Goal: Task Accomplishment & Management: Manage account settings

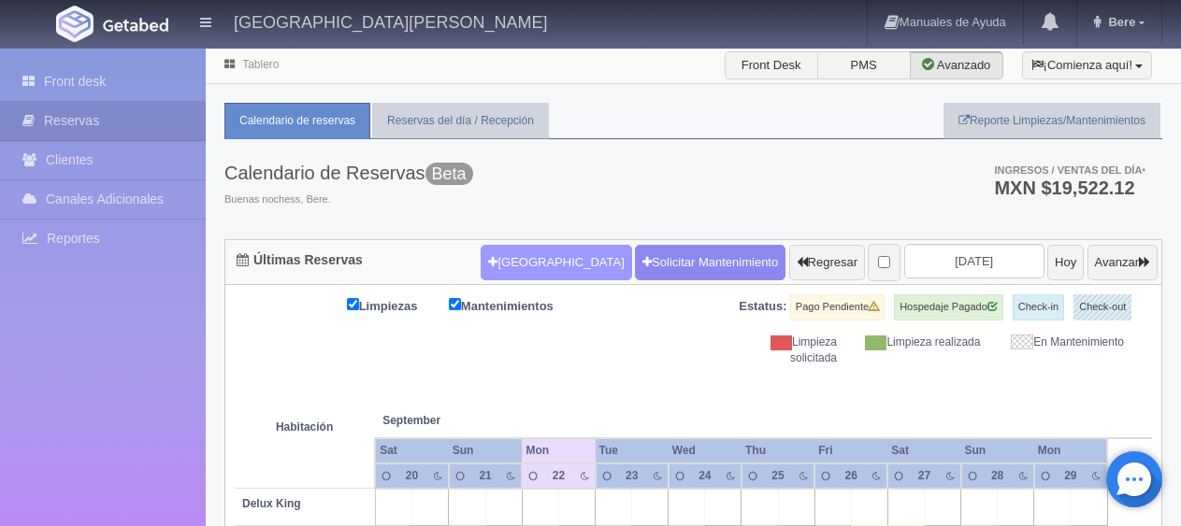
click at [508, 258] on button "[GEOGRAPHIC_DATA]" at bounding box center [555, 263] width 150 height 36
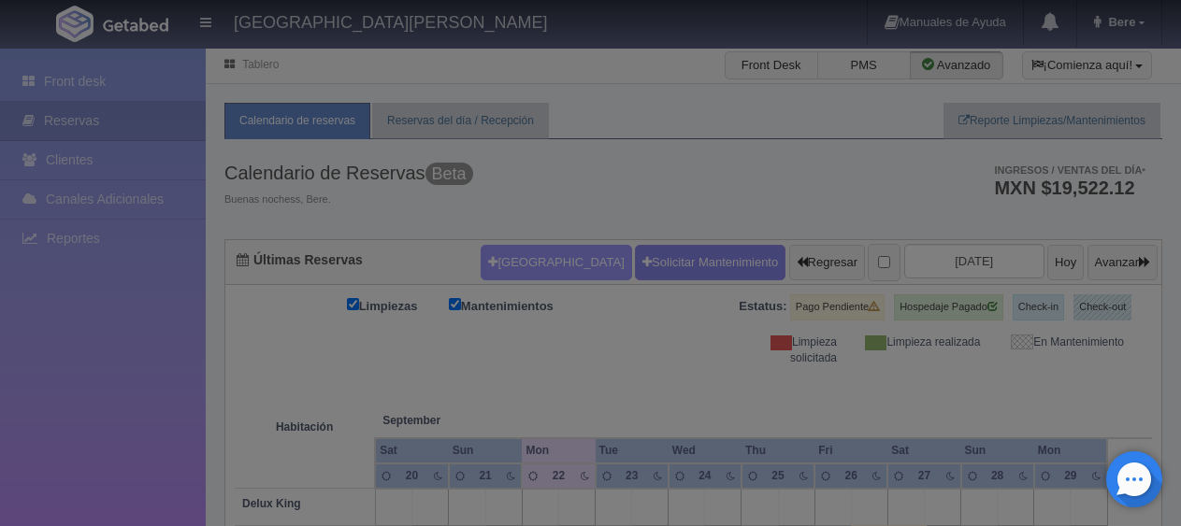
checkbox input "false"
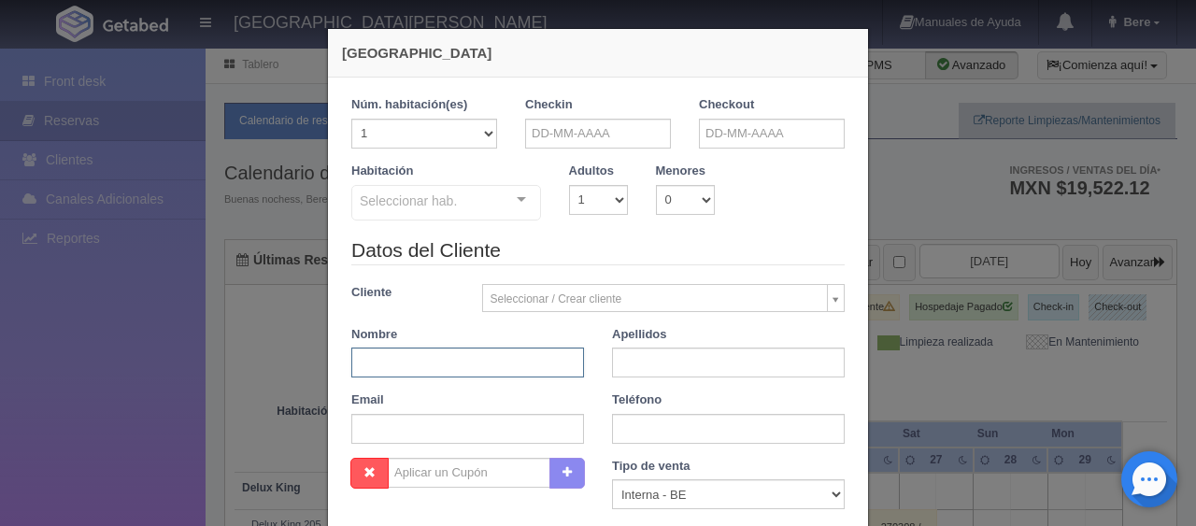
click at [460, 364] on input "text" at bounding box center [467, 363] width 233 height 30
paste input "Martha Carrasco"
type input "Martha"
paste input "Carrasco"
type input "Carrasco"
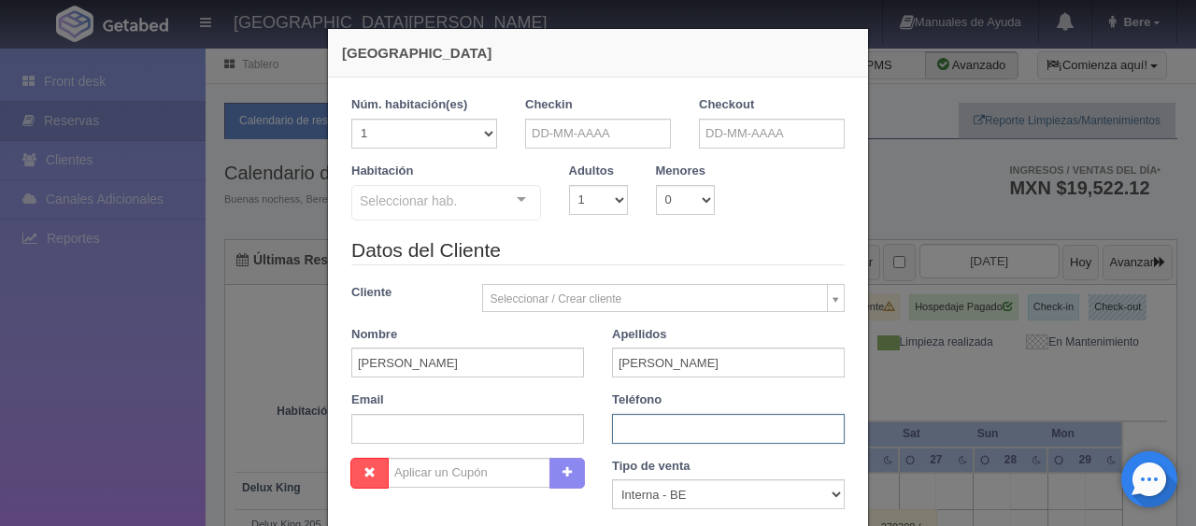
click at [653, 429] on input "text" at bounding box center [728, 429] width 233 height 30
paste input "Carrasco"
type input "Carrasco"
click at [464, 406] on div "Email" at bounding box center [467, 418] width 261 height 52
click at [460, 421] on input "text" at bounding box center [467, 429] width 233 height 30
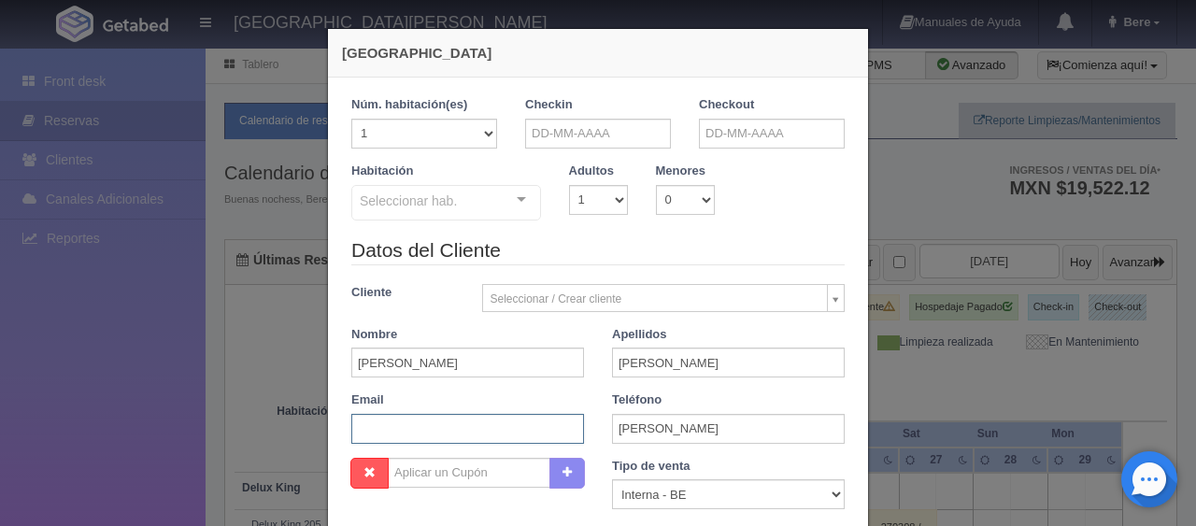
paste input "iqmmt72yy1@m.expediapartnercentral.com"
type input "iqmmt72yy1@m.expediapartnercentral.com"
click at [688, 490] on select "Correo Electronico Interna - BE Llamada OTA Externa Otro WALK IN" at bounding box center [728, 495] width 233 height 30
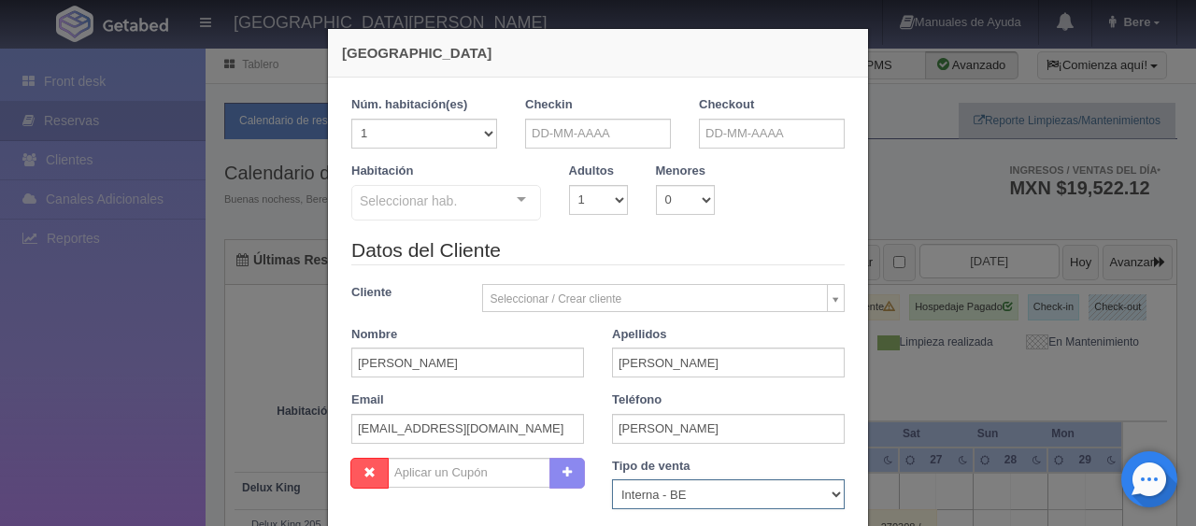
select select "extota"
click at [612, 480] on select "Correo Electronico Interna - BE Llamada OTA Externa Otro WALK IN" at bounding box center [728, 495] width 233 height 30
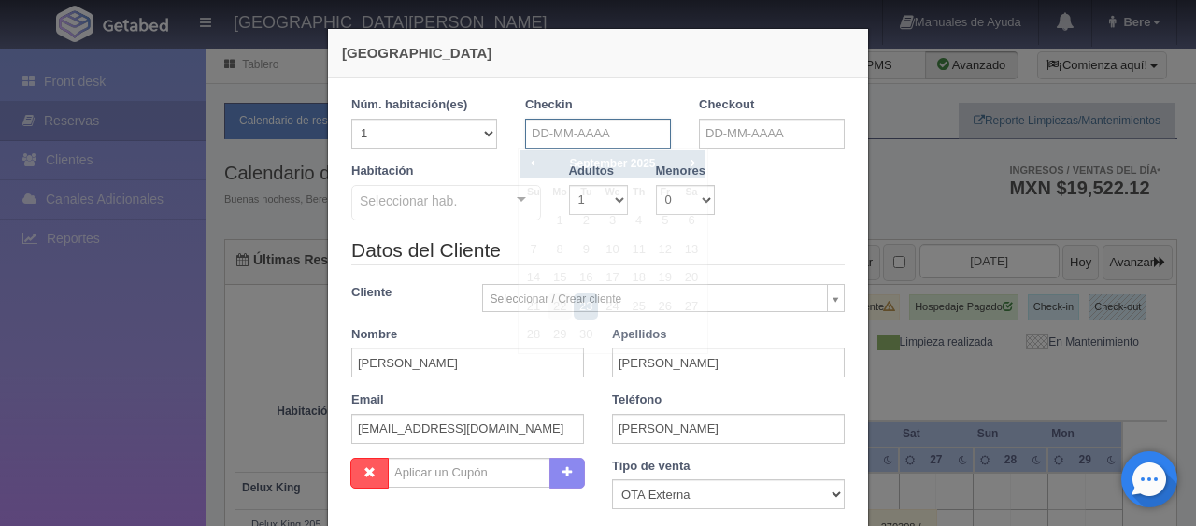
click at [592, 136] on input "text" at bounding box center [598, 134] width 146 height 30
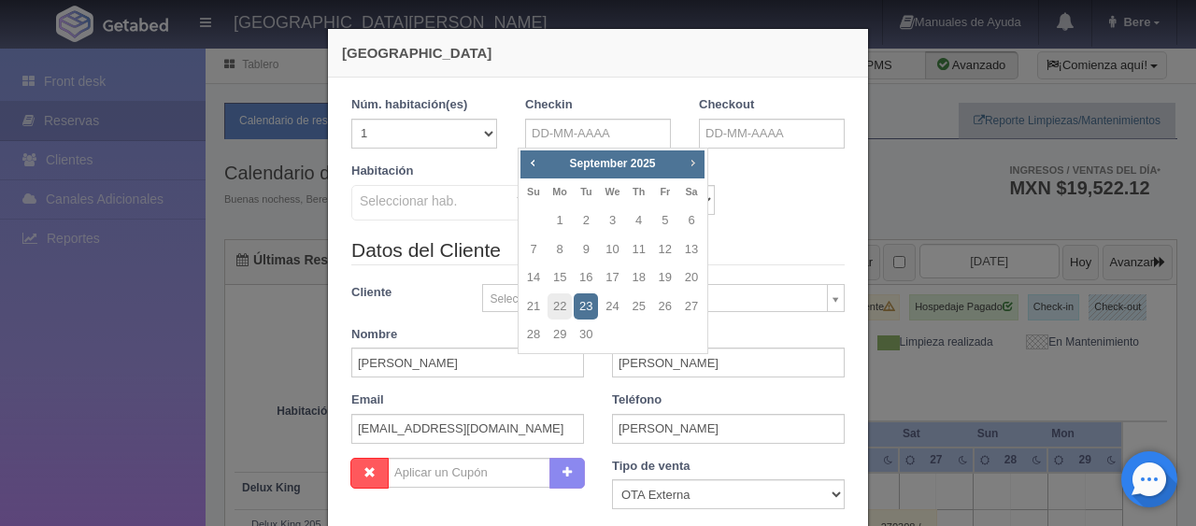
click at [692, 164] on span "Next" at bounding box center [692, 162] width 15 height 15
click at [530, 251] on link "2" at bounding box center [534, 249] width 24 height 27
type input "02-11-2025"
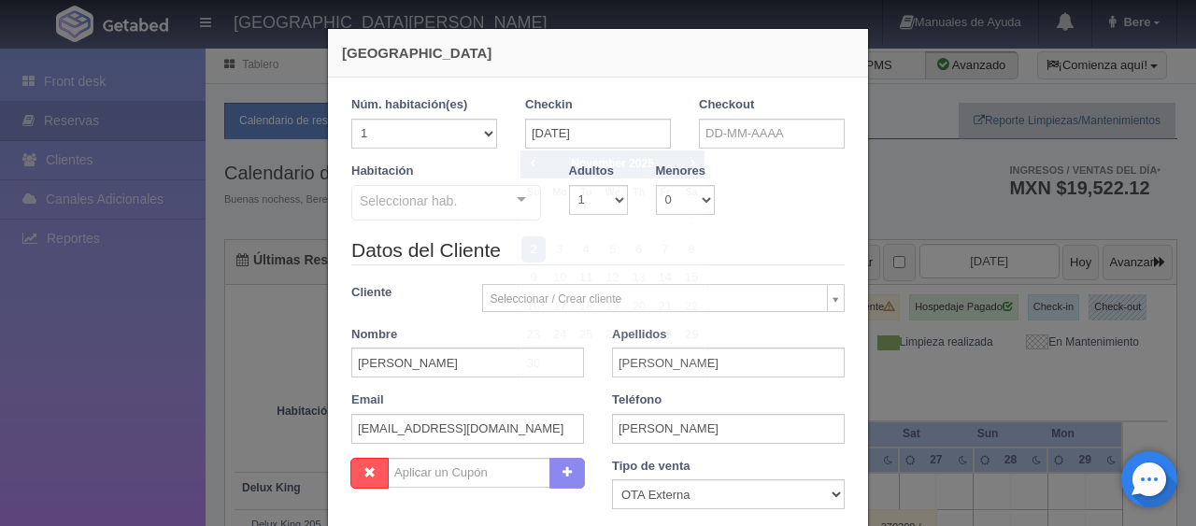
checkbox input "false"
click at [766, 136] on input "text" at bounding box center [772, 134] width 146 height 30
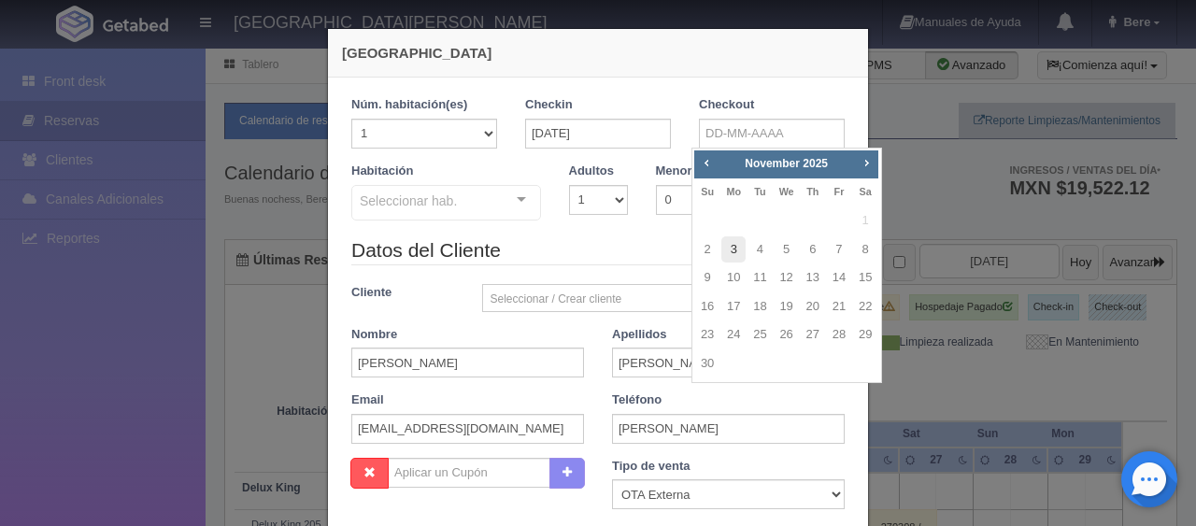
click at [733, 248] on link "3" at bounding box center [734, 249] width 24 height 27
type input "03-11-2025"
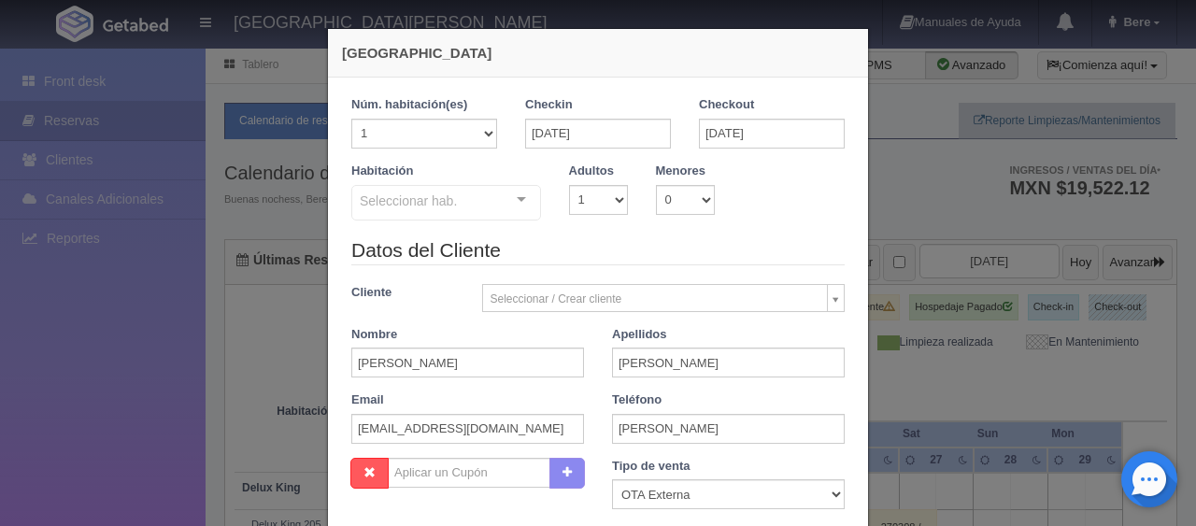
checkbox input "false"
click at [569, 204] on select "1 2 3 4 5 6 7 8 9 10" at bounding box center [598, 200] width 59 height 30
select select "3"
click at [569, 185] on select "1 2 3 4 5 6 7 8 9 10" at bounding box center [598, 200] width 59 height 30
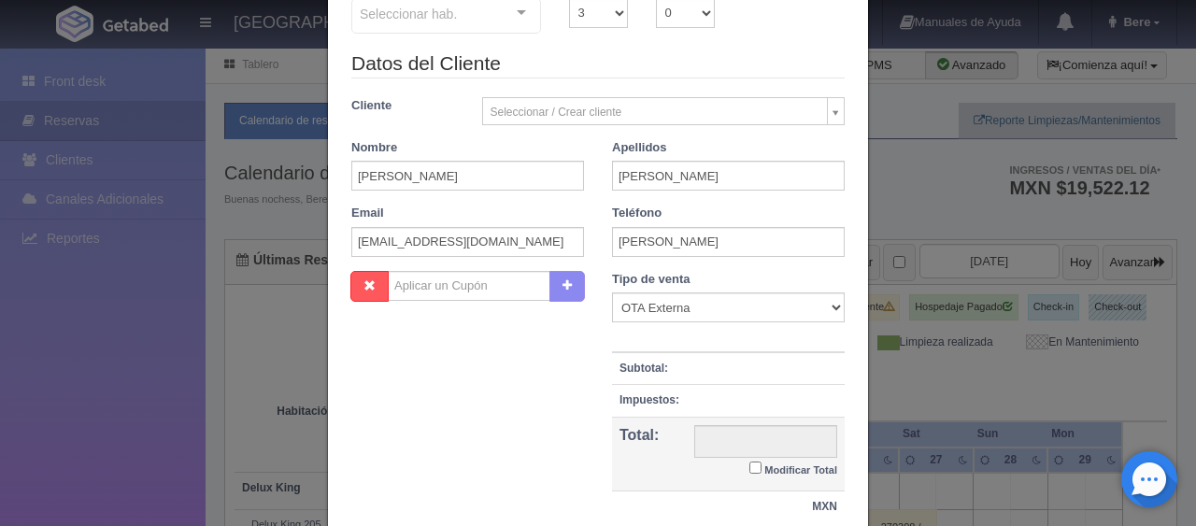
click at [801, 468] on small "Modificar Total" at bounding box center [801, 470] width 73 height 11
click at [762, 468] on input "Modificar Total" at bounding box center [756, 468] width 12 height 12
checkbox input "true"
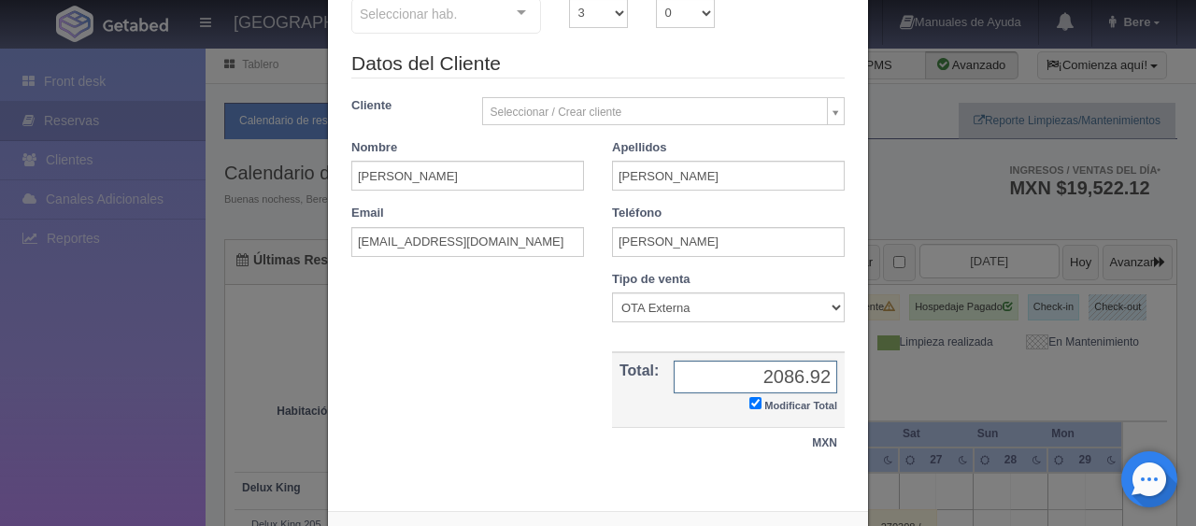
scroll to position [0, 0]
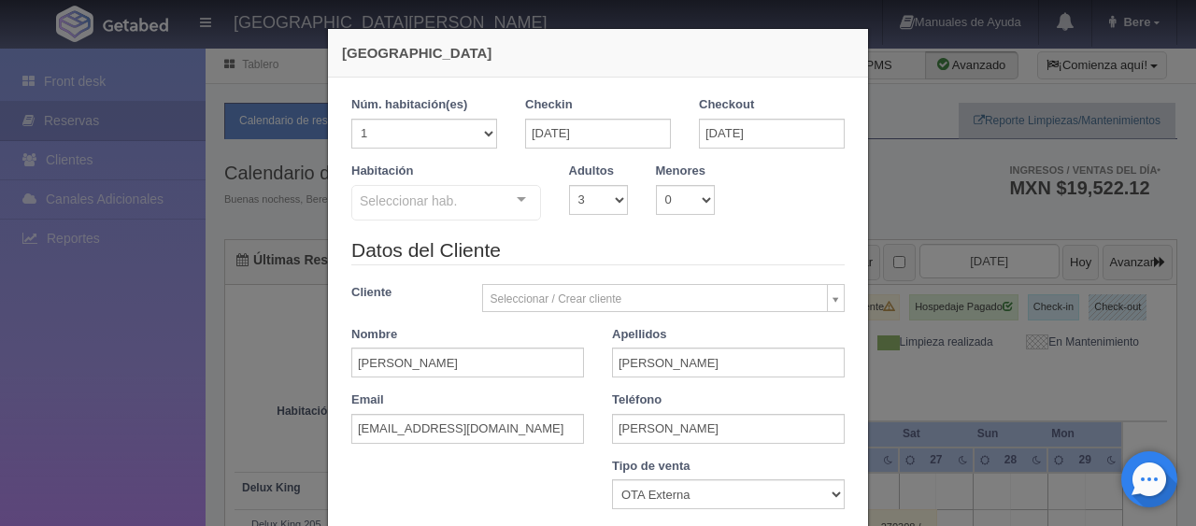
type input "2086.92"
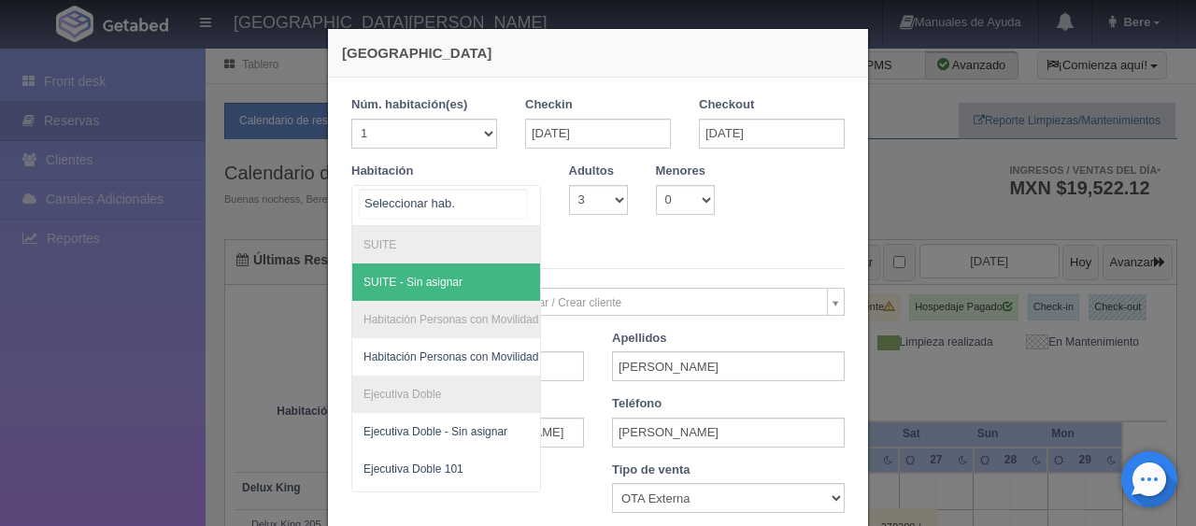
click at [496, 190] on div "SUITE SUITE - Sin asignar Habitación Personas con Movilidad Reducida Habitación…" at bounding box center [446, 205] width 190 height 41
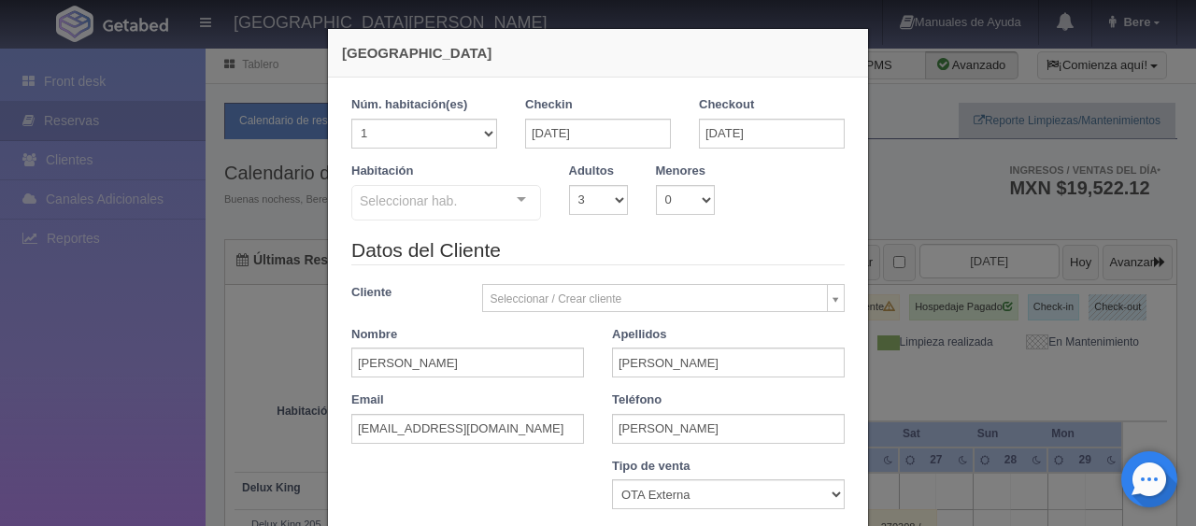
click at [489, 215] on div "Seleccionar hab." at bounding box center [446, 203] width 190 height 36
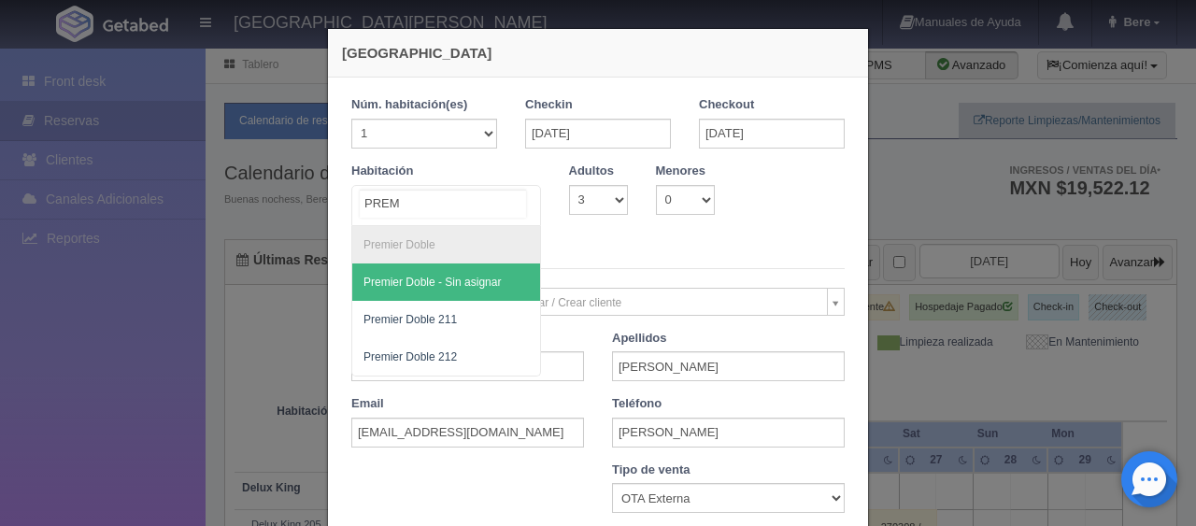
type input "PREMI"
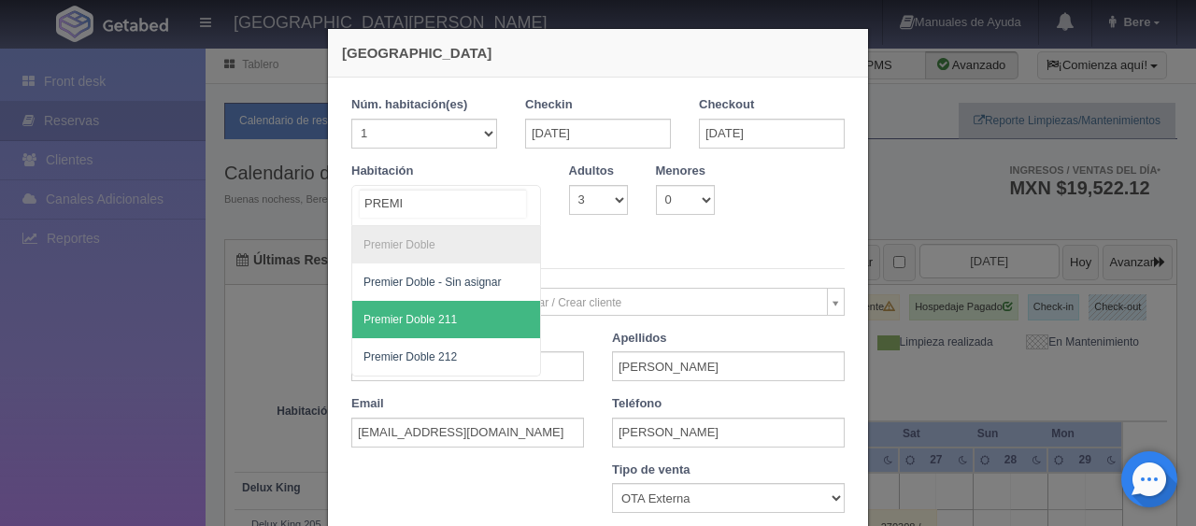
click at [454, 305] on span "Premier Doble 211" at bounding box center [446, 319] width 188 height 37
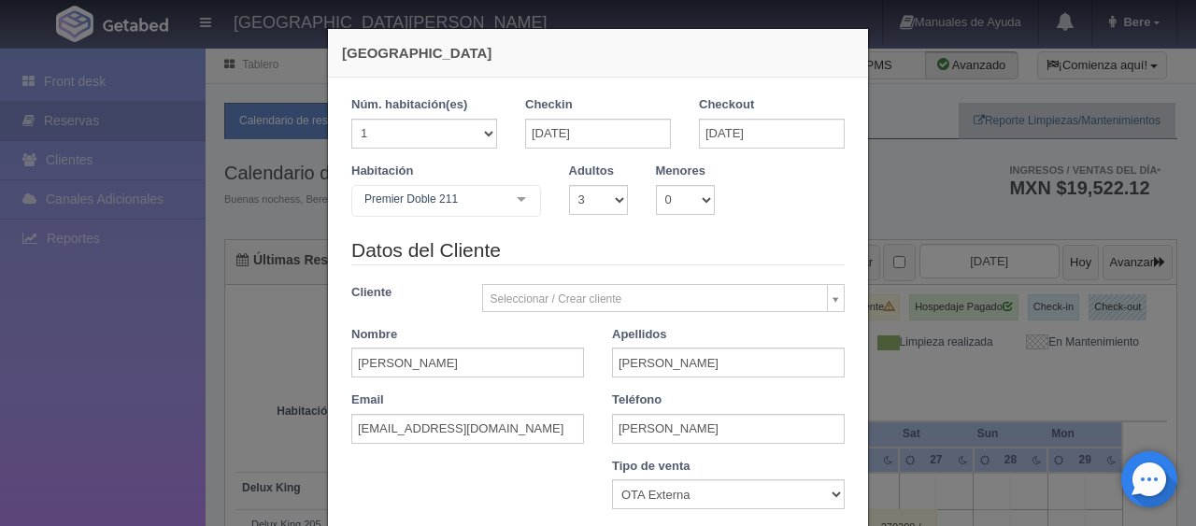
checkbox input "false"
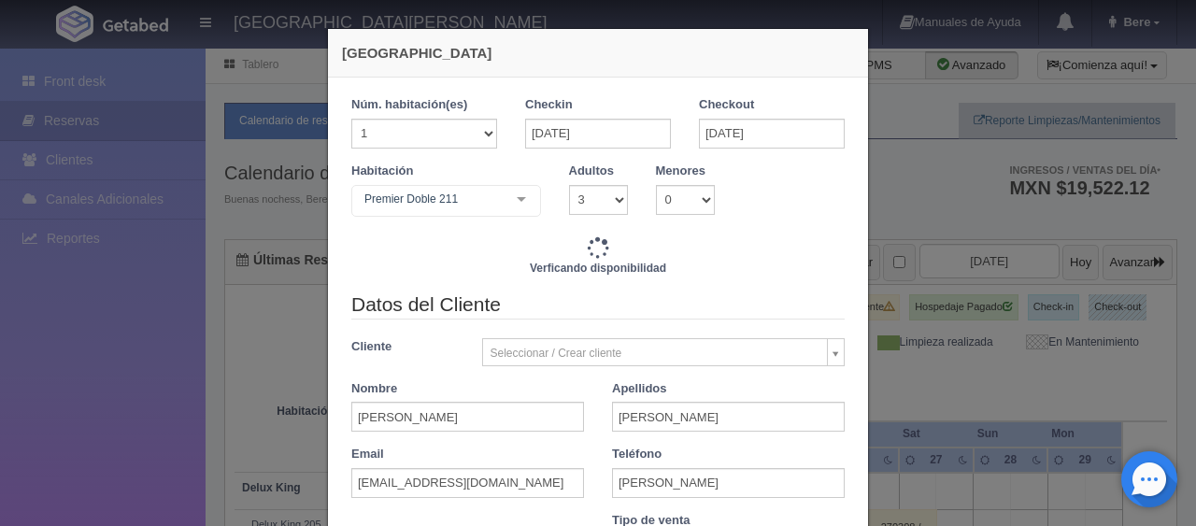
type input "1899.00"
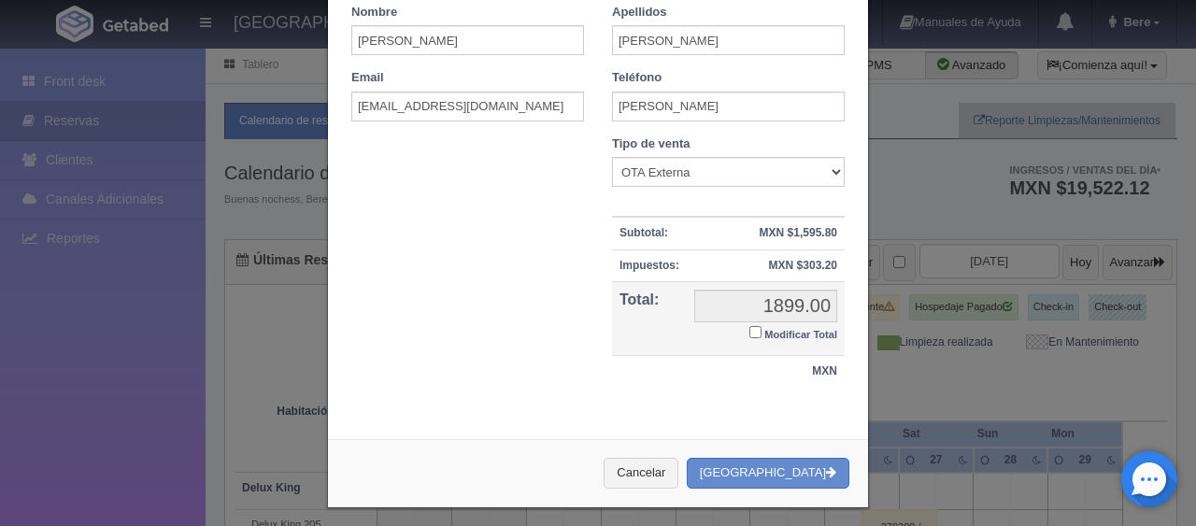
click at [774, 329] on small "Modificar Total" at bounding box center [801, 334] width 73 height 11
click at [762, 327] on input "Modificar Total" at bounding box center [756, 332] width 12 height 12
checkbox input "true"
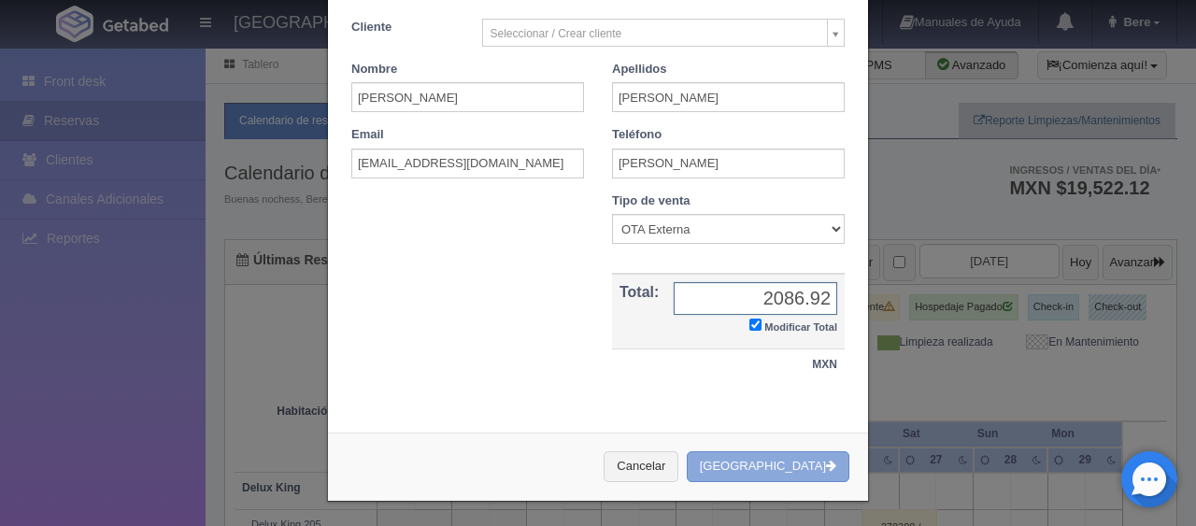
type input "2086.92"
click at [784, 455] on button "Crear Reserva" at bounding box center [768, 466] width 163 height 31
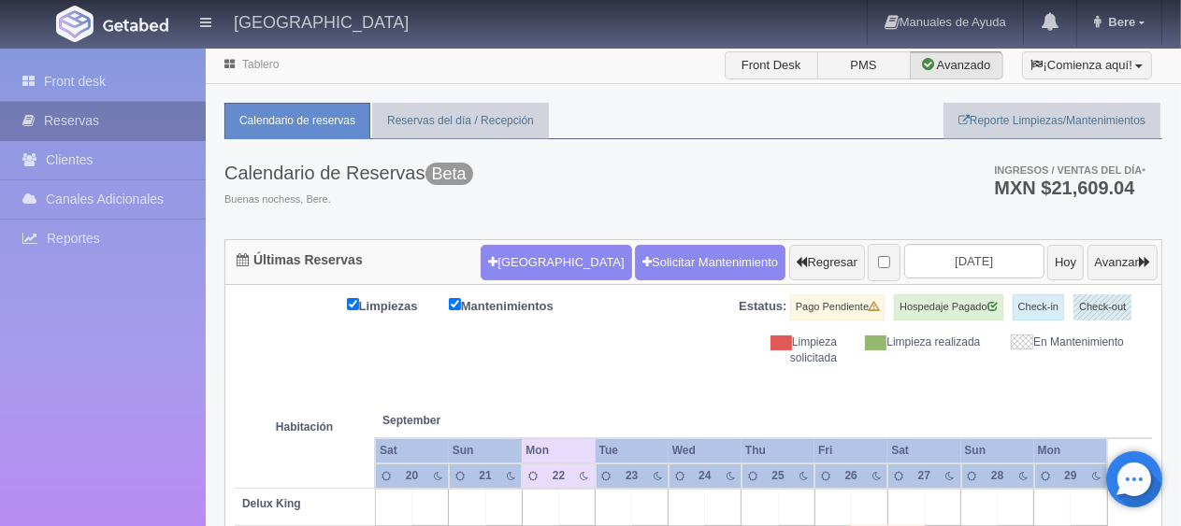
click at [151, 125] on link "Reservas" at bounding box center [103, 121] width 206 height 38
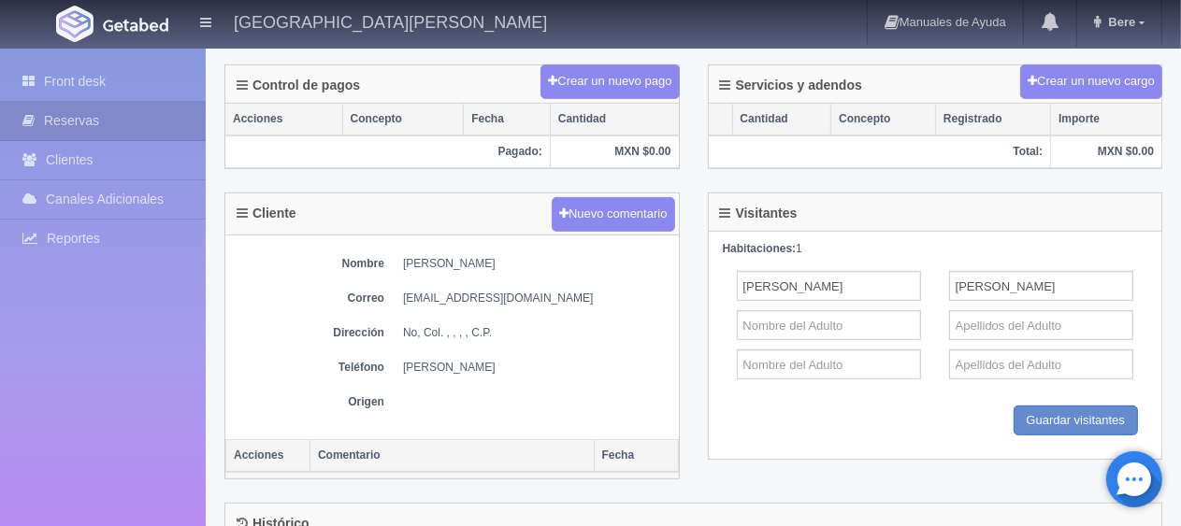
scroll to position [722, 0]
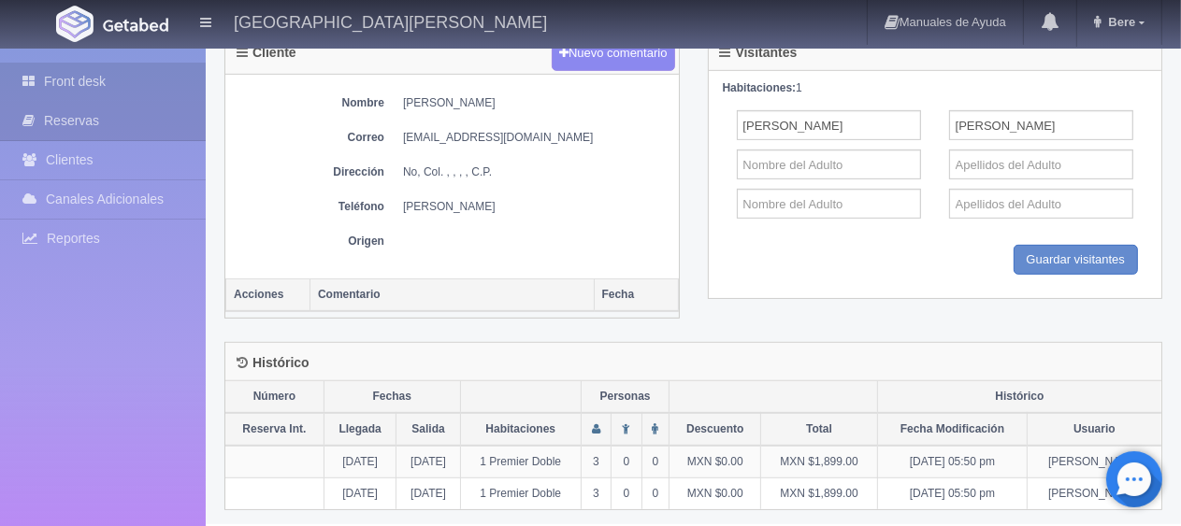
click at [79, 76] on link "Front desk" at bounding box center [103, 82] width 206 height 38
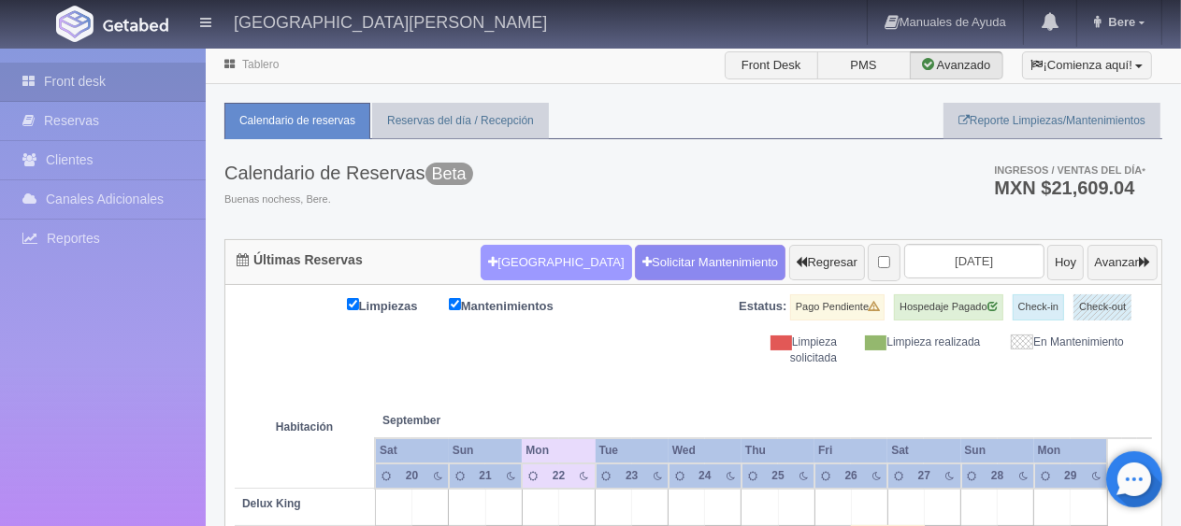
click at [487, 260] on button "[GEOGRAPHIC_DATA]" at bounding box center [555, 263] width 150 height 36
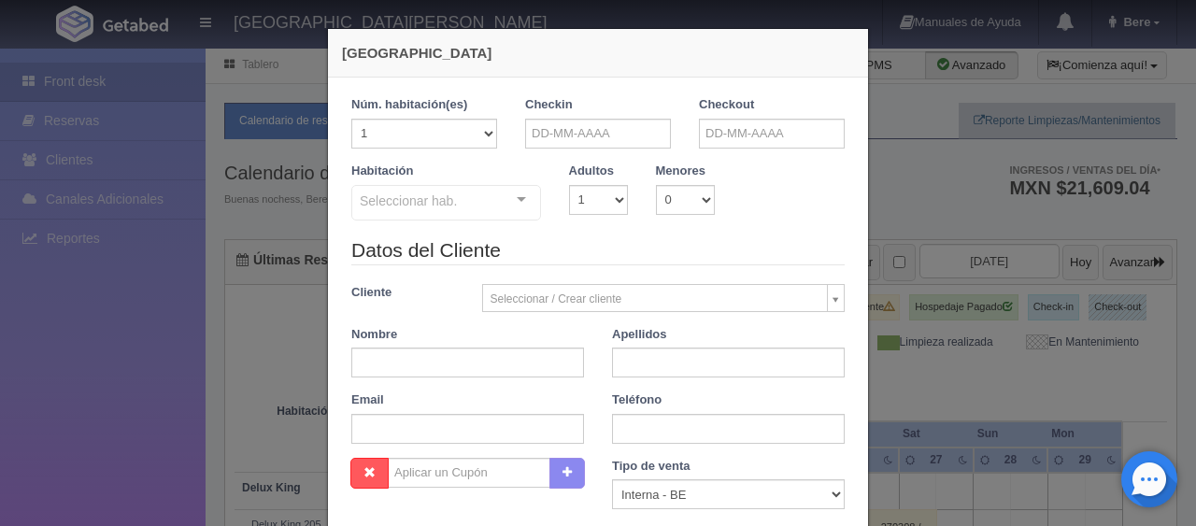
checkbox input "false"
drag, startPoint x: 571, startPoint y: 95, endPoint x: 553, endPoint y: 124, distance: 34.0
click at [571, 94] on div "1 Núm. habitación(es) 1 2 3 4 5 6 7 8 9 10 11 12 13 14 15 16 17 18 19 20 Checki…" at bounding box center [598, 413] width 540 height 670
click at [549, 135] on input "text" at bounding box center [598, 134] width 146 height 30
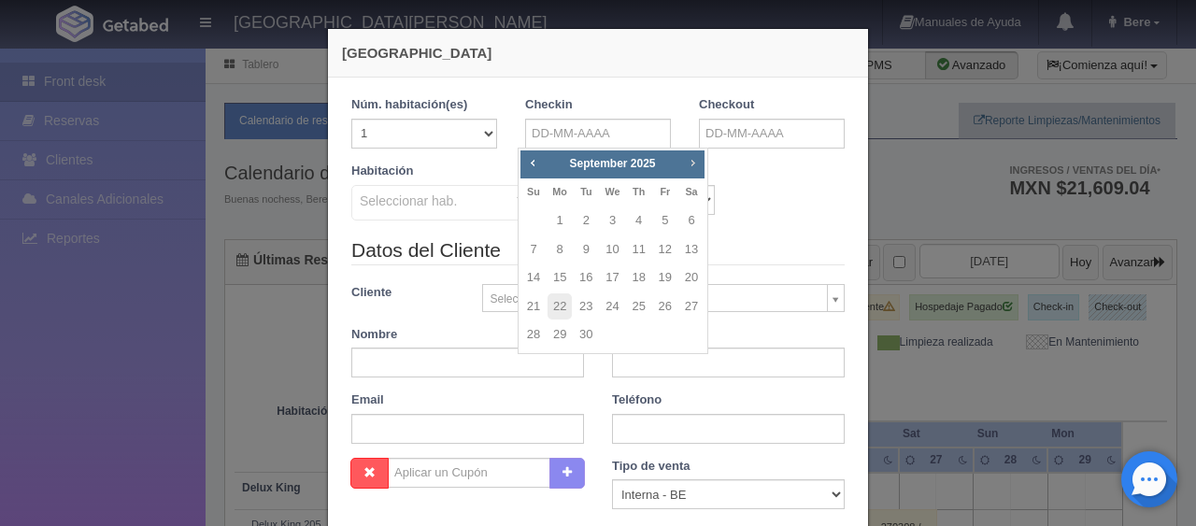
click at [690, 170] on link "Next" at bounding box center [693, 162] width 21 height 21
click at [654, 301] on link "21" at bounding box center [665, 306] width 24 height 27
type input "21-11-2025"
checkbox input "false"
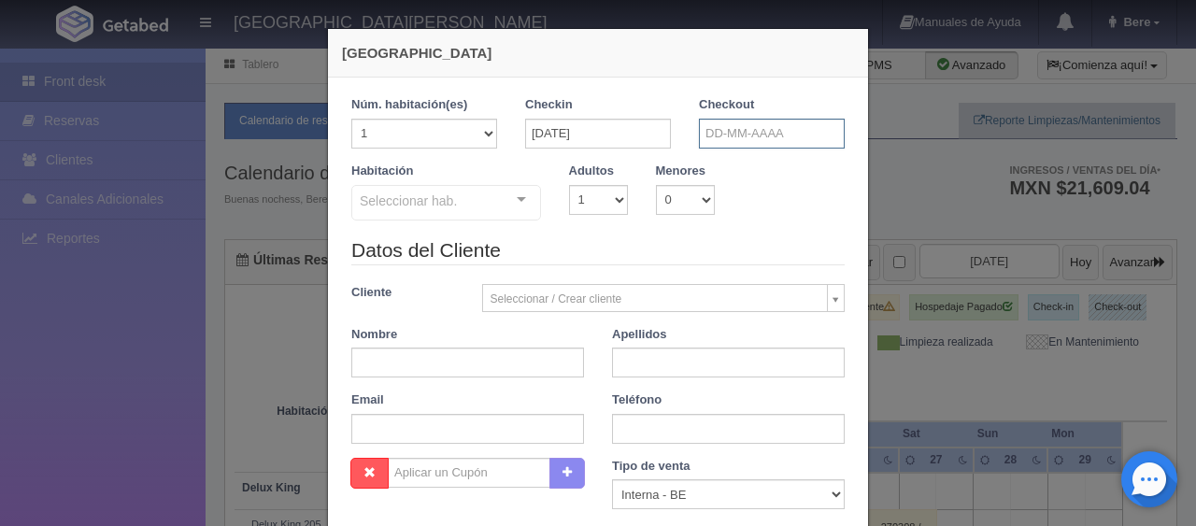
click at [773, 125] on input "text" at bounding box center [772, 134] width 146 height 30
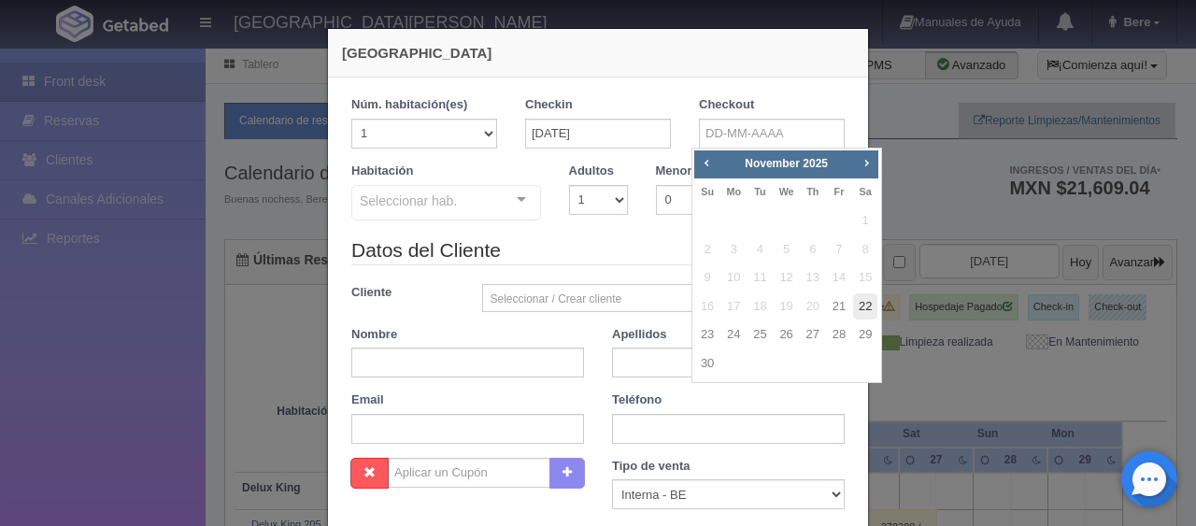
click at [863, 301] on link "22" at bounding box center [865, 306] width 24 height 27
type input "22-11-2025"
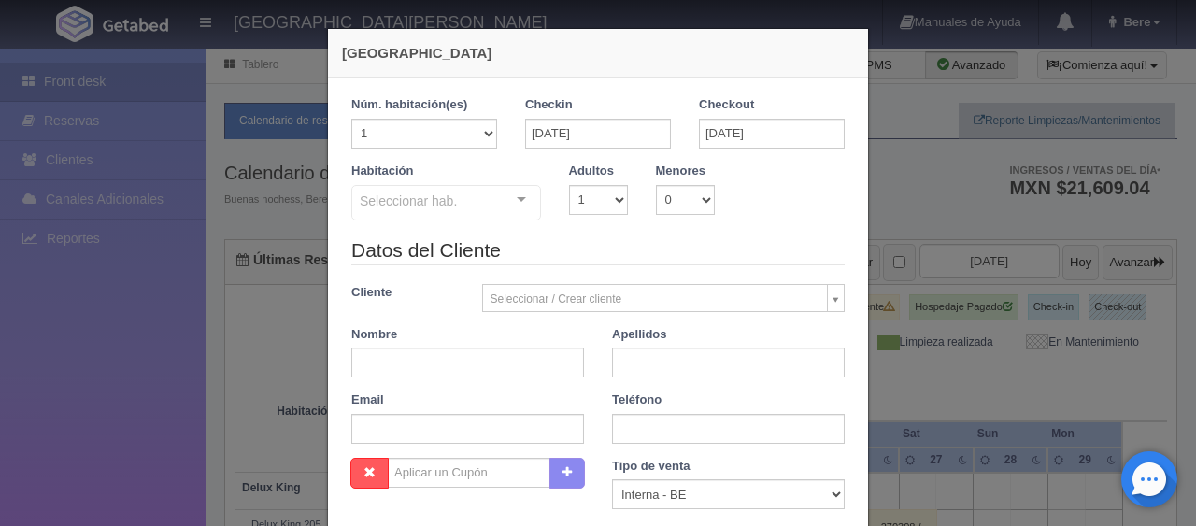
checkbox input "false"
click at [795, 140] on input "22-11-2025" at bounding box center [772, 134] width 146 height 30
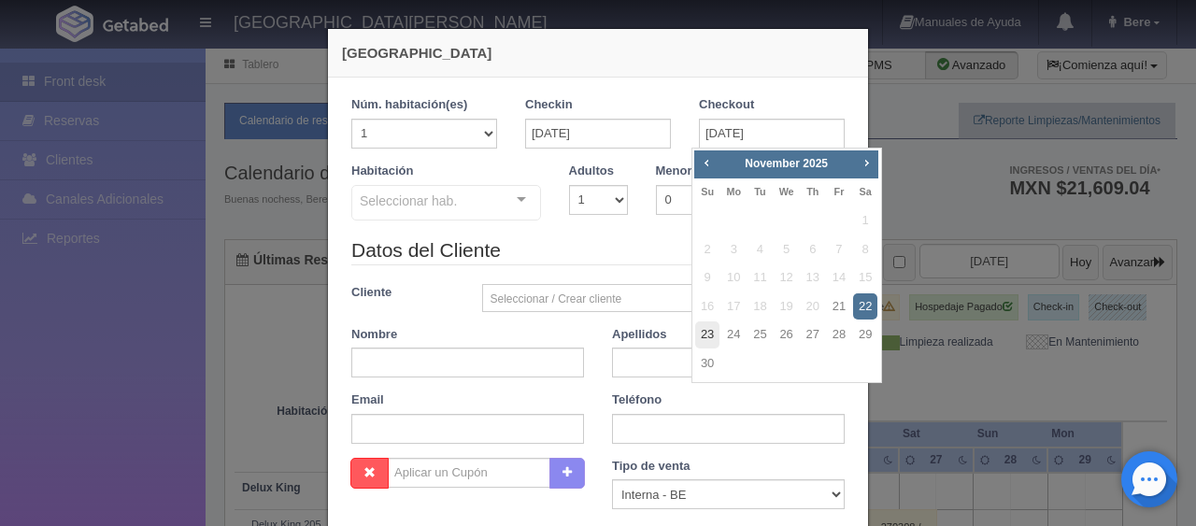
click at [706, 335] on link "23" at bounding box center [707, 335] width 24 height 27
type input "23-11-2025"
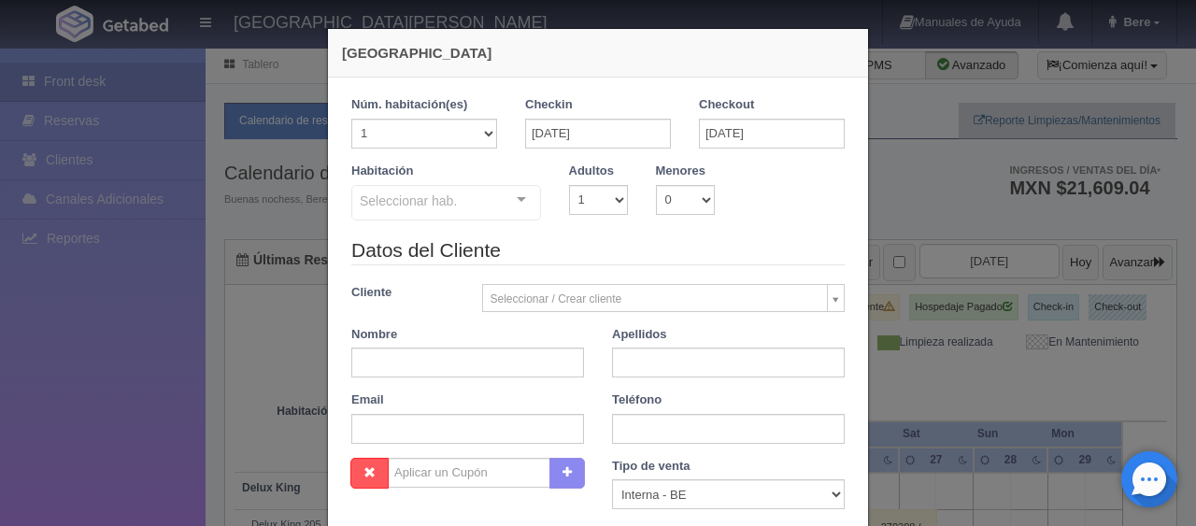
click at [482, 208] on div "Seleccionar hab." at bounding box center [446, 203] width 190 height 36
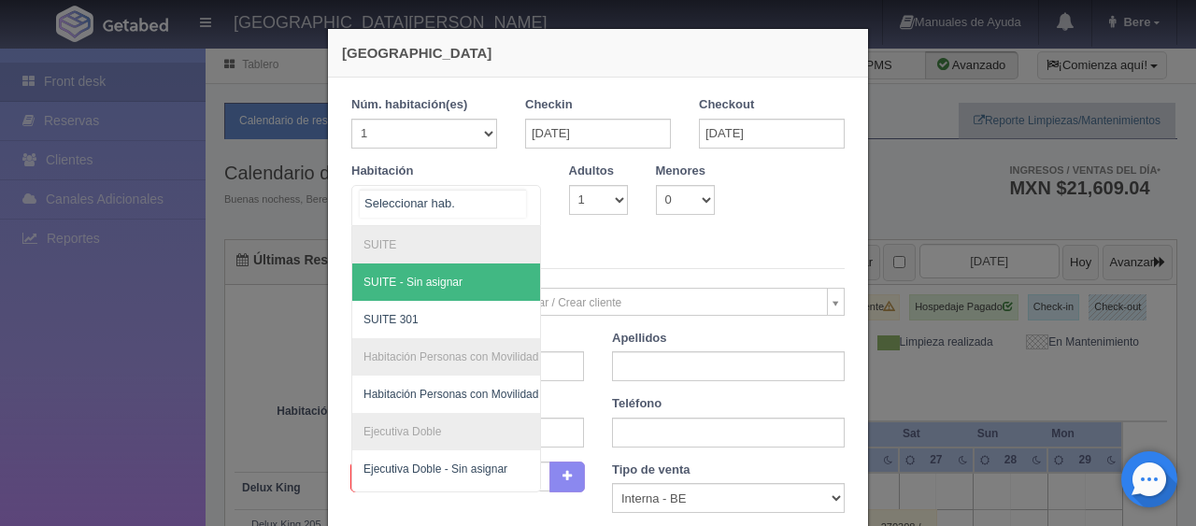
checkbox input "false"
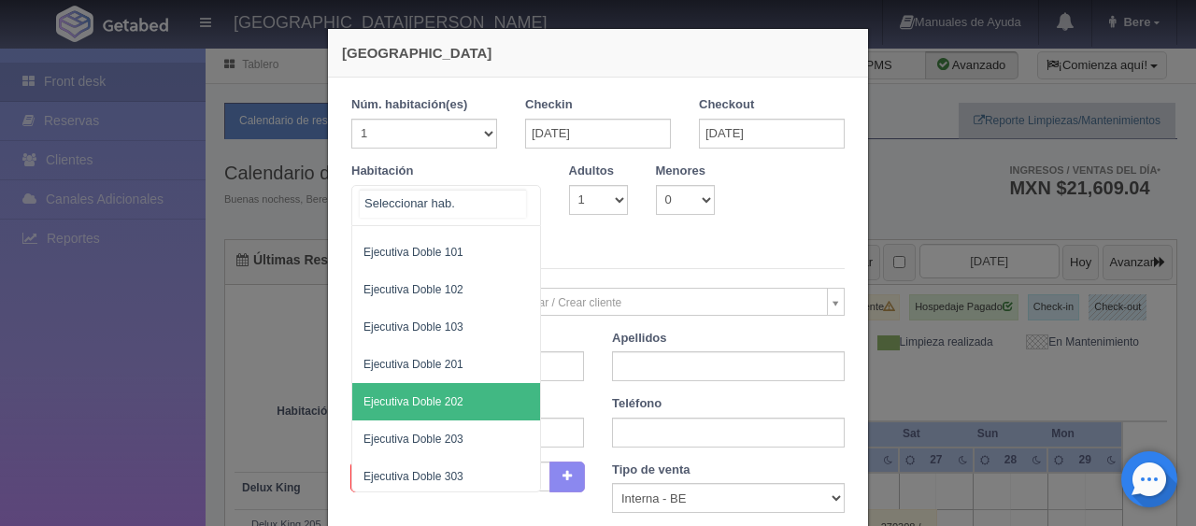
scroll to position [348, 0]
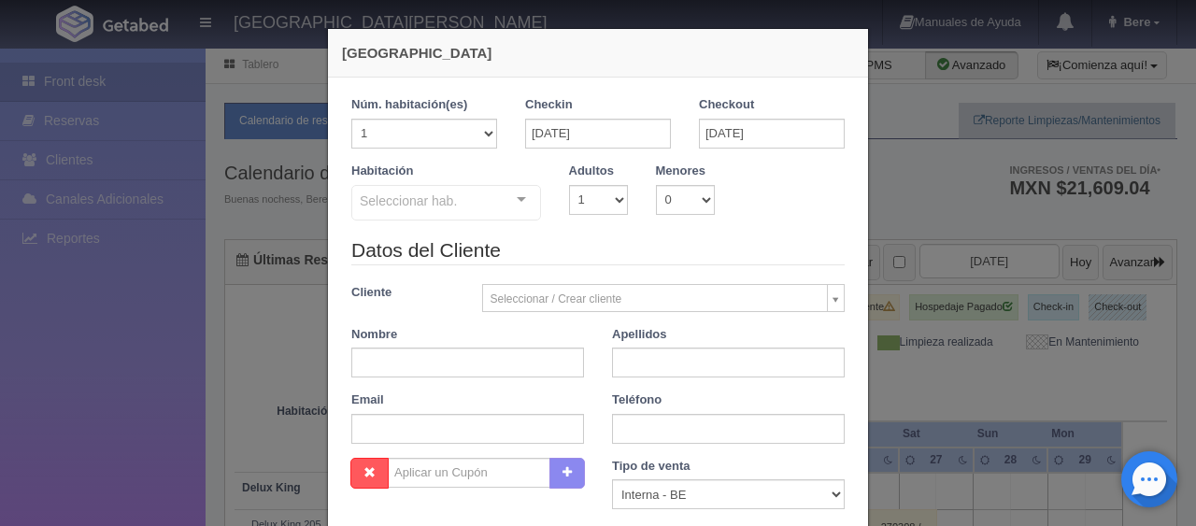
click at [621, 239] on legend "Datos del Cliente" at bounding box center [598, 250] width 494 height 29
click at [588, 199] on select "1 2 3 4 5 6 7 8 9 10" at bounding box center [598, 200] width 59 height 30
click at [662, 248] on legend "Datos del Cliente" at bounding box center [598, 250] width 494 height 29
click at [594, 195] on select "1 2 3 4 5 6 7 8 9 10" at bounding box center [598, 200] width 59 height 30
select select "2"
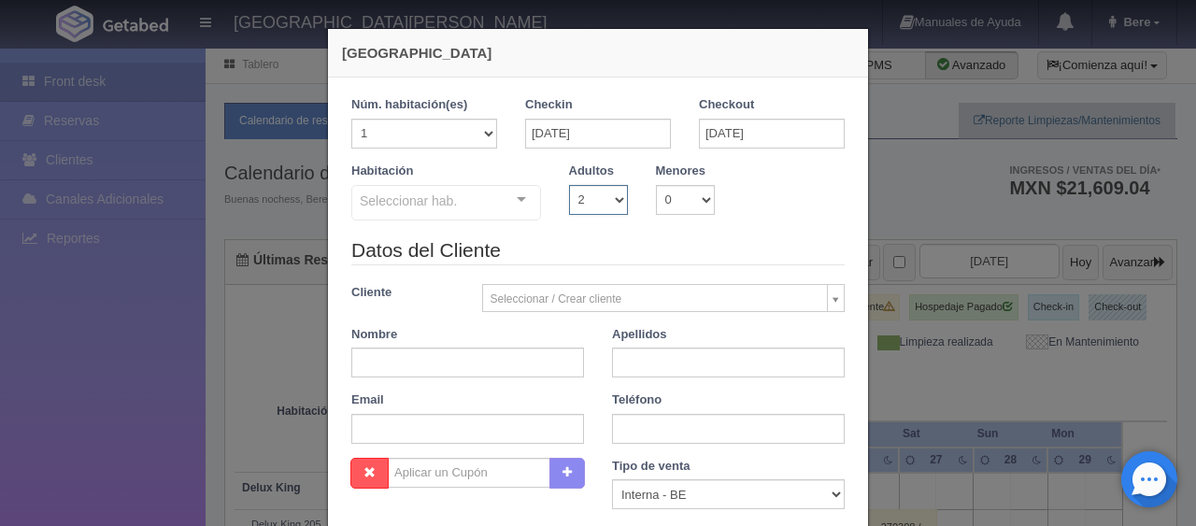
click at [569, 185] on select "1 2 3 4 5 6 7 8 9 10" at bounding box center [598, 200] width 59 height 30
checkbox input "false"
click at [770, 260] on legend "Datos del Cliente" at bounding box center [598, 250] width 494 height 29
click at [590, 191] on select "1 2 3 4 5 6 7 8 9 10" at bounding box center [598, 200] width 59 height 30
click at [569, 185] on select "1 2 3 4 5 6 7 8 9 10" at bounding box center [598, 200] width 59 height 30
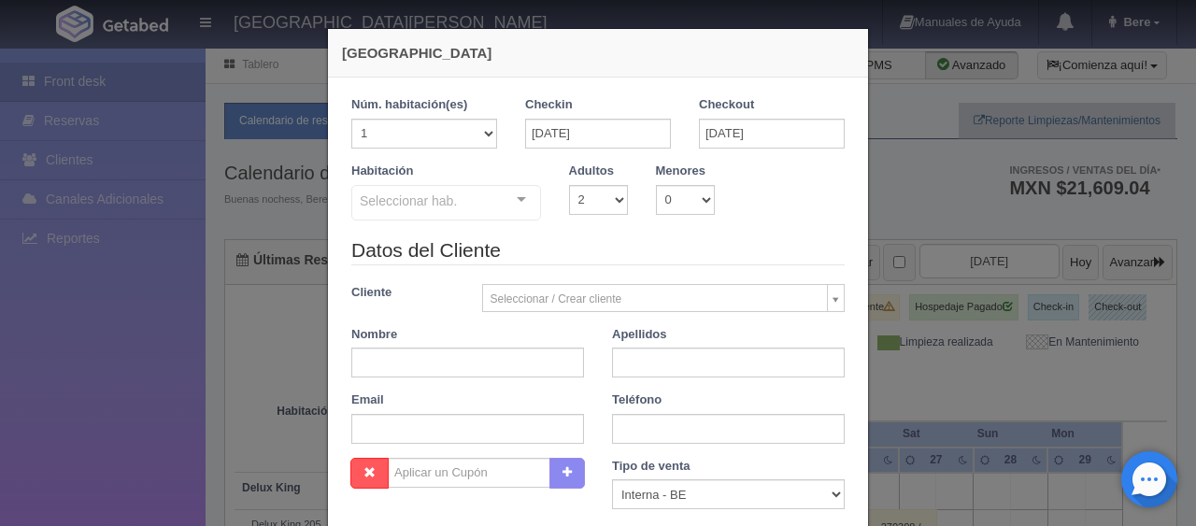
click at [694, 249] on legend "Datos del Cliente" at bounding box center [598, 250] width 494 height 29
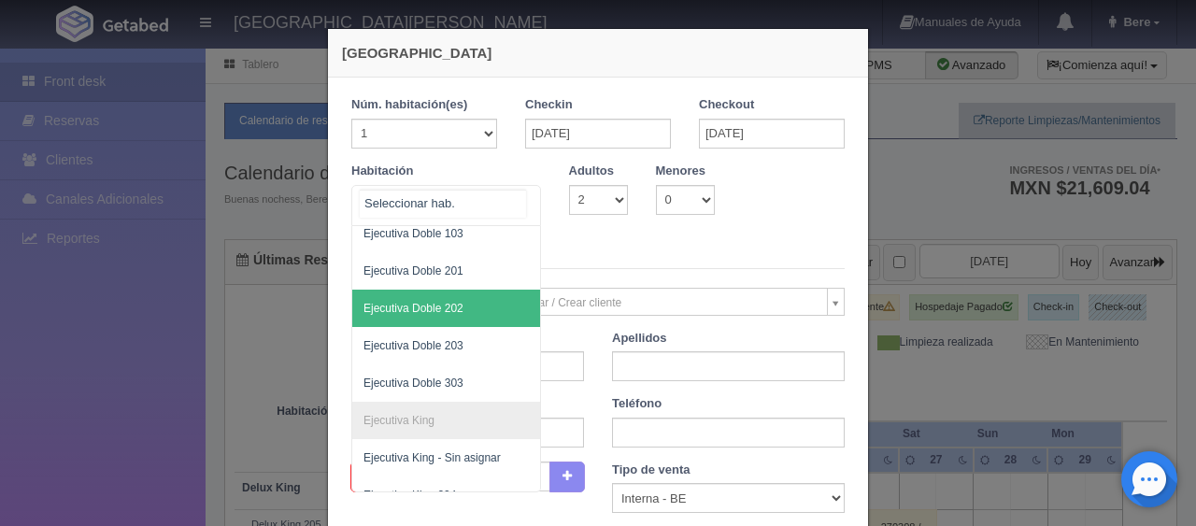
click at [493, 208] on div at bounding box center [446, 205] width 190 height 41
click at [709, 253] on legend "Datos del Cliente" at bounding box center [598, 254] width 494 height 29
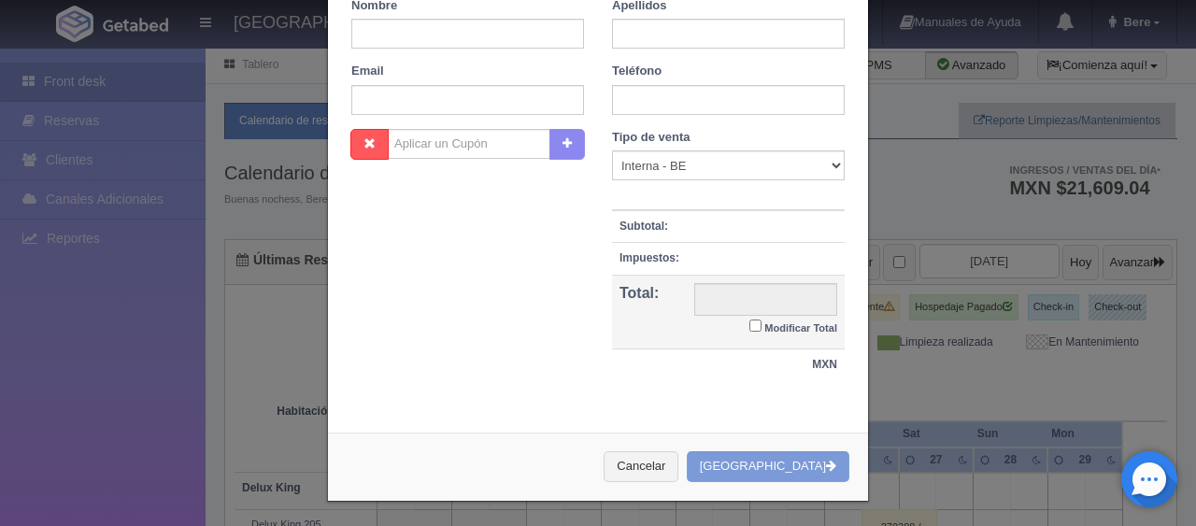
scroll to position [0, 0]
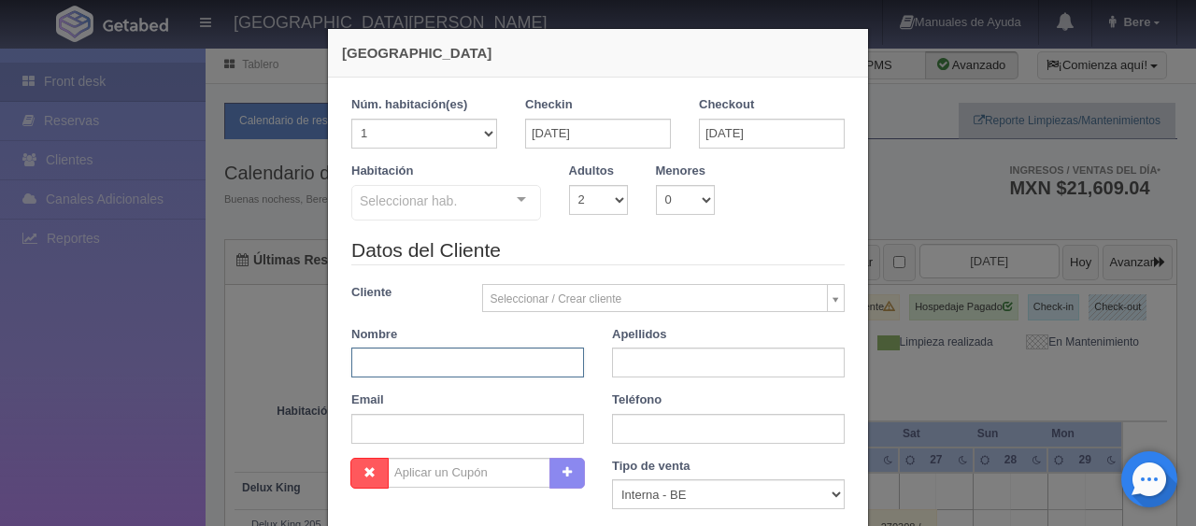
click at [482, 359] on input "text" at bounding box center [467, 363] width 233 height 30
click at [482, 360] on input "text" at bounding box center [467, 363] width 233 height 30
click at [478, 362] on input "text" at bounding box center [467, 363] width 233 height 30
click at [400, 232] on div "Habitación Seleccionar hab. SUITE SUITE - Sin asignar SUITE 301 Habitación Pers…" at bounding box center [598, 200] width 522 height 74
click at [500, 250] on legend "Datos del Cliente" at bounding box center [598, 250] width 494 height 29
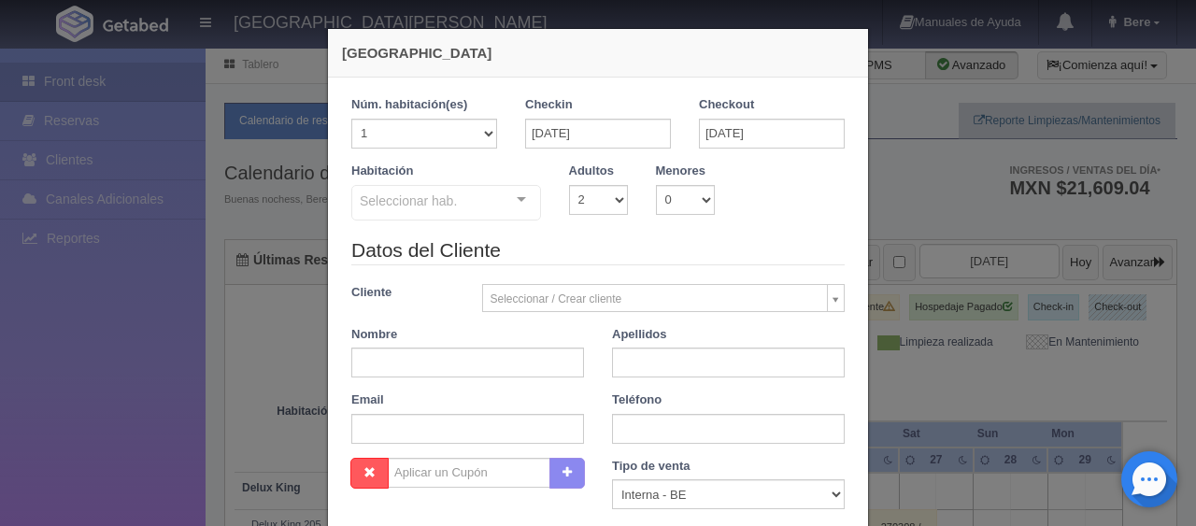
click at [529, 249] on legend "Datos del Cliente" at bounding box center [598, 250] width 494 height 29
drag, startPoint x: 494, startPoint y: 261, endPoint x: 396, endPoint y: 245, distance: 98.5
click at [385, 251] on legend "Datos del Cliente" at bounding box center [598, 250] width 494 height 29
click at [421, 245] on legend "Datos del Cliente" at bounding box center [598, 250] width 494 height 29
drag, startPoint x: 490, startPoint y: 245, endPoint x: 348, endPoint y: 241, distance: 142.1
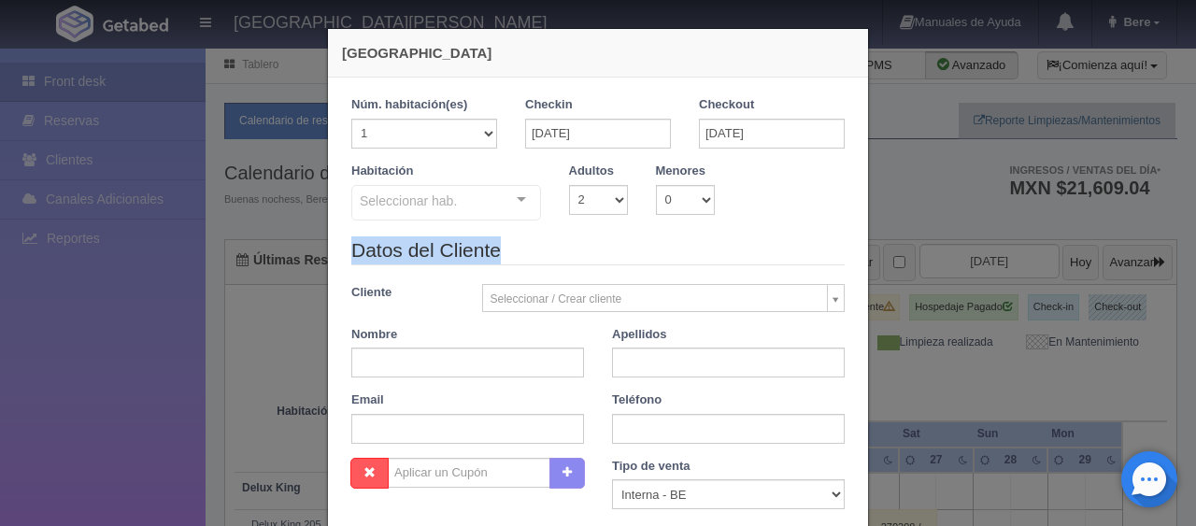
click at [351, 241] on legend "Datos del Cliente" at bounding box center [598, 250] width 494 height 29
click at [575, 264] on legend "Datos del Cliente" at bounding box center [598, 250] width 494 height 29
click at [471, 242] on legend "Datos del Cliente" at bounding box center [598, 250] width 494 height 29
click at [487, 242] on legend "Datos del Cliente" at bounding box center [598, 250] width 494 height 29
drag, startPoint x: 572, startPoint y: 224, endPoint x: 508, endPoint y: 5, distance: 228.7
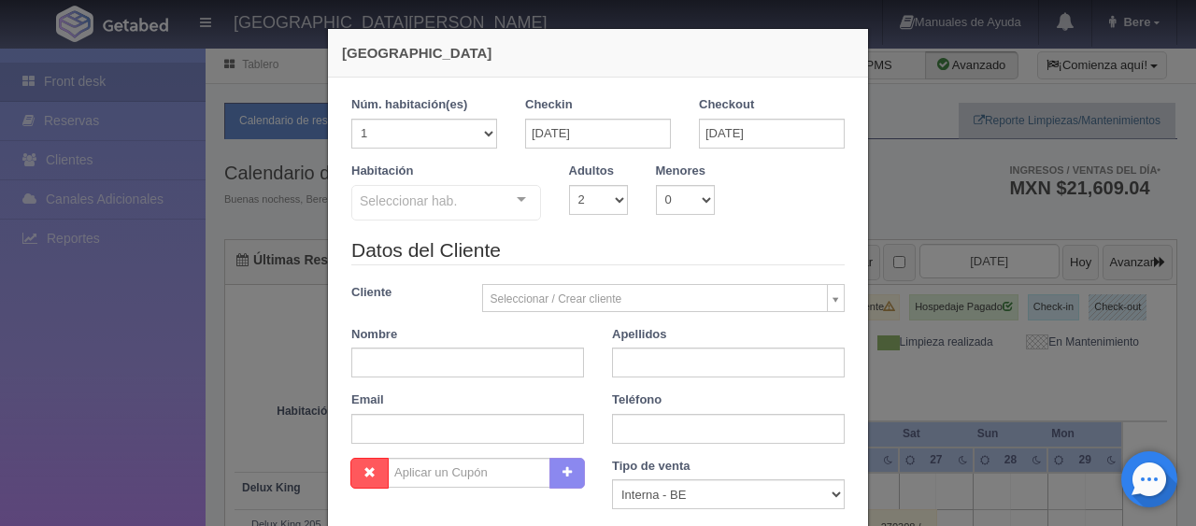
click at [570, 216] on div "Habitación Seleccionar hab. SUITE SUITE - Sin asignar SUITE 301 Habitación Pers…" at bounding box center [598, 200] width 522 height 74
click at [613, 140] on input "[DATE]" at bounding box center [598, 134] width 146 height 30
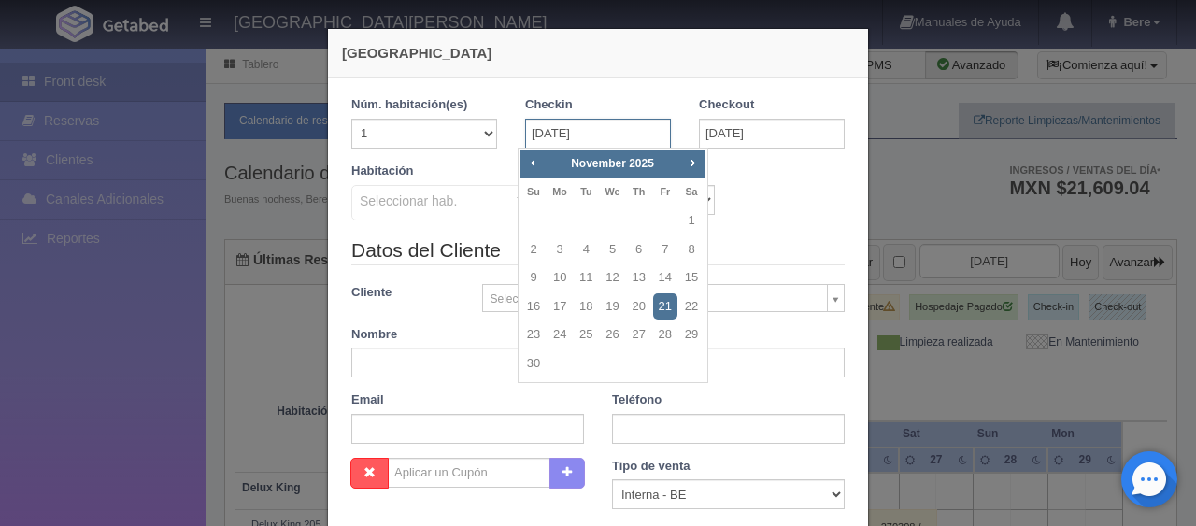
click at [632, 136] on input "[DATE]" at bounding box center [598, 134] width 146 height 30
click at [817, 220] on div "Habitación Seleccionar hab. SUITE SUITE - Sin asignar SUITE 301 Habitación Pers…" at bounding box center [598, 200] width 522 height 74
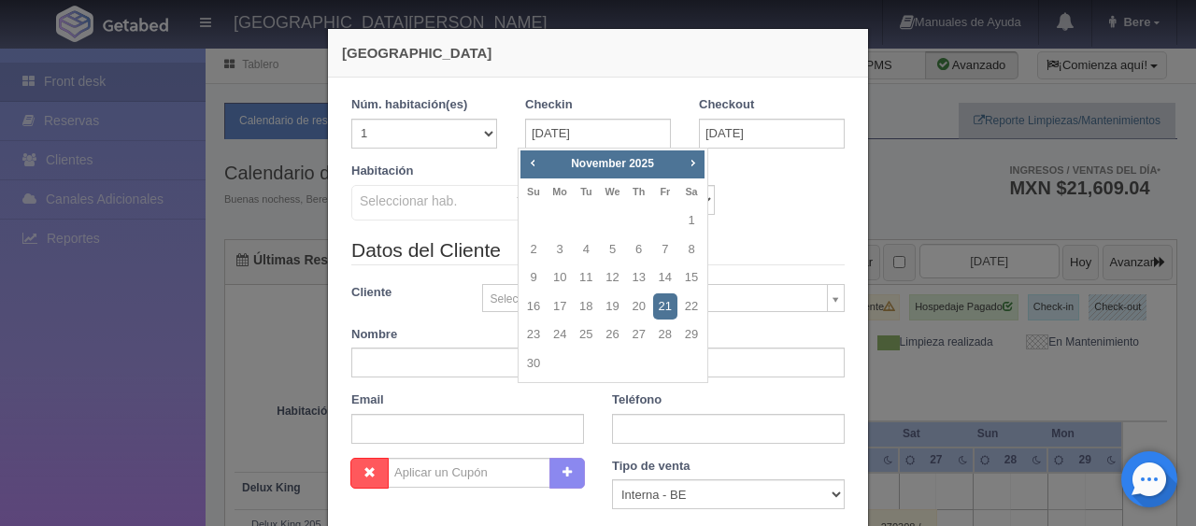
click at [786, 204] on div "Habitación Seleccionar hab. SUITE SUITE - Sin asignar SUITE 301 Habitación Pers…" at bounding box center [598, 200] width 522 height 74
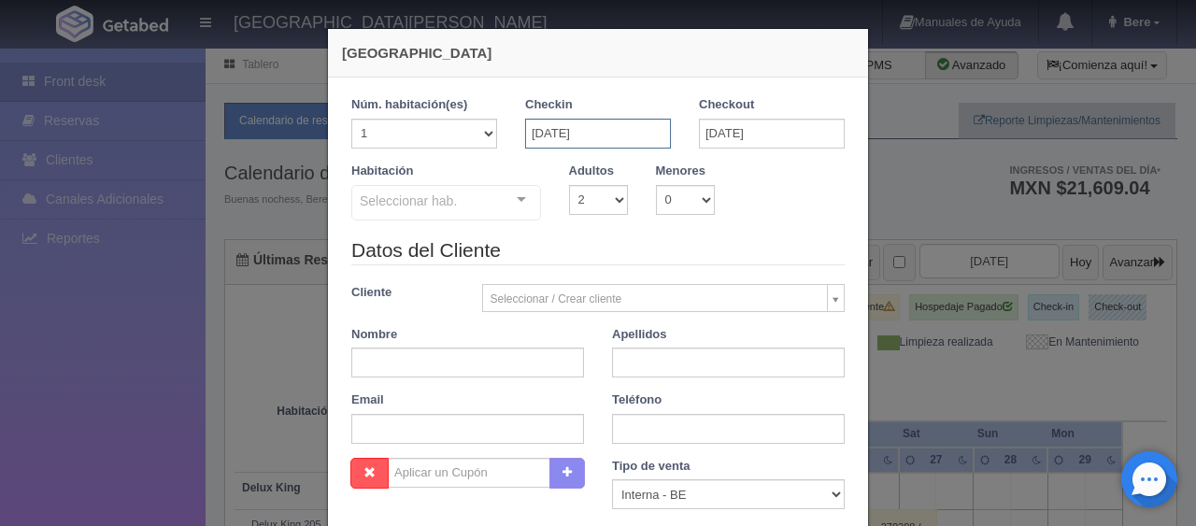
click at [598, 140] on input "[DATE]" at bounding box center [598, 134] width 146 height 30
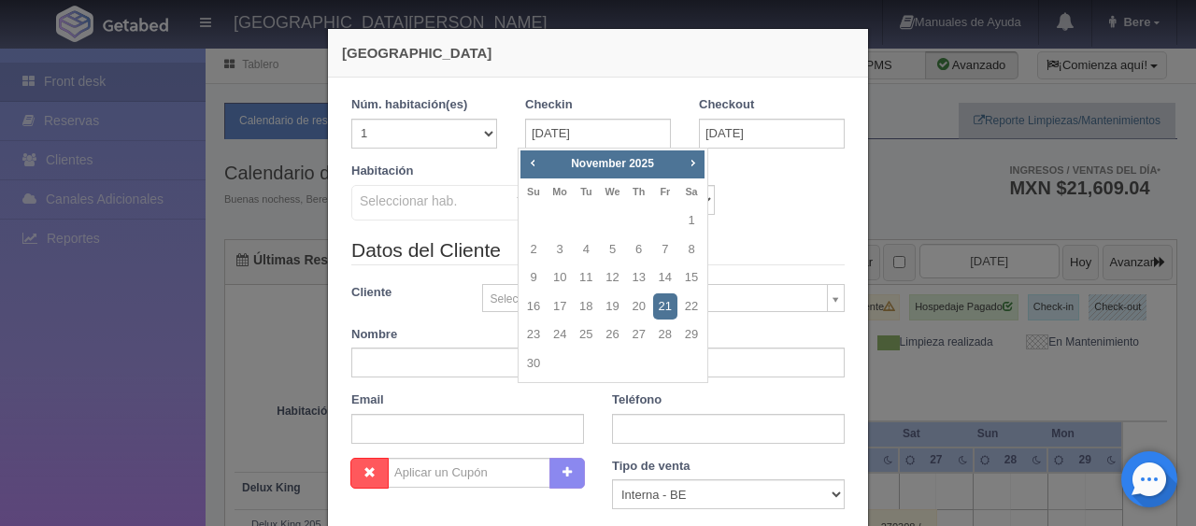
click at [778, 200] on div "Habitación Seleccionar hab. SUITE SUITE - Sin asignar SUITE 301 Habitación Pers…" at bounding box center [598, 200] width 522 height 74
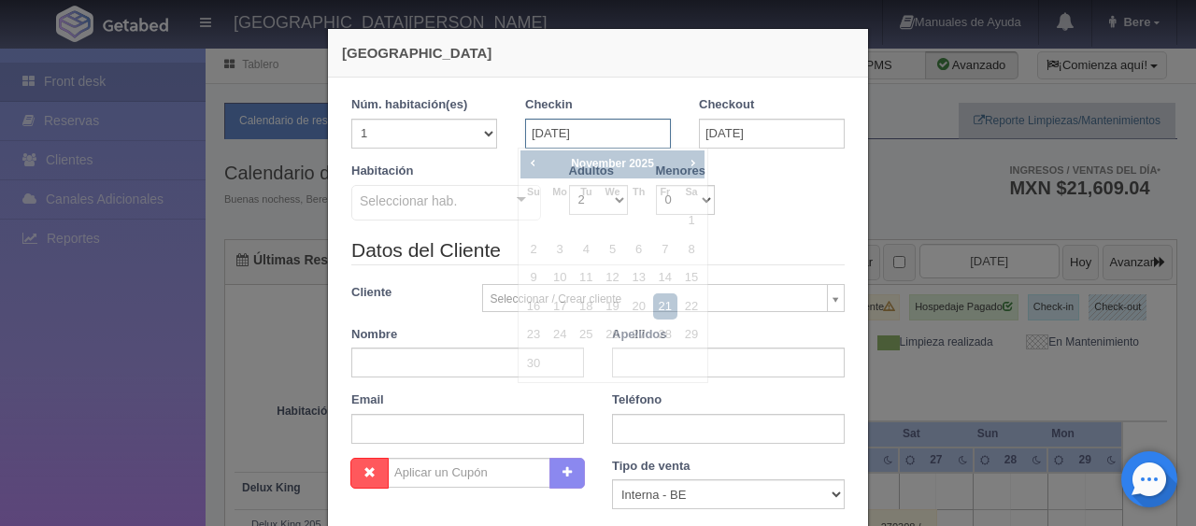
click at [617, 129] on input "[DATE]" at bounding box center [598, 134] width 146 height 30
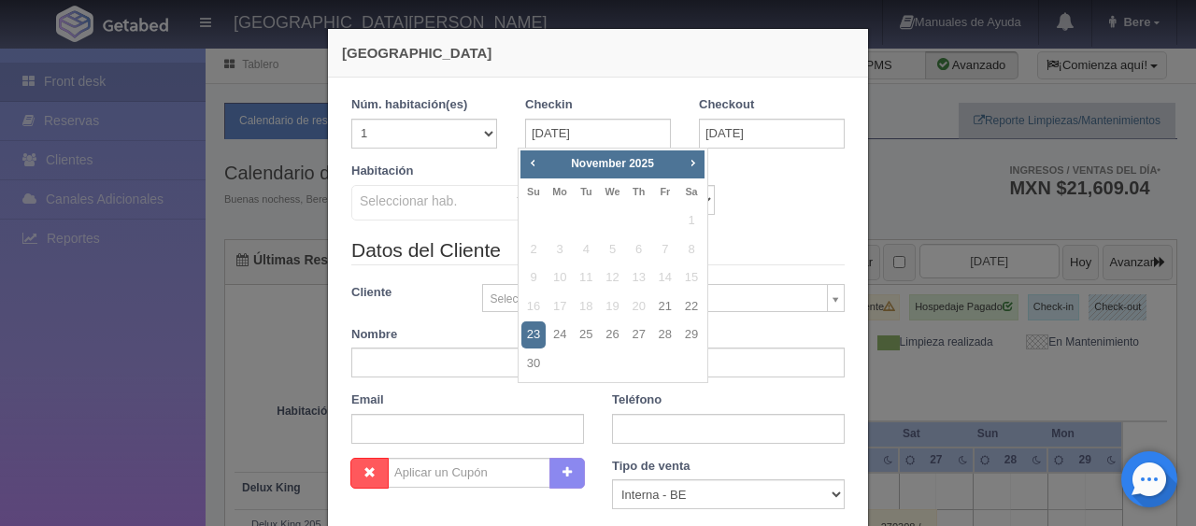
click at [527, 62] on h4 "Nueva Reserva" at bounding box center [598, 53] width 512 height 20
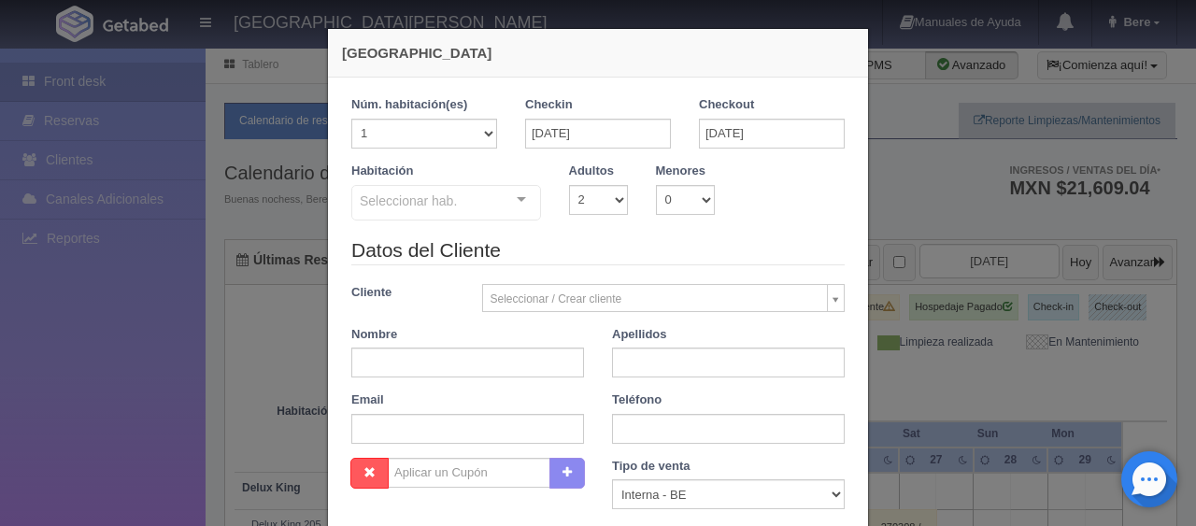
click at [810, 212] on div "Habitación Seleccionar hab. SUITE SUITE - Sin asignar SUITE 301 Habitación Pers…" at bounding box center [598, 200] width 522 height 74
click at [459, 223] on div "Habitación Seleccionar hab. SUITE SUITE - Sin asignar SUITE 301 Habitación Pers…" at bounding box center [598, 200] width 522 height 74
click at [606, 249] on legend "Datos del Cliente" at bounding box center [598, 250] width 494 height 29
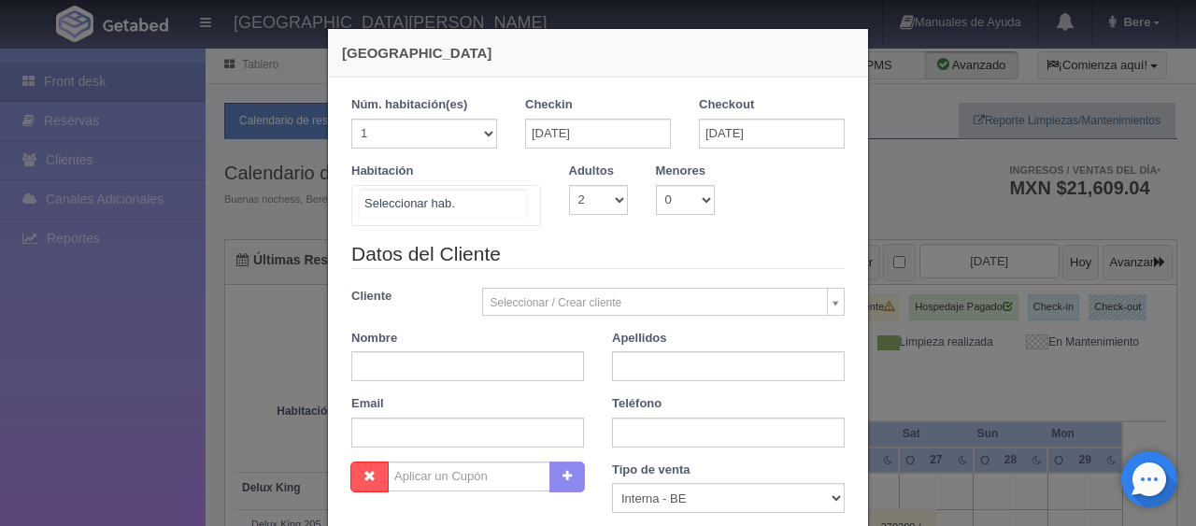
click at [483, 205] on div at bounding box center [446, 205] width 190 height 41
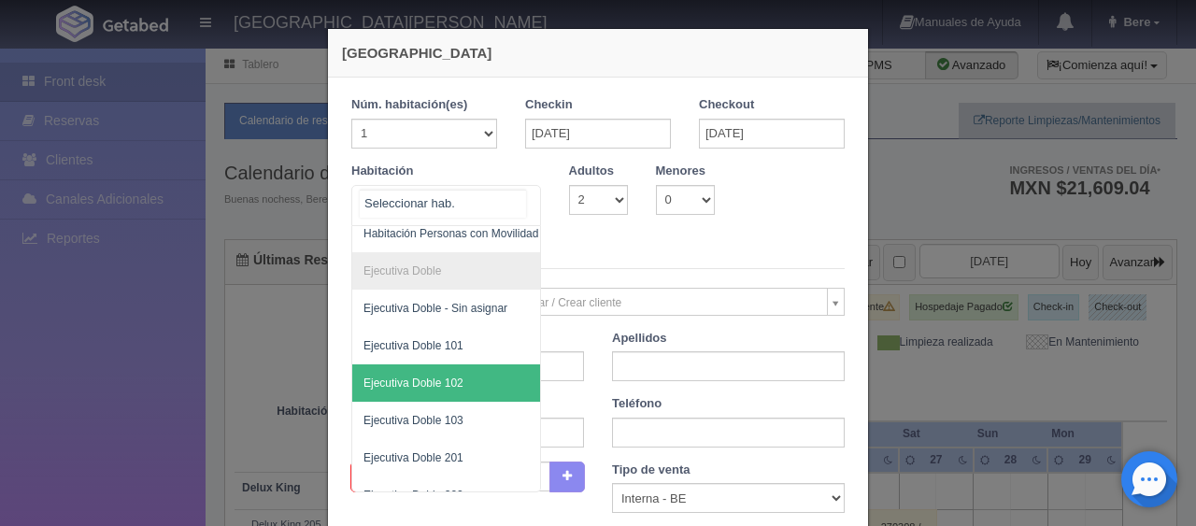
scroll to position [254, 0]
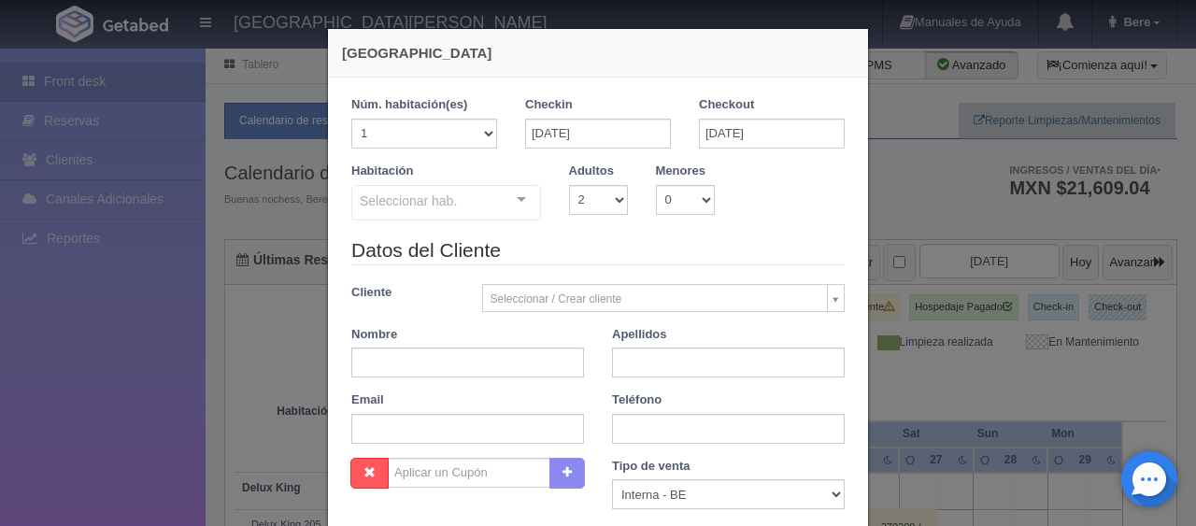
click at [571, 237] on legend "Datos del Cliente" at bounding box center [598, 250] width 494 height 29
click at [555, 242] on legend "Datos del Cliente" at bounding box center [598, 250] width 494 height 29
click at [606, 233] on div "Habitación Seleccionar hab. SUITE SUITE - Sin asignar SUITE 301 Habitación Pers…" at bounding box center [598, 200] width 522 height 74
click at [583, 208] on select "1 2 3 4 5 6 7 8 9 10" at bounding box center [598, 200] width 59 height 30
click at [585, 201] on select "1 2 3 4 5 6 7 8 9 10" at bounding box center [598, 200] width 59 height 30
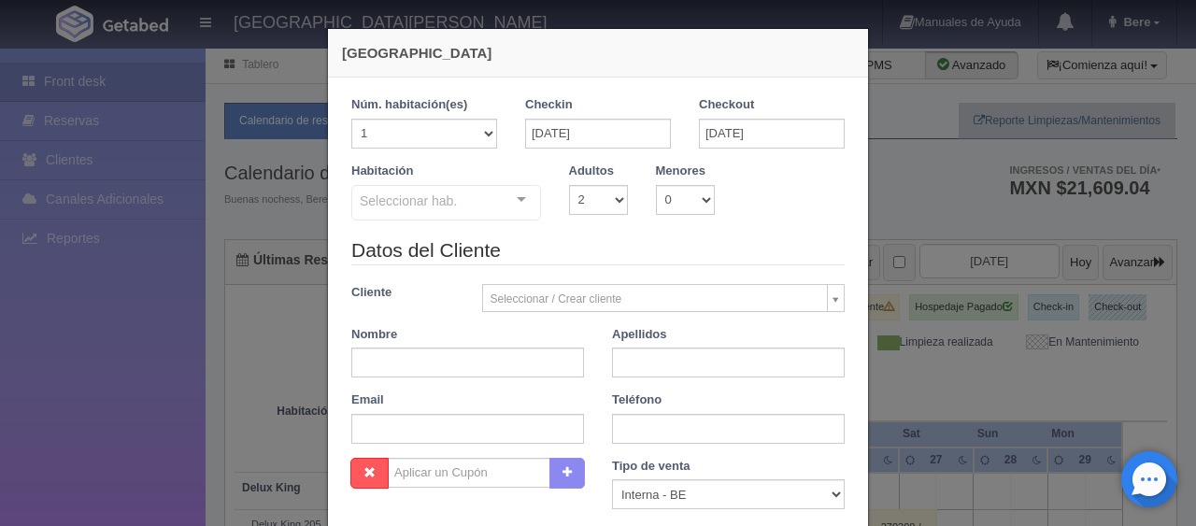
click at [637, 245] on legend "Datos del Cliente" at bounding box center [598, 250] width 494 height 29
click at [606, 208] on select "1 2 3 4 5 6 7 8 9 10" at bounding box center [598, 200] width 59 height 30
click at [665, 215] on div "Habitación Seleccionar hab. SUITE SUITE - Sin asignar SUITE 301 Habitación Pers…" at bounding box center [598, 200] width 522 height 74
click at [620, 204] on div "Adultos 1 2 3 4 5 6 7 8 9 10" at bounding box center [598, 189] width 87 height 52
click at [615, 205] on select "1 2 3 4 5 6 7 8 9 10" at bounding box center [598, 200] width 59 height 30
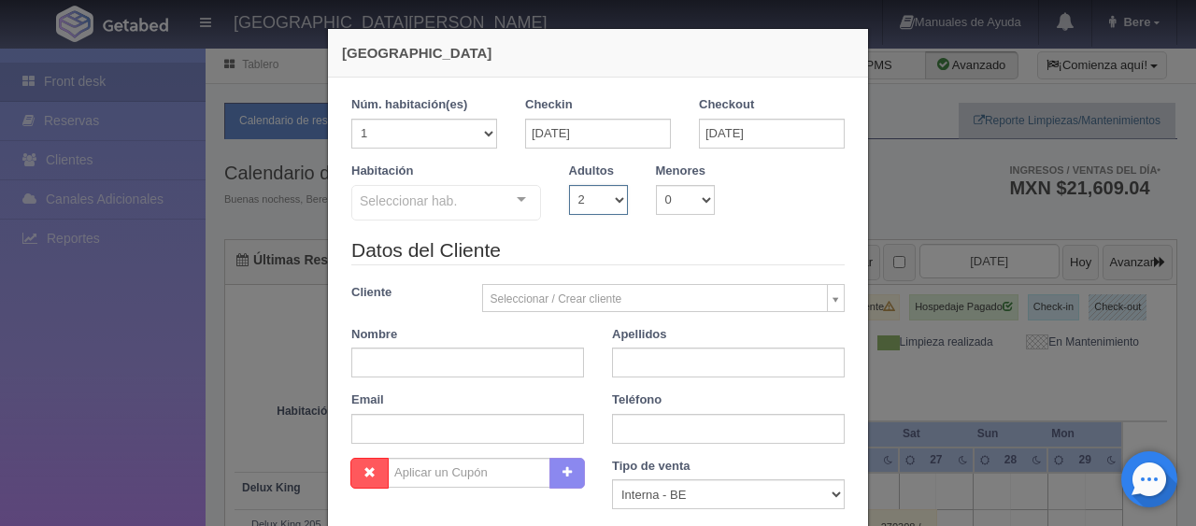
click at [569, 185] on select "1 2 3 4 5 6 7 8 9 10" at bounding box center [598, 200] width 59 height 30
click at [606, 197] on select "1 2 3 4 5 6 7 8 9 10" at bounding box center [598, 200] width 59 height 30
click at [569, 185] on select "1 2 3 4 5 6 7 8 9 10" at bounding box center [598, 200] width 59 height 30
click at [495, 208] on div "Seleccionar hab. SUITE SUITE - Sin asignar SUITE 301 Habitación Personas con Mo…" at bounding box center [446, 203] width 190 height 37
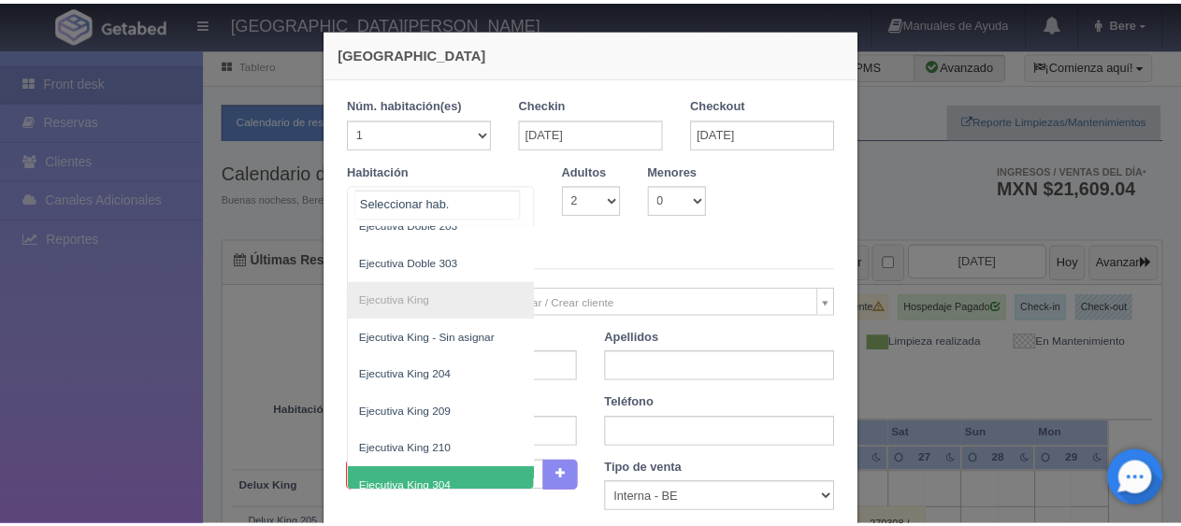
scroll to position [909, 0]
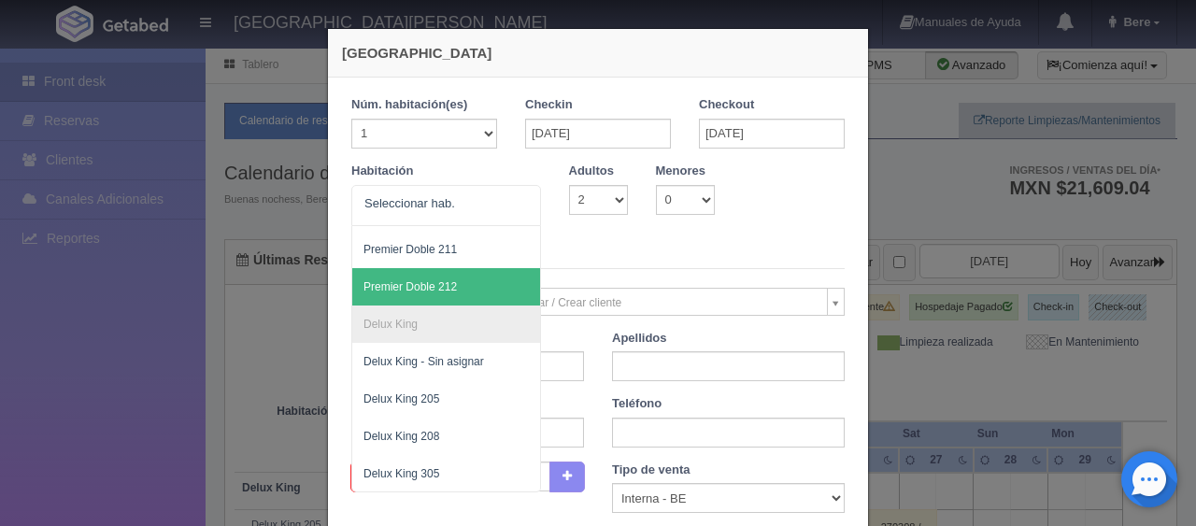
click at [580, 219] on div "Habitación SUITE SUITE - Sin asignar SUITE 301 Habitación Personas con Movilida…" at bounding box center [598, 202] width 522 height 78
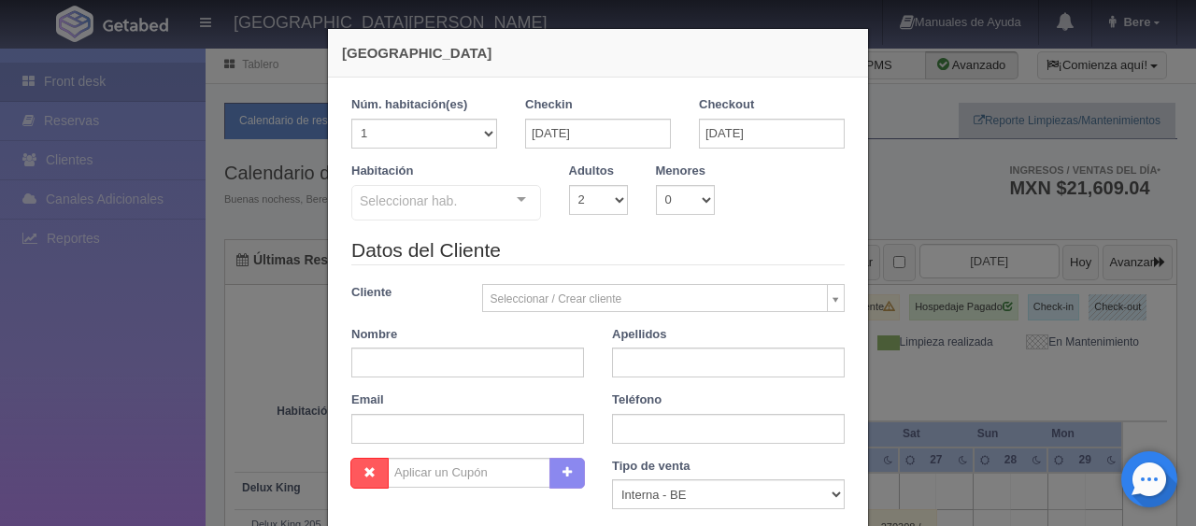
click at [486, 196] on div "Seleccionar hab." at bounding box center [446, 203] width 190 height 36
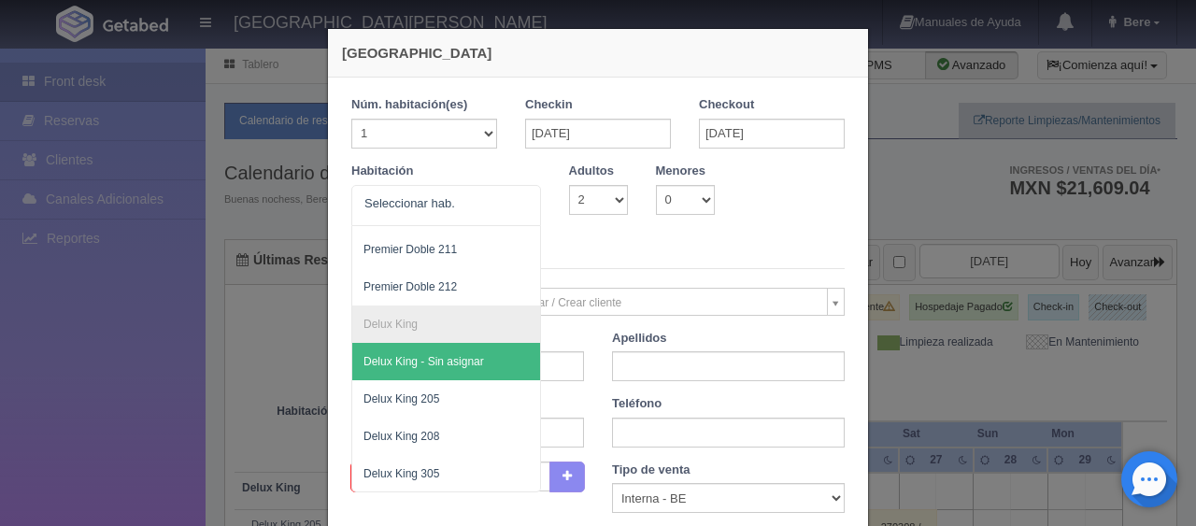
drag, startPoint x: 610, startPoint y: 248, endPoint x: 594, endPoint y: 244, distance: 16.3
click at [612, 248] on legend "Datos del Cliente" at bounding box center [598, 254] width 494 height 29
click at [461, 199] on div at bounding box center [446, 205] width 190 height 41
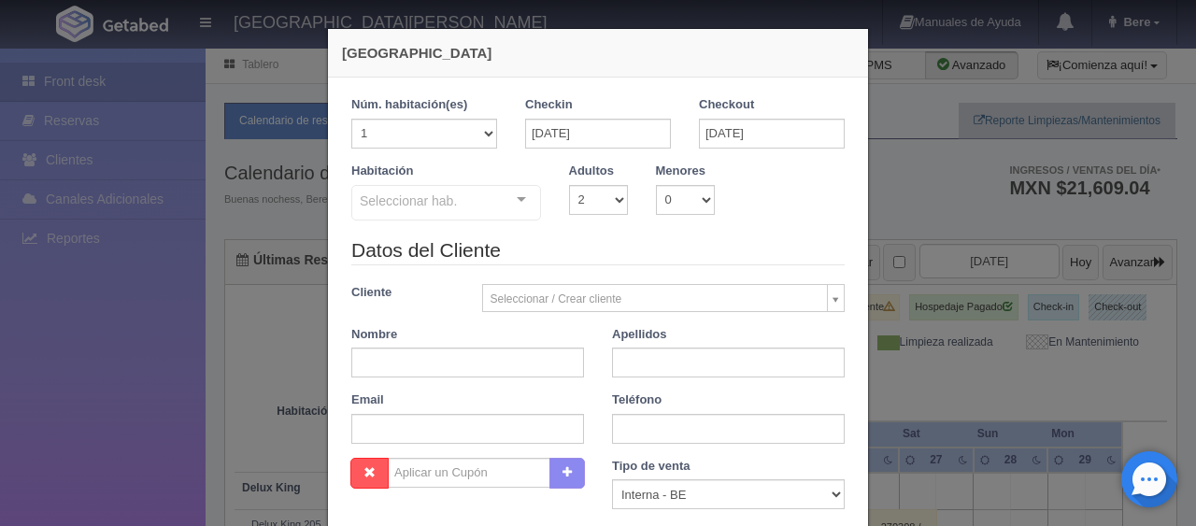
click at [1017, 245] on div "Nueva Reserva 1 Núm. habitación(es) 1 2 3 4 5 6 7 8 9 10 11 12 13 14 15 16 17 1…" at bounding box center [598, 263] width 1196 height 526
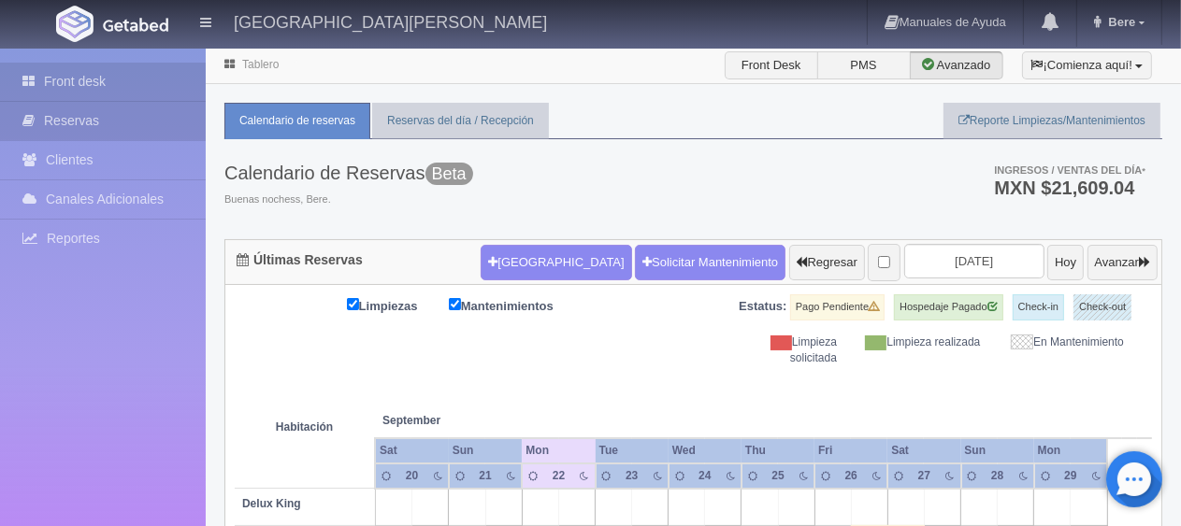
click at [41, 105] on link "Reservas" at bounding box center [103, 121] width 206 height 38
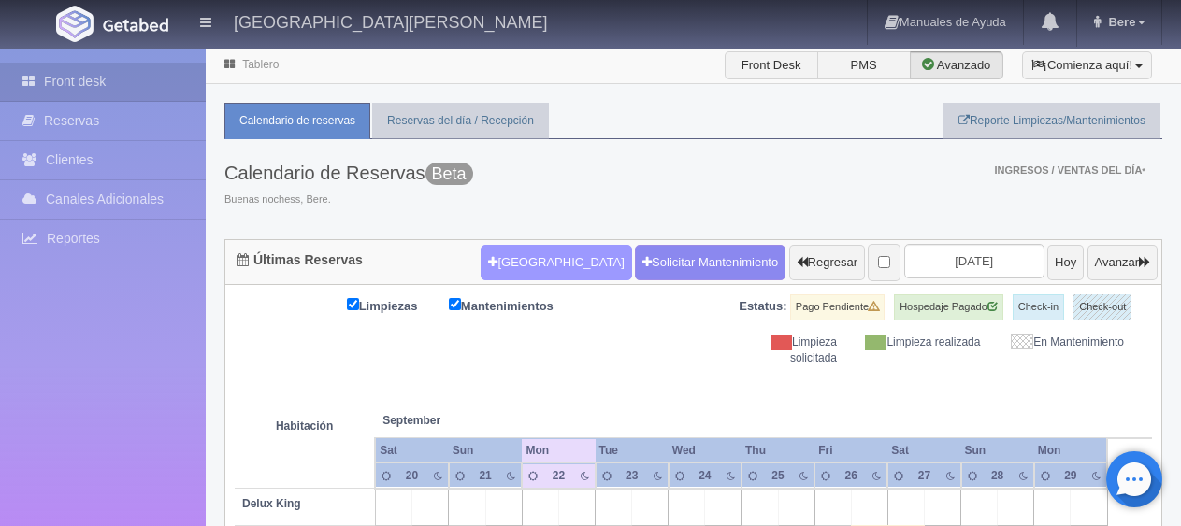
click at [505, 267] on button "[GEOGRAPHIC_DATA]" at bounding box center [555, 263] width 150 height 36
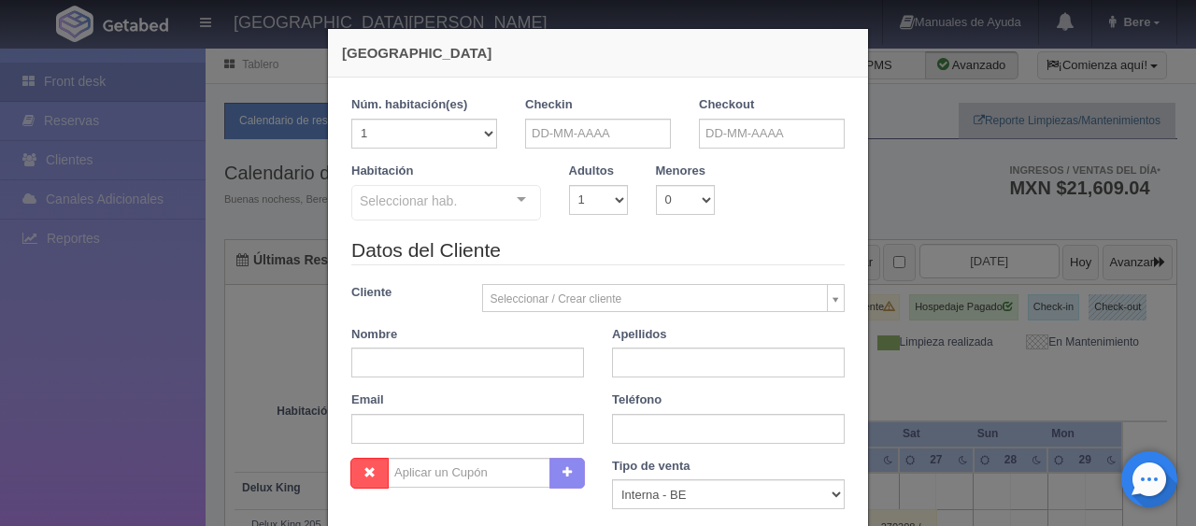
checkbox input "false"
click at [603, 119] on input "text" at bounding box center [598, 134] width 146 height 30
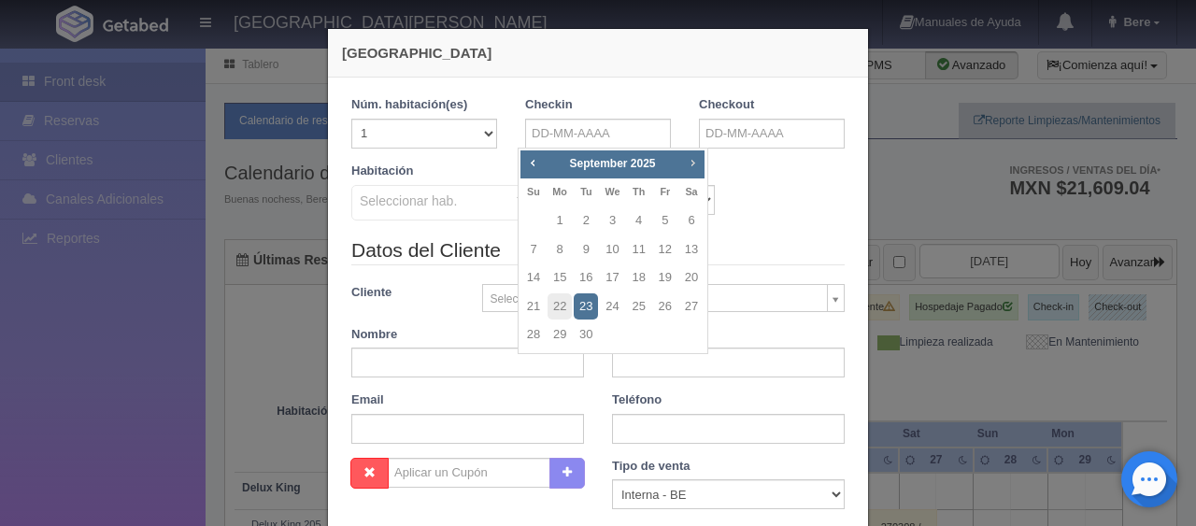
click at [692, 165] on span "Next" at bounding box center [692, 162] width 15 height 15
click at [692, 166] on span "Next" at bounding box center [692, 162] width 15 height 15
click at [660, 312] on link "21" at bounding box center [665, 306] width 24 height 27
type input "21-11-2025"
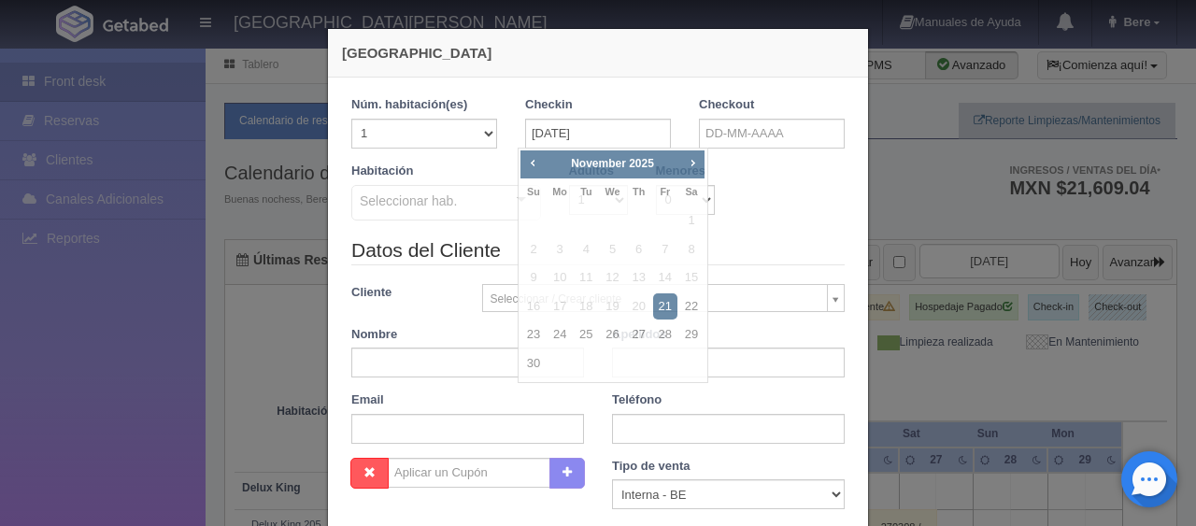
checkbox input "false"
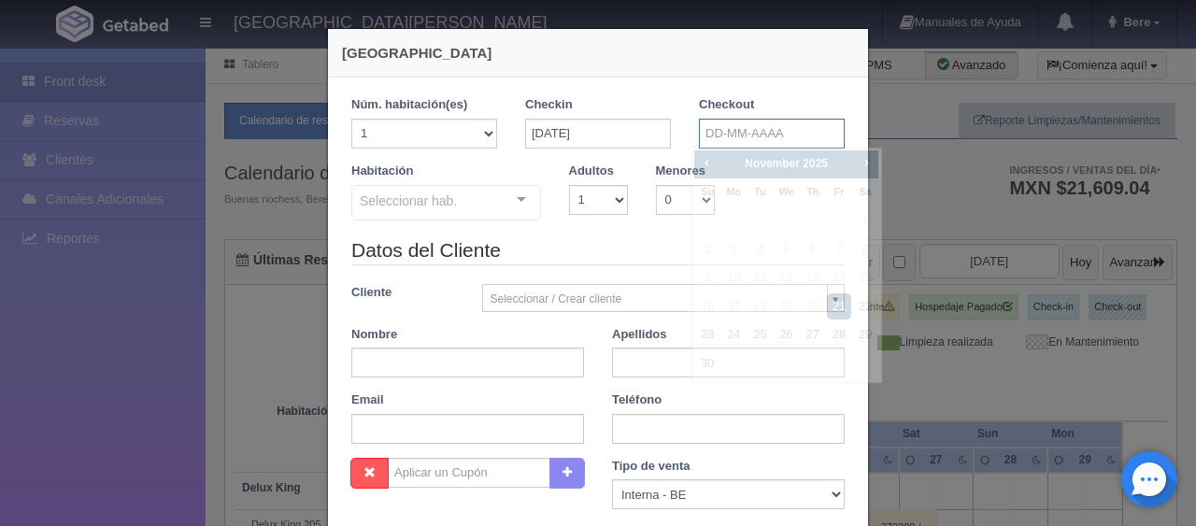
click at [776, 128] on input "text" at bounding box center [772, 134] width 146 height 30
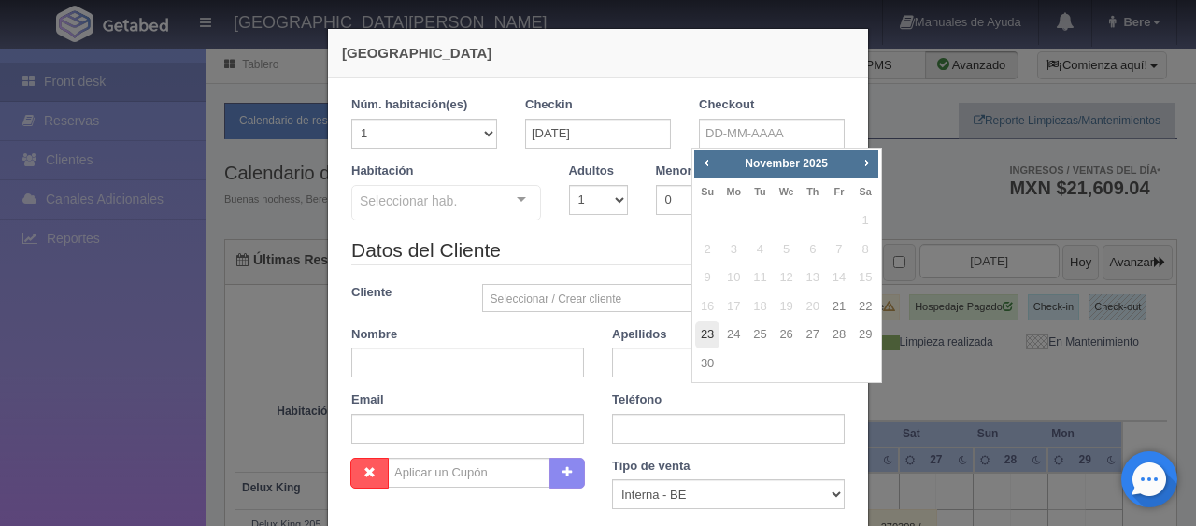
click at [713, 338] on link "23" at bounding box center [707, 335] width 24 height 27
type input "23-11-2025"
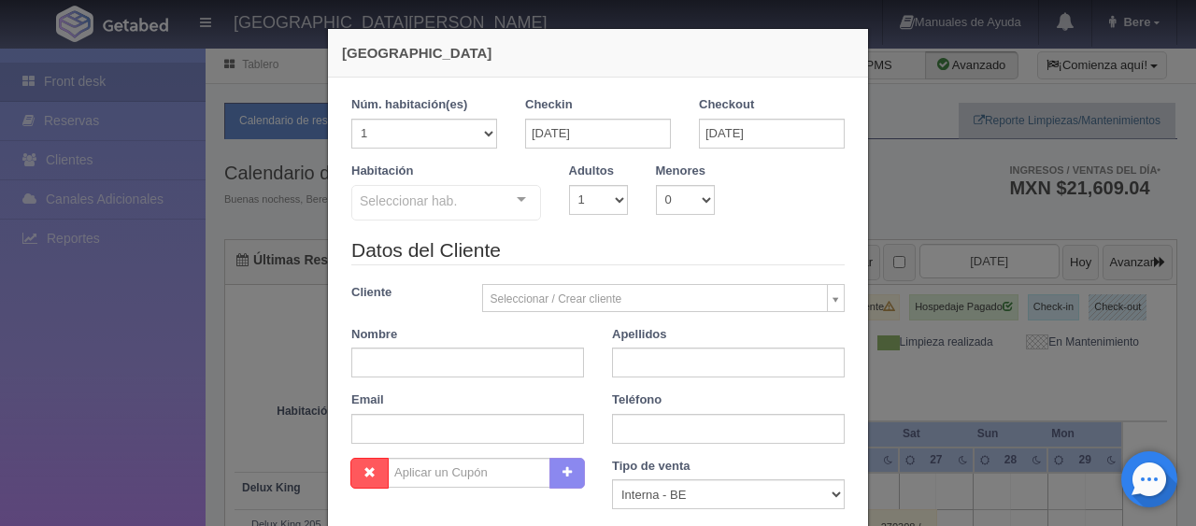
click at [467, 222] on div "Habitación Seleccionar hab. SUITE SUITE - Sin asignar SUITE 301 Habitación Pers…" at bounding box center [598, 200] width 522 height 74
click at [458, 211] on div "Seleccionar hab." at bounding box center [446, 203] width 190 height 36
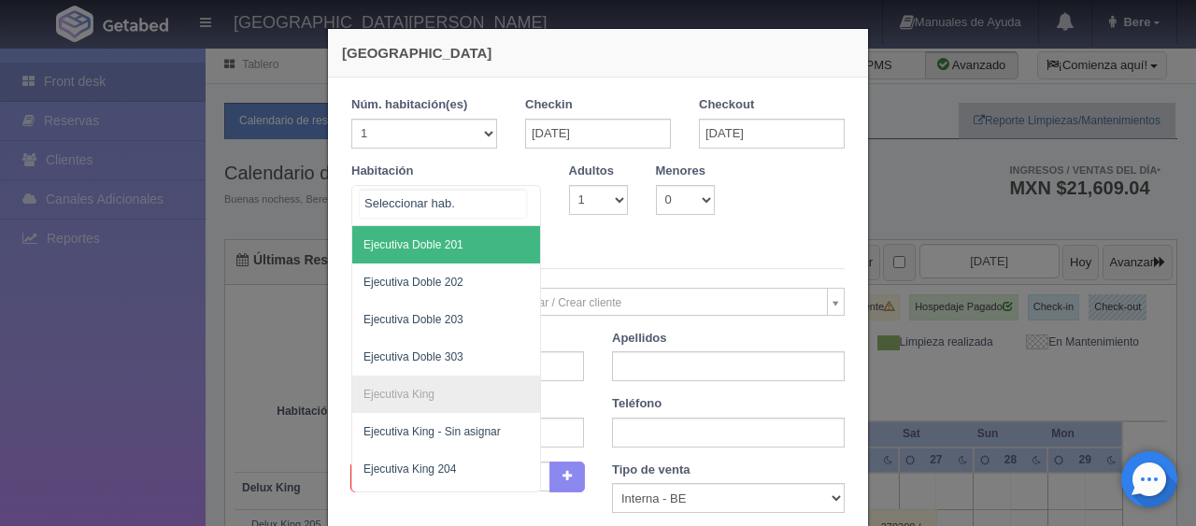
scroll to position [280, 0]
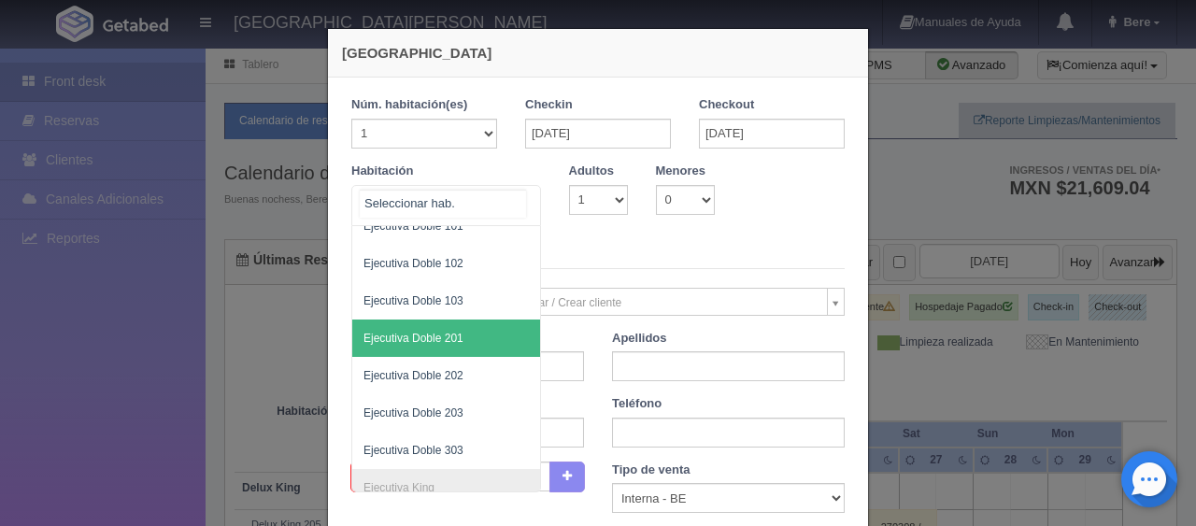
click at [480, 327] on span "Ejecutiva Doble 201" at bounding box center [509, 338] width 314 height 37
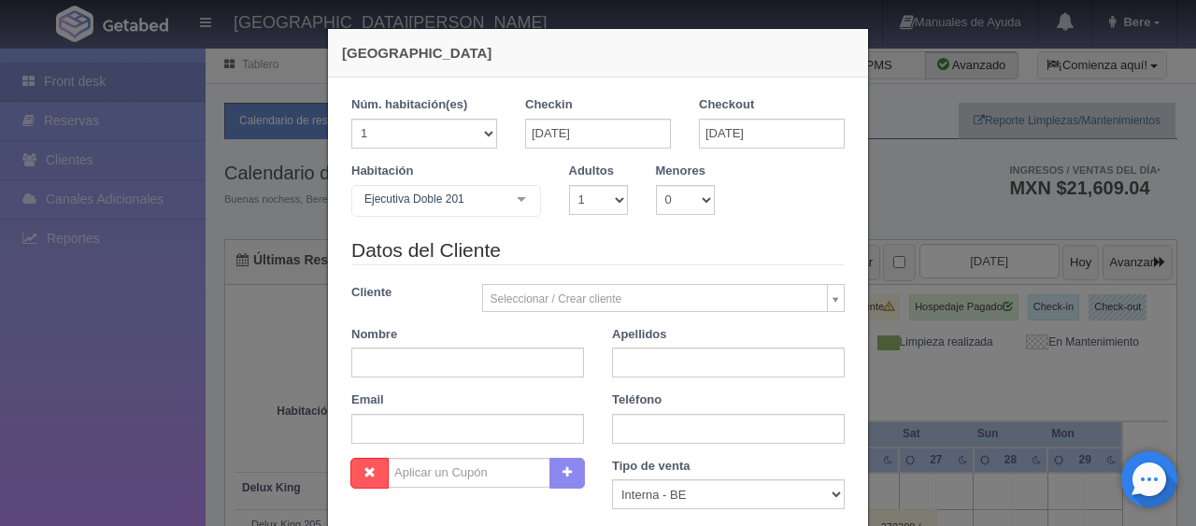
checkbox input "false"
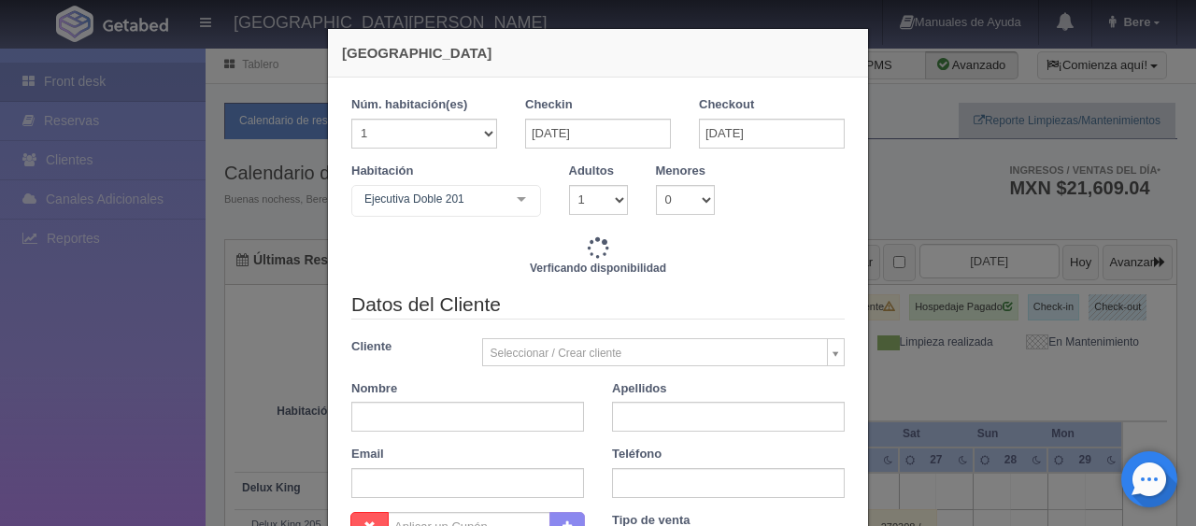
click at [431, 118] on div "Núm. habitación(es) 1 2 3 4 5 6 7 8 9 10 11 12 13 14 15 16 17 18 19 20" at bounding box center [424, 122] width 146 height 52
click at [415, 128] on select "1 2 3 4 5 6 7 8 9 10 11 12 13 14 15 16 17 18 19 20" at bounding box center [424, 134] width 146 height 30
type input "2598.00"
checkbox input "false"
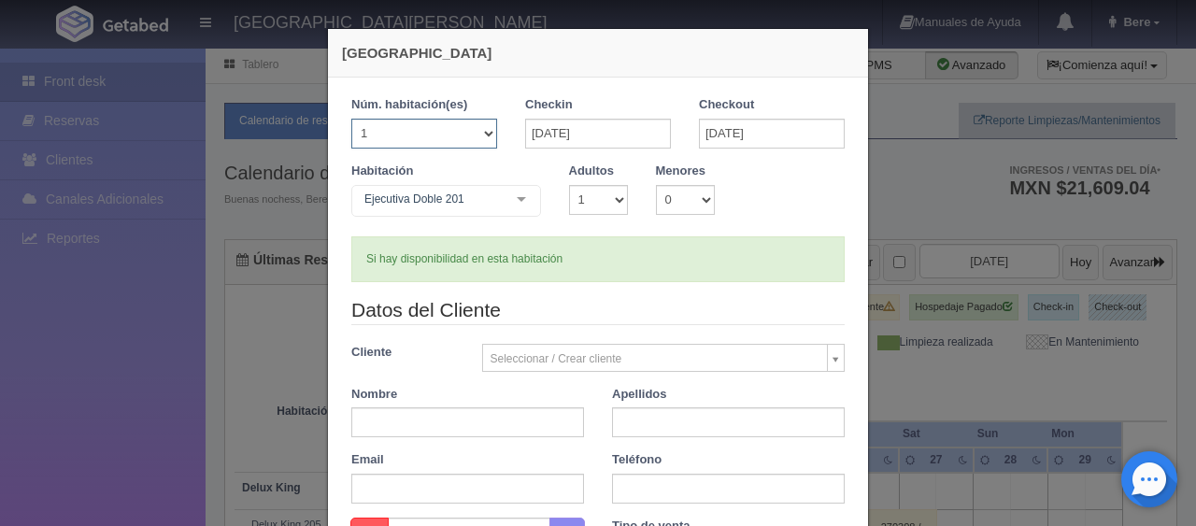
select select "4"
click at [351, 119] on select "1 2 3 4 5 6 7 8 9 10 11 12 13 14 15 16 17 18 19 20" at bounding box center [424, 134] width 146 height 30
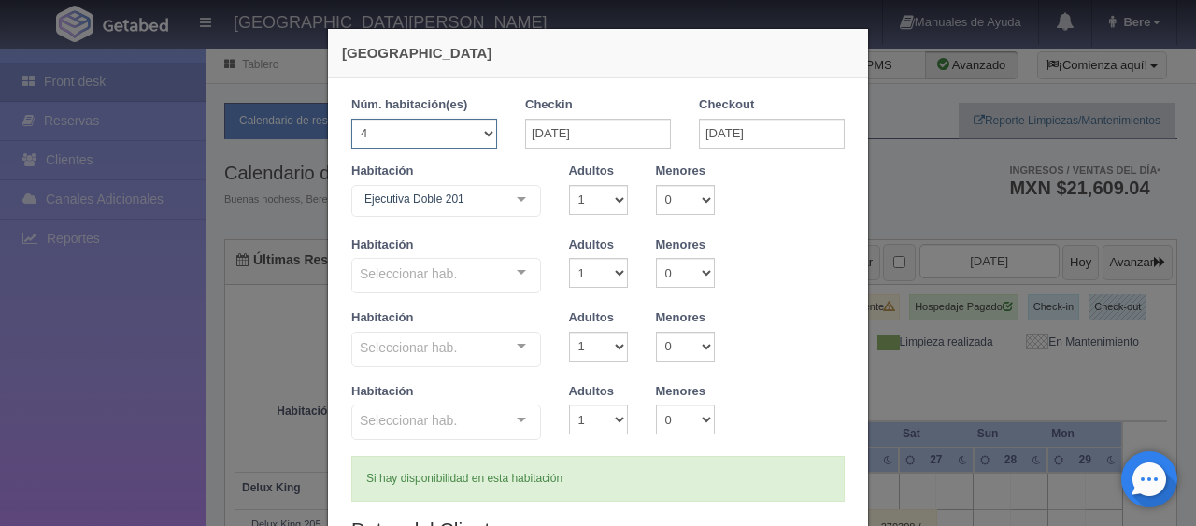
checkbox input "false"
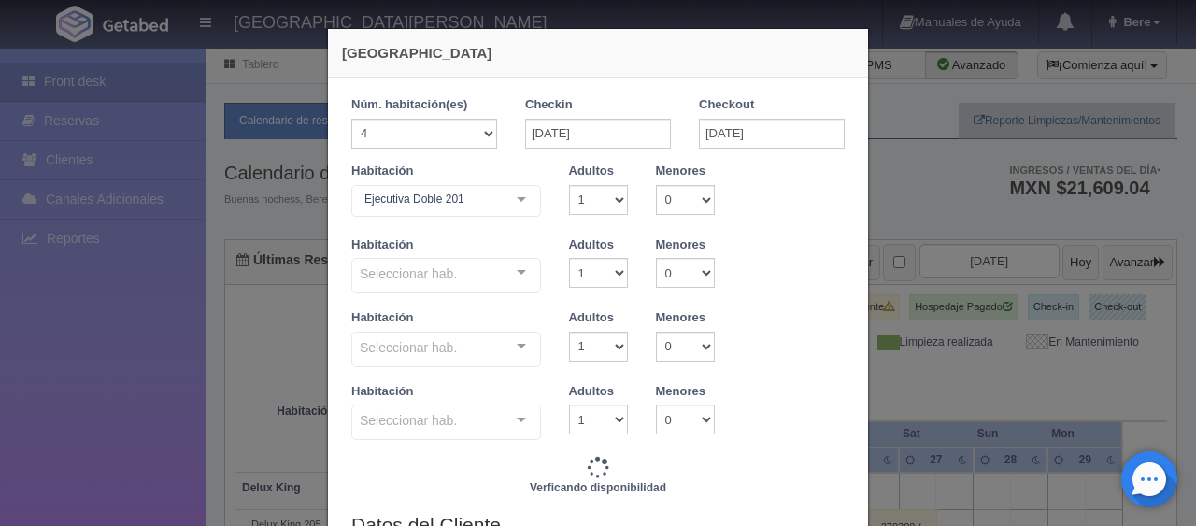
click at [461, 272] on div "Seleccionar hab." at bounding box center [446, 276] width 190 height 36
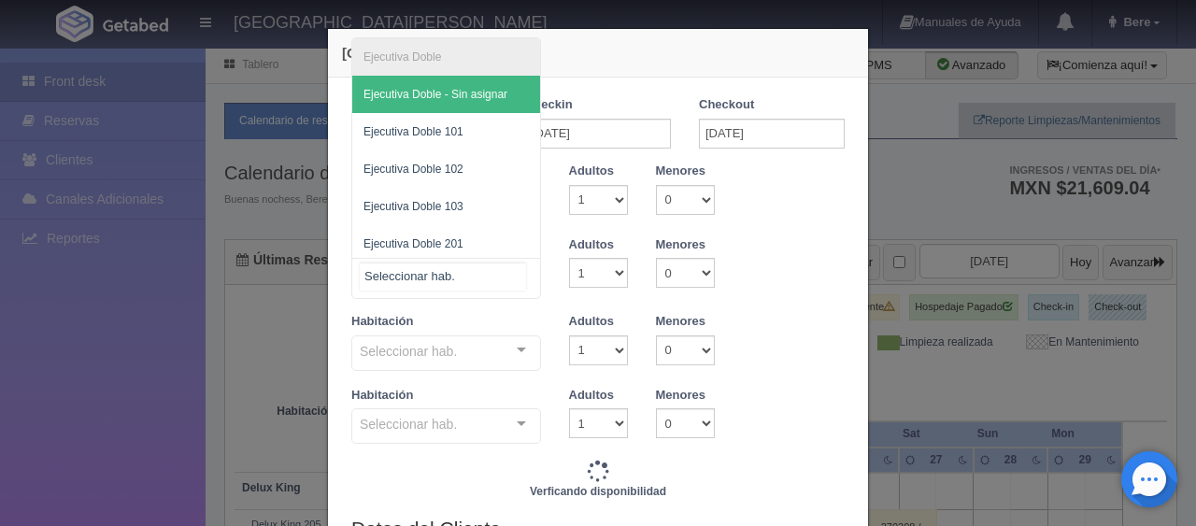
type input "10392.00"
checkbox input "false"
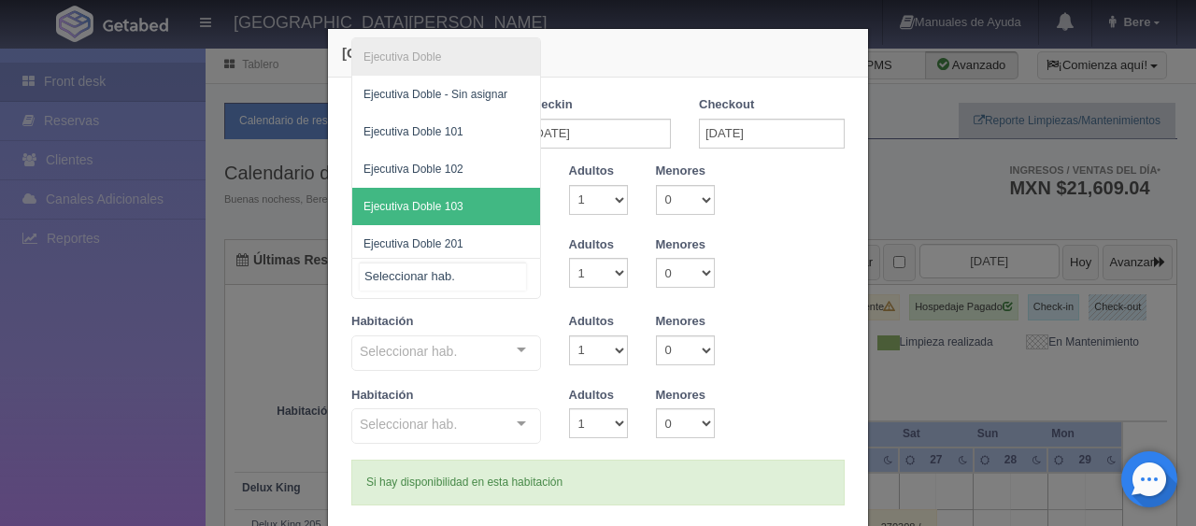
scroll to position [93, 0]
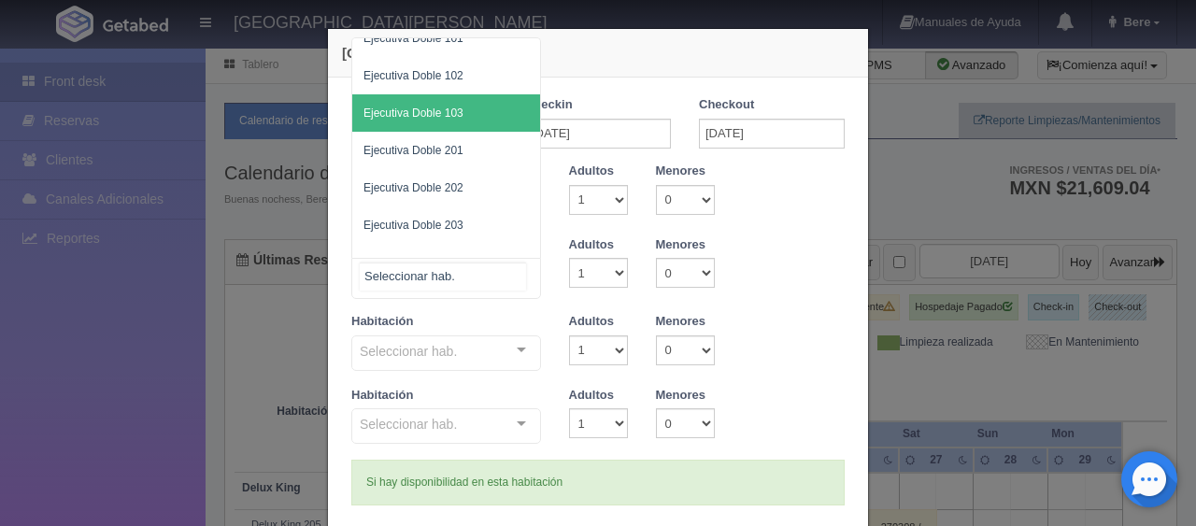
click at [479, 181] on span "Ejecutiva Doble 202" at bounding box center [446, 187] width 188 height 37
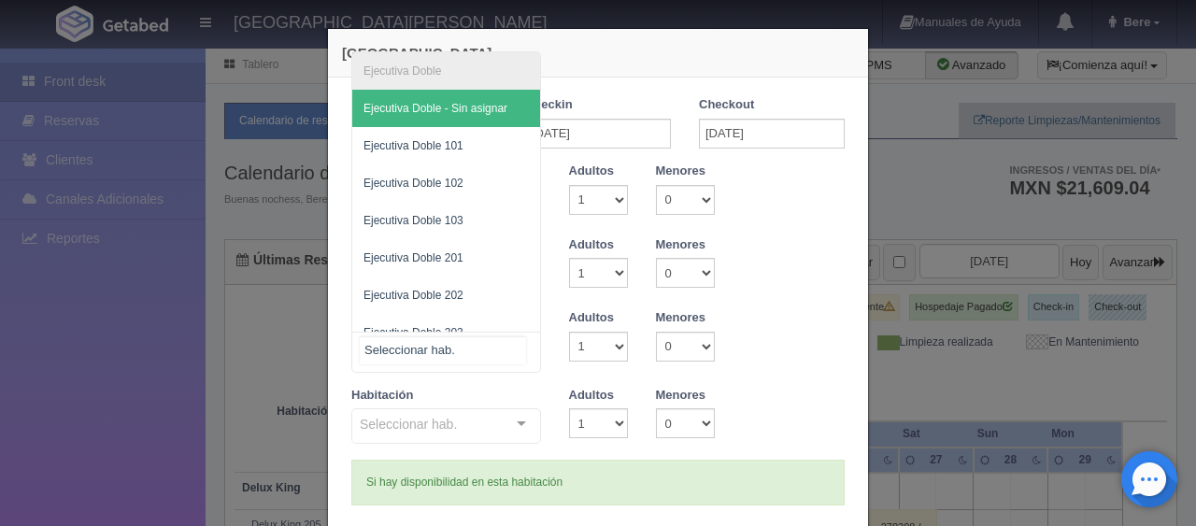
click at [461, 342] on div at bounding box center [446, 352] width 190 height 41
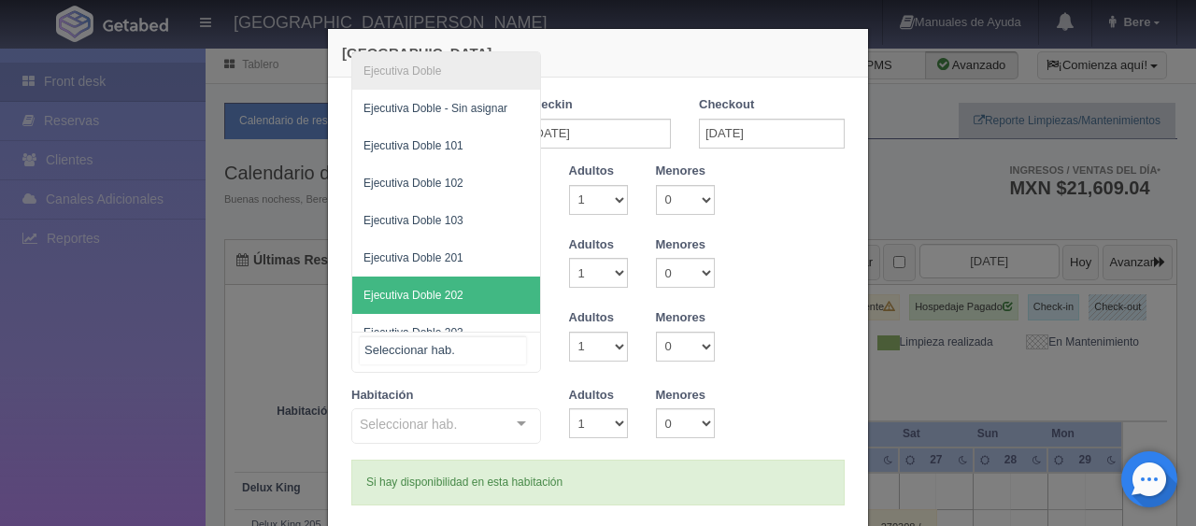
scroll to position [56, 0]
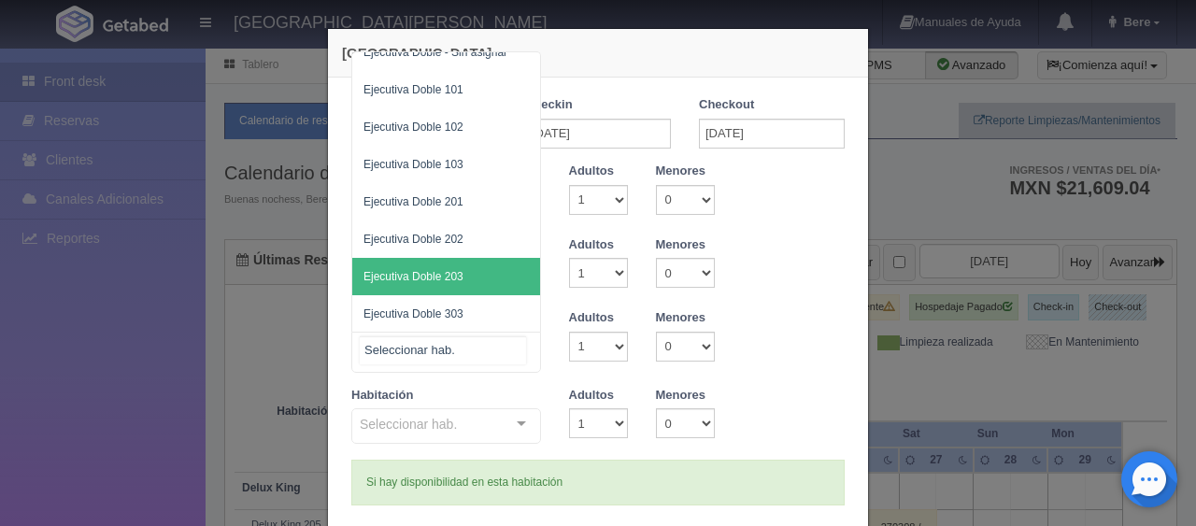
click at [485, 279] on span "Ejecutiva Doble 203" at bounding box center [446, 276] width 188 height 37
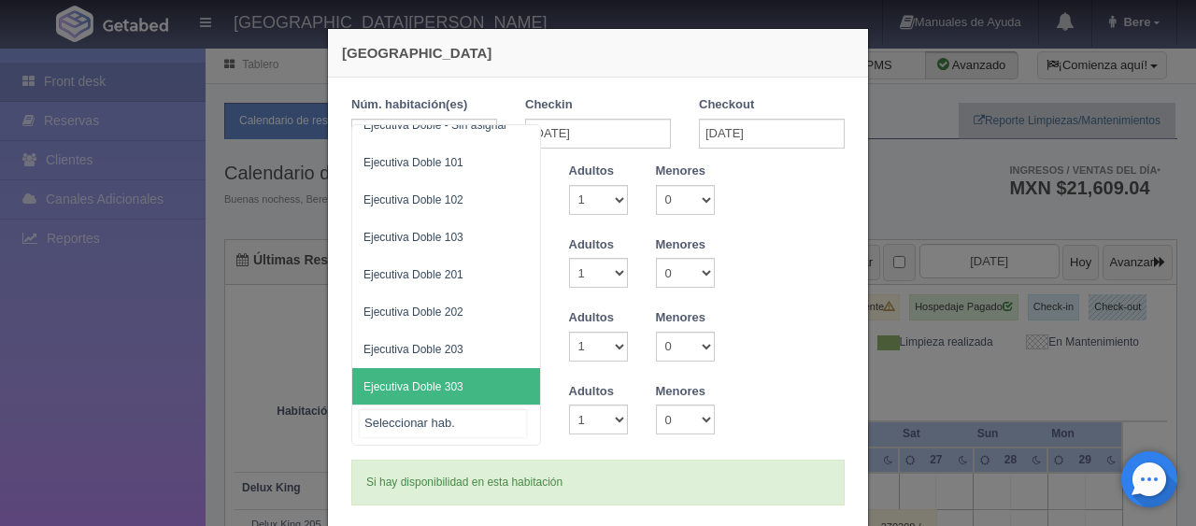
click at [457, 383] on span "Ejecutiva Doble 303" at bounding box center [446, 386] width 188 height 37
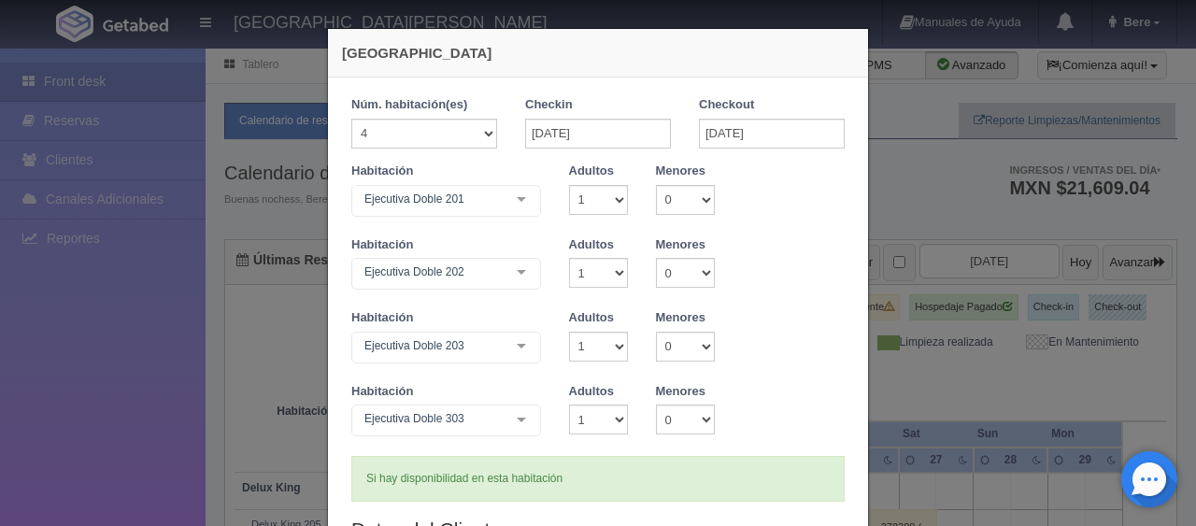
click at [516, 457] on div "Si hay disponibilidad en esta habitación" at bounding box center [598, 479] width 494 height 46
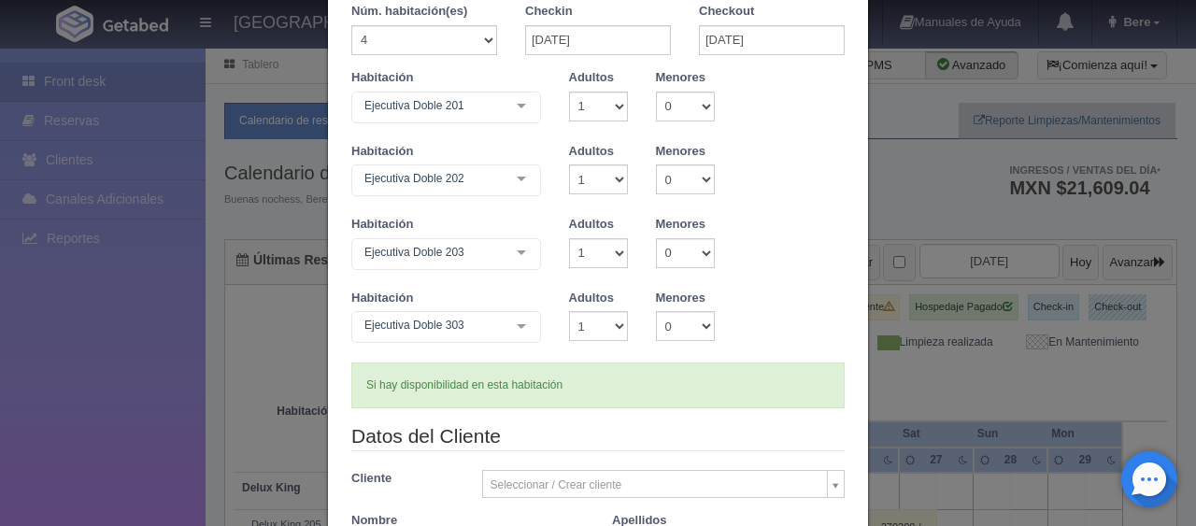
scroll to position [0, 0]
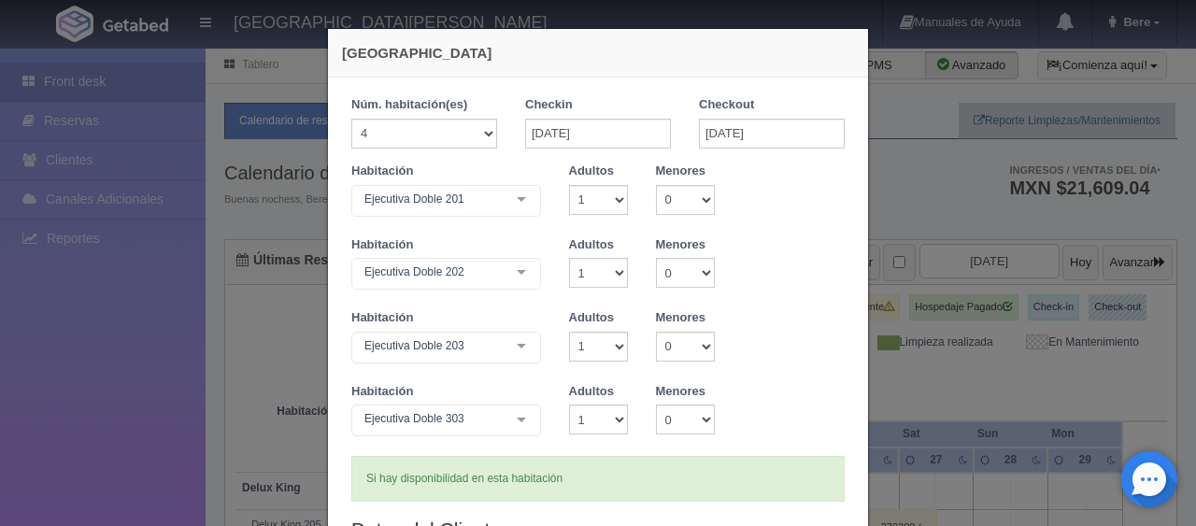
click at [785, 313] on div "Habitación Ejecutiva Doble 203 Ejecutiva Doble Ejecutiva Doble - Sin asignar Ej…" at bounding box center [598, 346] width 522 height 74
click at [764, 302] on div "Habitación Ejecutiva Doble 202 Ejecutiva Doble Ejecutiva Doble - Sin asignar Ej…" at bounding box center [598, 273] width 522 height 74
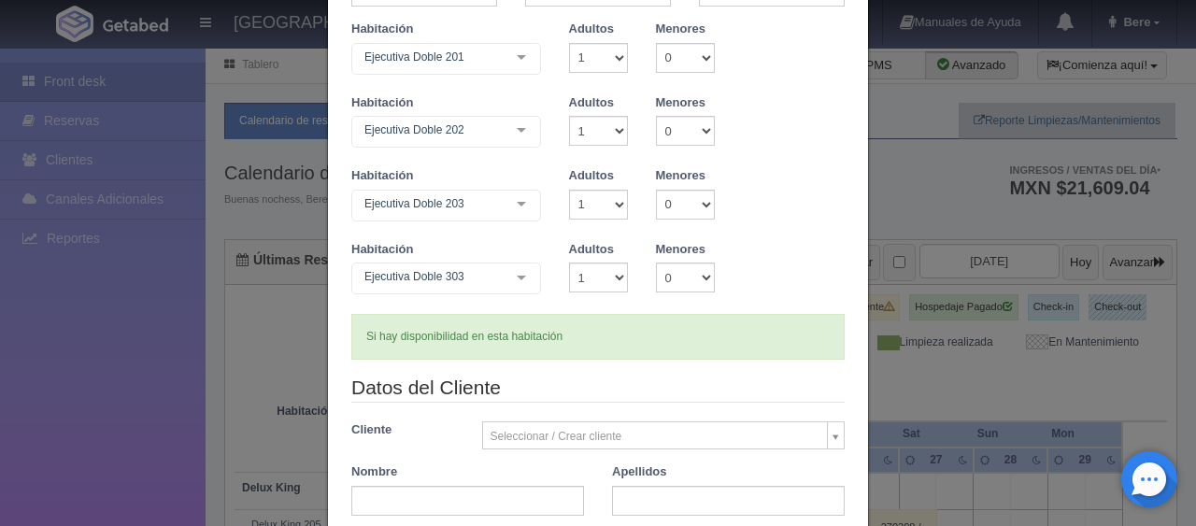
scroll to position [236, 0]
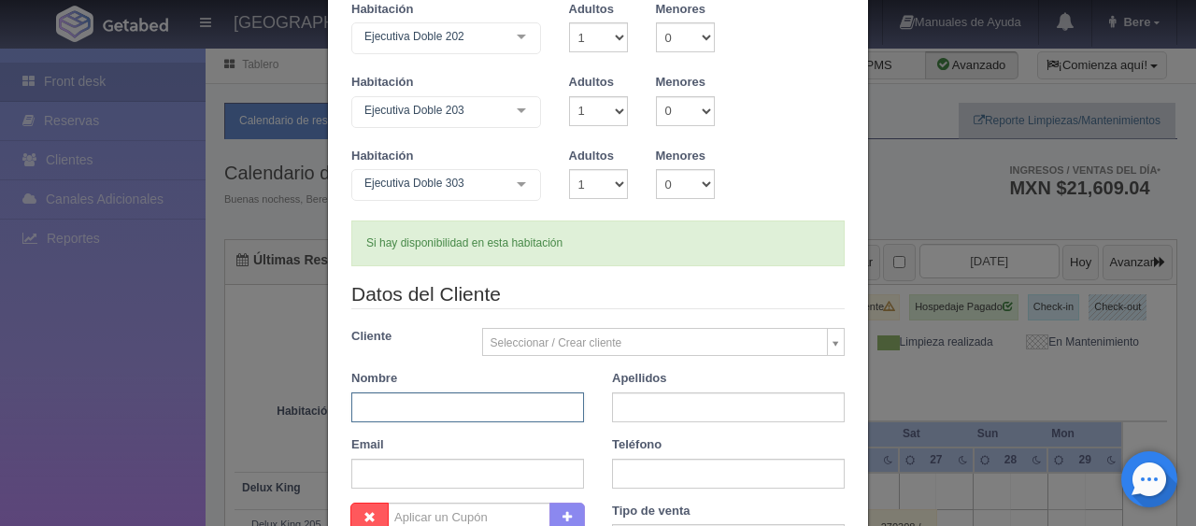
click at [531, 398] on input "text" at bounding box center [467, 408] width 233 height 30
click at [695, 300] on legend "Datos del Cliente" at bounding box center [598, 294] width 494 height 29
click at [687, 280] on legend "Datos del Cliente" at bounding box center [598, 294] width 494 height 29
click at [608, 254] on div "Si hay disponibilidad en esta habitación" at bounding box center [598, 244] width 494 height 46
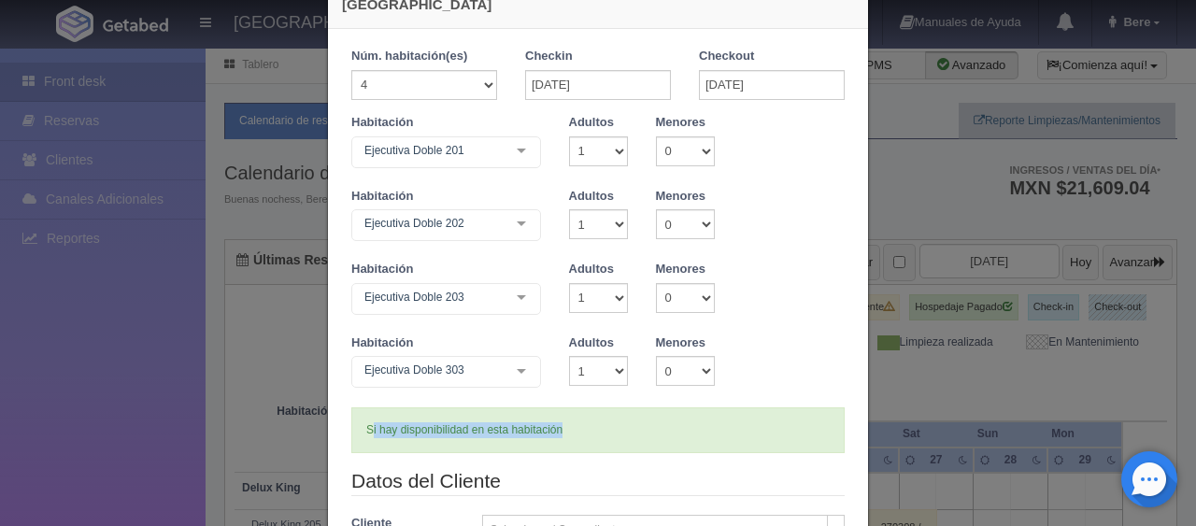
drag, startPoint x: 576, startPoint y: 452, endPoint x: 364, endPoint y: 435, distance: 212.9
click at [364, 435] on div "Si hay disponibilidad en esta habitación" at bounding box center [598, 431] width 494 height 46
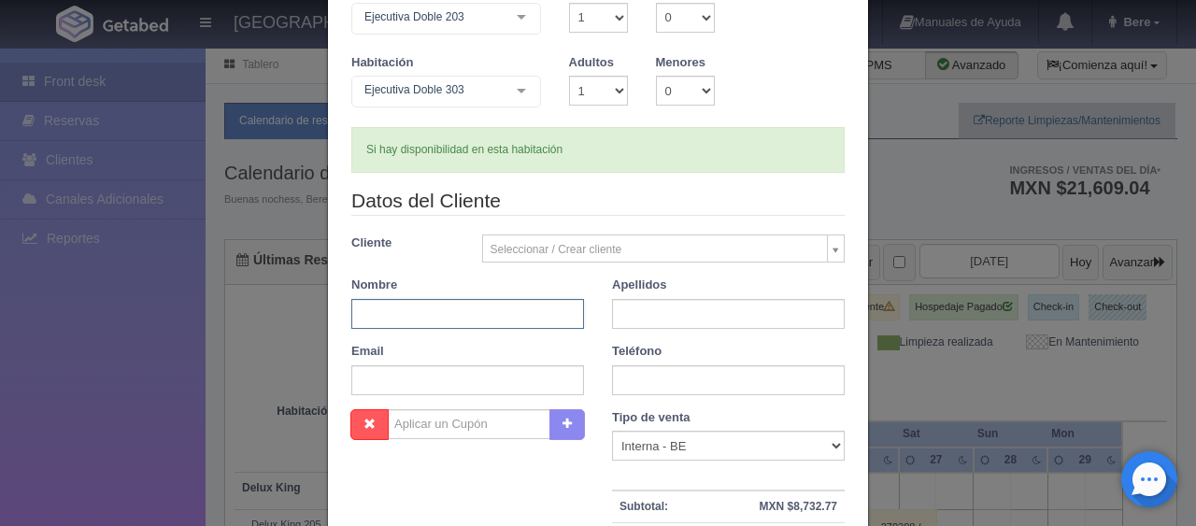
click at [497, 311] on input "text" at bounding box center [467, 314] width 233 height 30
click at [494, 314] on input "text" at bounding box center [467, 314] width 233 height 30
click at [493, 318] on input "text" at bounding box center [467, 314] width 233 height 30
click at [626, 174] on form "1 Núm. habitación(es) 1 2 3 4 5 6 7 8 9 10 11 12 13 14 15 16 17 18 19 20 Checki…" at bounding box center [598, 223] width 494 height 913
click at [510, 320] on input "text" at bounding box center [467, 314] width 233 height 30
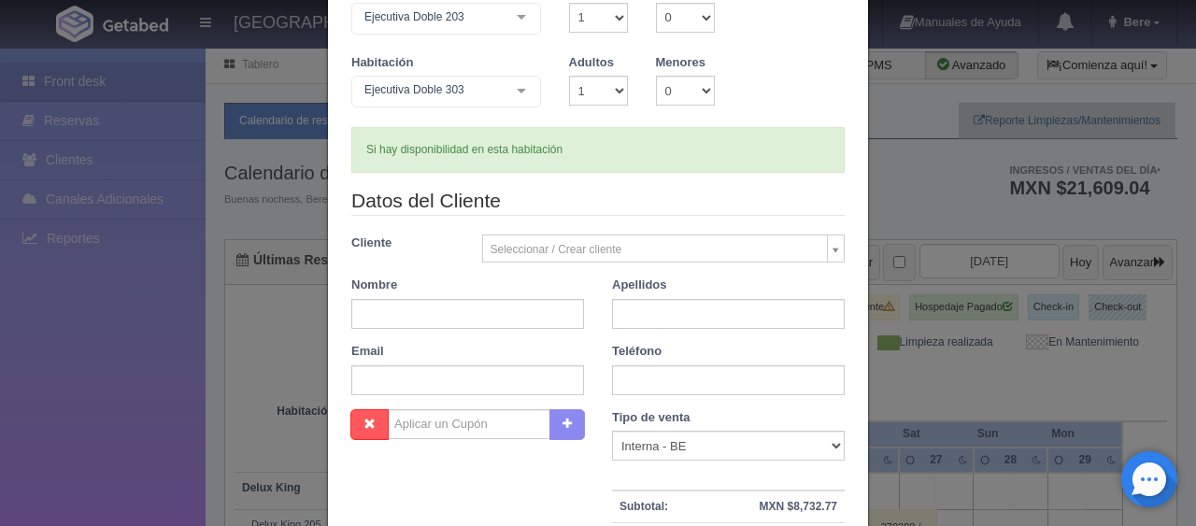
click at [611, 174] on form "1 Núm. habitación(es) 1 2 3 4 5 6 7 8 9 10 11 12 13 14 15 16 17 18 19 20 Checki…" at bounding box center [598, 223] width 494 height 913
click at [456, 311] on input "text" at bounding box center [467, 314] width 233 height 30
type input "N"
click at [456, 308] on input "Ma. C" at bounding box center [467, 314] width 233 height 30
drag, startPoint x: 450, startPoint y: 316, endPoint x: 404, endPoint y: 317, distance: 45.8
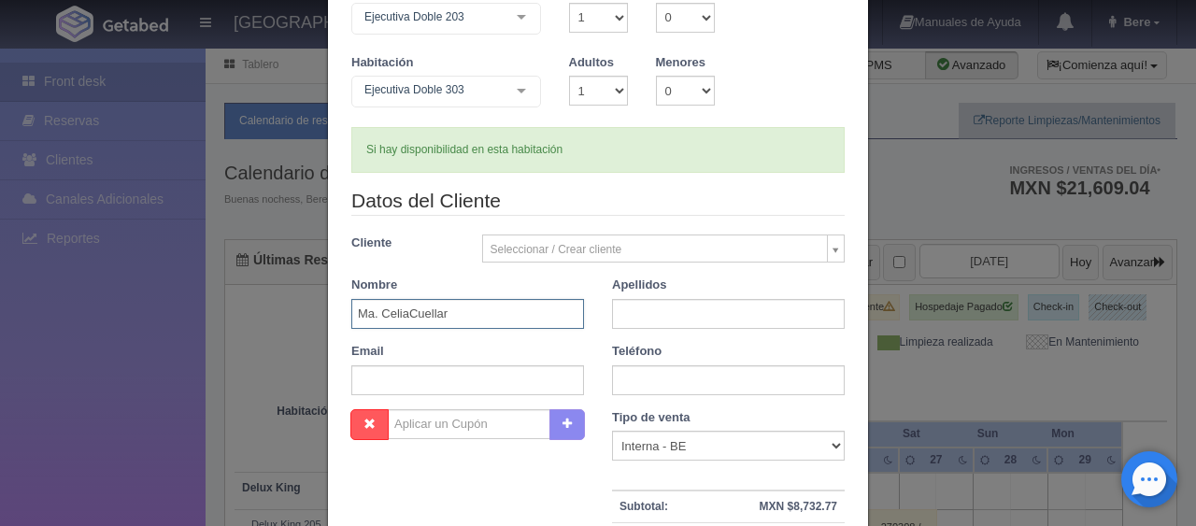
click at [404, 317] on input "Ma. CeliaCuellar" at bounding box center [467, 314] width 233 height 30
type input "Ma. Celia"
type input "Cuellar"
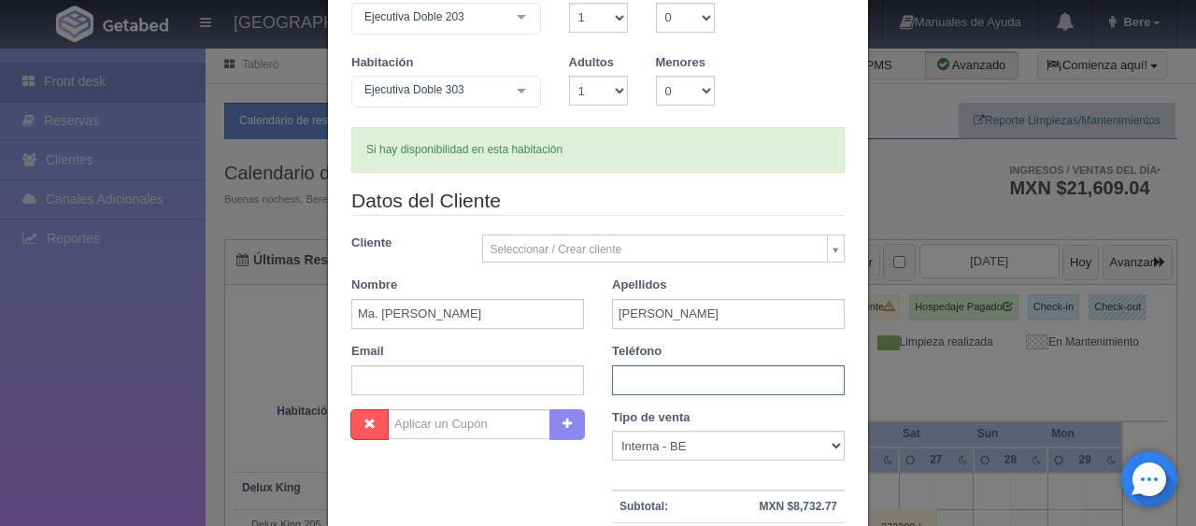
click at [634, 379] on input "text" at bounding box center [728, 380] width 233 height 30
click at [654, 182] on form "1 Núm. habitación(es) 1 2 3 4 5 6 7 8 9 10 11 12 13 14 15 16 17 18 19 20 Checki…" at bounding box center [598, 223] width 494 height 913
click at [674, 382] on input "text" at bounding box center [728, 380] width 233 height 30
type input "3330298411"
click at [655, 446] on select "Correo Electronico Interna - BE Llamada OTA Externa Otro WALK IN" at bounding box center [728, 446] width 233 height 30
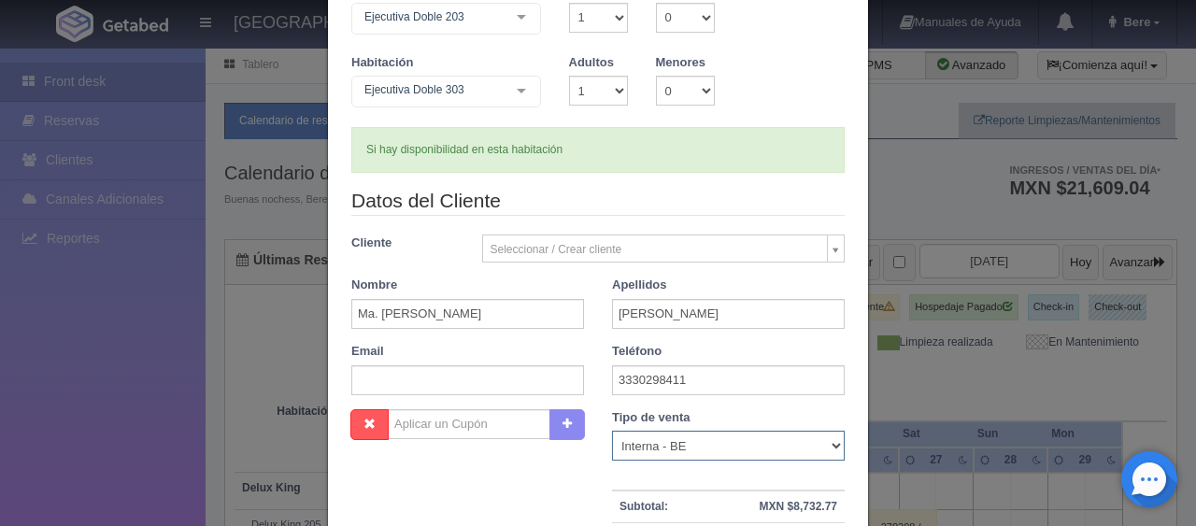
select select "phone"
click at [612, 431] on select "Correo Electronico Interna - BE Llamada OTA Externa Otro WALK IN" at bounding box center [728, 446] width 233 height 30
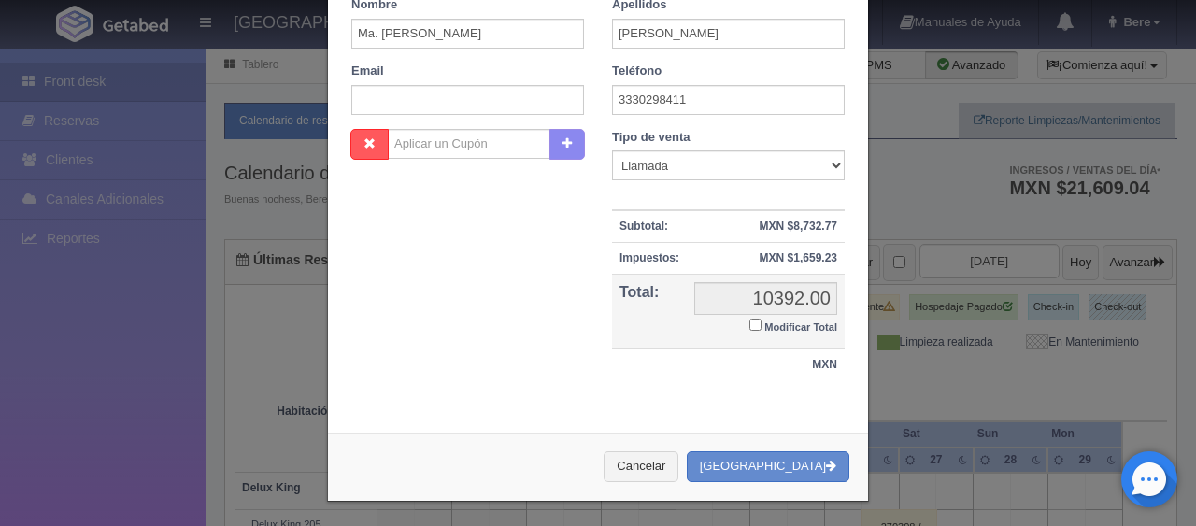
click at [785, 331] on small "Modificar Total" at bounding box center [801, 327] width 73 height 11
click at [762, 331] on input "Modificar Total" at bounding box center [756, 325] width 12 height 12
checkbox input "true"
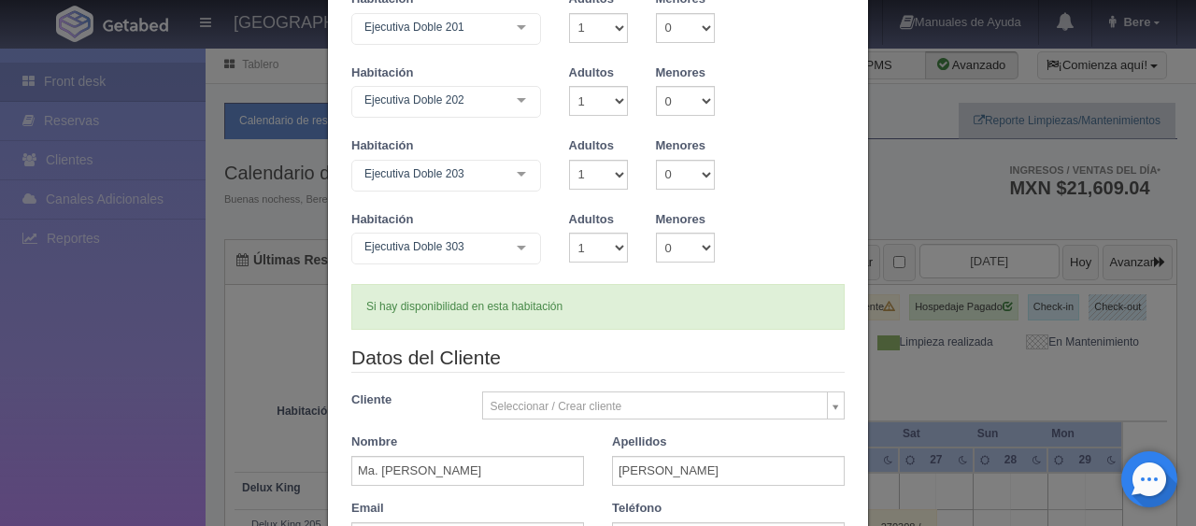
scroll to position [0, 0]
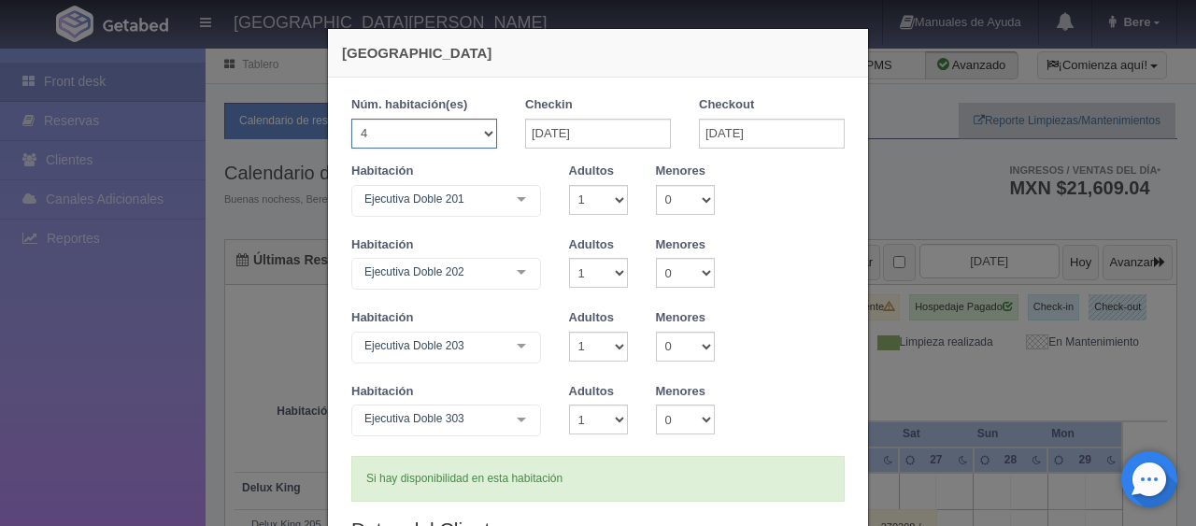
click at [464, 142] on select "1 2 3 4 5 6 7 8 9 10 11 12 13 14 15 16 17 18 19 20" at bounding box center [424, 134] width 146 height 30
select select "5"
click at [351, 119] on select "1 2 3 4 5 6 7 8 9 10 11 12 13 14 15 16 17 18 19 20" at bounding box center [424, 134] width 146 height 30
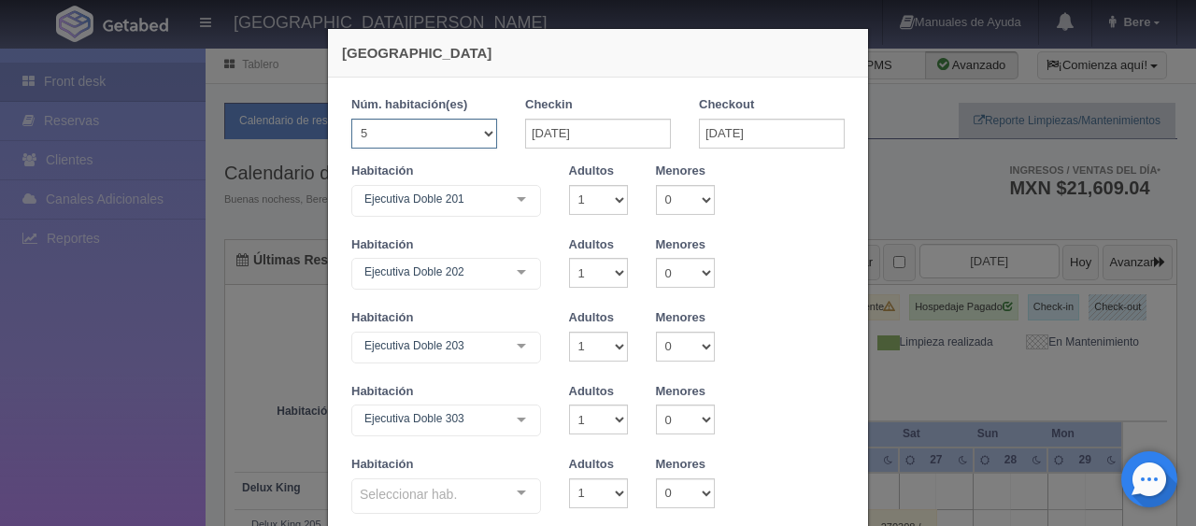
checkbox input "false"
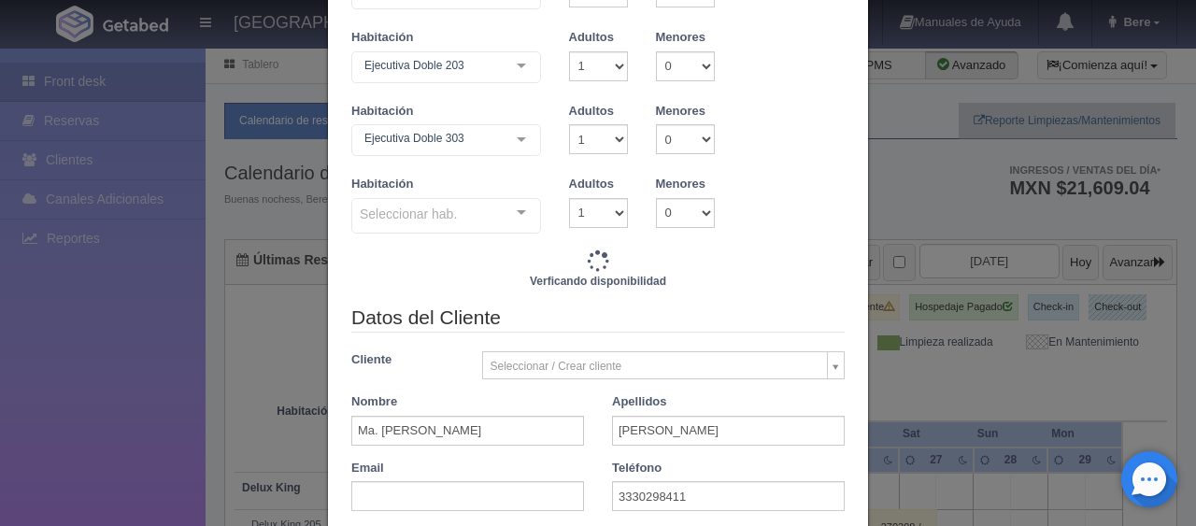
type input "12990.00"
checkbox input "false"
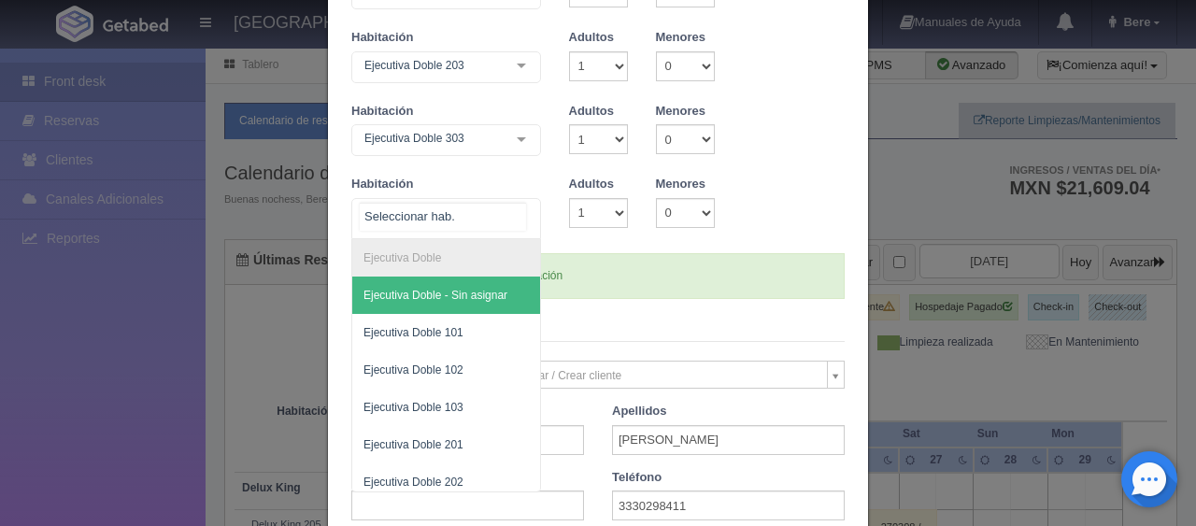
click at [490, 226] on div at bounding box center [446, 218] width 190 height 41
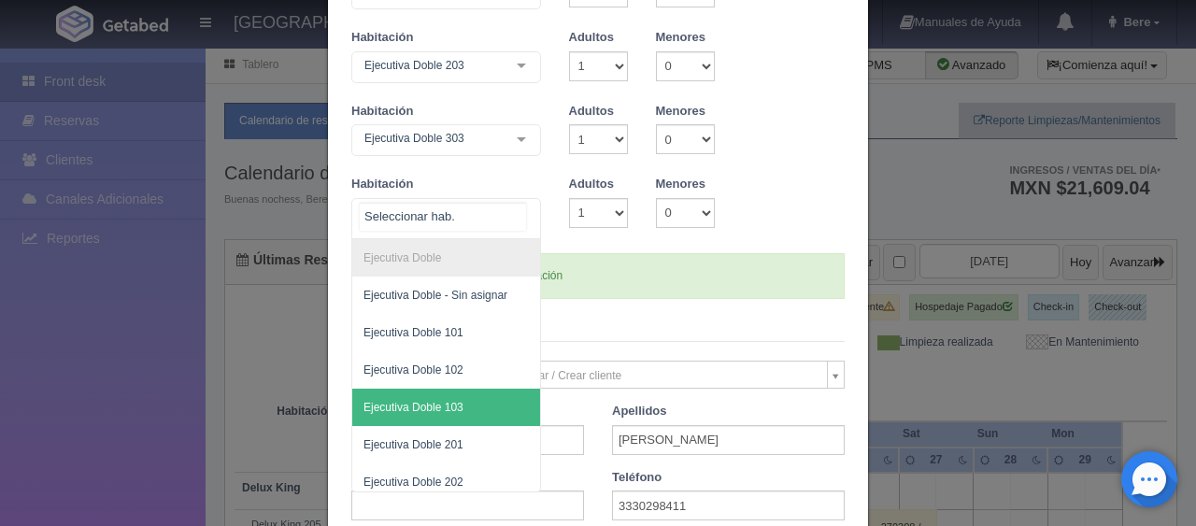
scroll to position [83, 0]
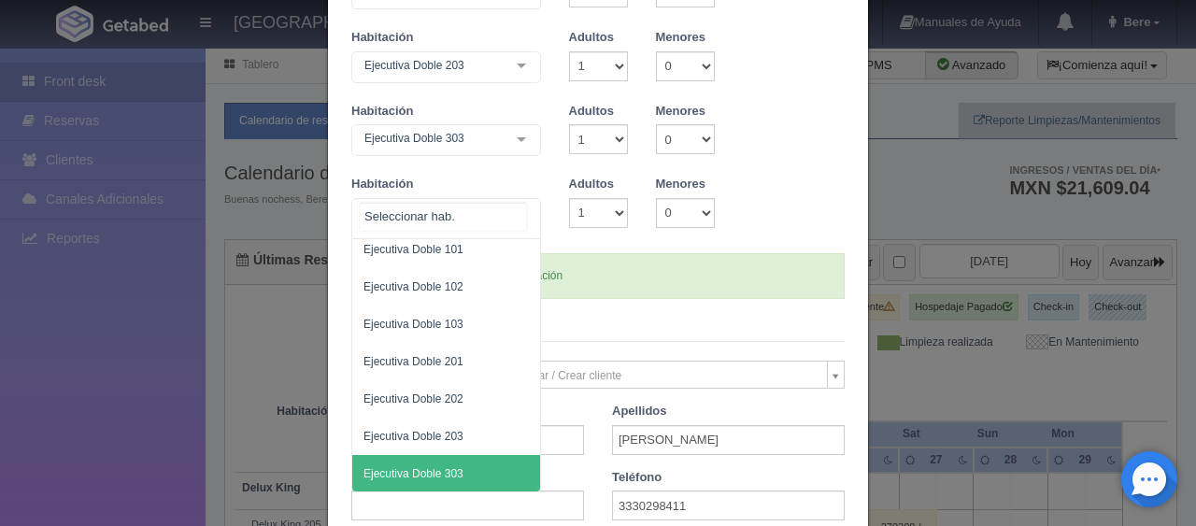
click at [445, 476] on span "Ejecutiva Doble 303" at bounding box center [414, 473] width 100 height 13
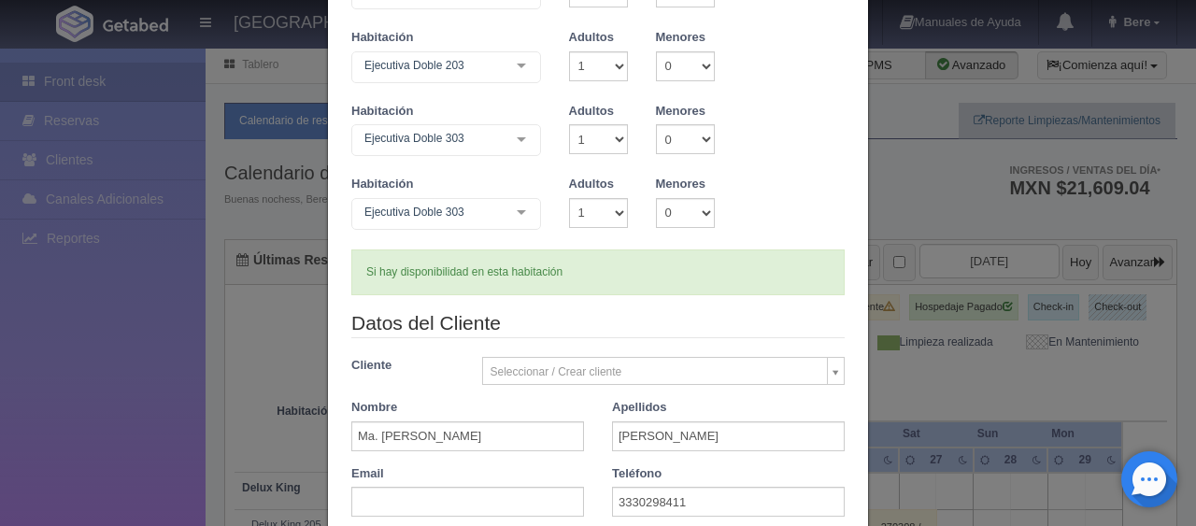
scroll to position [0, 0]
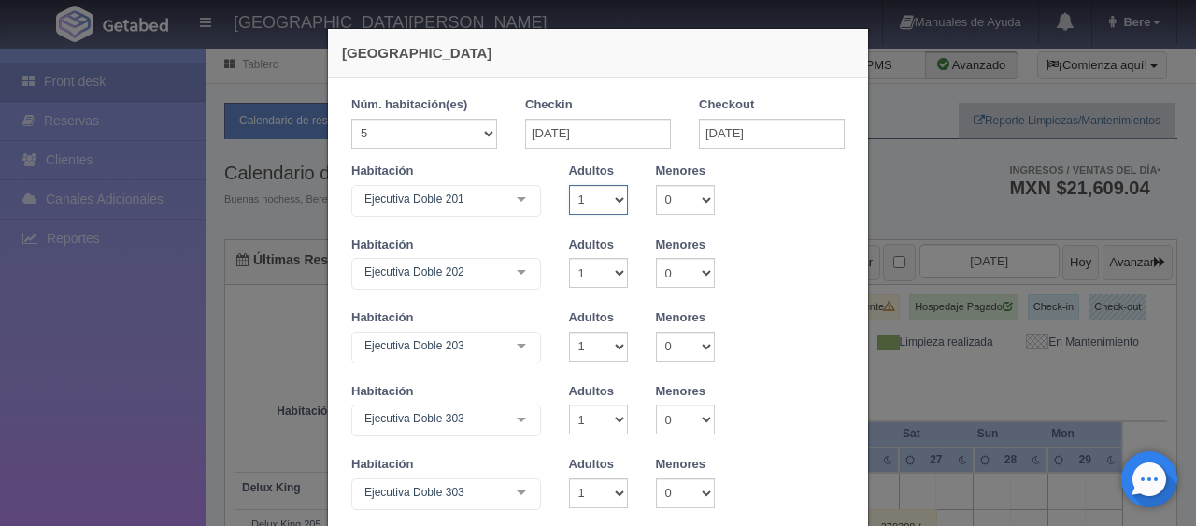
click at [596, 203] on select "1 2 3 4 5 6 7 8 9 10" at bounding box center [598, 200] width 59 height 30
select select "4"
click at [569, 185] on select "1 2 3 4 5 6 7 8 9 10" at bounding box center [598, 200] width 59 height 30
checkbox input "false"
click at [589, 270] on select "1 2 3 4 5 6 7 8 9 10" at bounding box center [598, 273] width 59 height 30
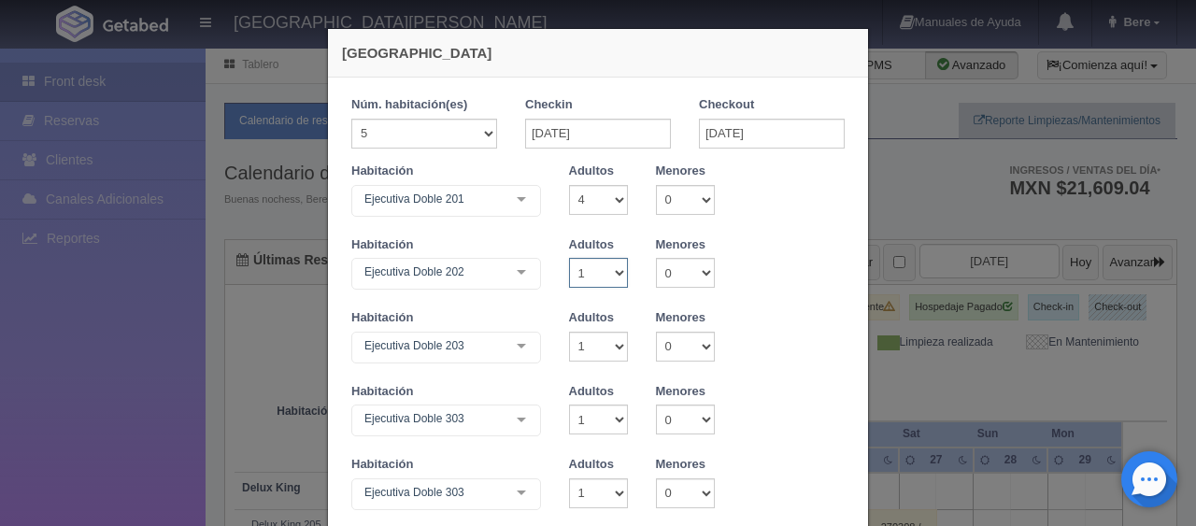
select select "4"
click at [569, 258] on select "1 2 3 4 5 6 7 8 9 10" at bounding box center [598, 273] width 59 height 30
type input "14330.00"
checkbox input "false"
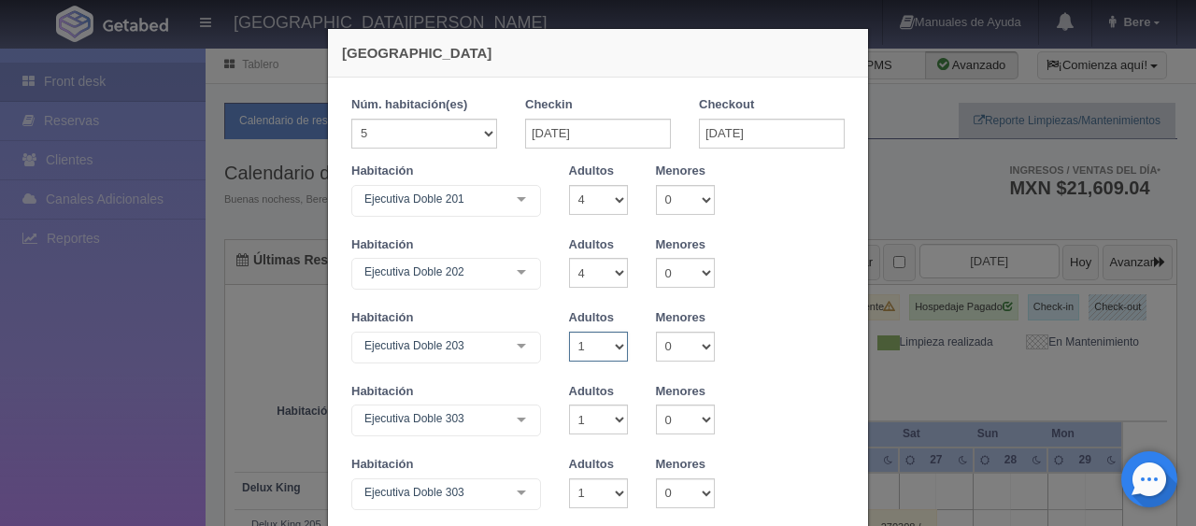
click at [587, 354] on select "1 2 3 4 5 6 7 8 9 10" at bounding box center [598, 347] width 59 height 30
type input "15670.00"
checkbox input "false"
select select "4"
click at [569, 332] on select "1 2 3 4 5 6 7 8 9 10" at bounding box center [598, 347] width 59 height 30
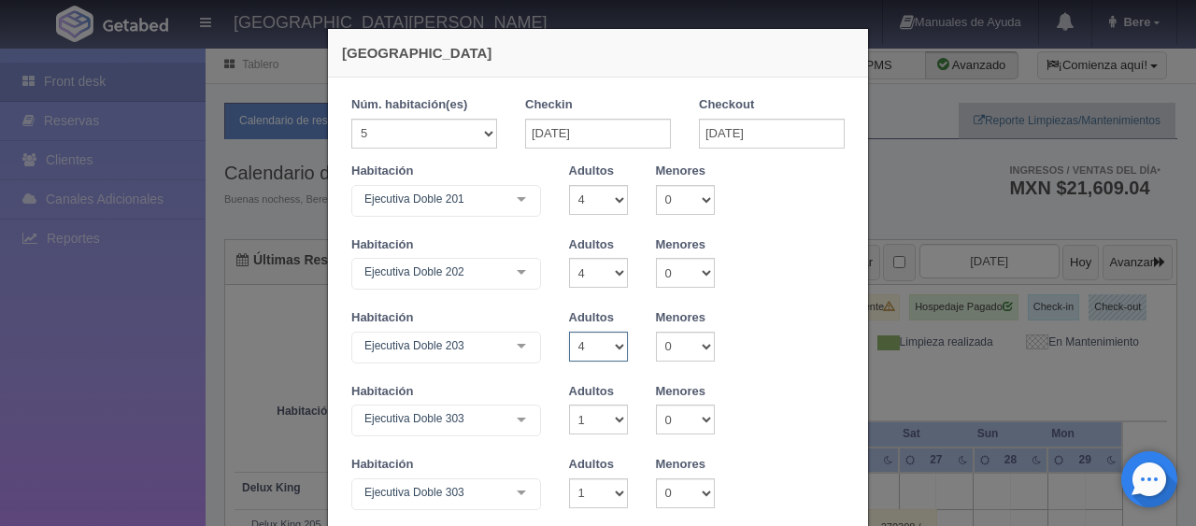
checkbox input "false"
drag, startPoint x: 583, startPoint y: 417, endPoint x: 586, endPoint y: 436, distance: 18.9
click at [583, 417] on select "1 2 3 4 5 6 7 8 9 10" at bounding box center [598, 420] width 59 height 30
type input "17010.00"
checkbox input "false"
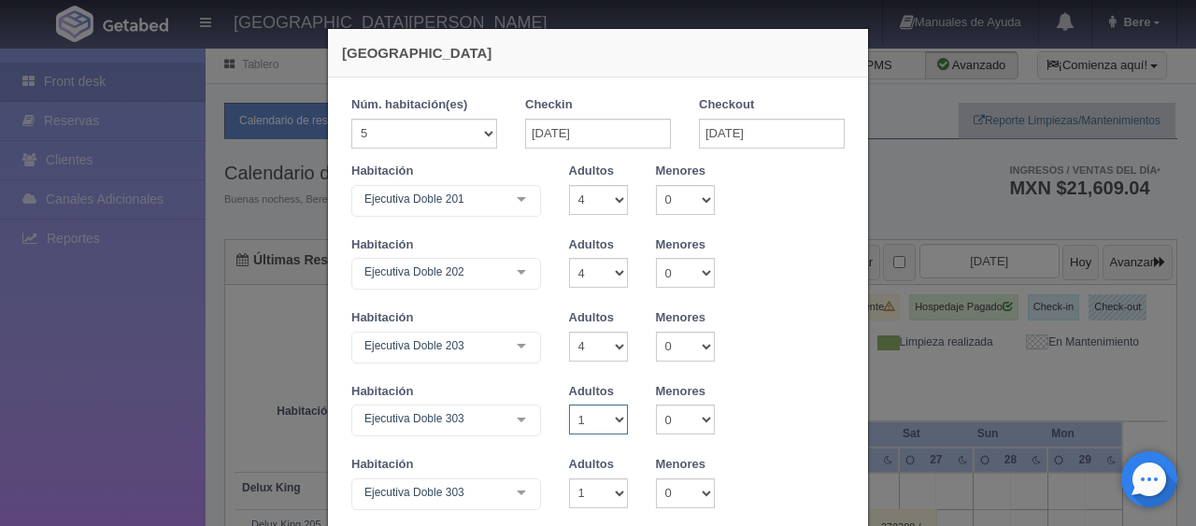
select select "4"
click at [569, 405] on select "1 2 3 4 5 6 7 8 9 10" at bounding box center [598, 420] width 59 height 30
checkbox input "false"
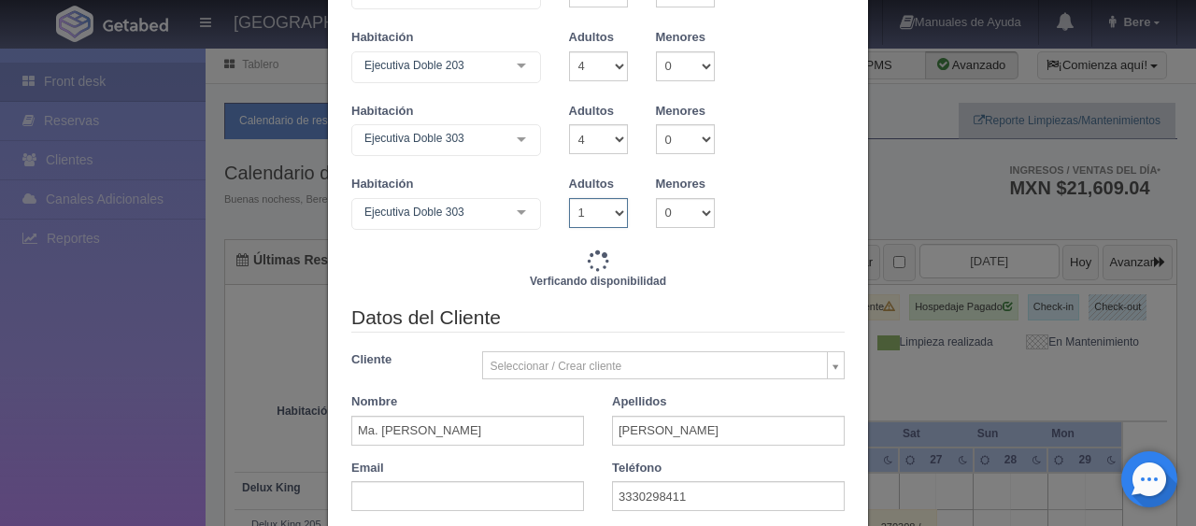
click at [587, 226] on select "1 2 3 4 5 6 7 8 9 10" at bounding box center [598, 213] width 59 height 30
type input "18350.00"
checkbox input "false"
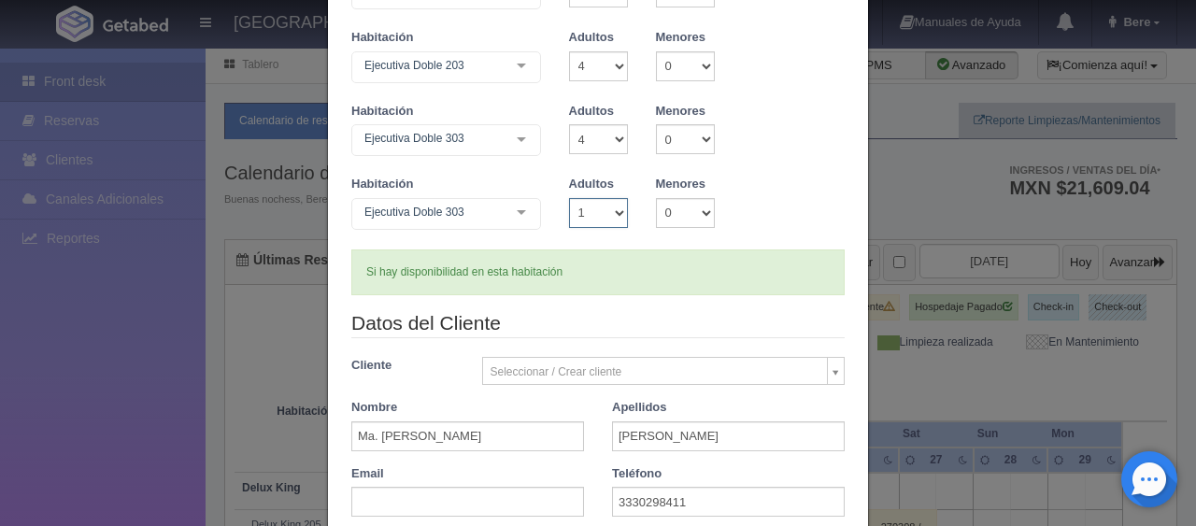
select select "3"
click at [569, 198] on select "1 2 3 4 5 6 7 8 9 10" at bounding box center [598, 213] width 59 height 30
checkbox input "false"
click at [0, 0] on b "Verficando disponibilidad" at bounding box center [0, 0] width 0 height 0
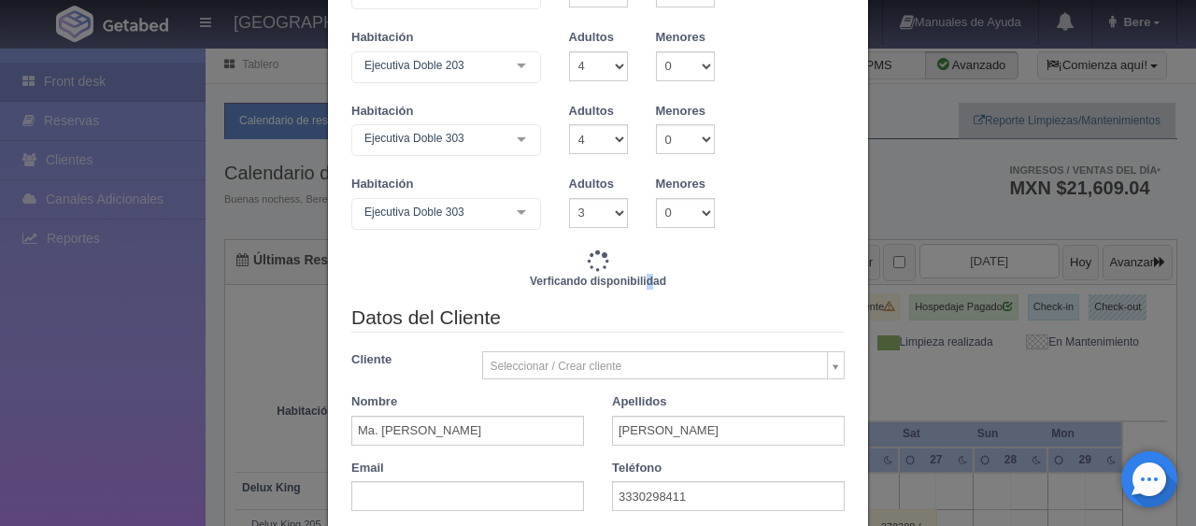
type input "19270.00"
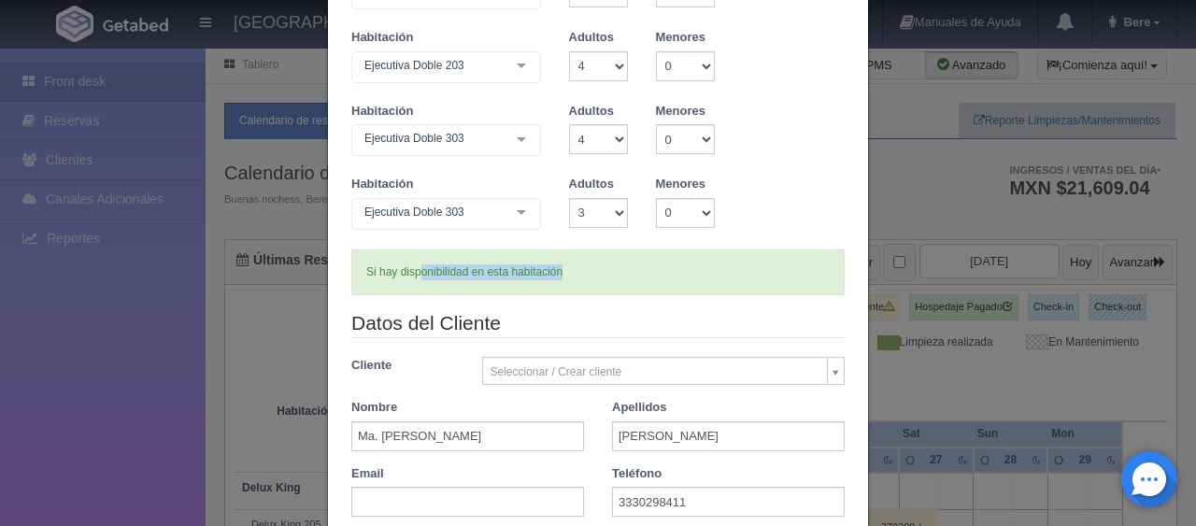
drag, startPoint x: 707, startPoint y: 279, endPoint x: 437, endPoint y: 275, distance: 270.2
click at [410, 272] on div "Si hay disponibilidad en esta habitación" at bounding box center [598, 273] width 494 height 46
click at [521, 279] on div "Si hay disponibilidad en esta habitación" at bounding box center [598, 273] width 494 height 46
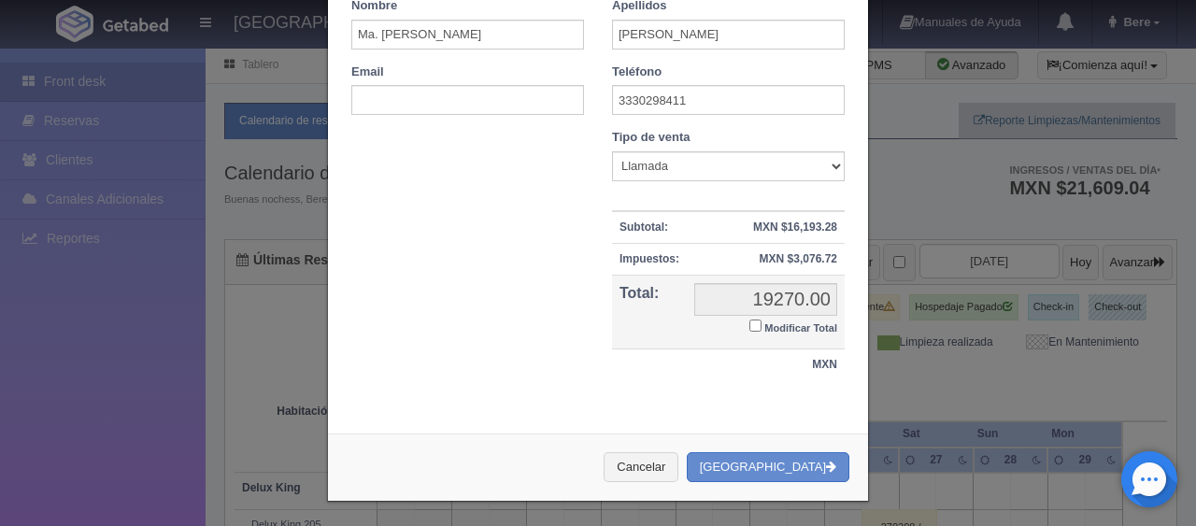
click at [783, 326] on small "Modificar Total" at bounding box center [801, 327] width 73 height 11
click at [762, 326] on input "Modificar Total" at bounding box center [756, 326] width 12 height 12
checkbox input "true"
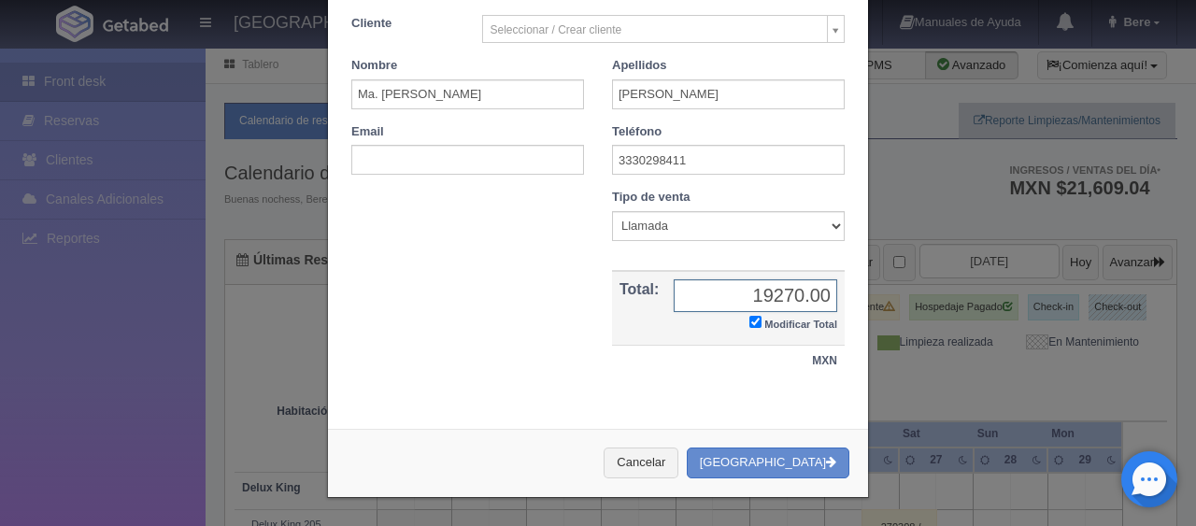
scroll to position [619, 0]
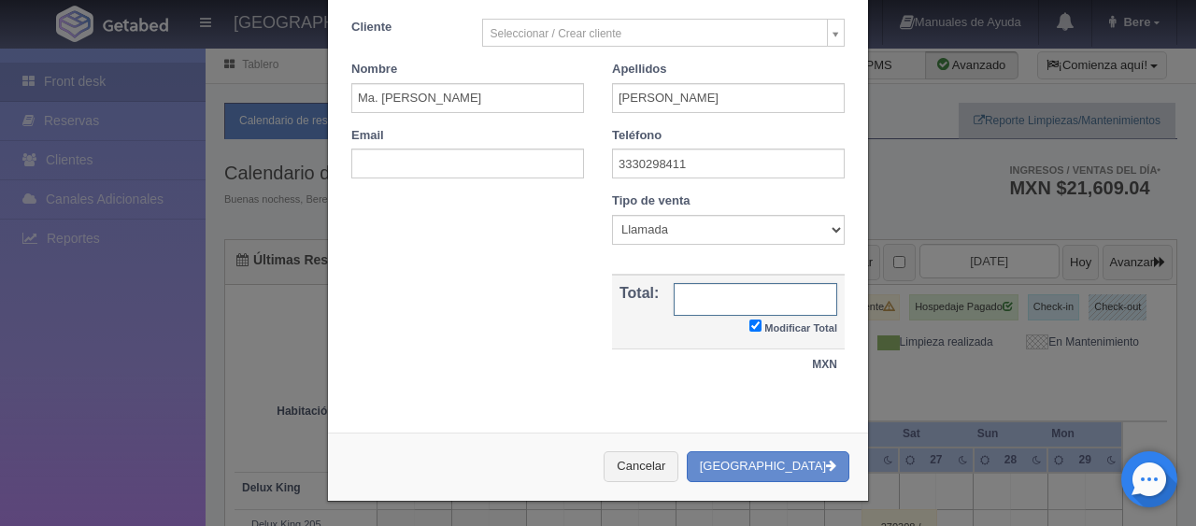
click at [793, 289] on input "text" at bounding box center [756, 299] width 164 height 33
click at [691, 296] on input "text" at bounding box center [756, 299] width 164 height 33
click at [691, 368] on td "MXN" at bounding box center [728, 366] width 233 height 32
click at [728, 297] on input "text" at bounding box center [756, 299] width 164 height 33
click at [723, 301] on input "text" at bounding box center [756, 299] width 164 height 33
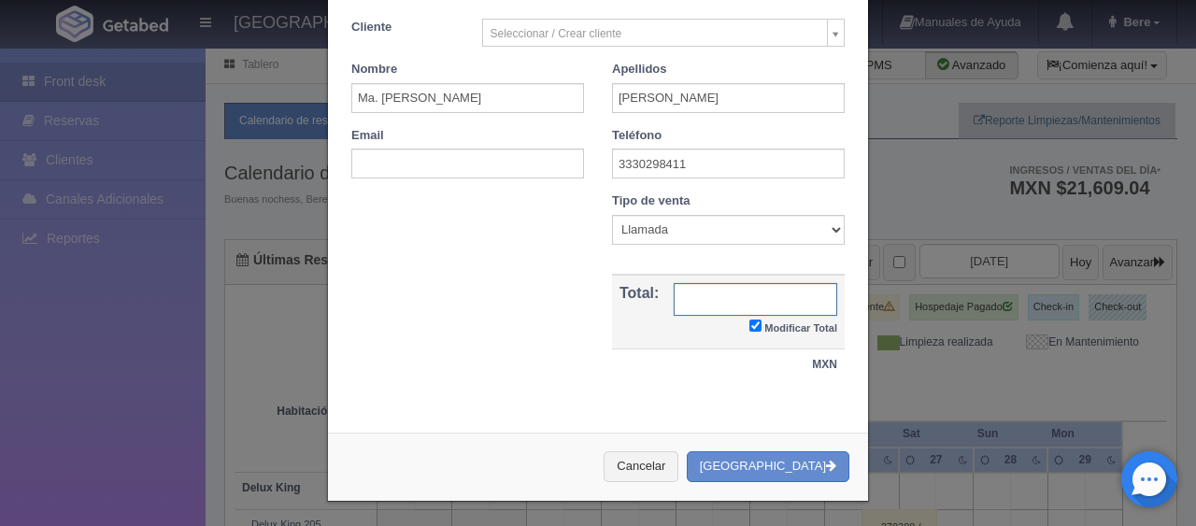
click at [720, 295] on input "text" at bounding box center [756, 299] width 164 height 33
click at [718, 301] on input "text" at bounding box center [756, 299] width 164 height 33
click at [513, 342] on div "Nombre Cupón : Descuentos : Tipo de venta Correo Electronico Interna - BE Llama…" at bounding box center [598, 297] width 522 height 208
click at [704, 284] on input "text" at bounding box center [756, 299] width 164 height 33
click at [566, 280] on div "Nombre Cupón : Descuentos : Tipo de venta Correo Electronico Interna - BE Llama…" at bounding box center [598, 297] width 522 height 208
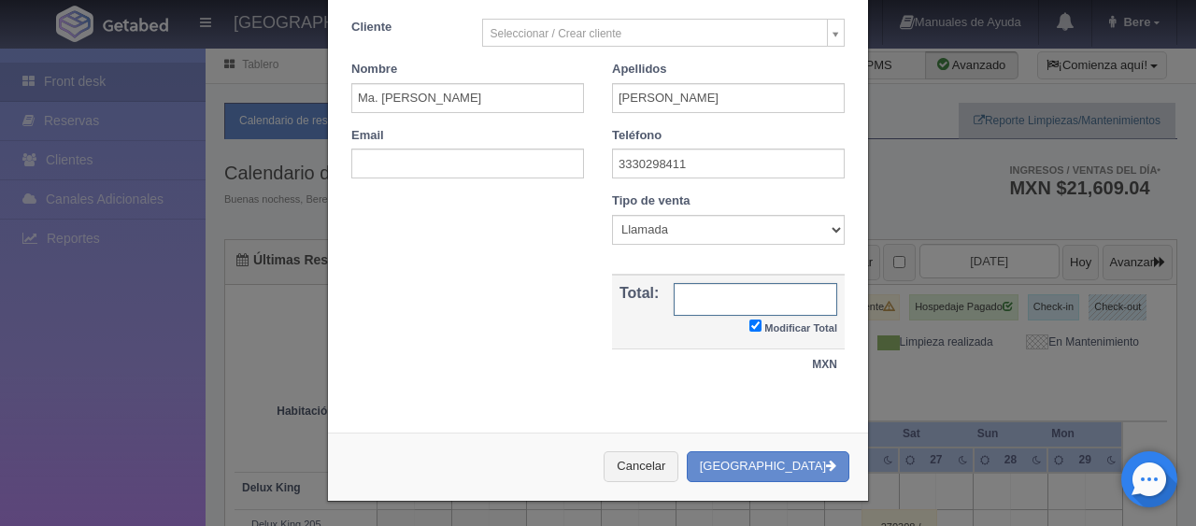
click at [752, 304] on input "text" at bounding box center [756, 299] width 164 height 33
click at [516, 308] on div "Nombre Cupón : Descuentos : Tipo de venta Correo Electronico Interna - BE Llama…" at bounding box center [598, 297] width 522 height 208
click at [695, 308] on input "text" at bounding box center [756, 299] width 164 height 33
click at [523, 338] on div "Nombre Cupón : Descuentos : Tipo de venta Correo Electronico Interna - BE Llama…" at bounding box center [598, 297] width 522 height 208
click at [705, 298] on input "text" at bounding box center [756, 299] width 164 height 33
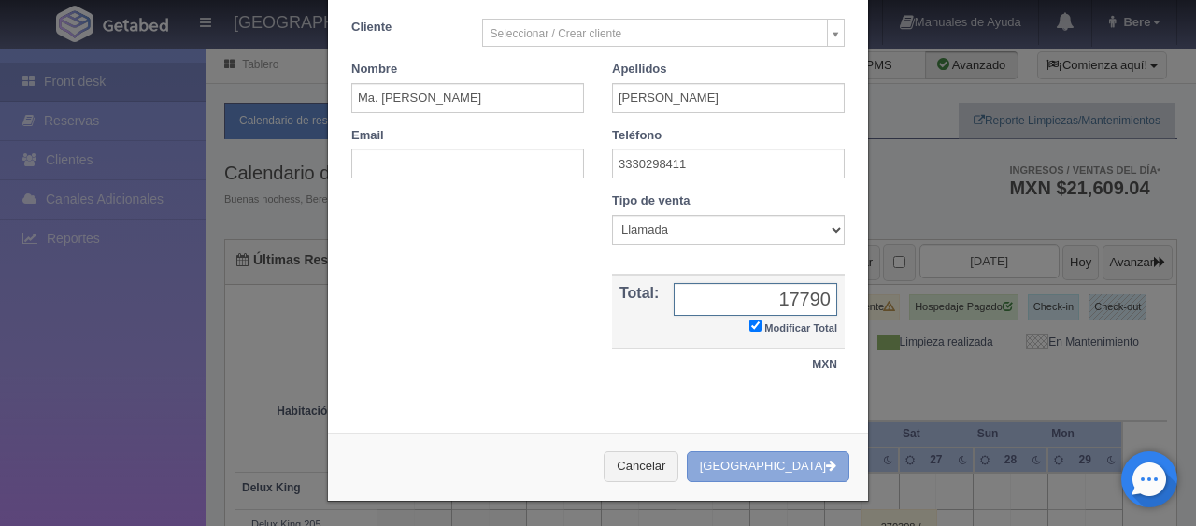
type input "17790"
click at [804, 463] on button "Crear Reserva" at bounding box center [768, 466] width 163 height 31
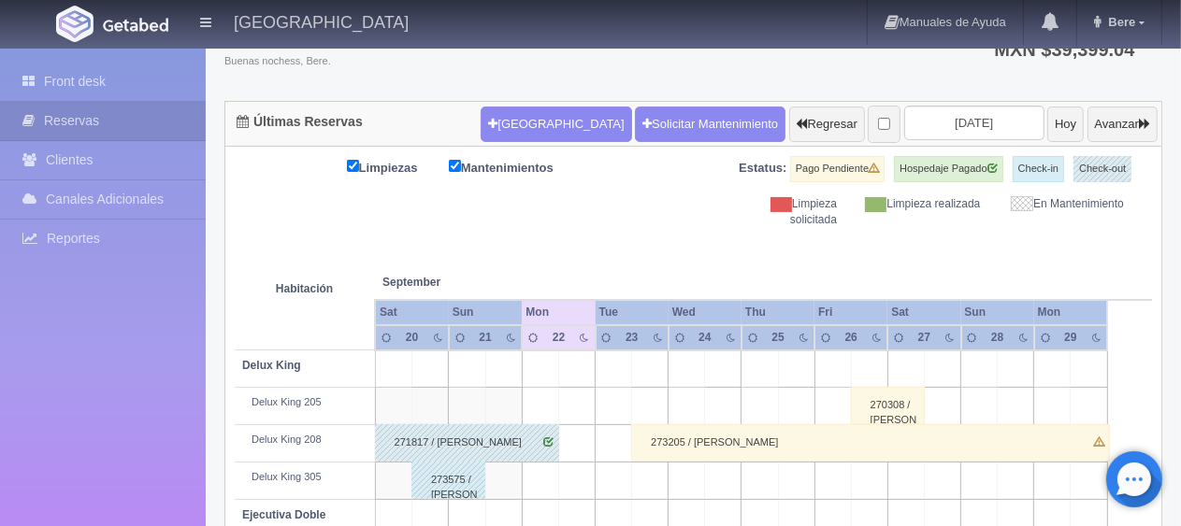
scroll to position [138, 0]
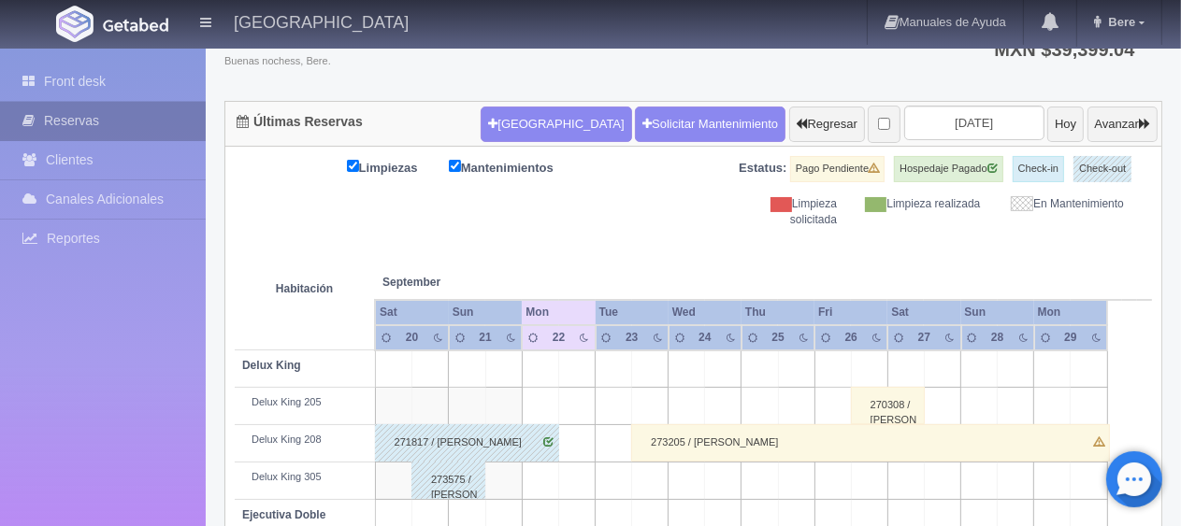
click at [118, 118] on link "Reservas" at bounding box center [103, 121] width 206 height 38
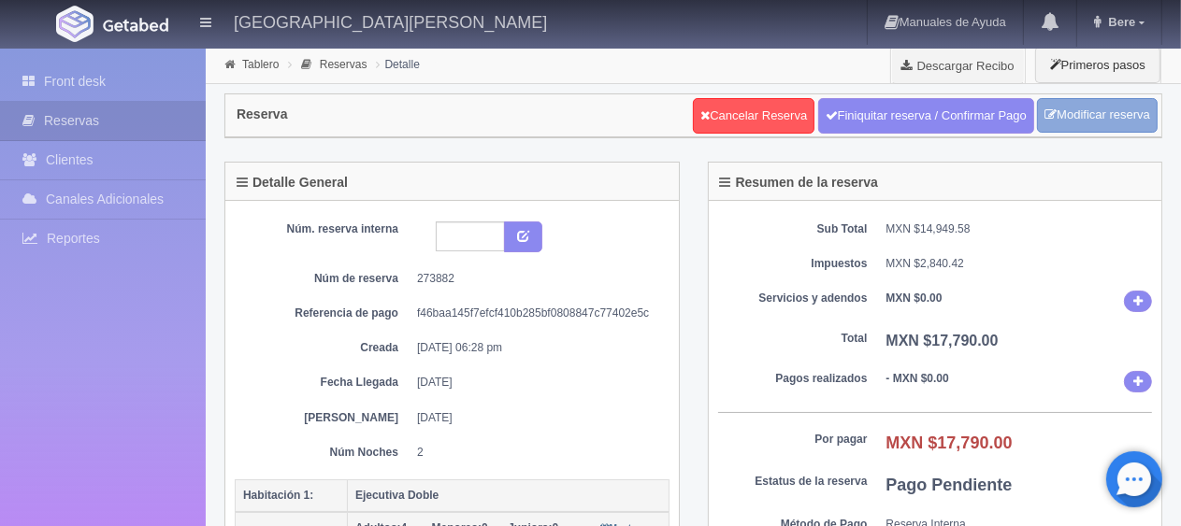
click at [1058, 126] on link "Modificar reserva" at bounding box center [1097, 115] width 121 height 35
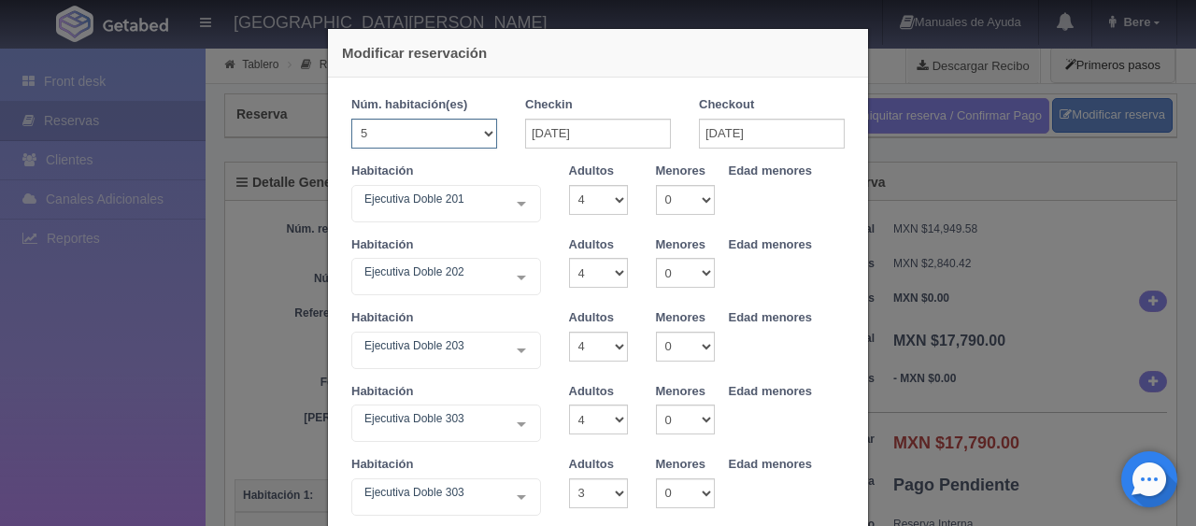
click at [458, 140] on select "1 2 3 4 5 6 7 8 9 10 11 12 13 14 15 16 17 18 19 20" at bounding box center [424, 134] width 146 height 30
click at [351, 119] on select "1 2 3 4 5 6 7 8 9 10 11 12 13 14 15 16 17 18 19 20" at bounding box center [424, 134] width 146 height 30
click at [465, 215] on div "Ejecutiva Doble 201" at bounding box center [446, 203] width 190 height 37
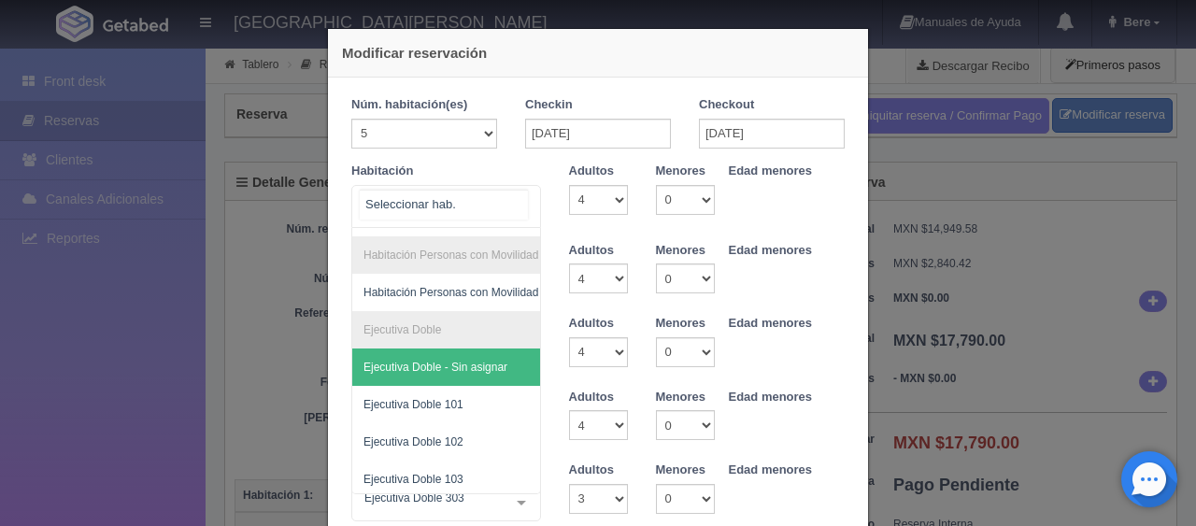
scroll to position [197, 0]
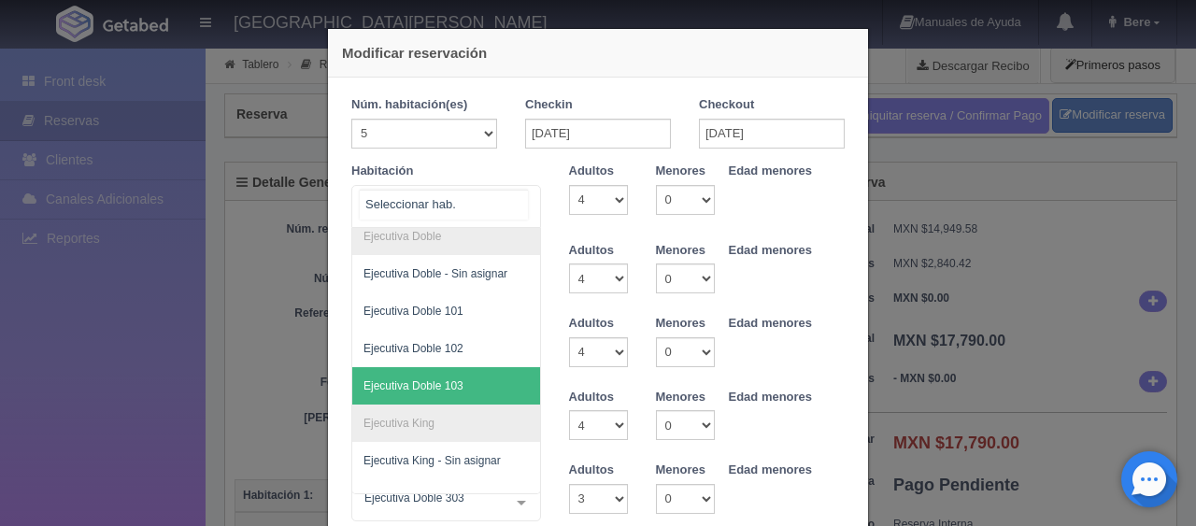
click at [463, 380] on span "Ejecutiva Doble 103" at bounding box center [509, 385] width 314 height 37
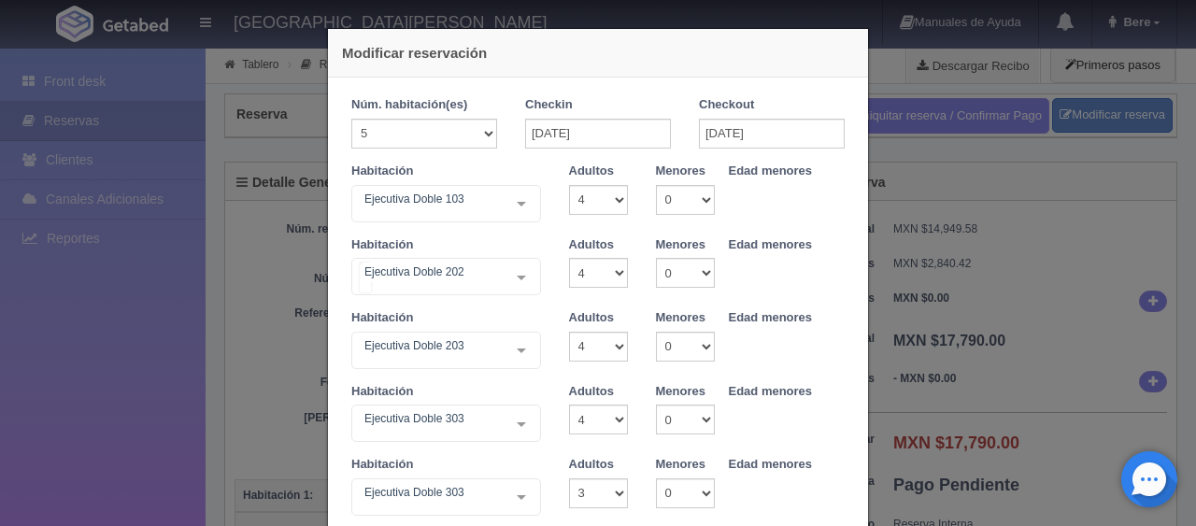
click at [482, 290] on div "Ejecutiva Doble 202" at bounding box center [446, 276] width 190 height 37
checkbox input "false"
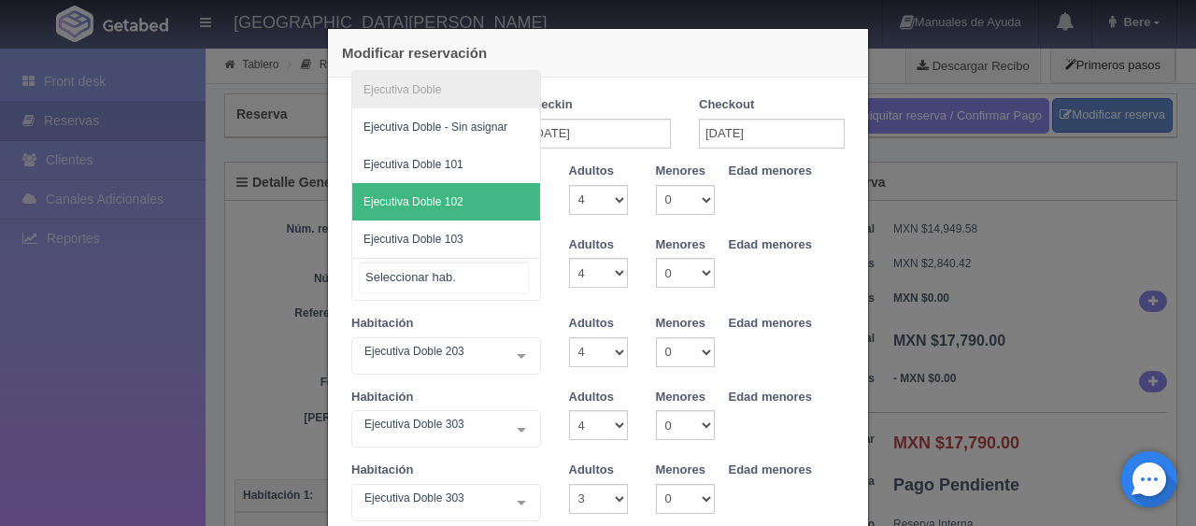
type input "19270.00"
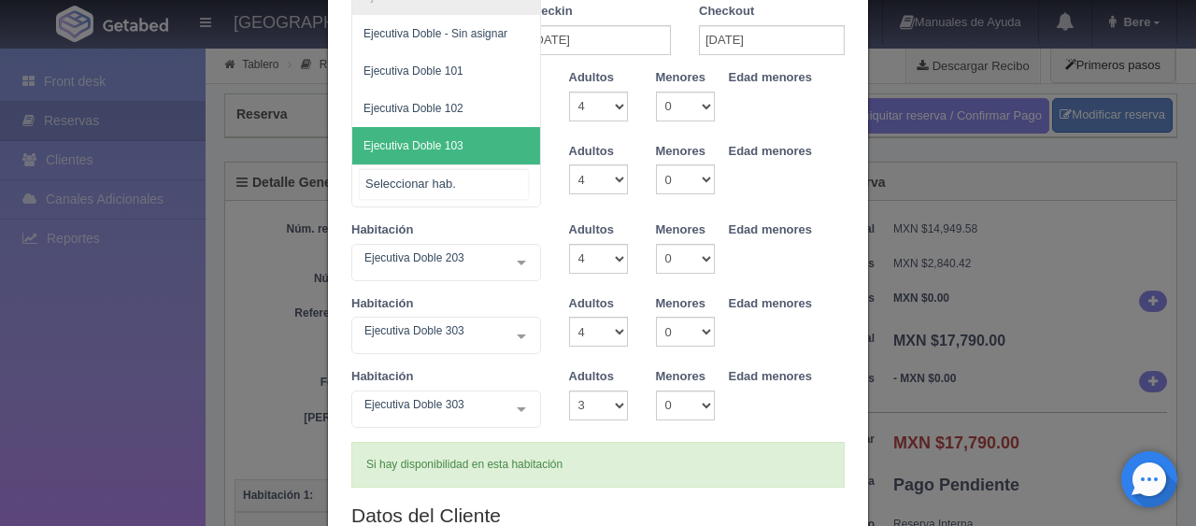
scroll to position [0, 0]
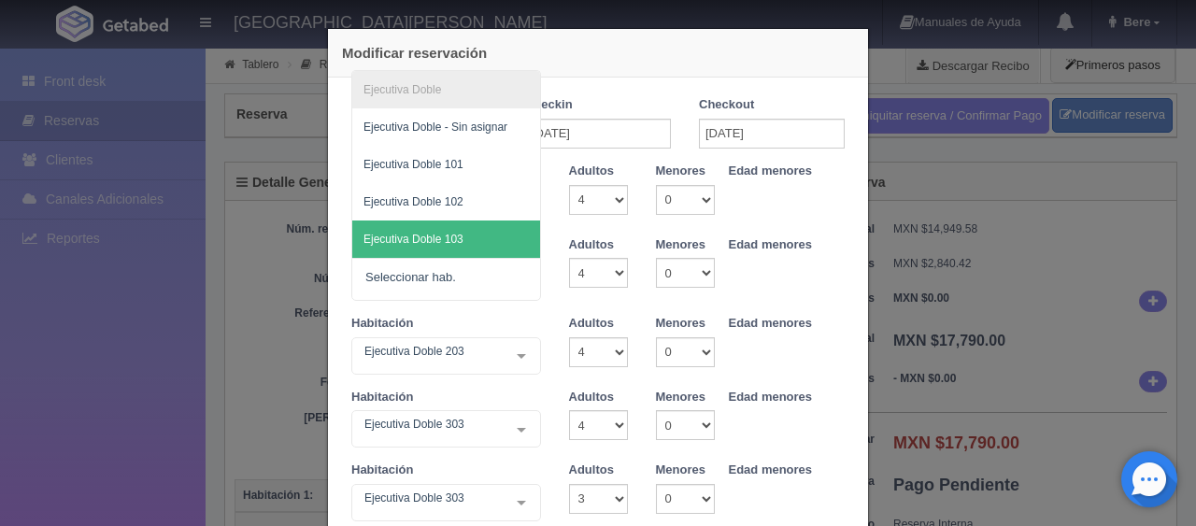
click at [555, 232] on div "Habitación Ejecutiva Doble 103 SUITE SUITE - Sin asignar SUITE 301 Habitación P…" at bounding box center [598, 200] width 522 height 74
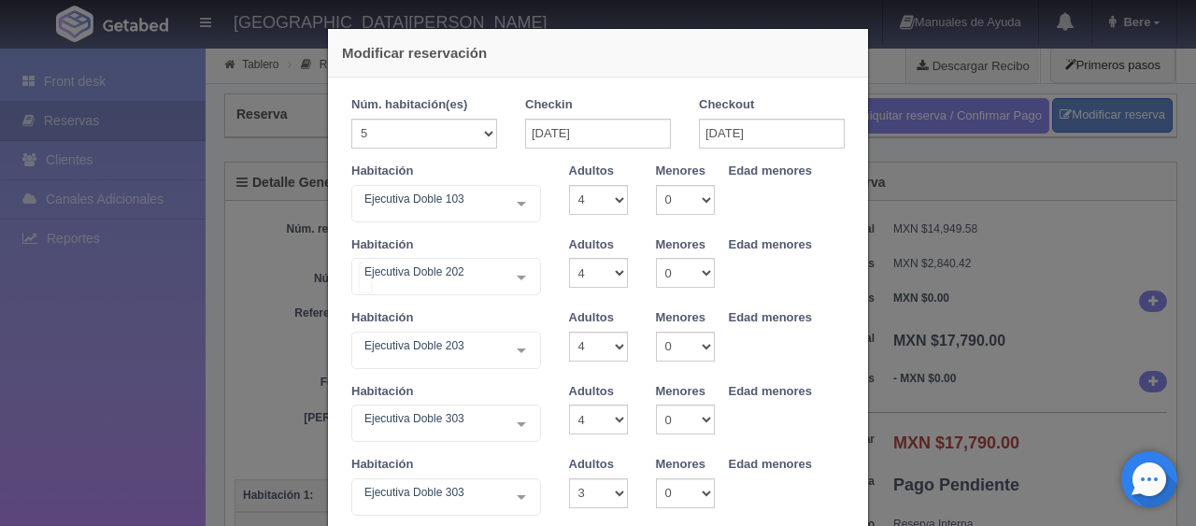
click at [475, 261] on div "Ejecutiva Doble 202" at bounding box center [446, 276] width 190 height 37
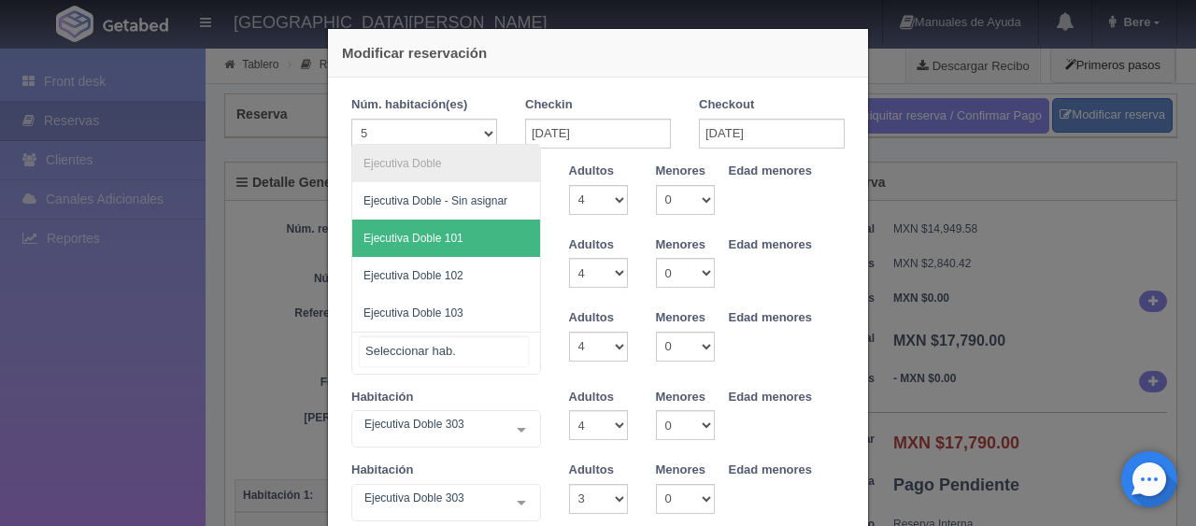
click at [496, 209] on span "Ejecutiva Doble - Sin asignar" at bounding box center [446, 200] width 188 height 37
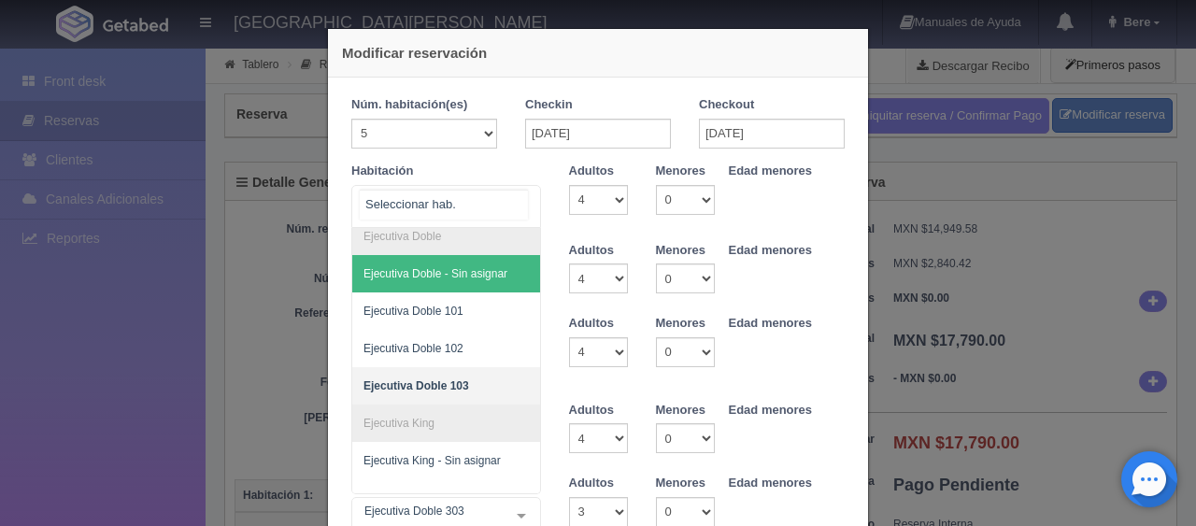
click at [465, 259] on span "Ejecutiva Doble - Sin asignar" at bounding box center [509, 273] width 314 height 37
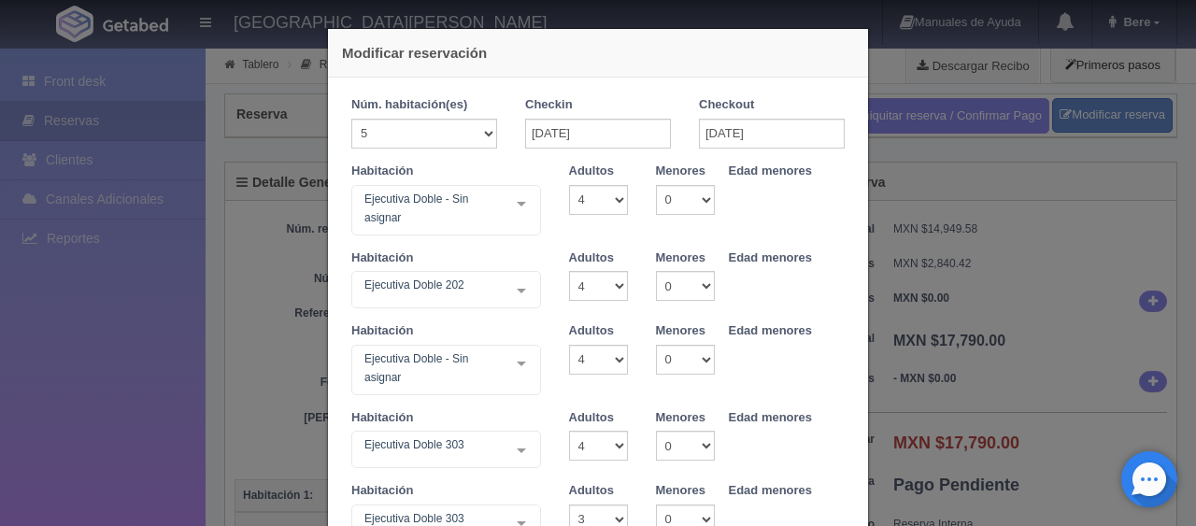
checkbox input "false"
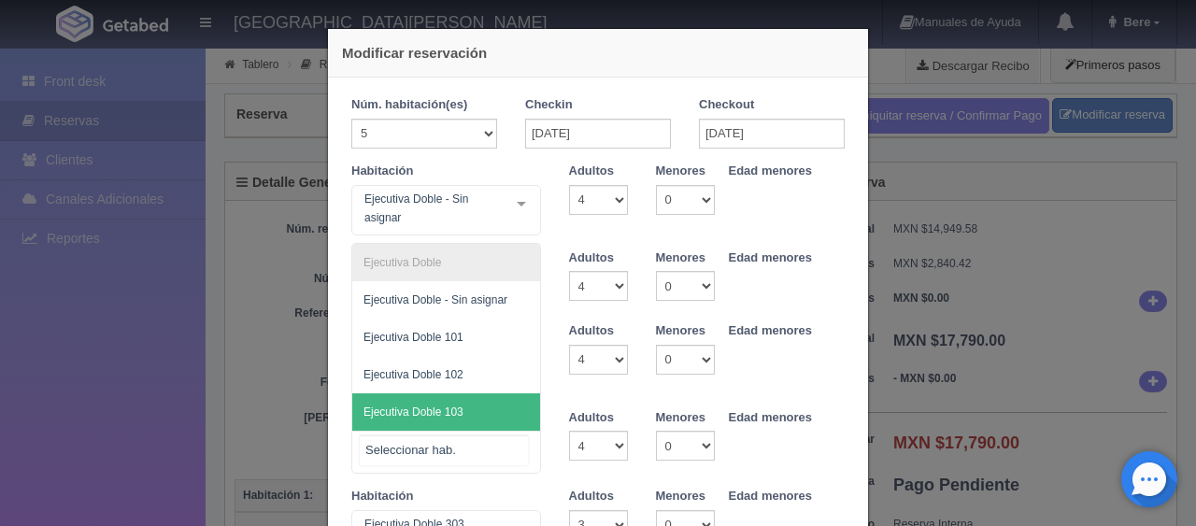
type input "19270.00"
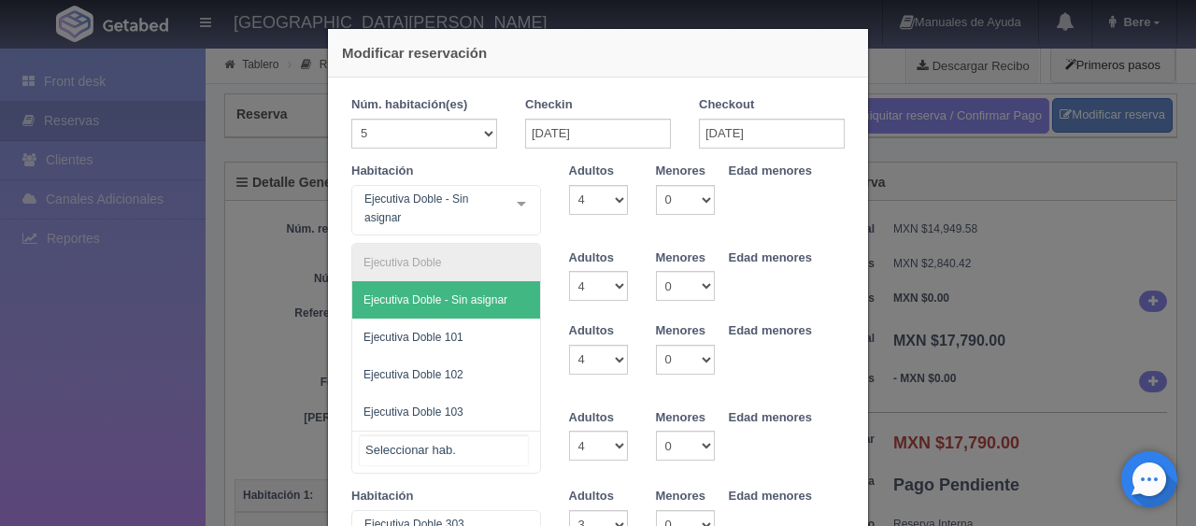
click at [483, 300] on span "Ejecutiva Doble - Sin asignar" at bounding box center [436, 299] width 144 height 13
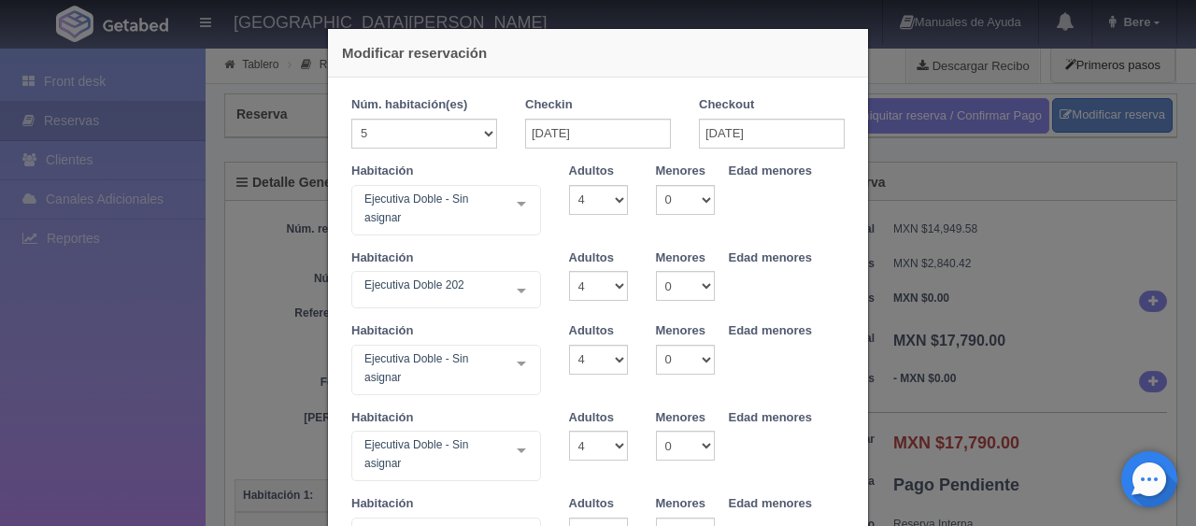
scroll to position [187, 0]
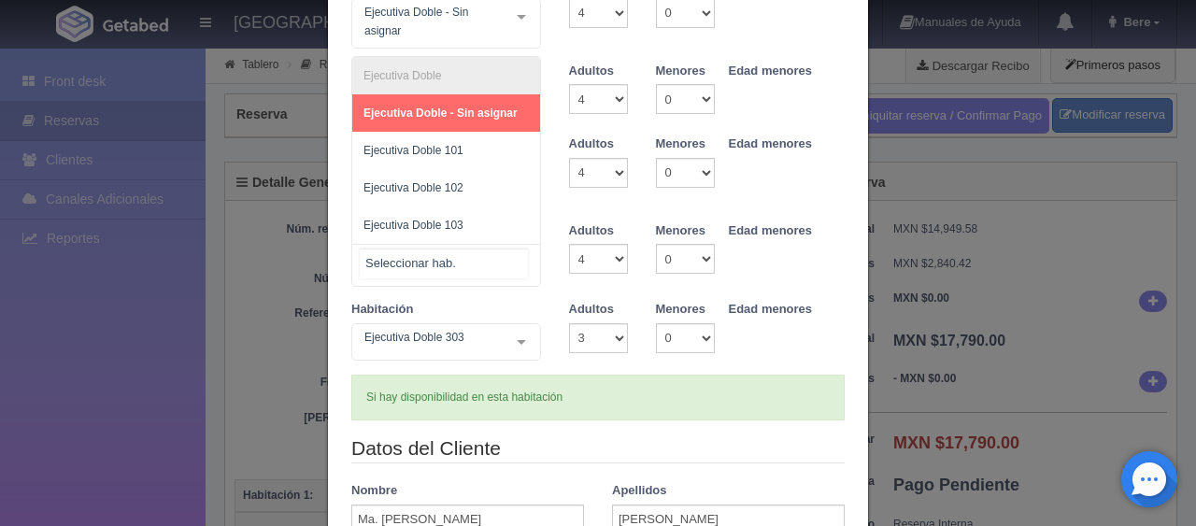
click at [481, 110] on span "Ejecutiva Doble - Sin asignar" at bounding box center [441, 113] width 154 height 13
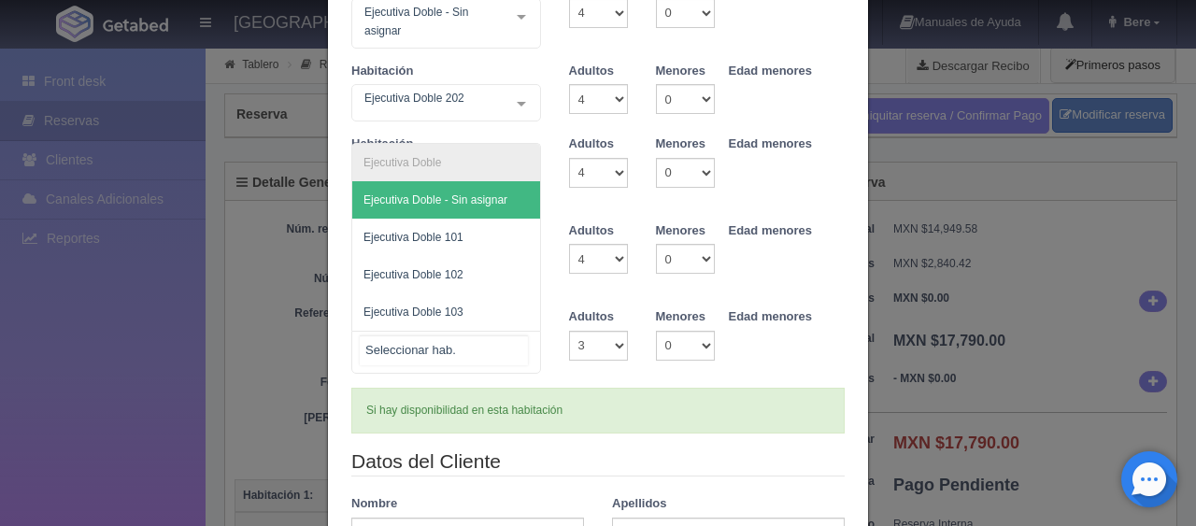
click at [463, 200] on span "Ejecutiva Doble - Sin asignar" at bounding box center [436, 199] width 144 height 13
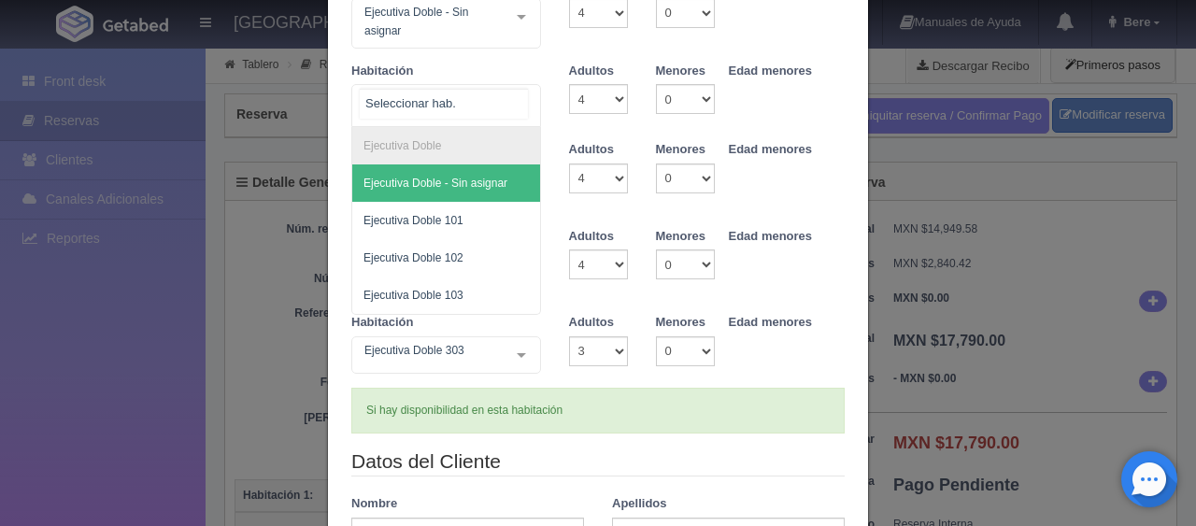
click at [433, 166] on span "Ejecutiva Doble - Sin asignar" at bounding box center [446, 183] width 188 height 37
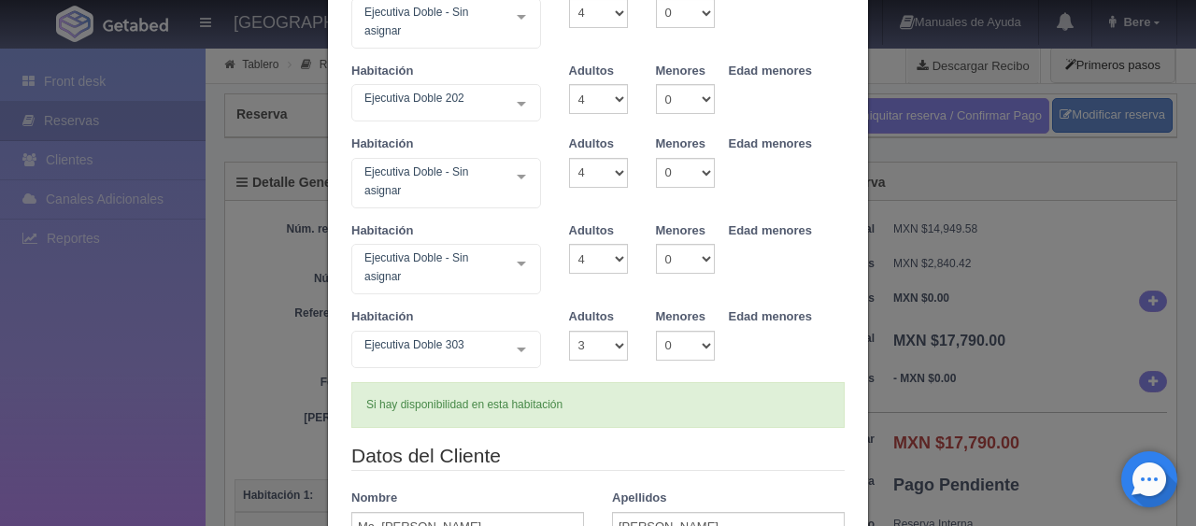
scroll to position [0, 0]
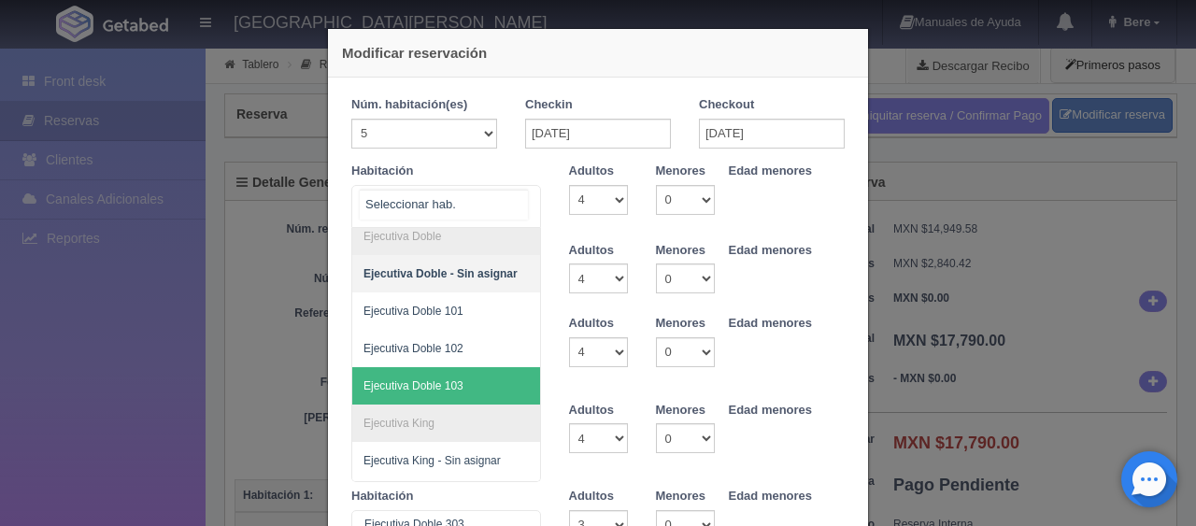
click at [464, 383] on span "Ejecutiva Doble 103" at bounding box center [509, 385] width 314 height 37
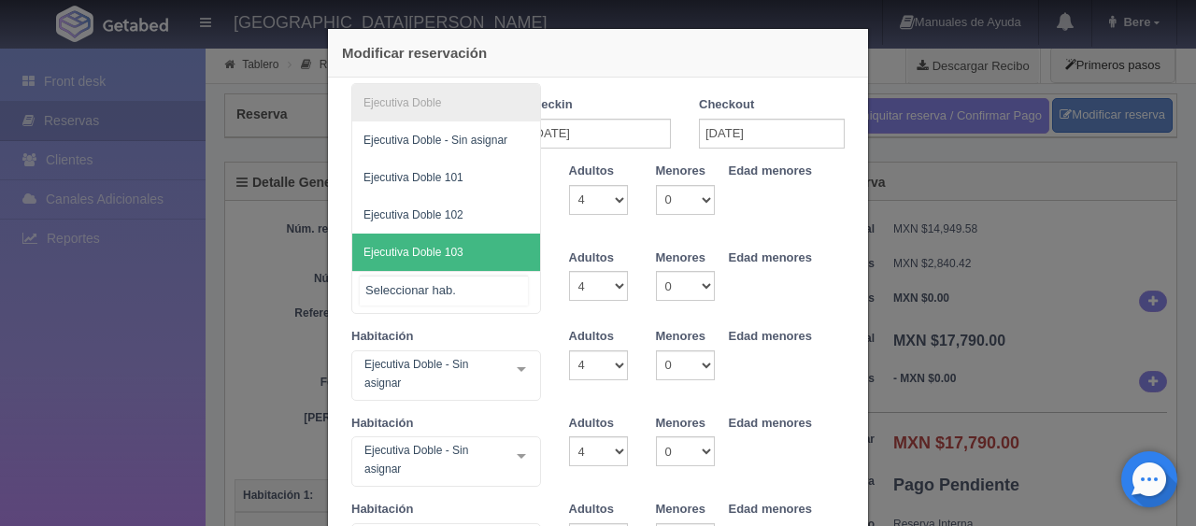
type input "19270.00"
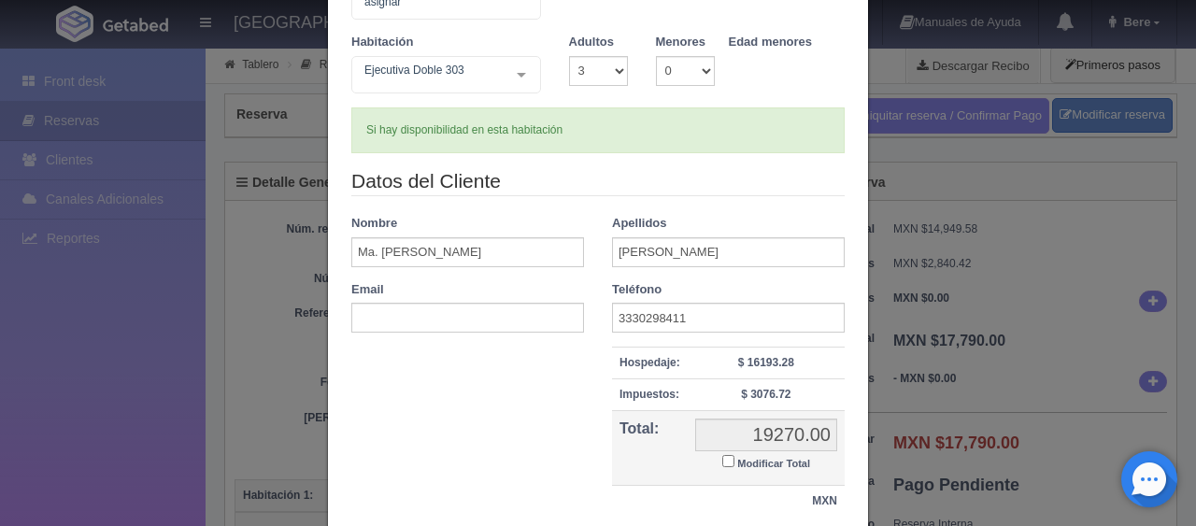
scroll to position [602, 0]
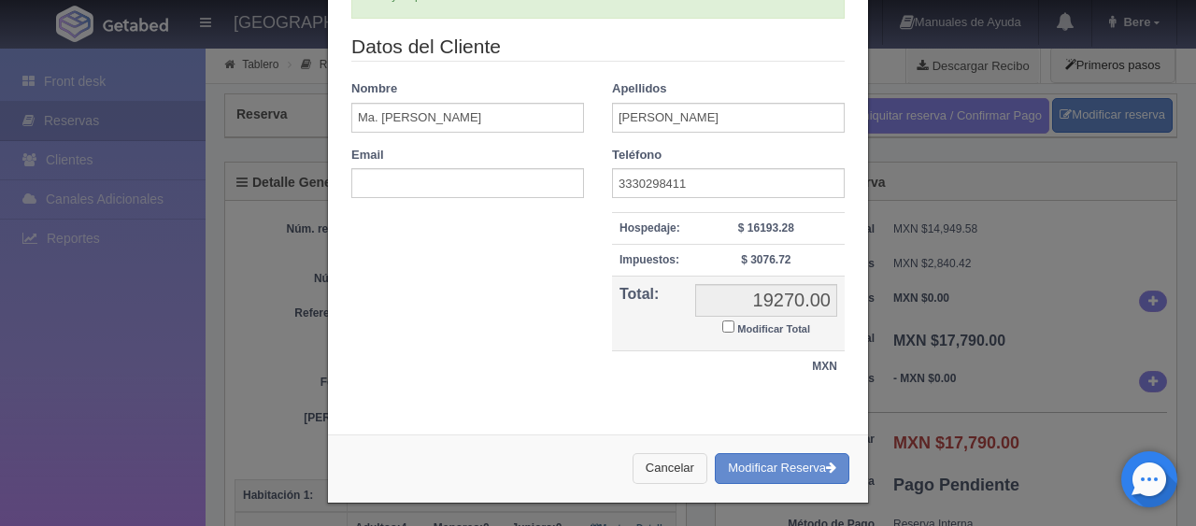
click at [639, 459] on button "Cancelar" at bounding box center [670, 468] width 75 height 31
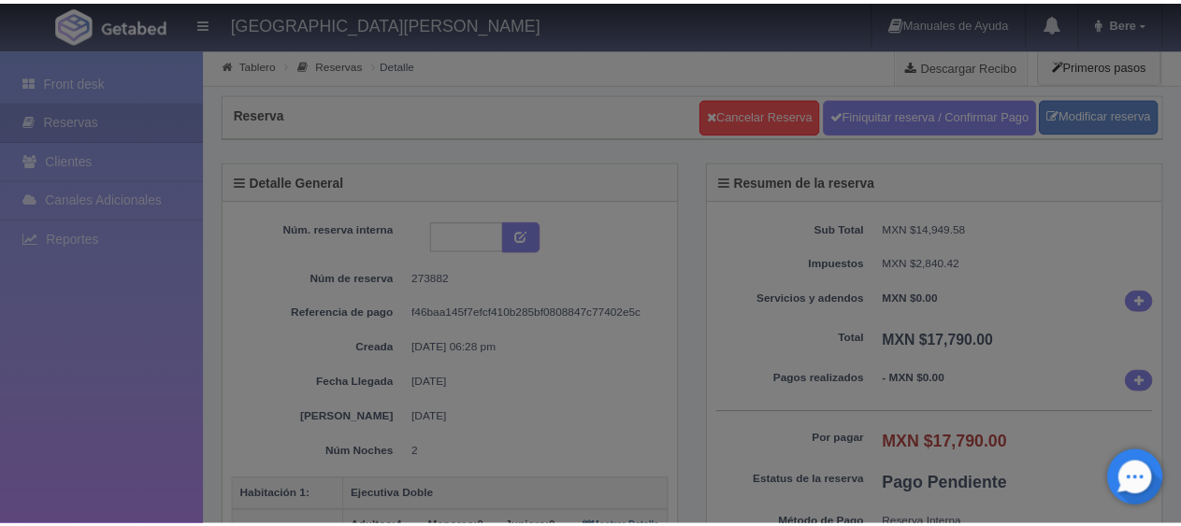
scroll to position [0, 0]
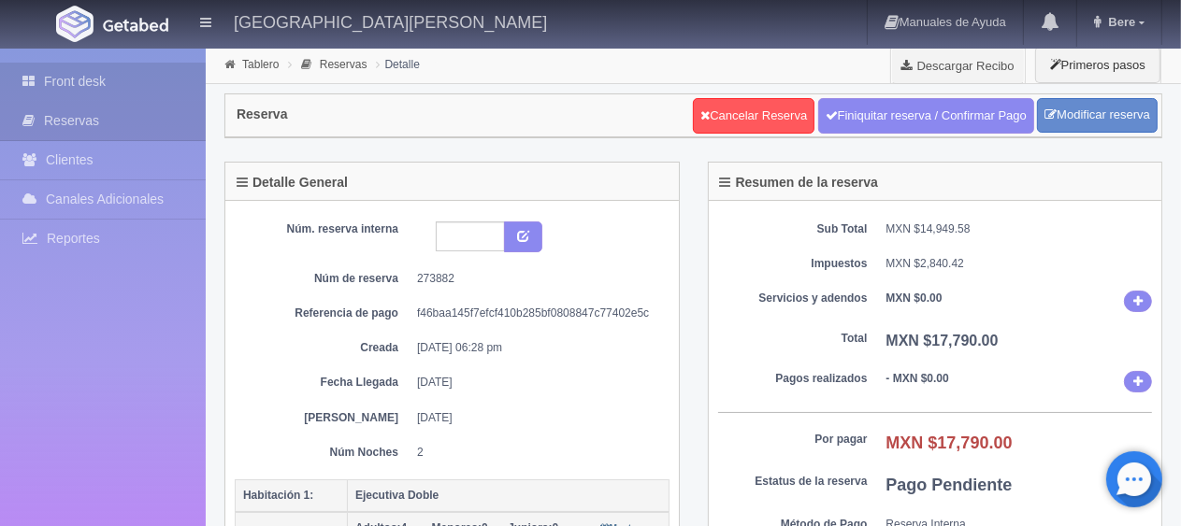
click at [138, 77] on link "Front desk" at bounding box center [103, 82] width 206 height 38
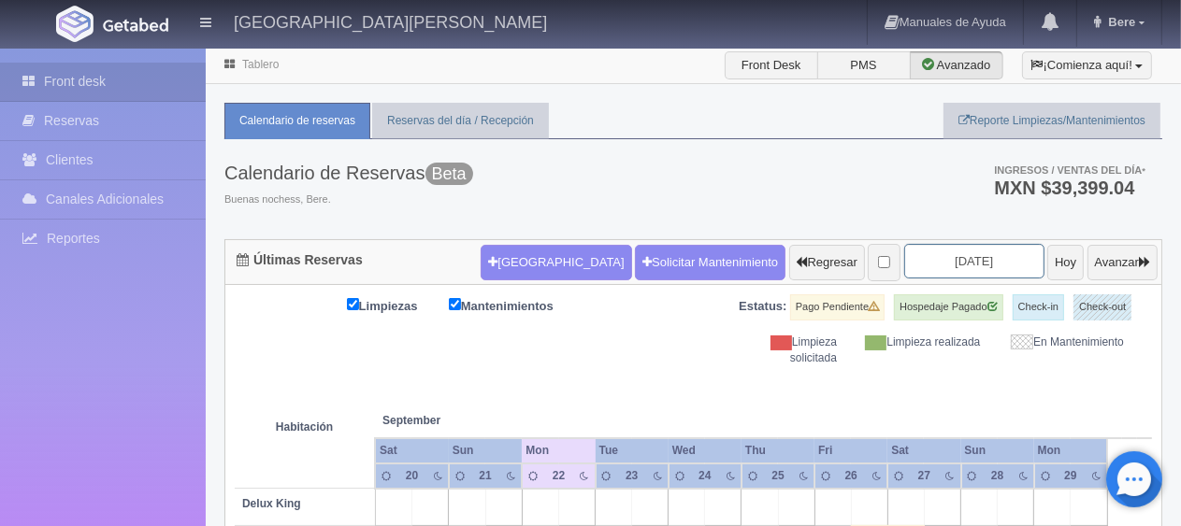
click at [935, 270] on input "2025-09-22" at bounding box center [974, 261] width 140 height 35
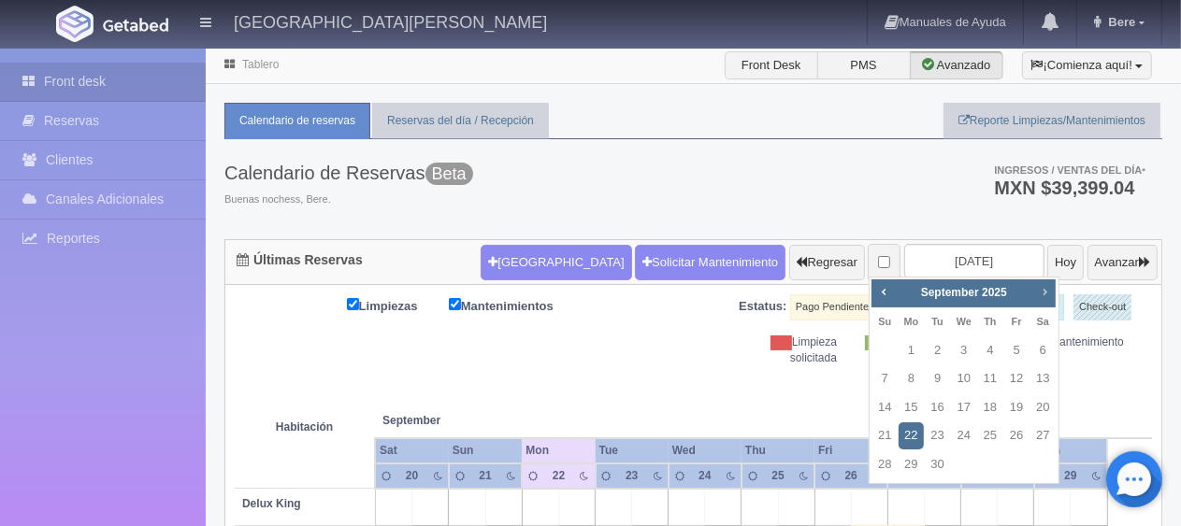
click at [1050, 289] on span "Next" at bounding box center [1044, 291] width 15 height 15
click at [1050, 293] on span "Next" at bounding box center [1044, 291] width 15 height 15
click at [1011, 443] on link "21" at bounding box center [1016, 435] width 24 height 27
type input "2025-11-21"
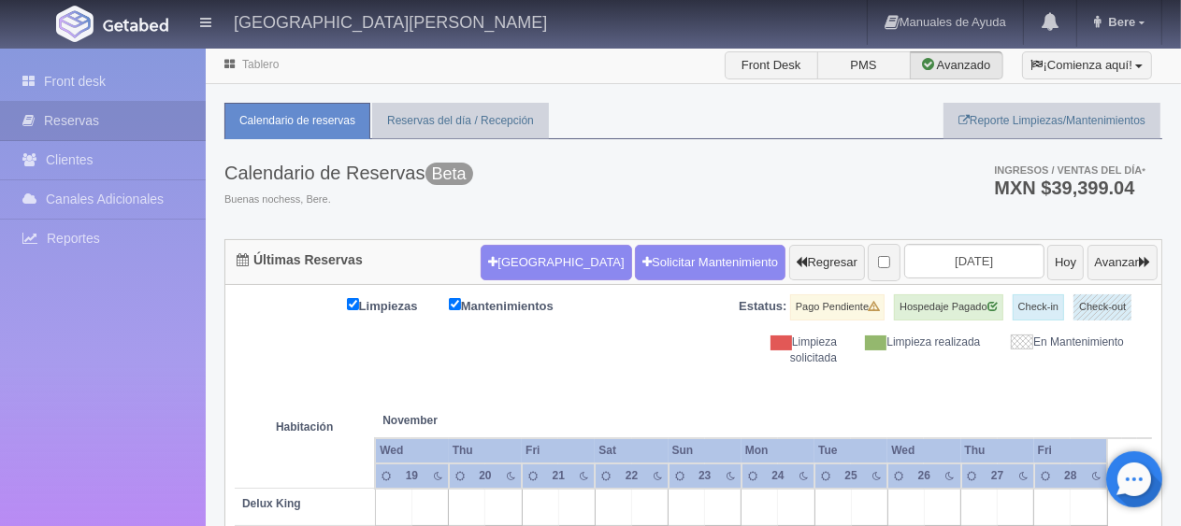
scroll to position [467, 0]
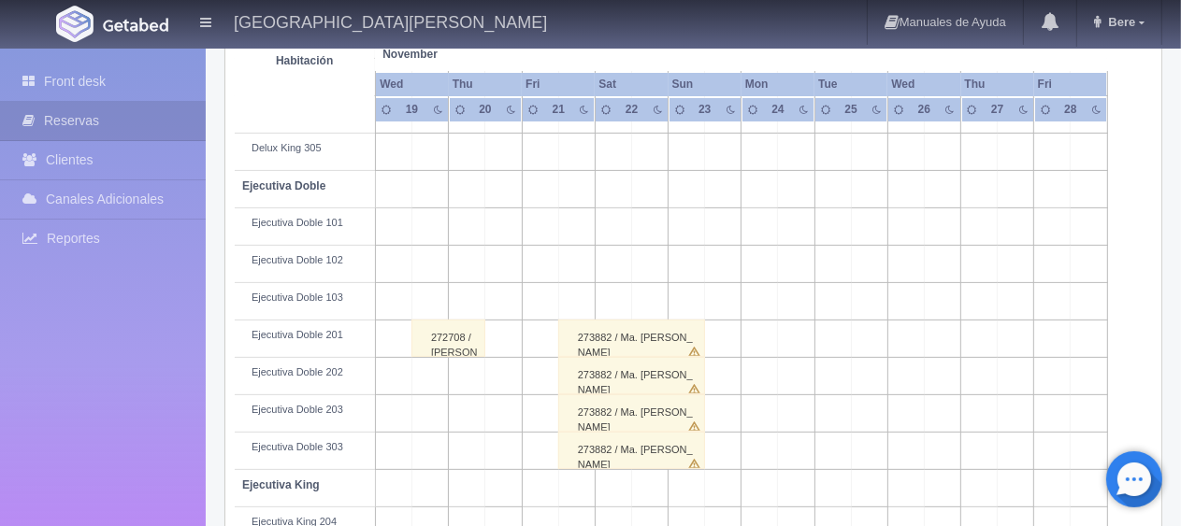
click at [597, 341] on div "273882 / Ma. [PERSON_NAME]" at bounding box center [632, 338] width 148 height 37
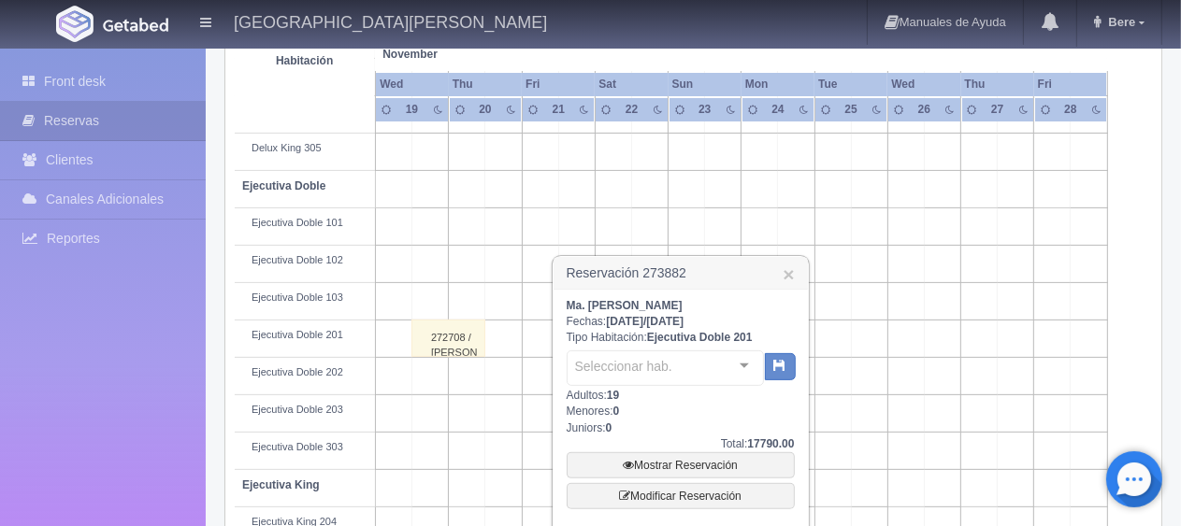
scroll to position [654, 0]
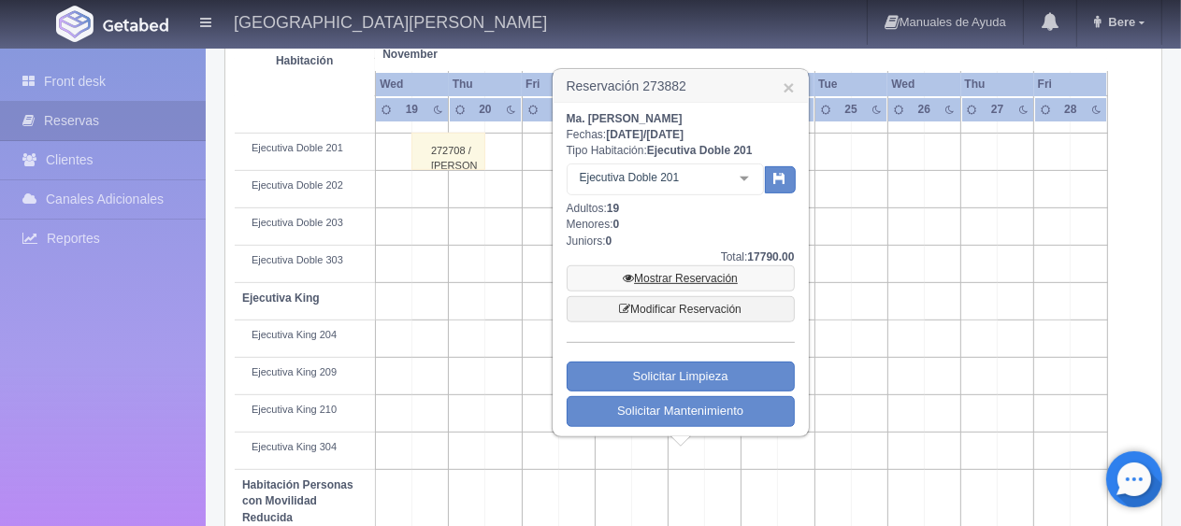
click at [660, 271] on link "Mostrar Reservación" at bounding box center [680, 278] width 228 height 26
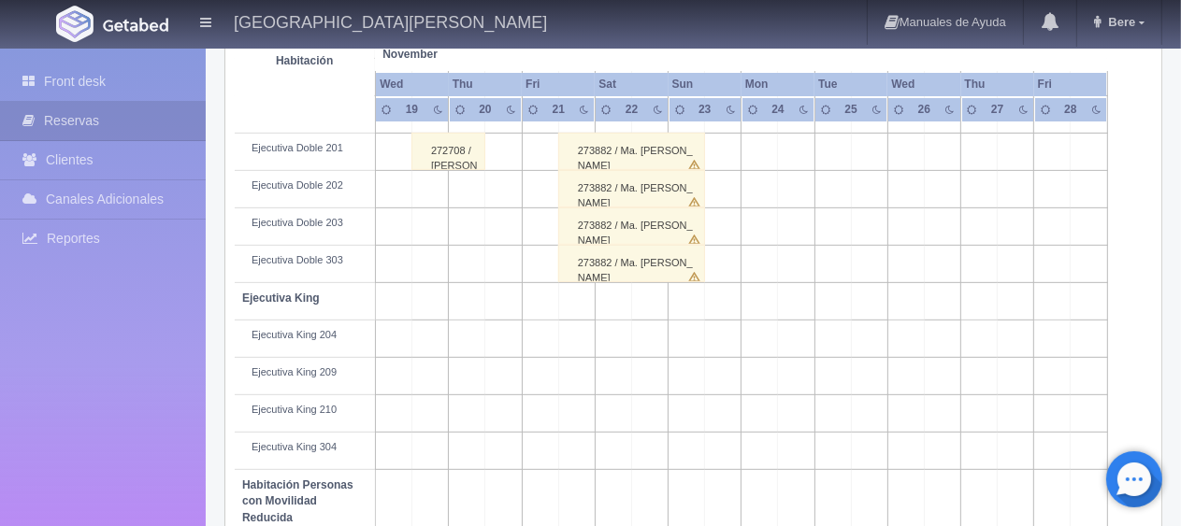
scroll to position [467, 0]
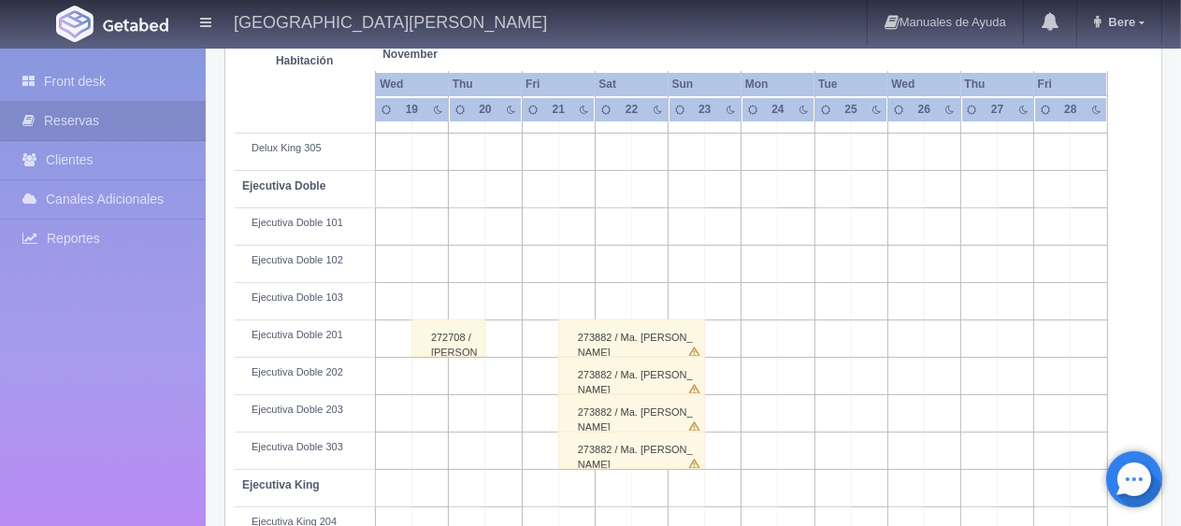
click at [664, 345] on div "273882 / Ma. [PERSON_NAME]" at bounding box center [632, 338] width 148 height 37
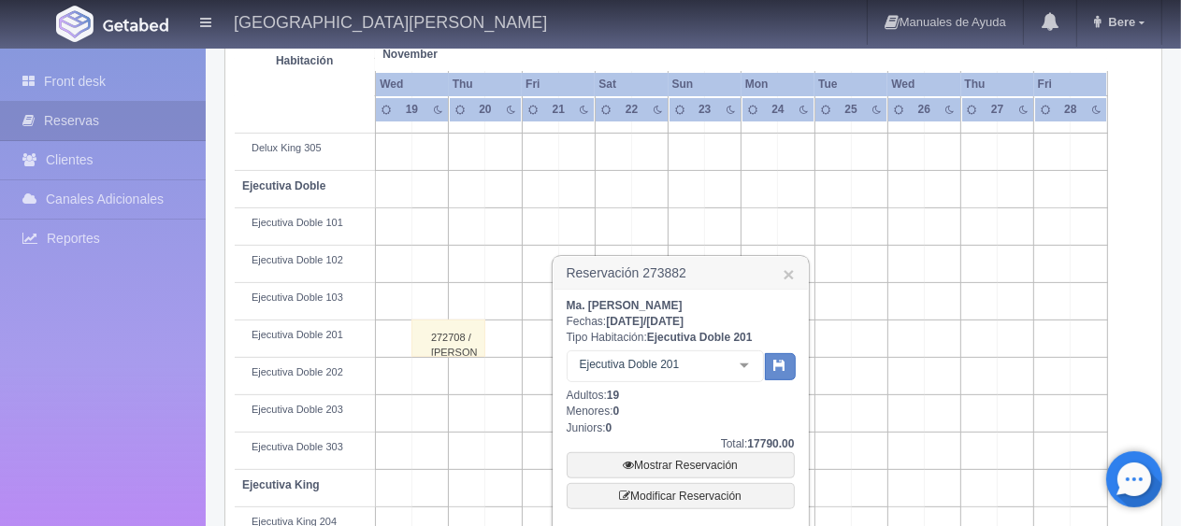
scroll to position [561, 0]
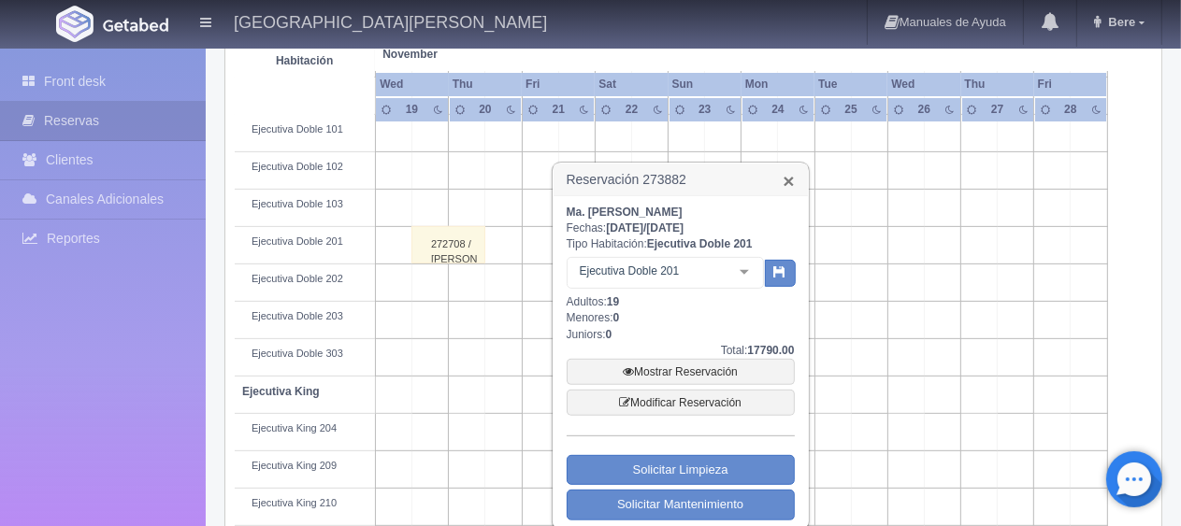
click at [787, 175] on link "×" at bounding box center [787, 181] width 11 height 20
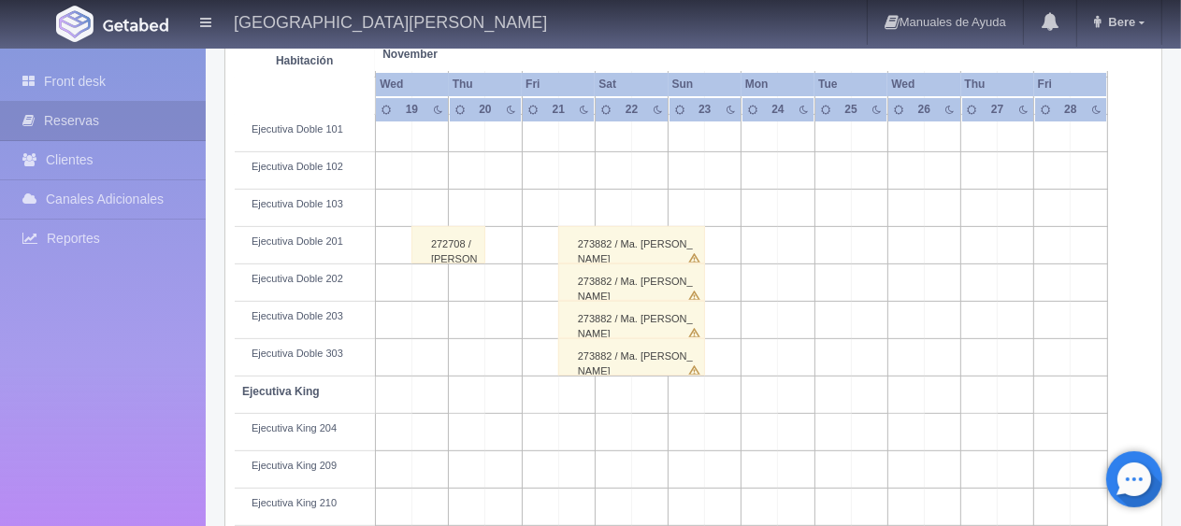
click at [658, 361] on div "273882 / Ma. Celia Cuellar" at bounding box center [632, 356] width 148 height 37
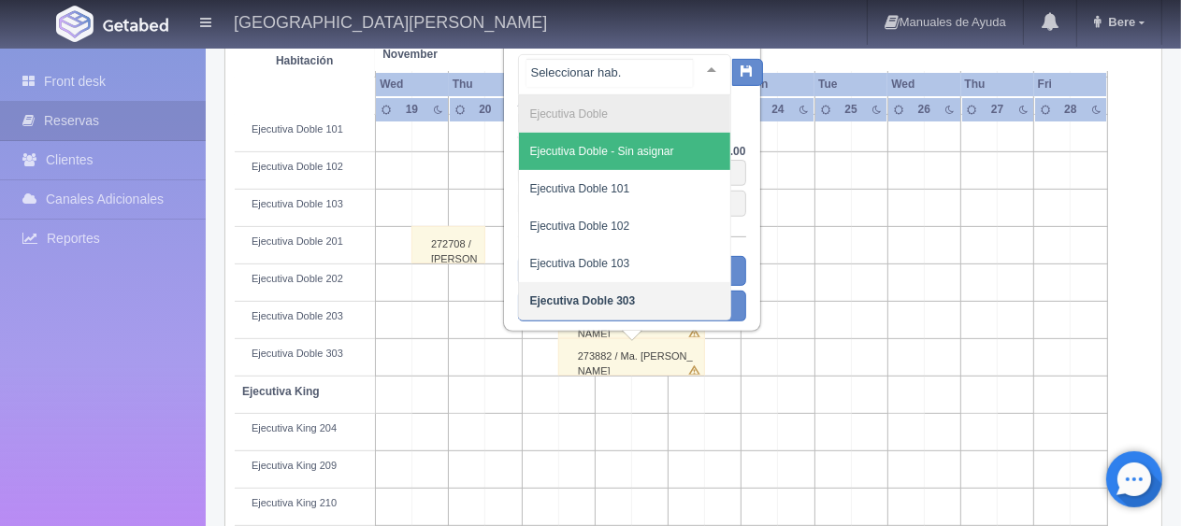
click at [662, 148] on span "Ejecutiva Doble - Sin asignar" at bounding box center [602, 151] width 144 height 13
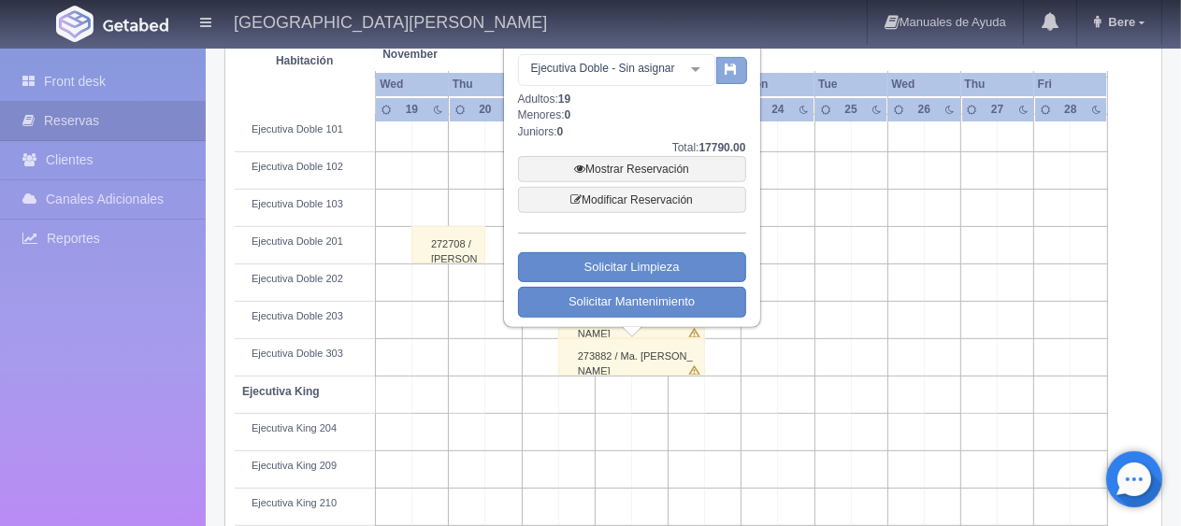
click at [729, 82] on button "button" at bounding box center [731, 71] width 31 height 28
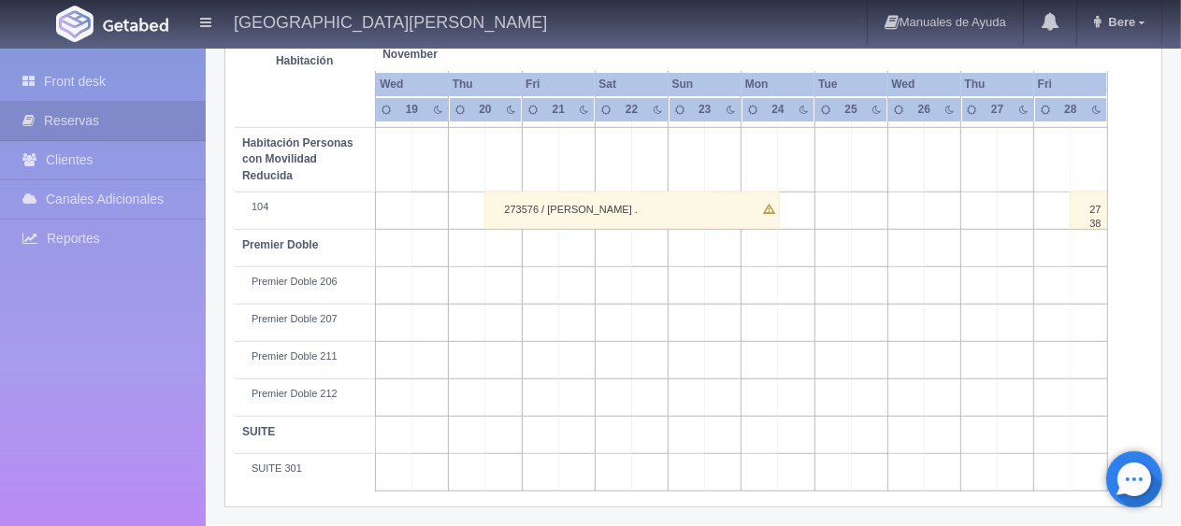
scroll to position [623, 0]
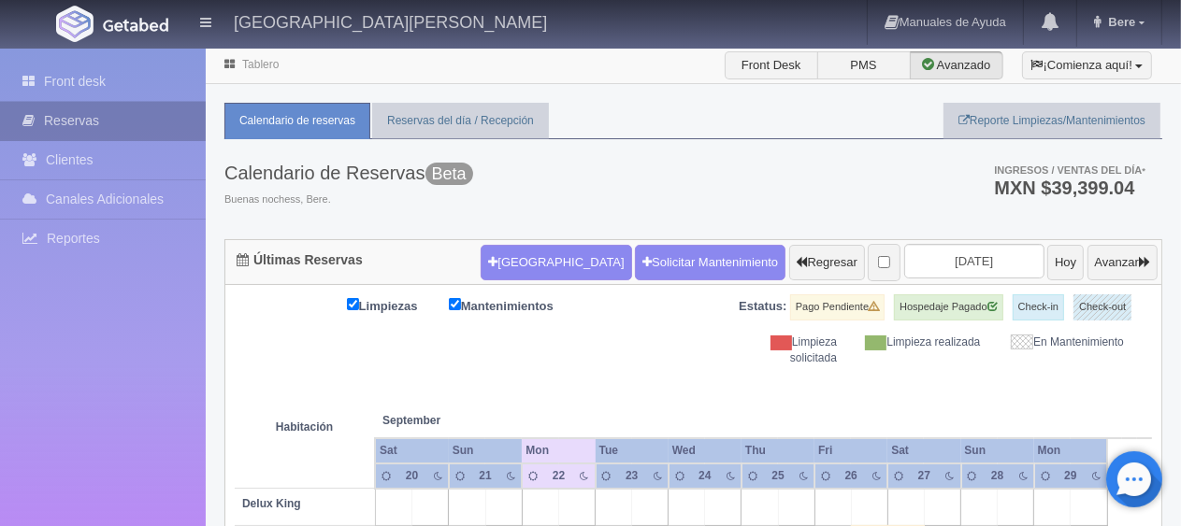
click at [55, 103] on link "Reservas" at bounding box center [103, 121] width 206 height 38
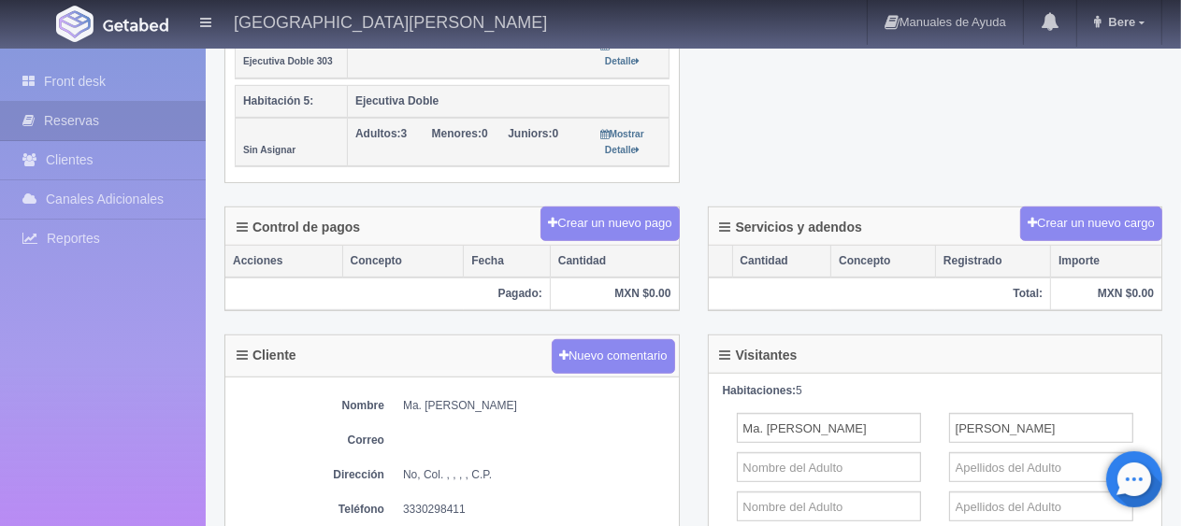
scroll to position [935, 0]
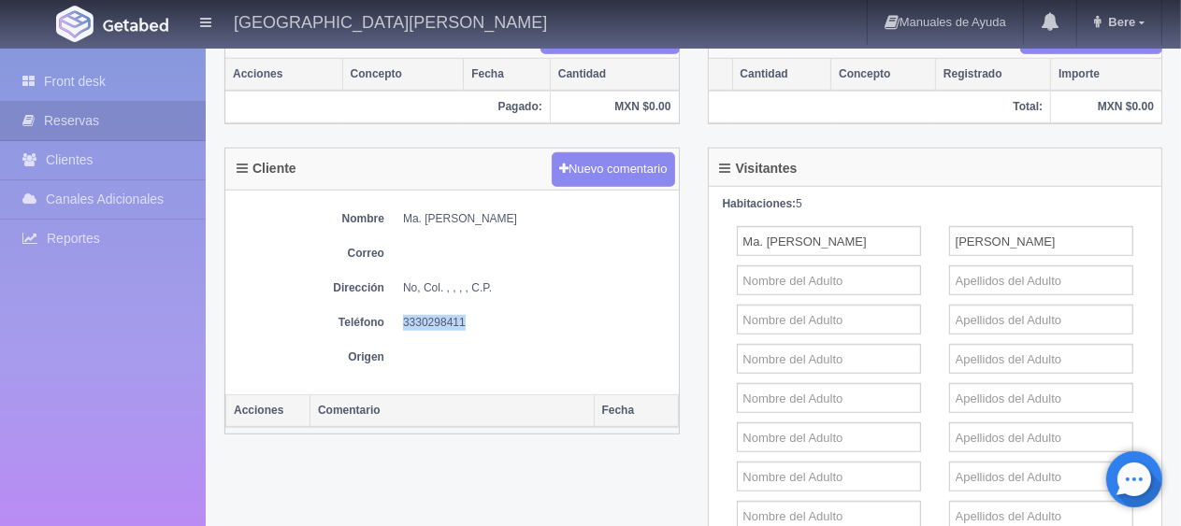
drag, startPoint x: 493, startPoint y: 302, endPoint x: 396, endPoint y: 314, distance: 97.0
click at [396, 314] on div "Nombre Ma. [PERSON_NAME] Correo Dirección No, Col. , , , , C.P. Teléfono [PHONE…" at bounding box center [451, 293] width 453 height 204
copy dd "3330298411"
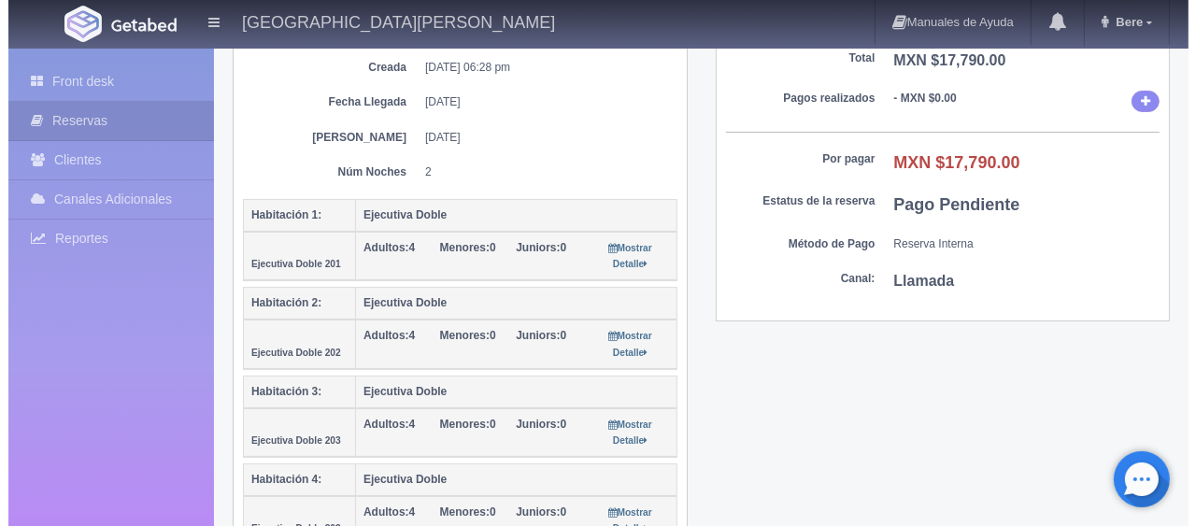
scroll to position [0, 0]
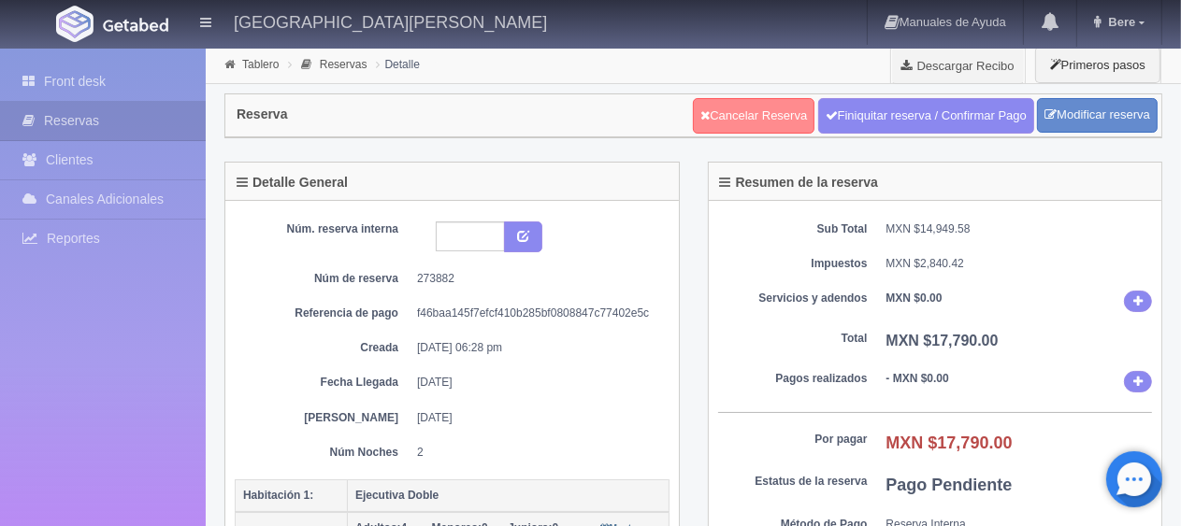
click at [761, 124] on link "Cancelar Reserva" at bounding box center [754, 116] width 122 height 36
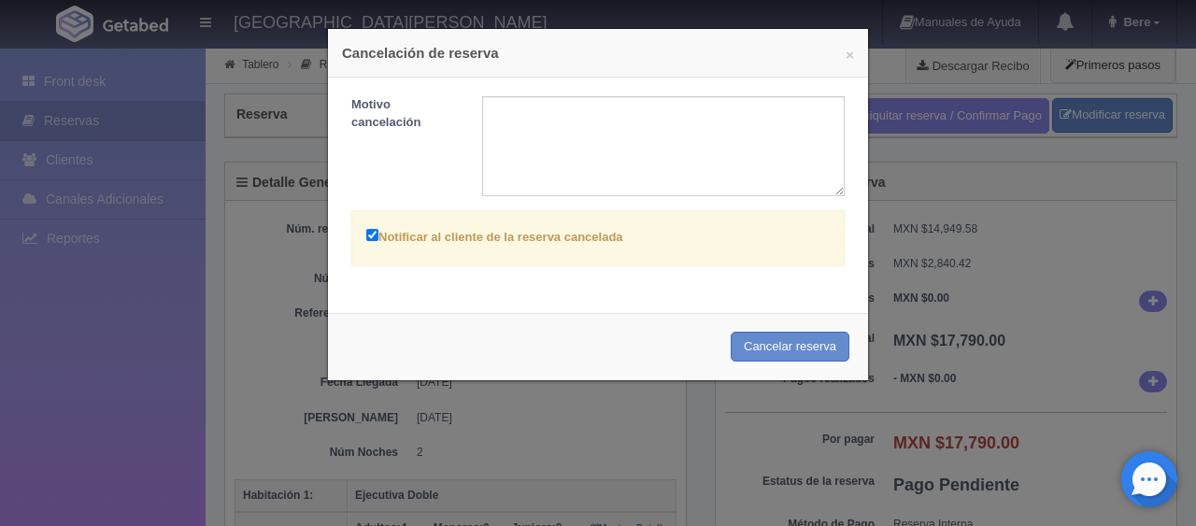
click at [546, 236] on label "Notificar al cliente de la reserva cancelada" at bounding box center [494, 235] width 257 height 21
click at [379, 236] on input "Notificar al cliente de la reserva cancelada" at bounding box center [372, 235] width 12 height 12
checkbox input "false"
click at [742, 350] on button "Cancelar reserva" at bounding box center [790, 347] width 119 height 31
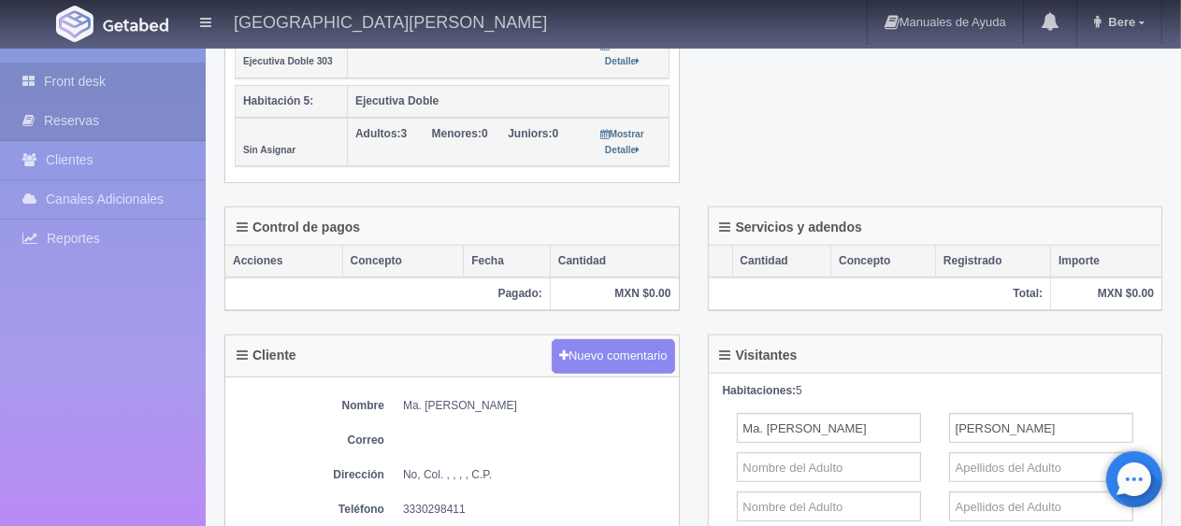
scroll to position [187, 0]
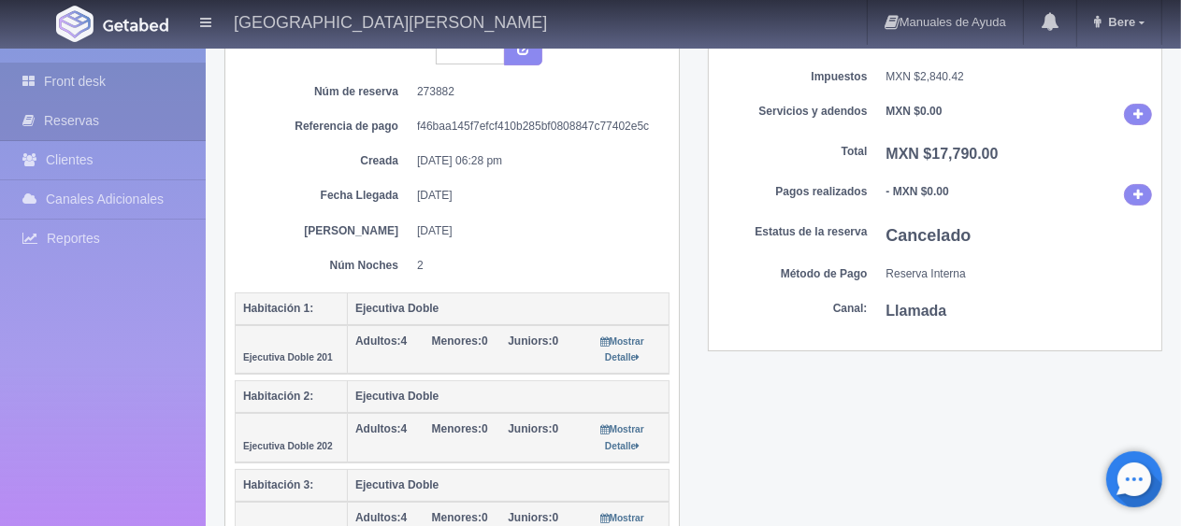
click at [115, 84] on link "Front desk" at bounding box center [103, 82] width 206 height 38
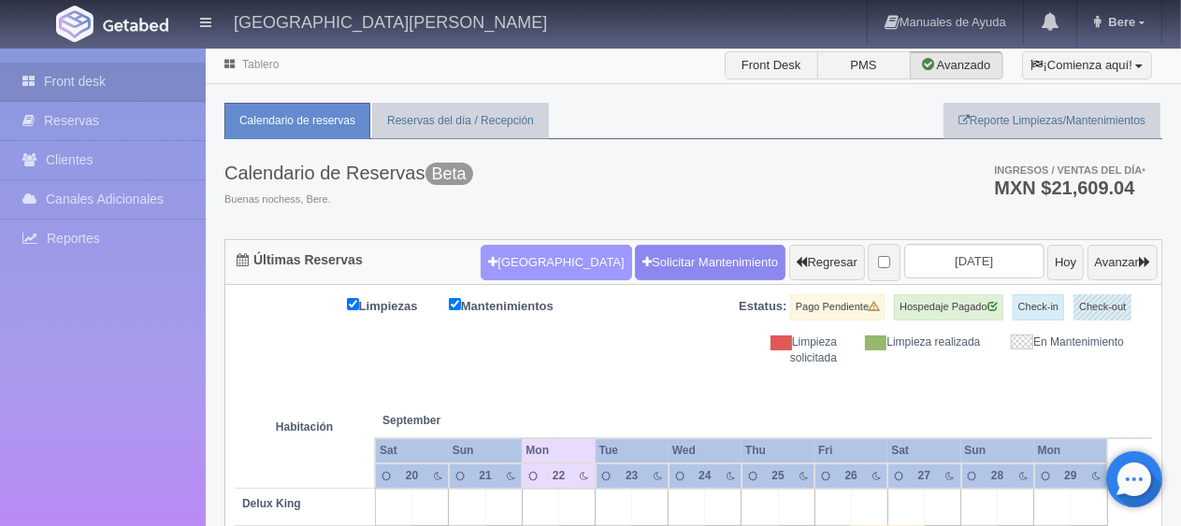
click at [494, 260] on button "[GEOGRAPHIC_DATA]" at bounding box center [555, 263] width 150 height 36
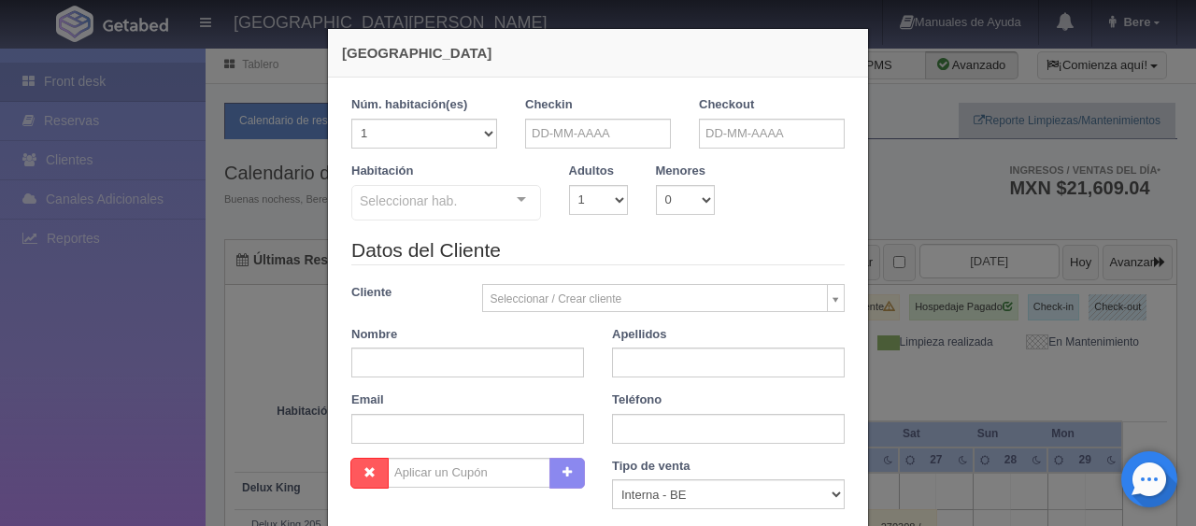
checkbox input "false"
click at [597, 98] on div "Checkin" at bounding box center [598, 122] width 146 height 52
click at [587, 137] on input "text" at bounding box center [598, 134] width 146 height 30
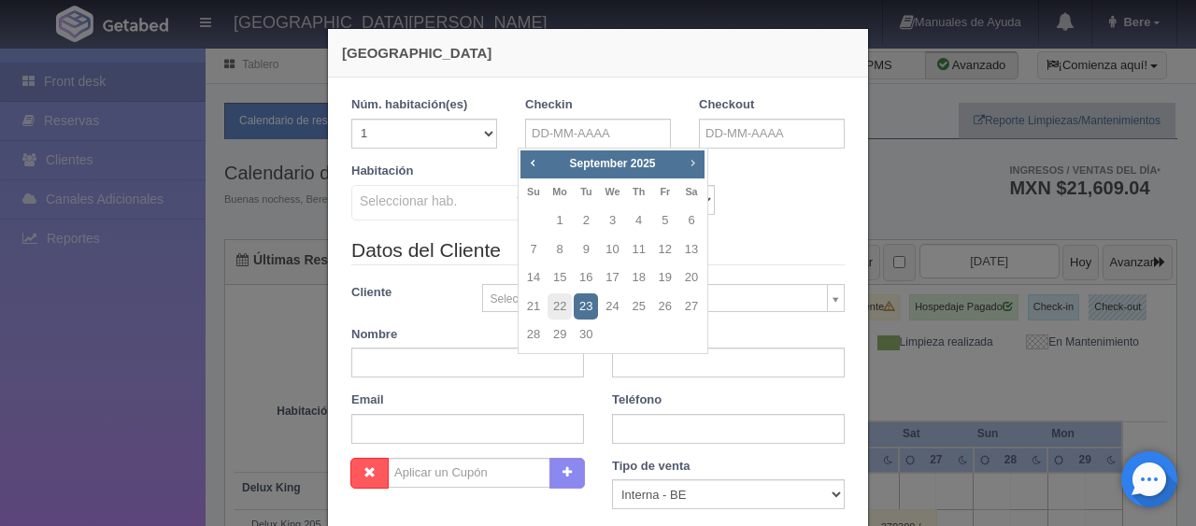
click at [699, 152] on link "Next" at bounding box center [693, 162] width 21 height 21
click at [667, 311] on link "21" at bounding box center [665, 306] width 24 height 27
type input "21-11-2025"
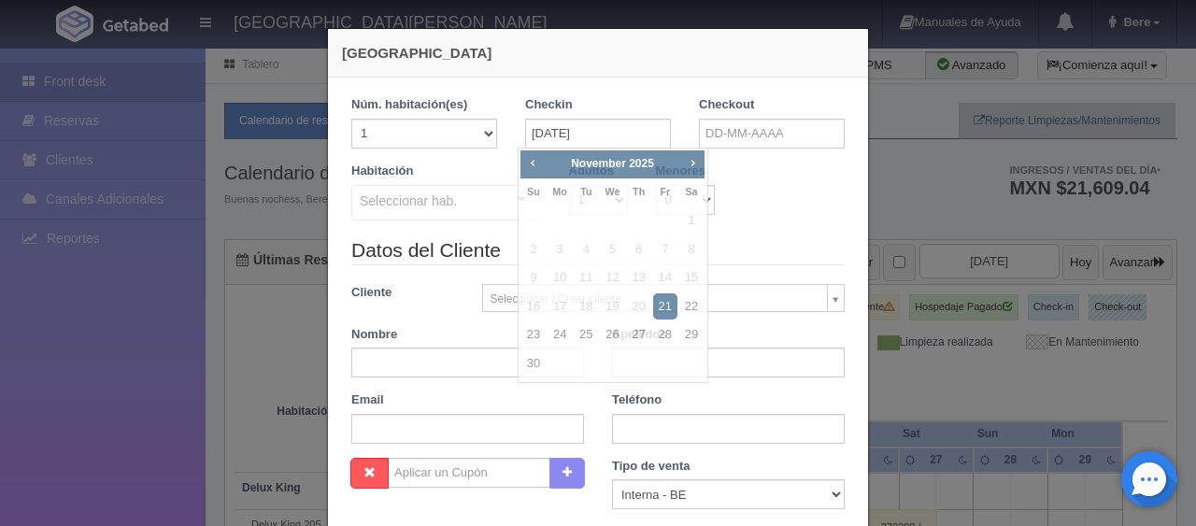
checkbox input "false"
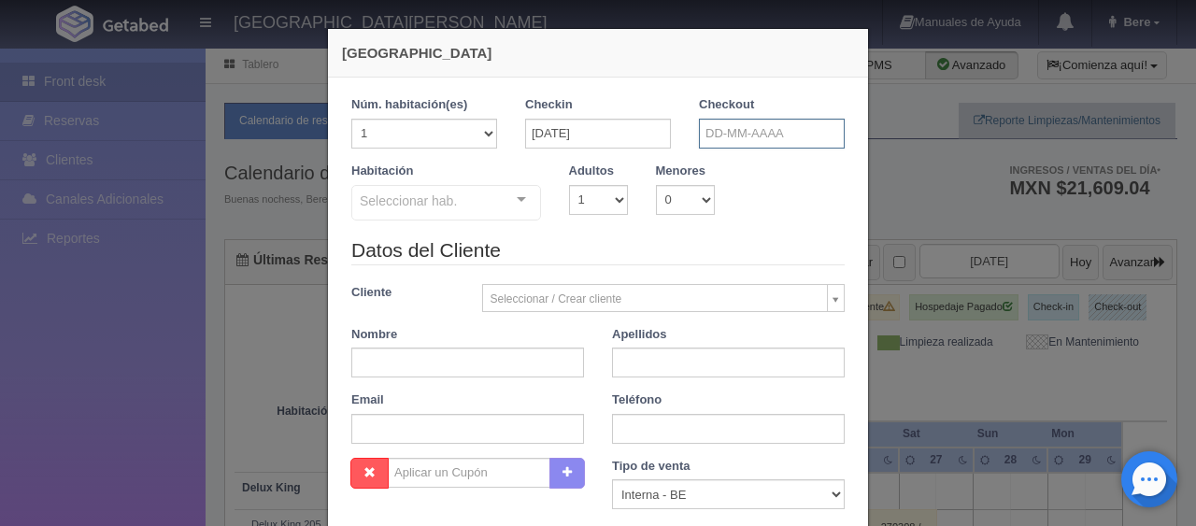
click at [793, 135] on input "text" at bounding box center [772, 134] width 146 height 30
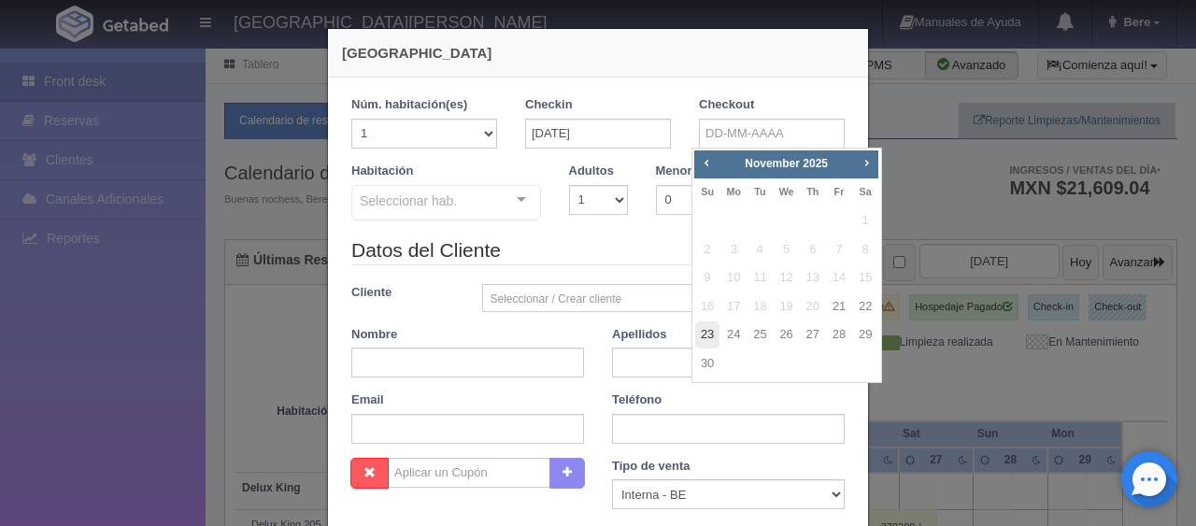
click at [717, 335] on link "23" at bounding box center [707, 335] width 24 height 27
type input "23-11-2025"
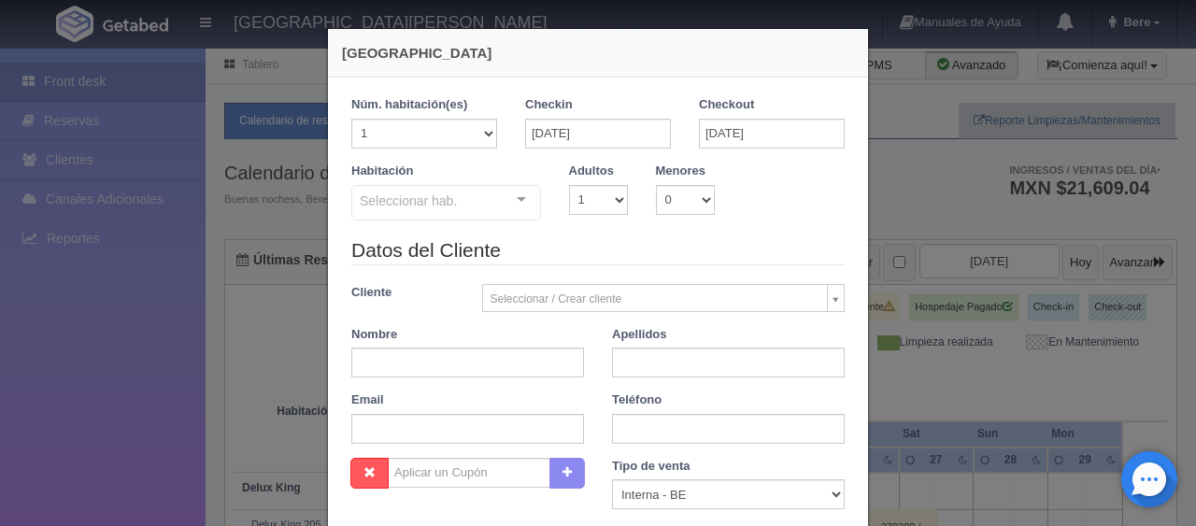
checkbox input "false"
click at [437, 131] on select "1 2 3 4 5 6 7 8 9 10 11 12 13 14 15 16 17 18 19 20" at bounding box center [424, 134] width 146 height 30
select select "5"
click at [351, 119] on select "1 2 3 4 5 6 7 8 9 10 11 12 13 14 15 16 17 18 19 20" at bounding box center [424, 134] width 146 height 30
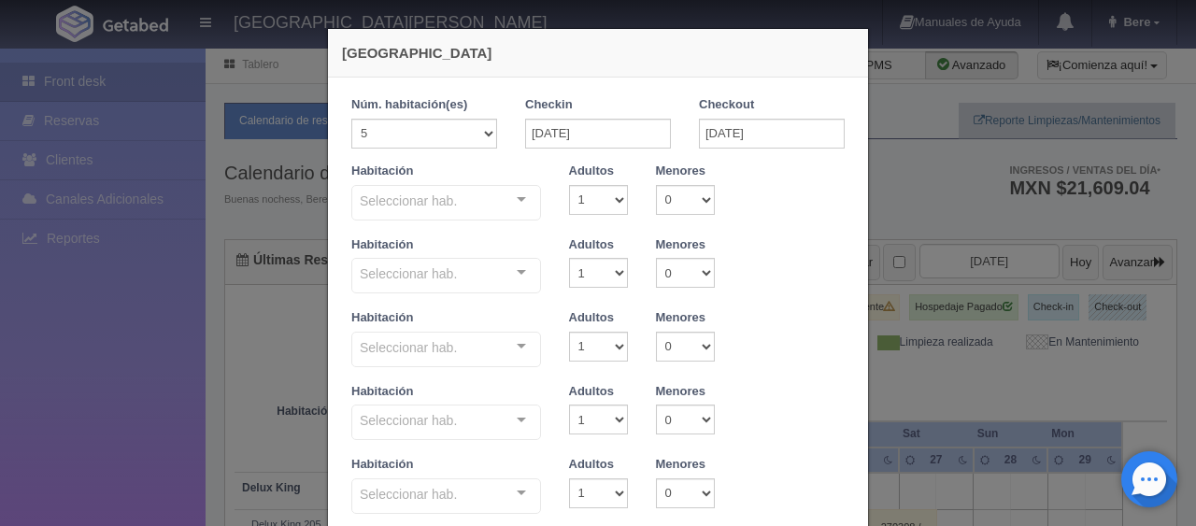
click at [459, 204] on div "Seleccionar hab." at bounding box center [446, 203] width 190 height 36
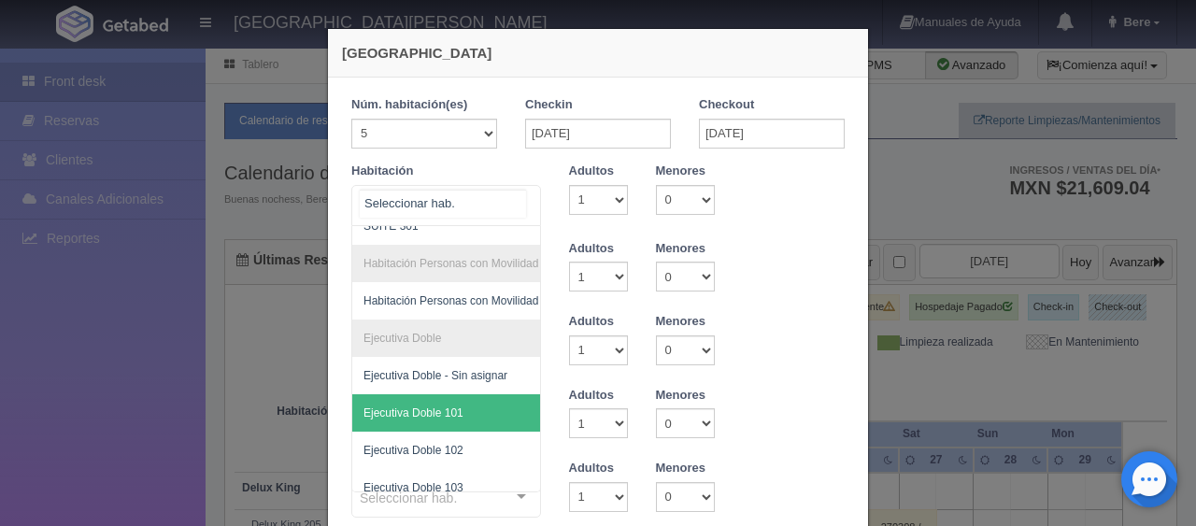
scroll to position [187, 0]
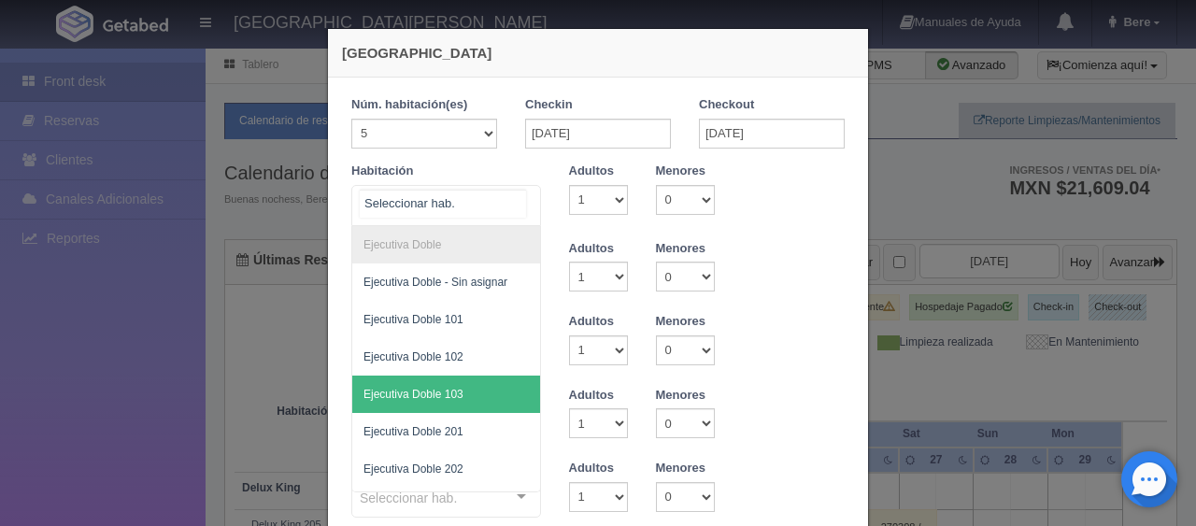
click at [467, 391] on span "Ejecutiva Doble 103" at bounding box center [509, 394] width 314 height 37
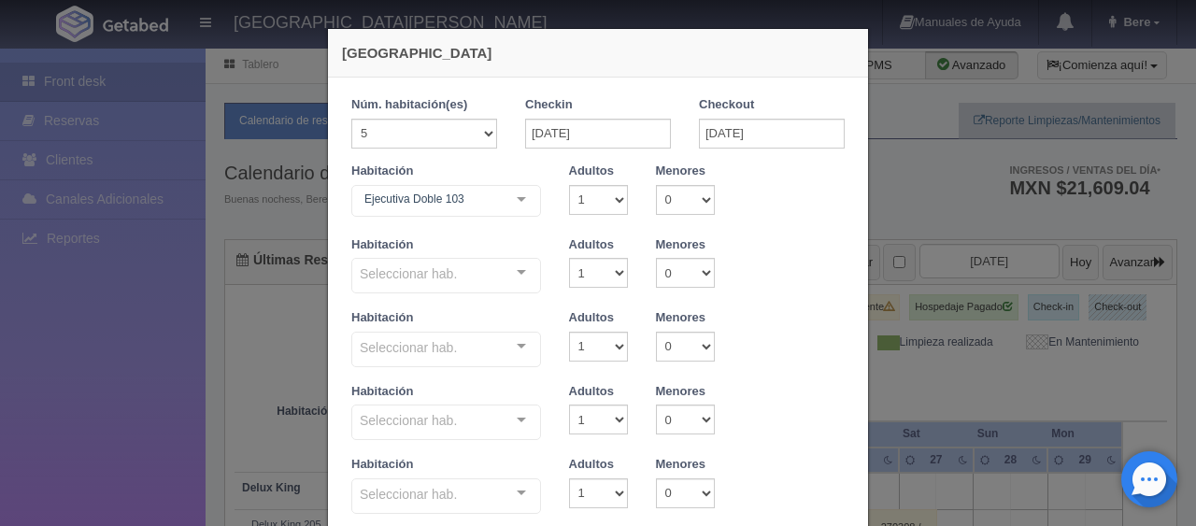
click at [469, 293] on div "Seleccionar hab. No elements found. Consider changing the search query. List is…" at bounding box center [446, 276] width 190 height 37
checkbox input "false"
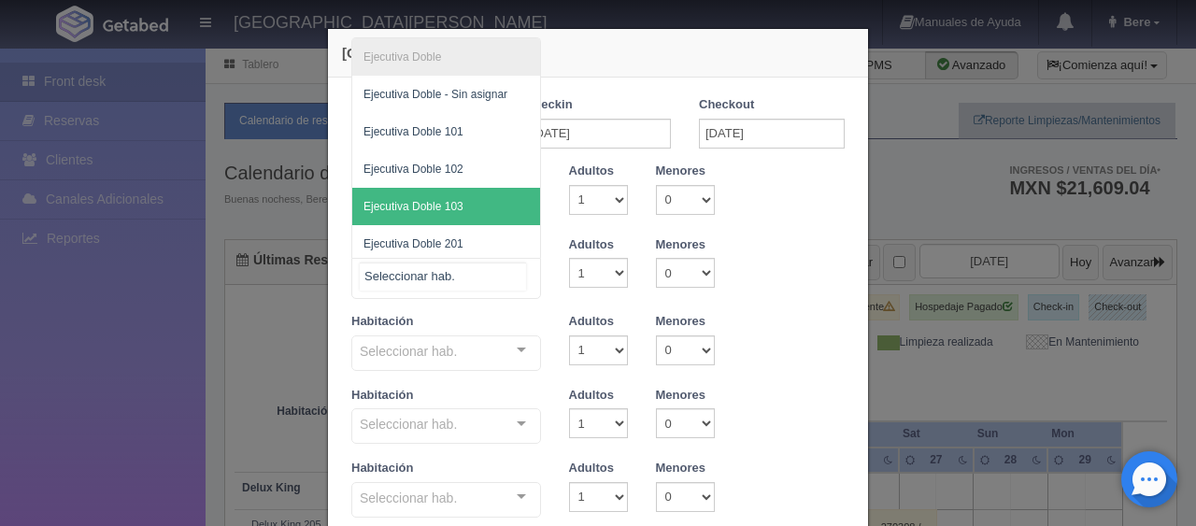
type input "12990.00"
checkbox input "false"
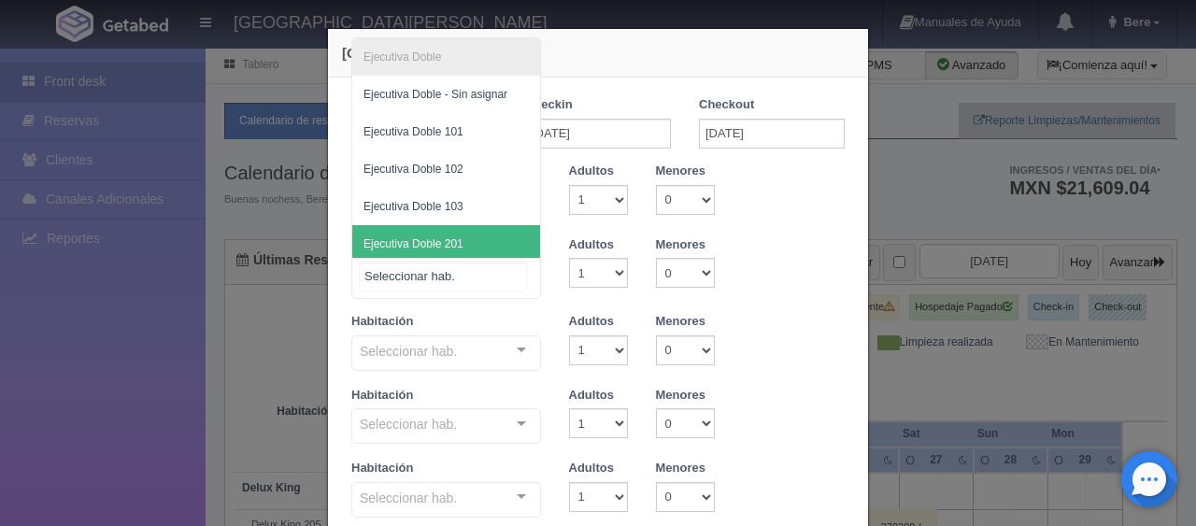
click at [461, 238] on span "Ejecutiva Doble 201" at bounding box center [446, 243] width 188 height 37
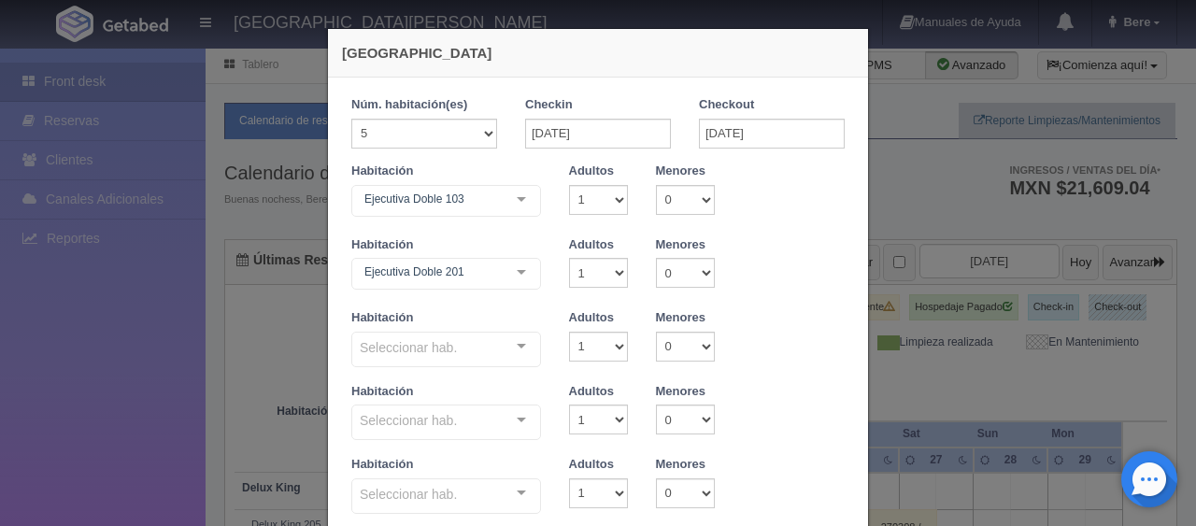
click at [433, 373] on div "Habitación Seleccionar hab. Ejecutiva Doble Ejecutiva Doble - Sin asignar Ejecu…" at bounding box center [598, 346] width 522 height 74
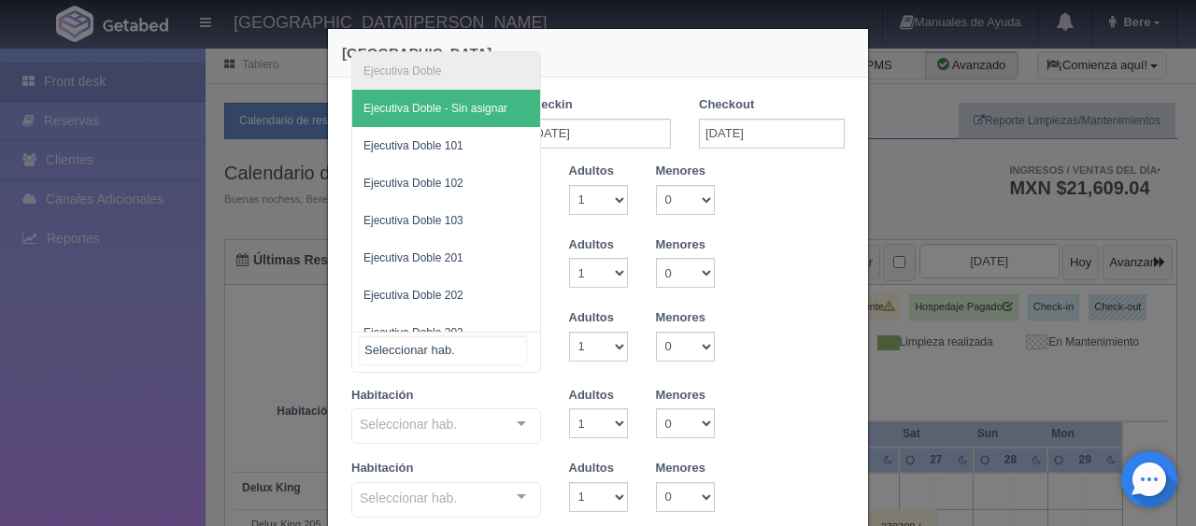
click at [452, 352] on div at bounding box center [446, 352] width 190 height 41
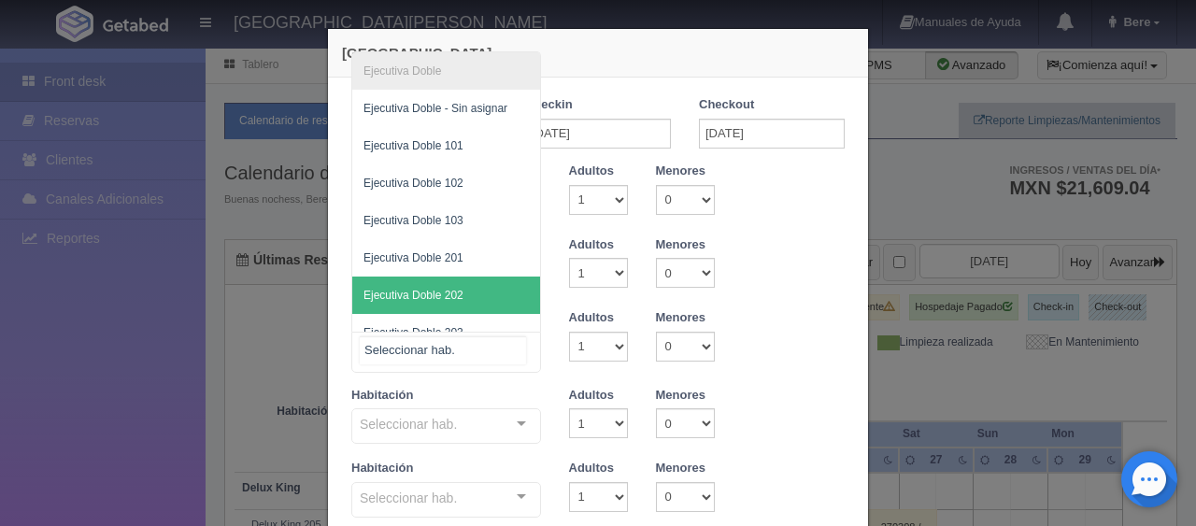
click at [446, 297] on span "Ejecutiva Doble 202" at bounding box center [414, 295] width 100 height 13
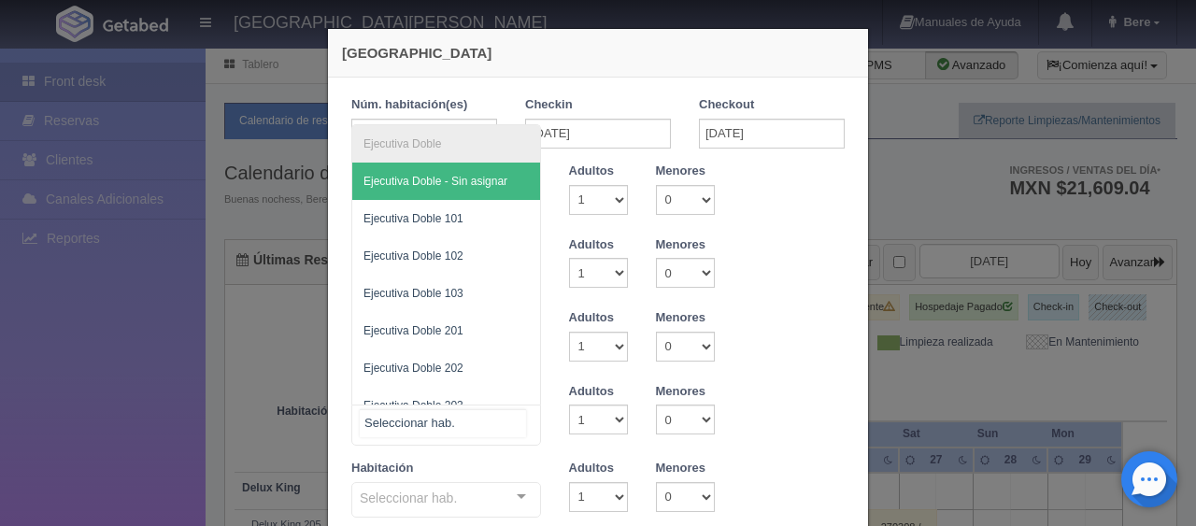
drag, startPoint x: 425, startPoint y: 413, endPoint x: 476, endPoint y: 335, distance: 93.3
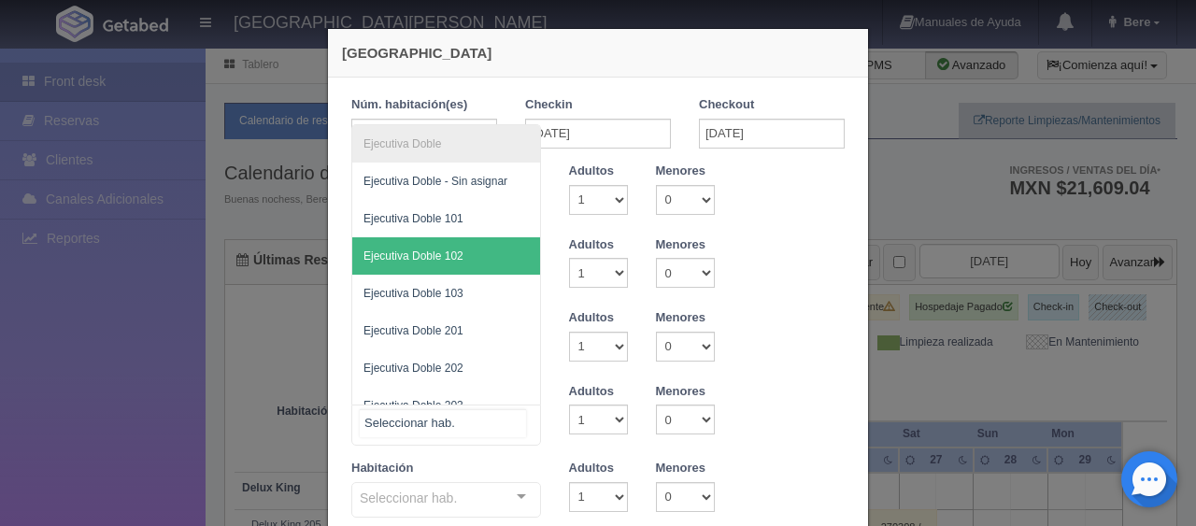
scroll to position [56, 0]
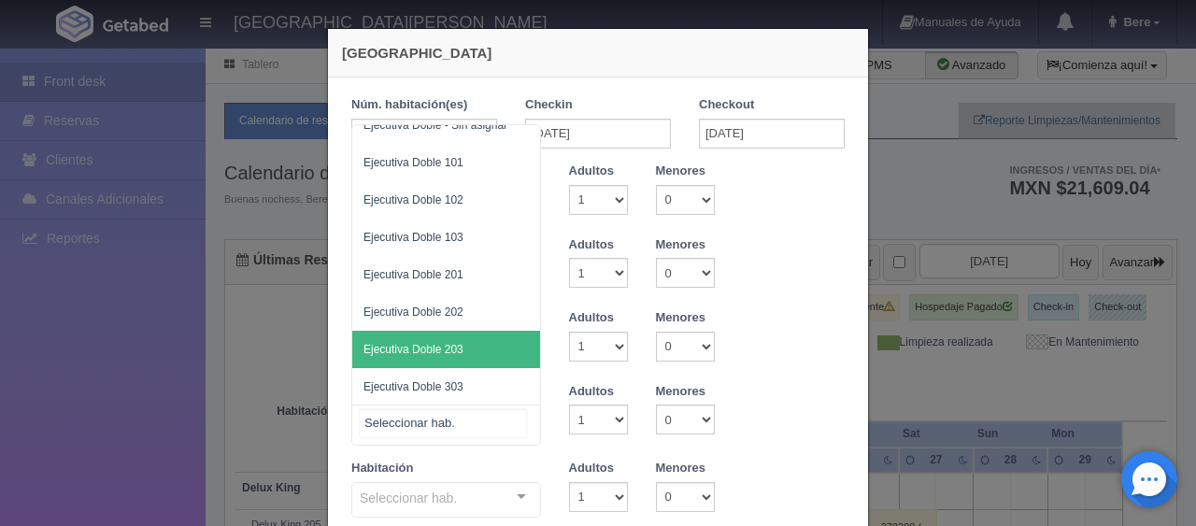
click at [450, 355] on span "Ejecutiva Doble 203" at bounding box center [446, 349] width 188 height 37
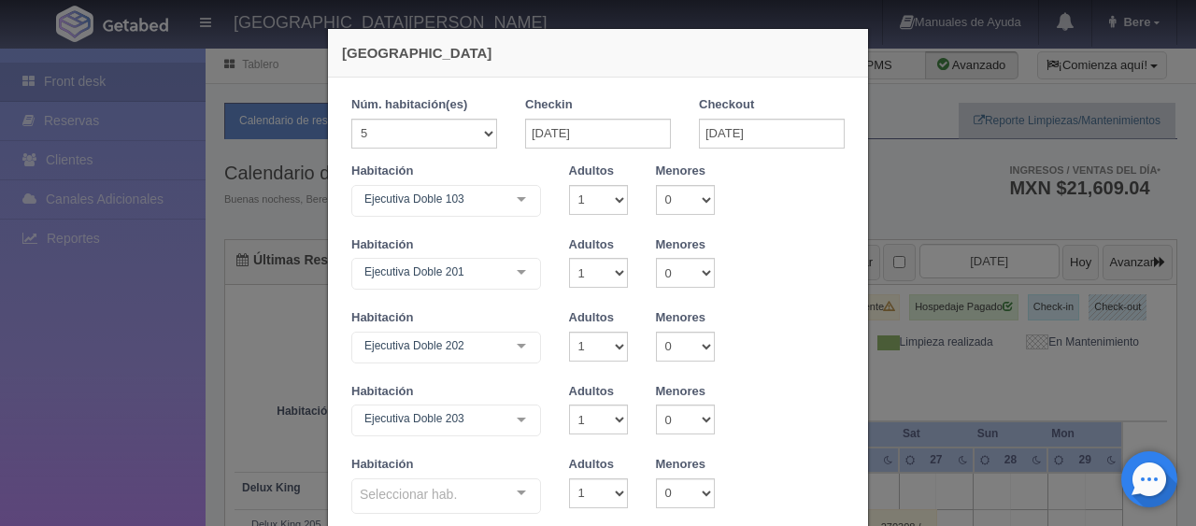
scroll to position [93, 0]
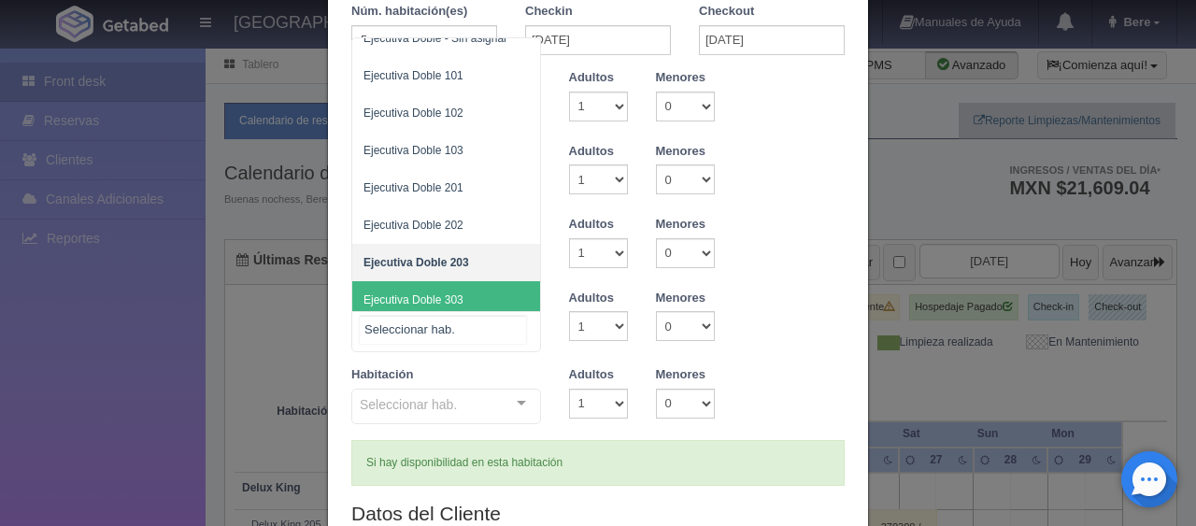
click at [464, 320] on input "text" at bounding box center [443, 330] width 166 height 28
click at [462, 394] on div "Seleccionar hab." at bounding box center [446, 407] width 190 height 36
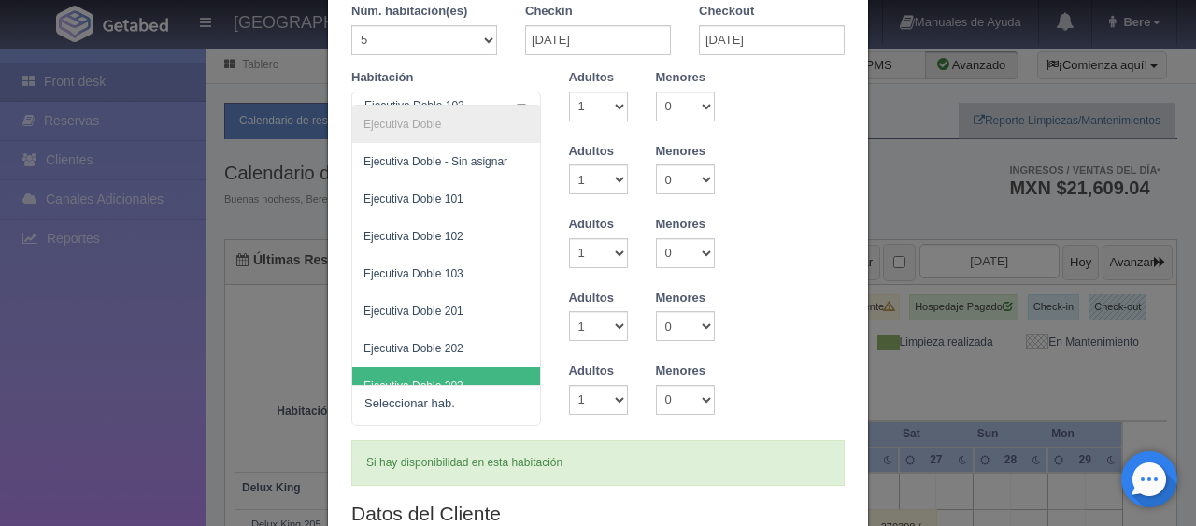
click at [539, 353] on div "Habitación Ejecutiva Doble 203 Ejecutiva Doble Ejecutiva Doble - Sin asignar Ej…" at bounding box center [598, 327] width 522 height 74
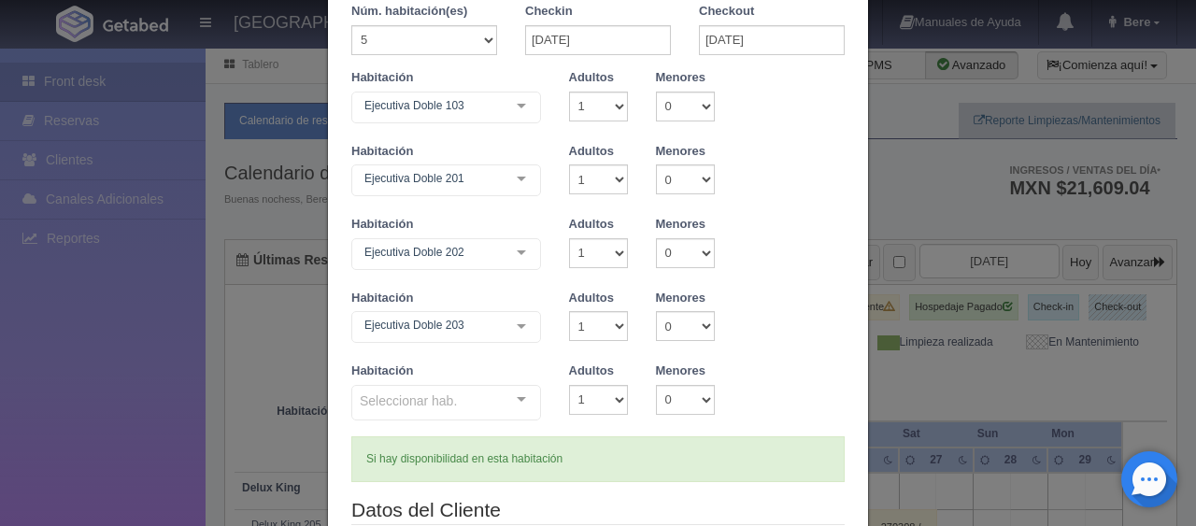
click at [437, 414] on div "Seleccionar hab." at bounding box center [446, 403] width 190 height 36
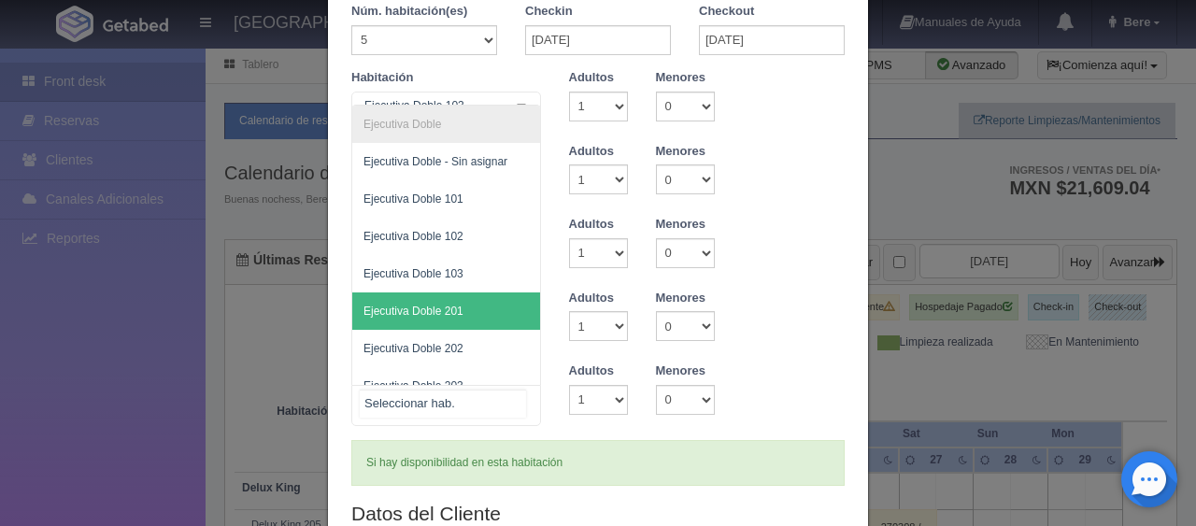
scroll to position [56, 0]
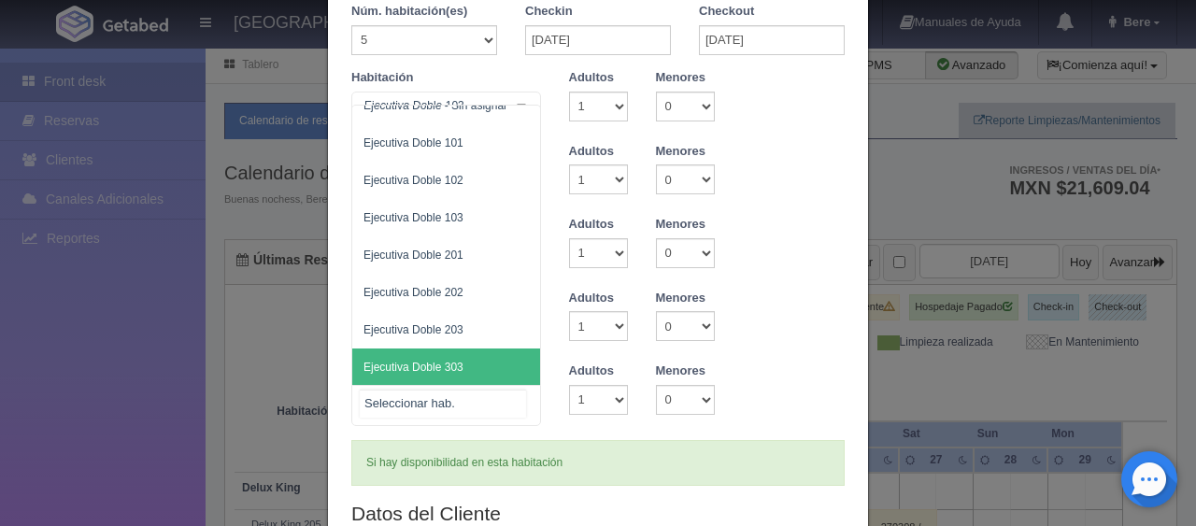
click at [449, 374] on span "Ejecutiva Doble 303" at bounding box center [446, 367] width 188 height 37
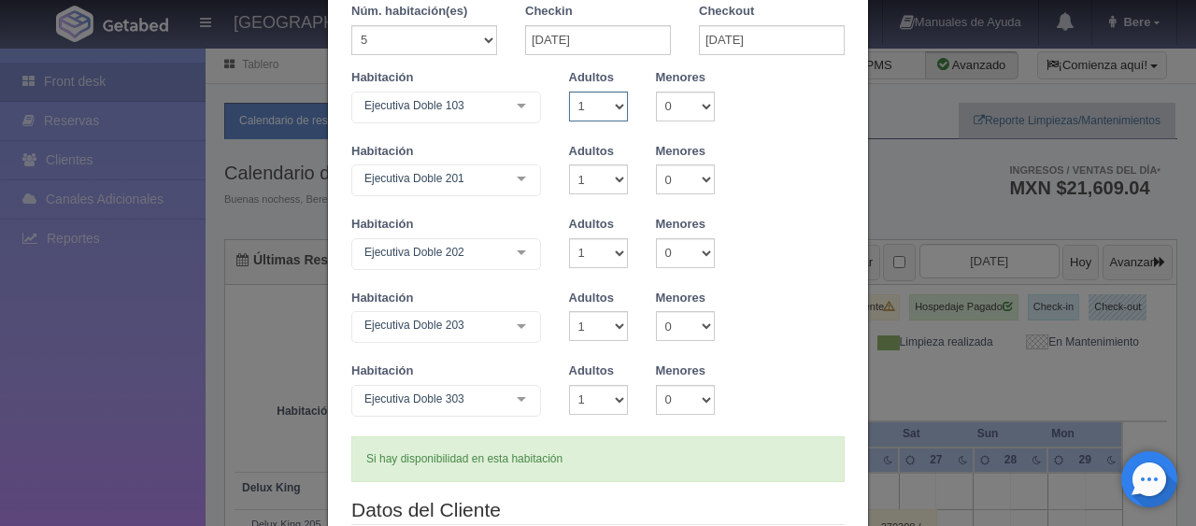
click at [595, 93] on select "1 2 3 4 5 6 7 8 9 10" at bounding box center [598, 107] width 59 height 30
select select "4"
click at [569, 92] on select "1 2 3 4 5 6 7 8 9 10" at bounding box center [598, 107] width 59 height 30
checkbox input "false"
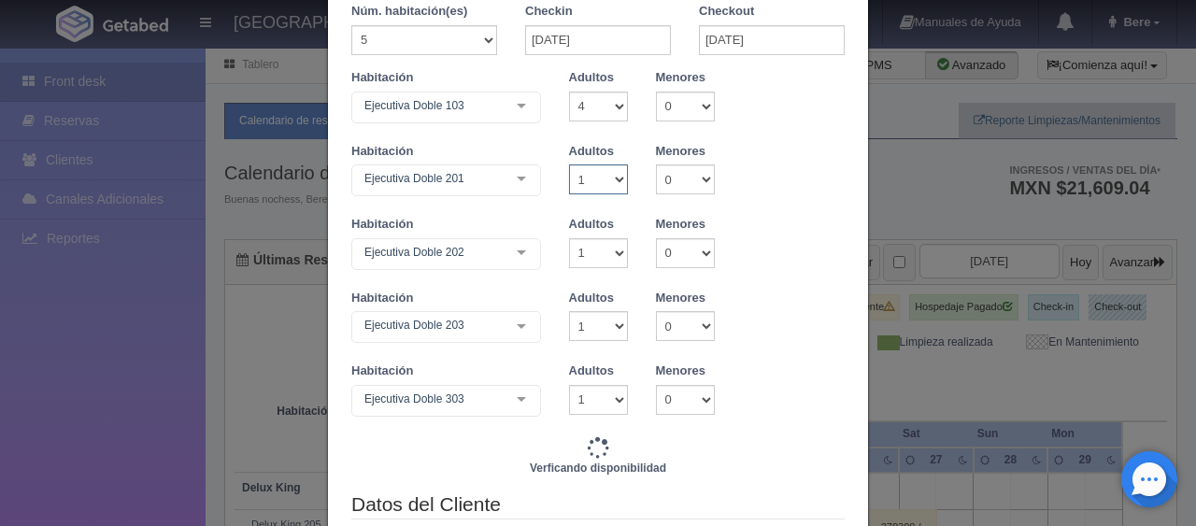
click at [578, 181] on select "1 2 3 4 5 6 7 8 9 10" at bounding box center [598, 180] width 59 height 30
select select "4"
click at [569, 165] on select "1 2 3 4 5 6 7 8 9 10" at bounding box center [598, 180] width 59 height 30
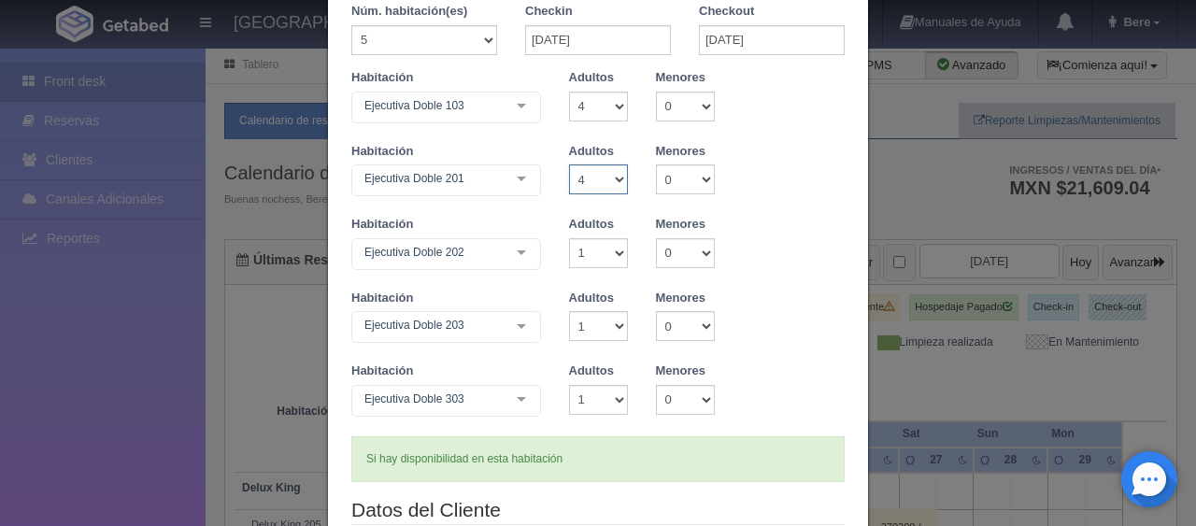
type input "14330.00"
checkbox input "false"
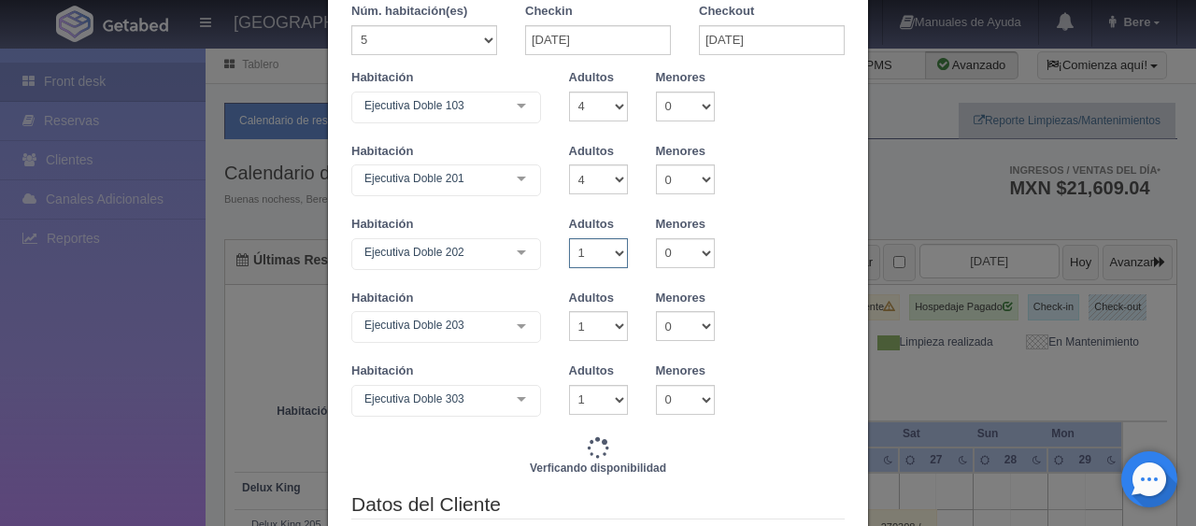
click at [587, 258] on select "1 2 3 4 5 6 7 8 9 10" at bounding box center [598, 253] width 59 height 30
type input "15670.00"
checkbox input "false"
select select "4"
click at [569, 238] on select "1 2 3 4 5 6 7 8 9 10" at bounding box center [598, 253] width 59 height 30
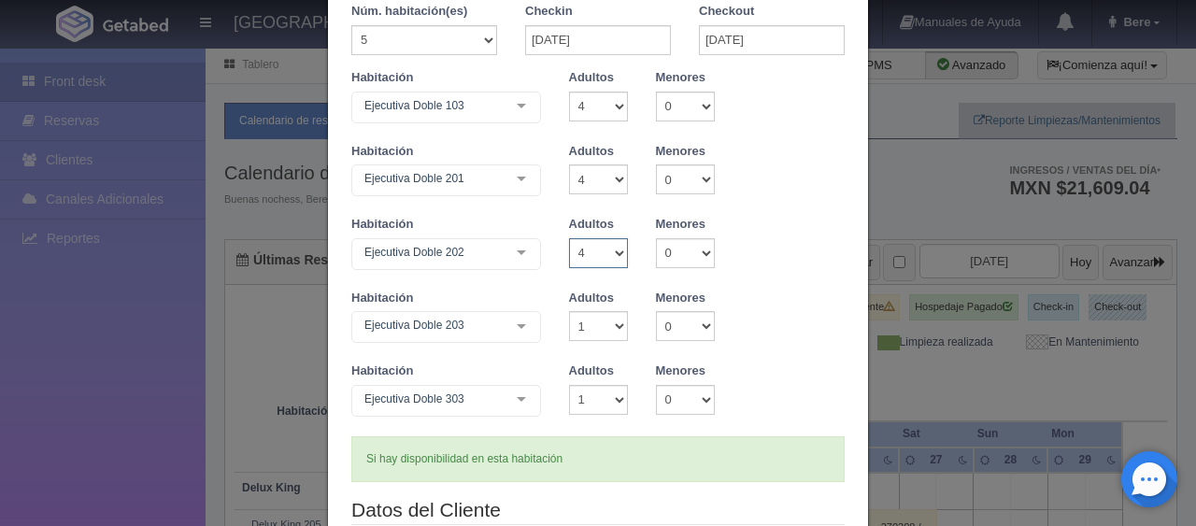
checkbox input "false"
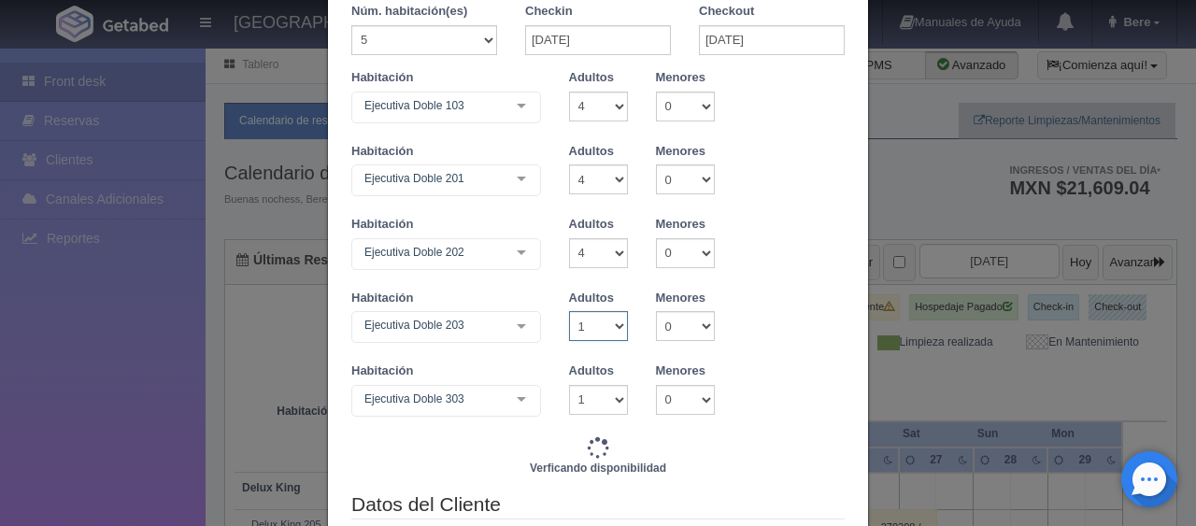
click at [584, 321] on select "1 2 3 4 5 6 7 8 9 10" at bounding box center [598, 326] width 59 height 30
type input "17010.00"
checkbox input "false"
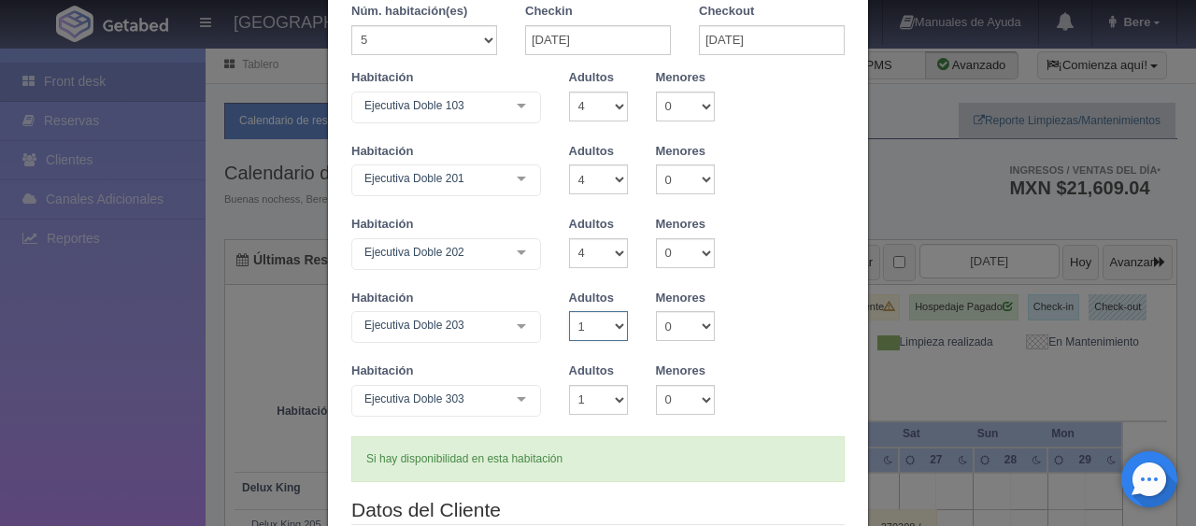
select select "4"
click at [569, 311] on select "1 2 3 4 5 6 7 8 9 10" at bounding box center [598, 326] width 59 height 30
click at [577, 396] on select "1 2 3 4 5 6 7 8 9 10" at bounding box center [598, 400] width 59 height 30
checkbox input "false"
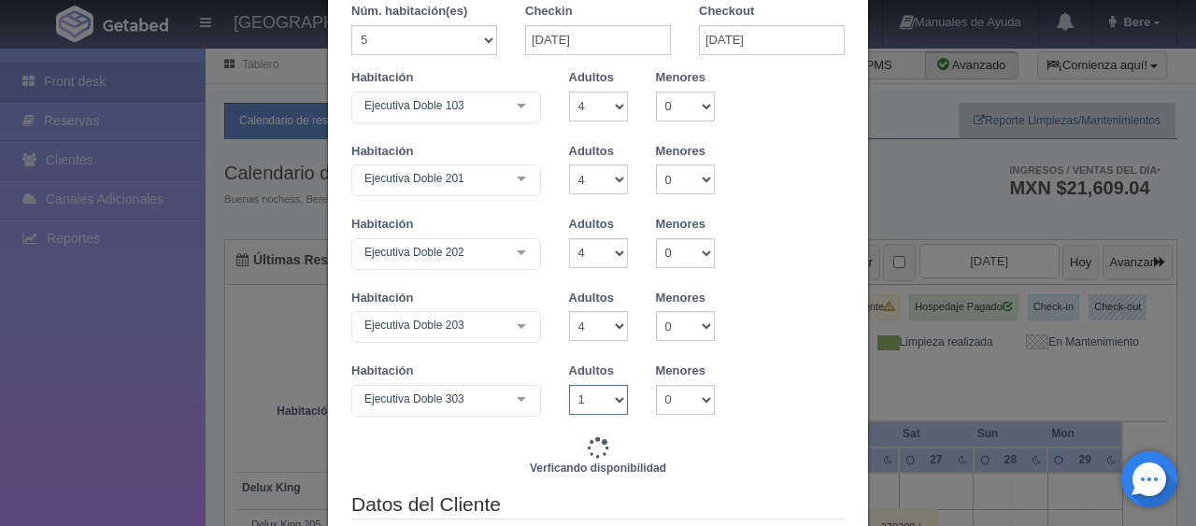
type input "18350.00"
checkbox input "false"
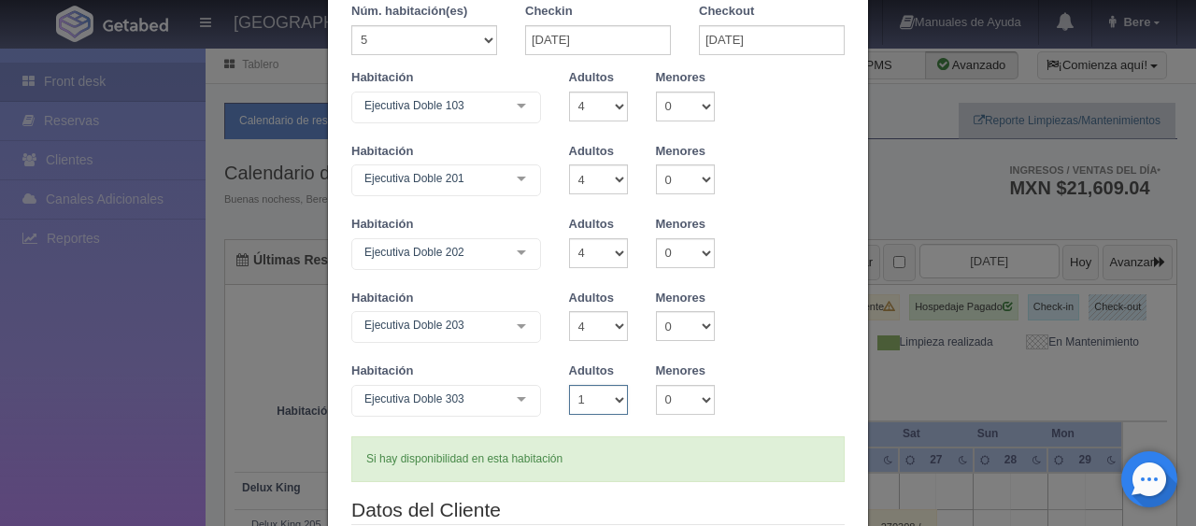
select select "3"
click at [569, 385] on select "1 2 3 4 5 6 7 8 9 10" at bounding box center [598, 400] width 59 height 30
checkbox input "false"
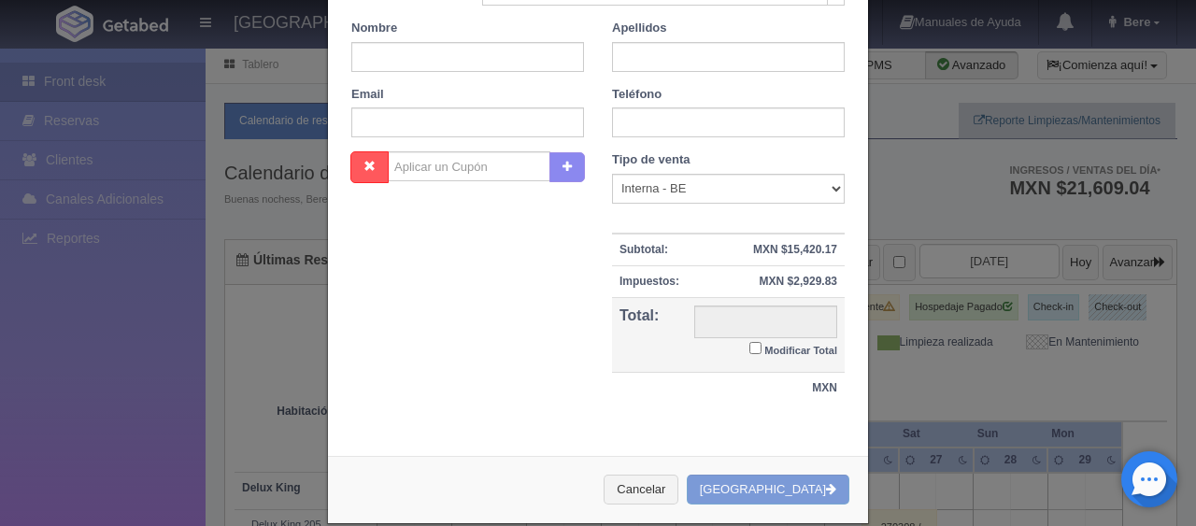
type input "19270.00"
checkbox input "false"
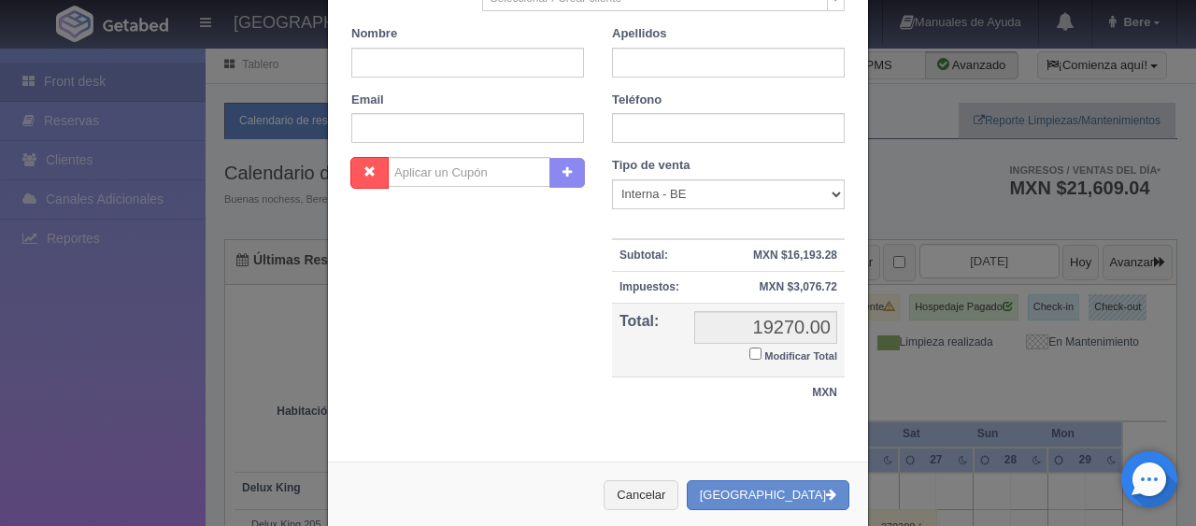
scroll to position [660, 0]
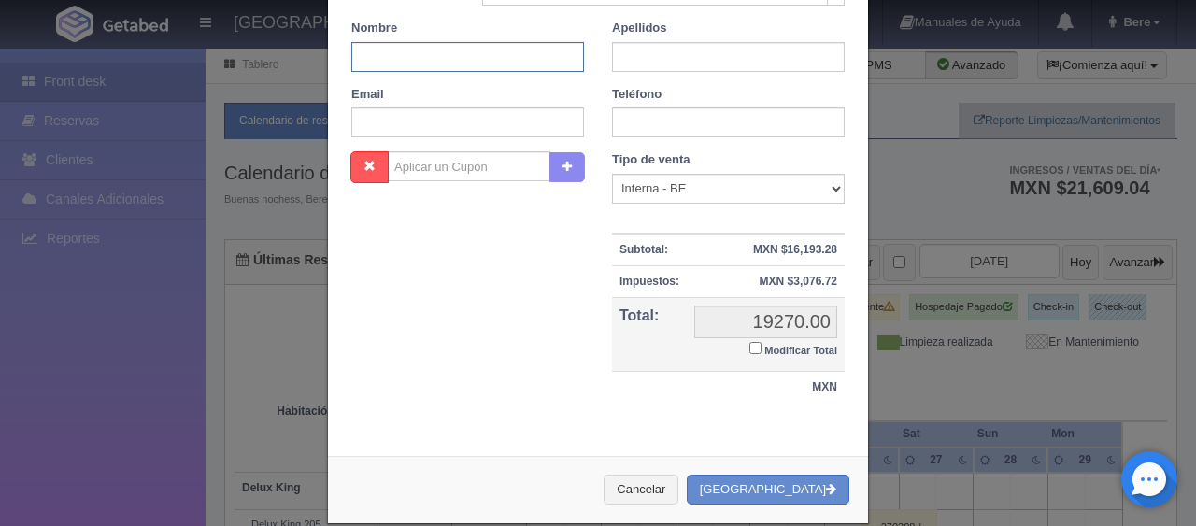
click at [483, 62] on input "text" at bounding box center [467, 57] width 233 height 30
paste input "Ma. [PERSON_NAME]"
drag, startPoint x: 519, startPoint y: 47, endPoint x: 377, endPoint y: 65, distance: 143.3
click at [377, 65] on input "Ma. [PERSON_NAME]" at bounding box center [467, 57] width 233 height 30
click at [519, 46] on input "Ma. [PERSON_NAME]" at bounding box center [467, 57] width 233 height 30
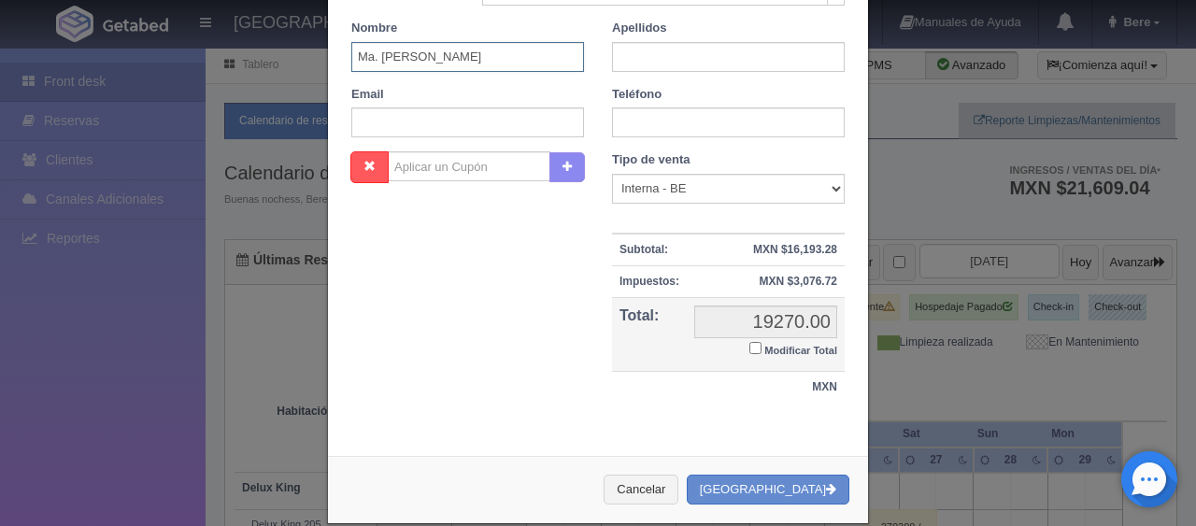
drag, startPoint x: 465, startPoint y: 63, endPoint x: 405, endPoint y: 61, distance: 60.8
click at [405, 61] on input "Ma. [PERSON_NAME]" at bounding box center [467, 57] width 233 height 30
type input "Ma. Celia"
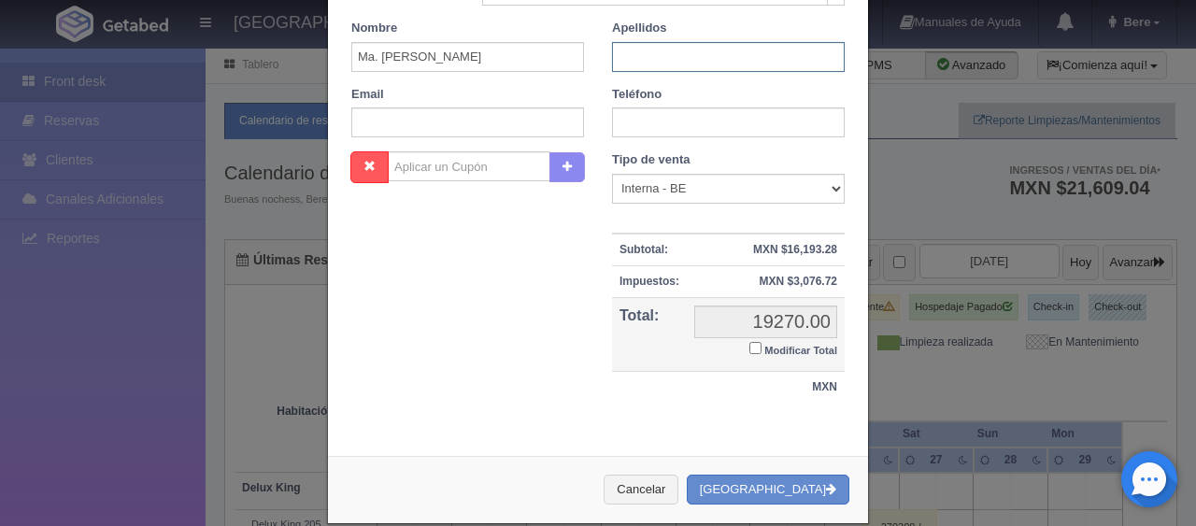
paste input "Cuellar"
type input "Cuellar"
click at [684, 121] on input "text" at bounding box center [728, 122] width 233 height 30
paste input "3330298411"
type input "3330298411"
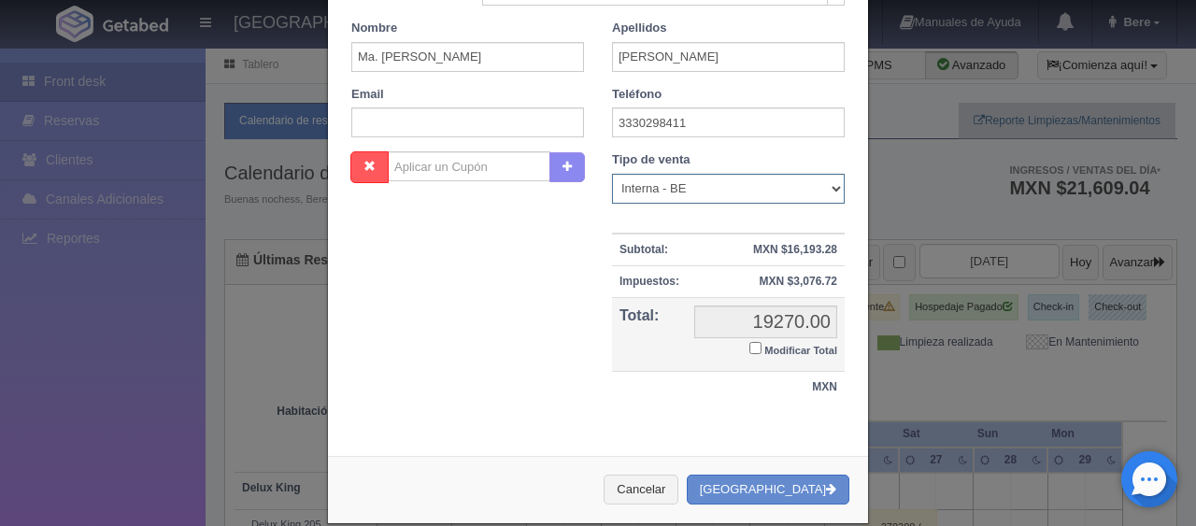
click at [649, 189] on select "Correo Electronico Interna - BE Llamada OTA Externa Otro WALK IN" at bounding box center [728, 189] width 233 height 30
select select "phone"
click at [612, 174] on select "Correo Electronico Interna - BE Llamada OTA Externa Otro WALK IN" at bounding box center [728, 189] width 233 height 30
click at [778, 350] on small "Modificar Total" at bounding box center [801, 350] width 73 height 11
click at [762, 350] on input "Modificar Total" at bounding box center [756, 348] width 12 height 12
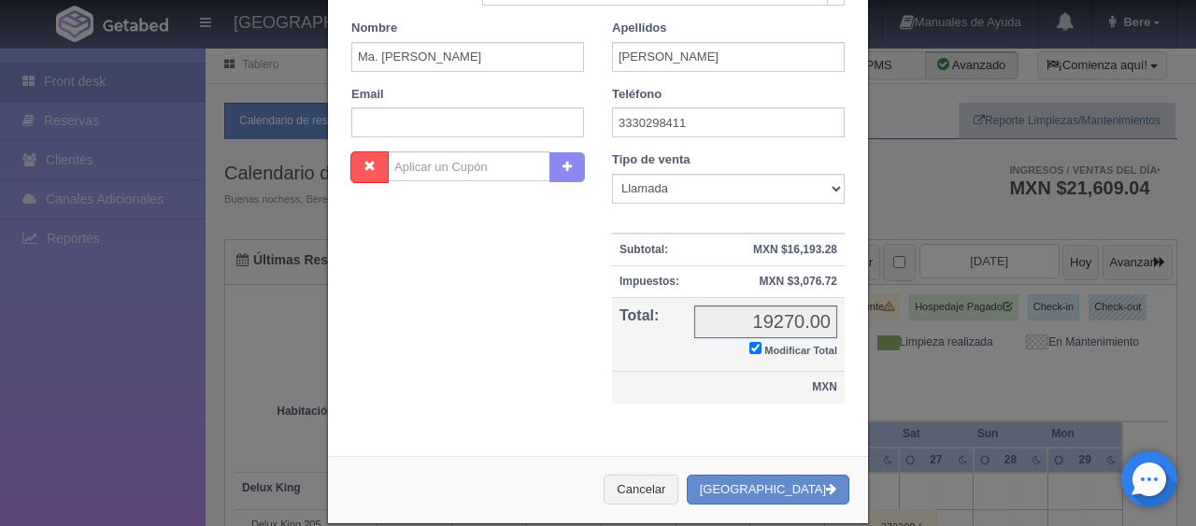
checkbox input "true"
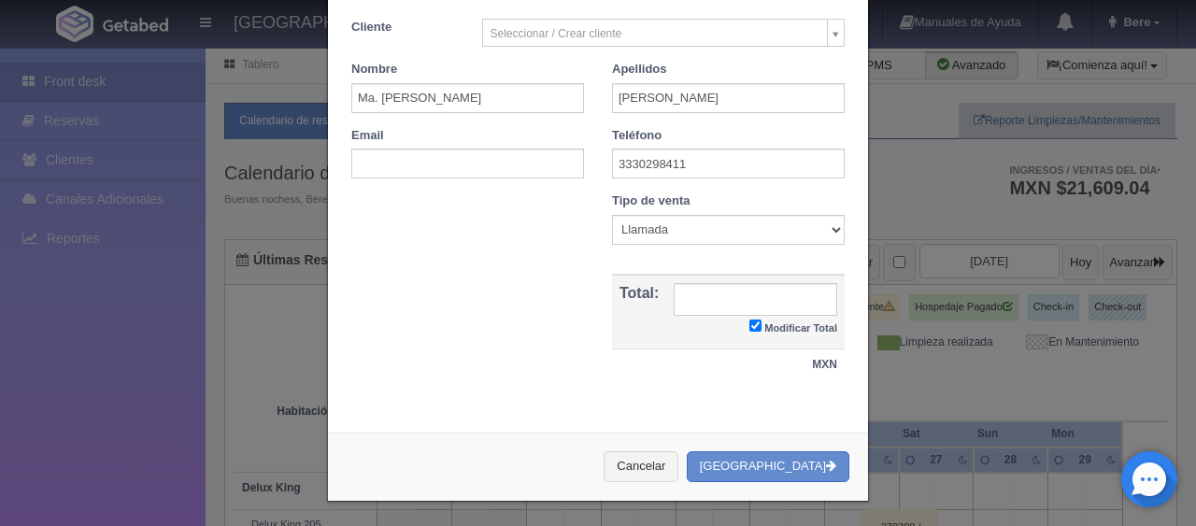
click at [505, 241] on div "Nombre Cupón : Descuentos : Tipo de venta Correo Electronico Interna - BE Llama…" at bounding box center [598, 297] width 522 height 208
click at [753, 283] on input "text" at bounding box center [756, 299] width 164 height 33
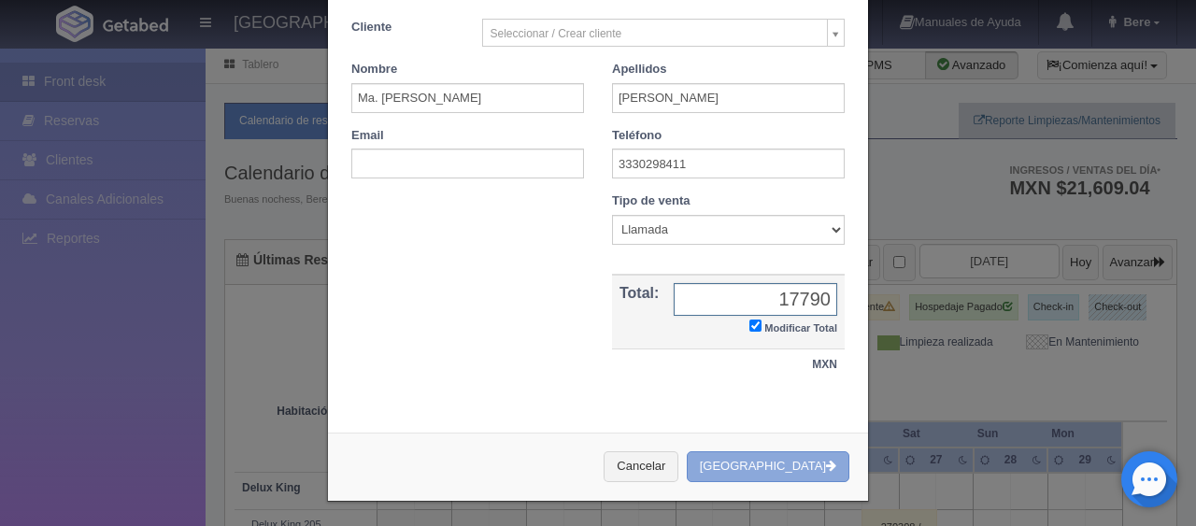
type input "17790"
click at [769, 461] on button "[GEOGRAPHIC_DATA]" at bounding box center [768, 466] width 163 height 31
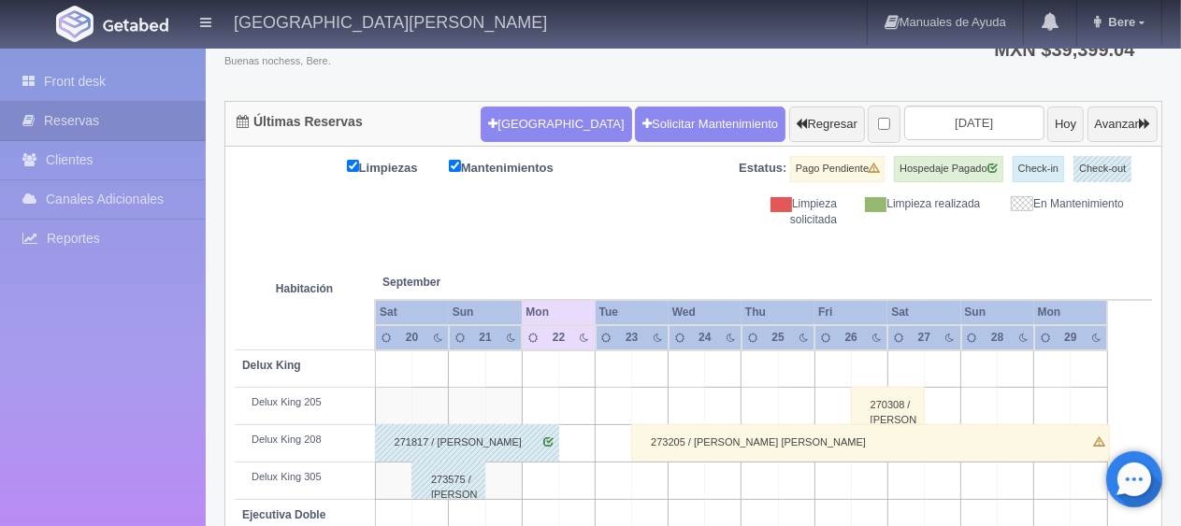
scroll to position [138, 0]
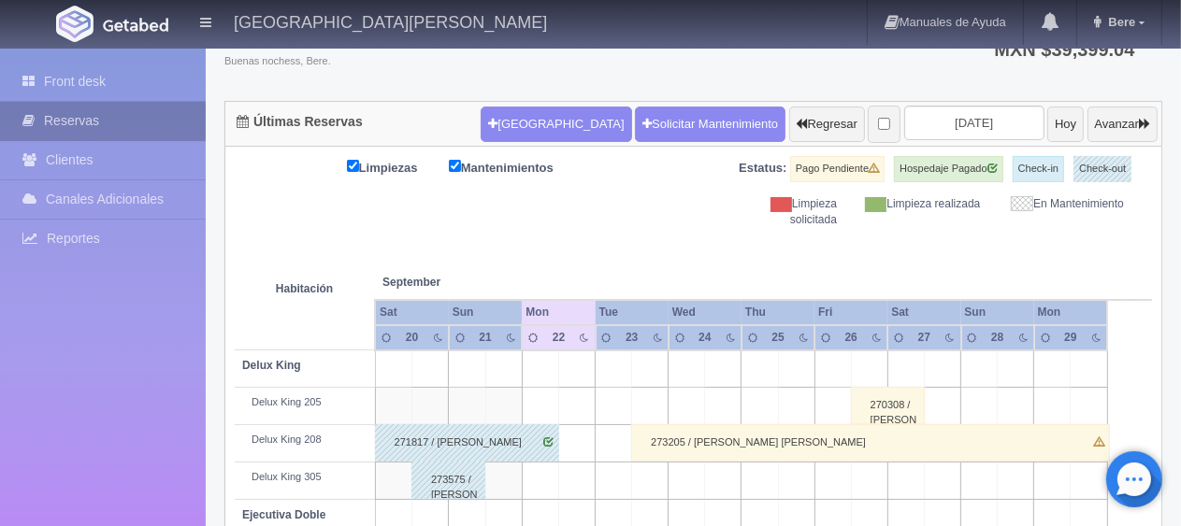
click at [150, 117] on link "Reservas" at bounding box center [103, 121] width 206 height 38
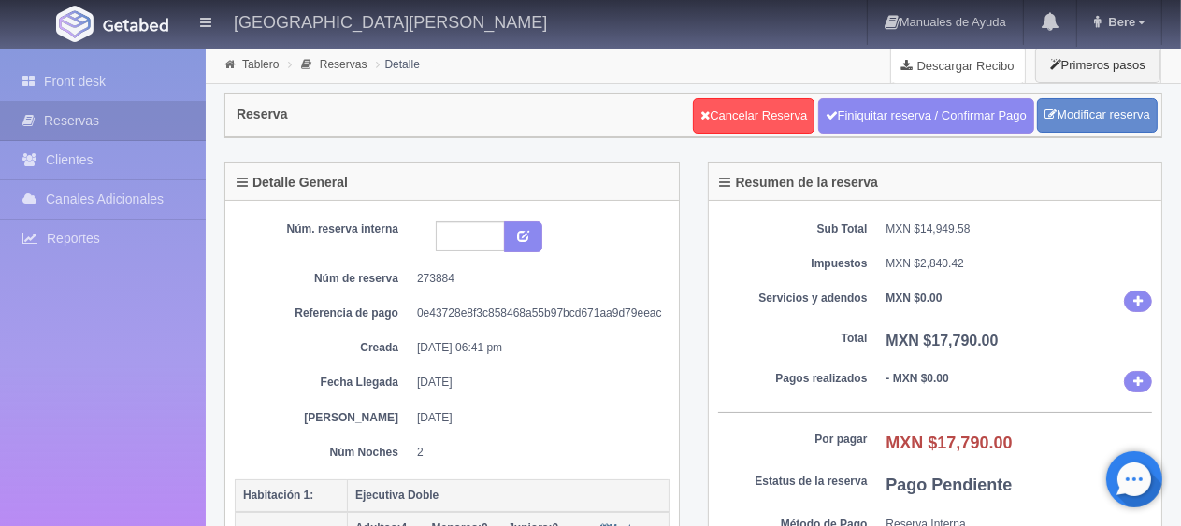
click at [927, 58] on link "Descargar Recibo" at bounding box center [958, 65] width 134 height 37
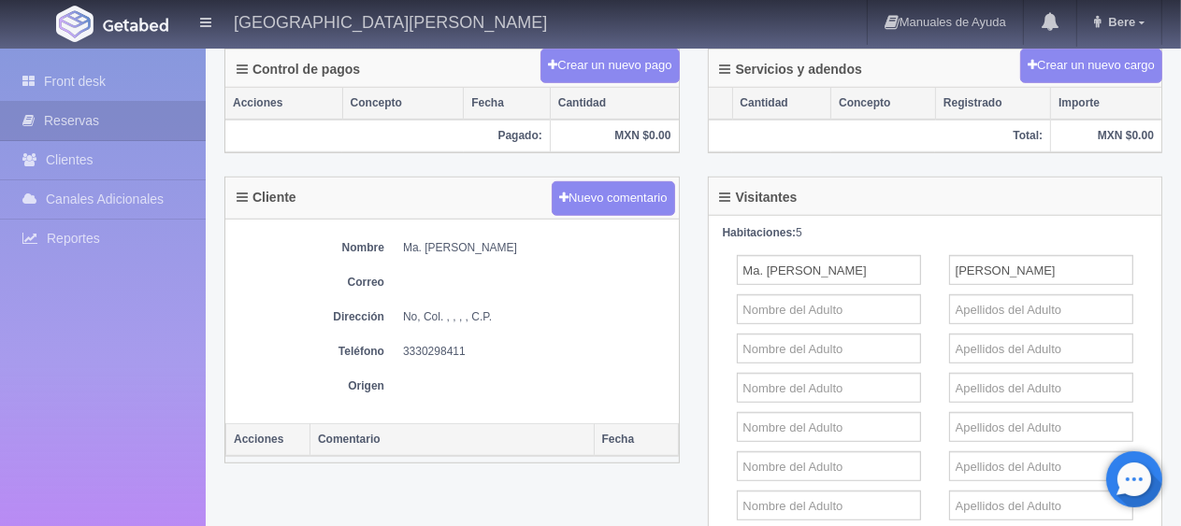
scroll to position [345, 0]
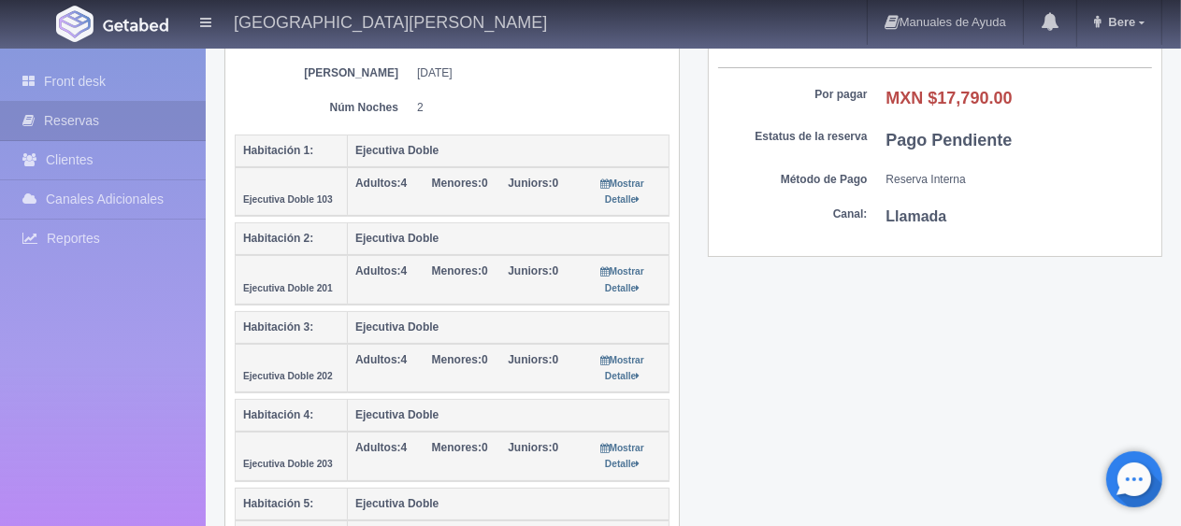
click at [829, 321] on div "Detalle General Núm. reserva interna Núm de reserva 273884 Referencia de pago 0…" at bounding box center [693, 214] width 966 height 794
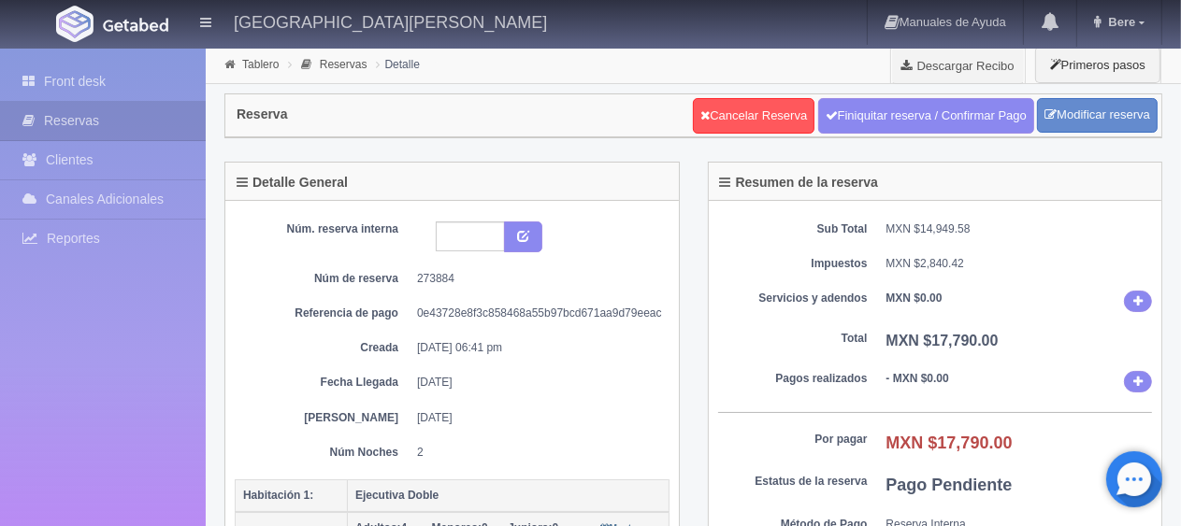
scroll to position [654, 0]
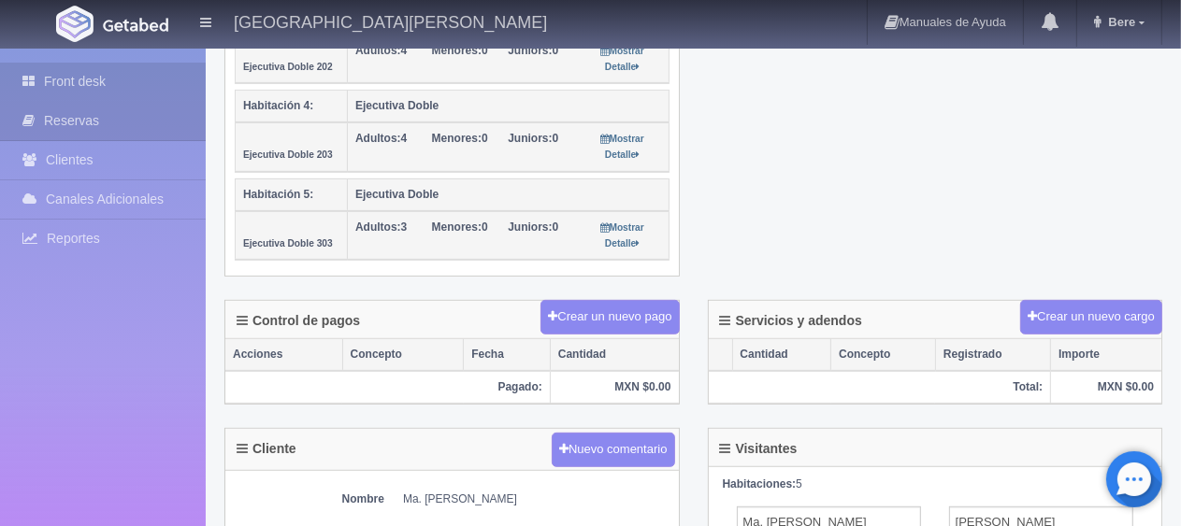
click at [144, 79] on link "Front desk" at bounding box center [103, 82] width 206 height 38
